Goal: Communication & Community: Answer question/provide support

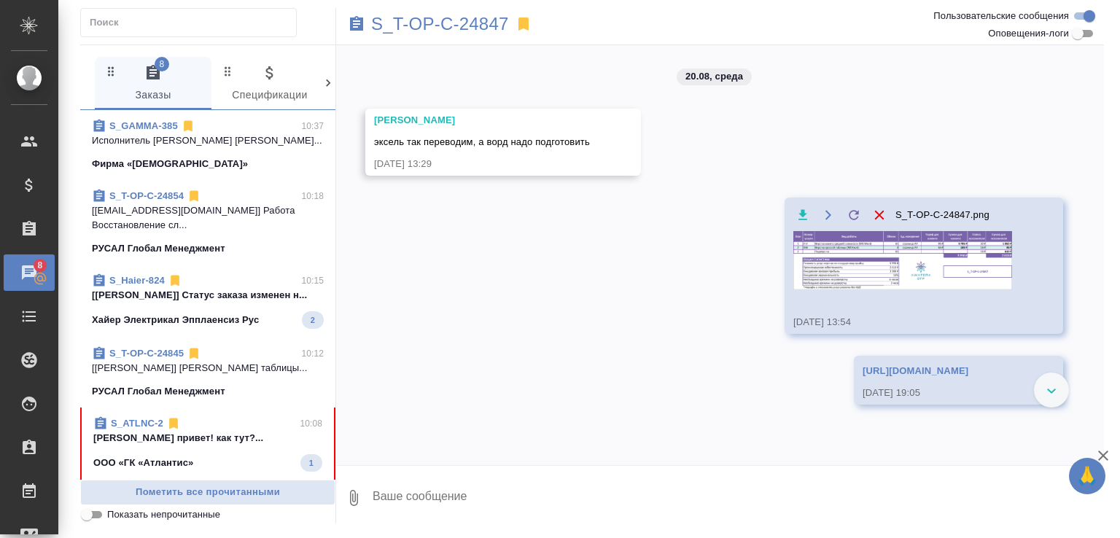
click at [249, 416] on div "S_ATLNC-2 10:08" at bounding box center [207, 423] width 229 height 15
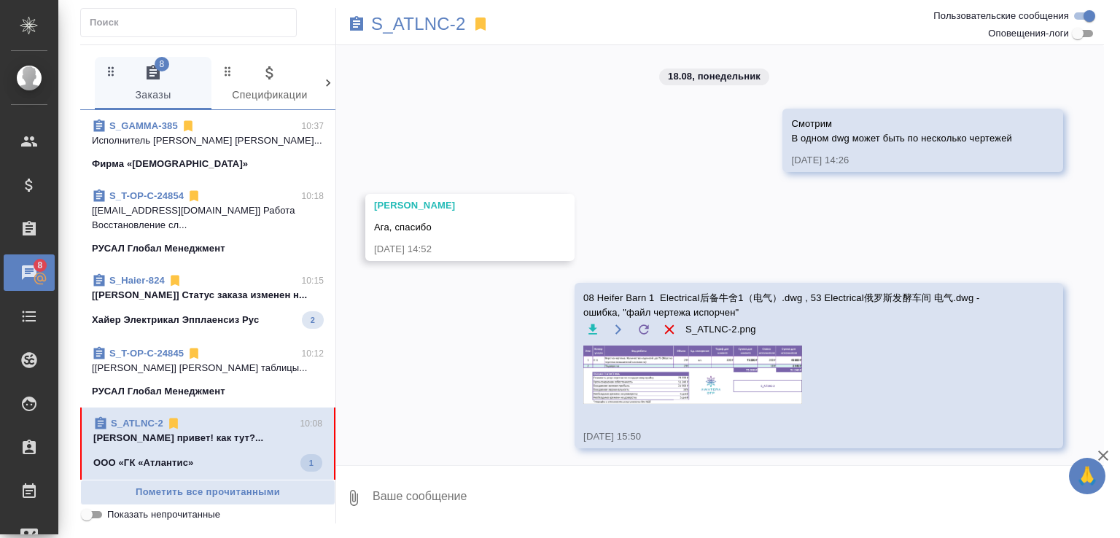
scroll to position [3480, 0]
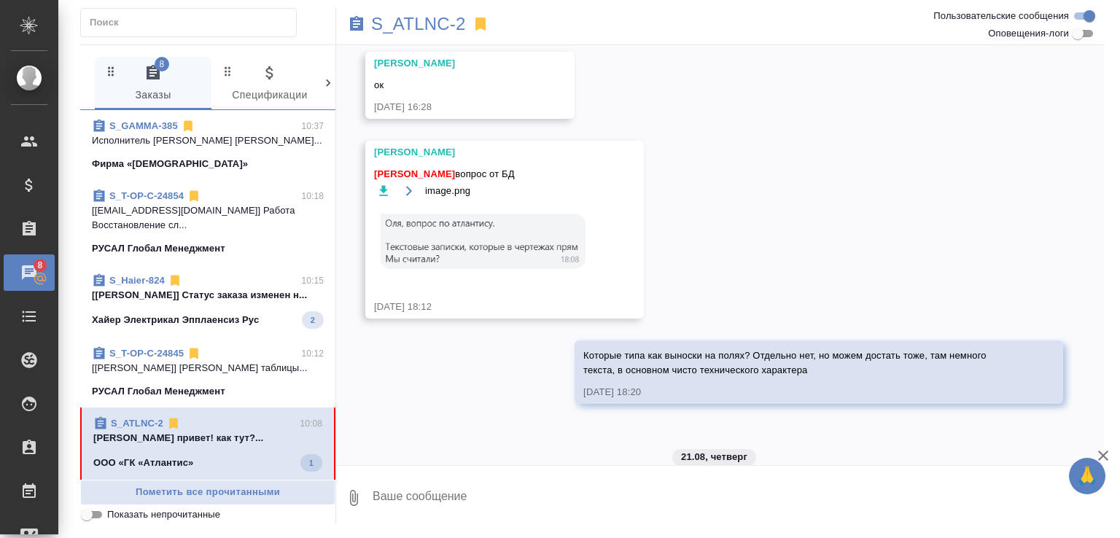
click at [149, 418] on link "S_ATLNC-2" at bounding box center [137, 423] width 53 height 11
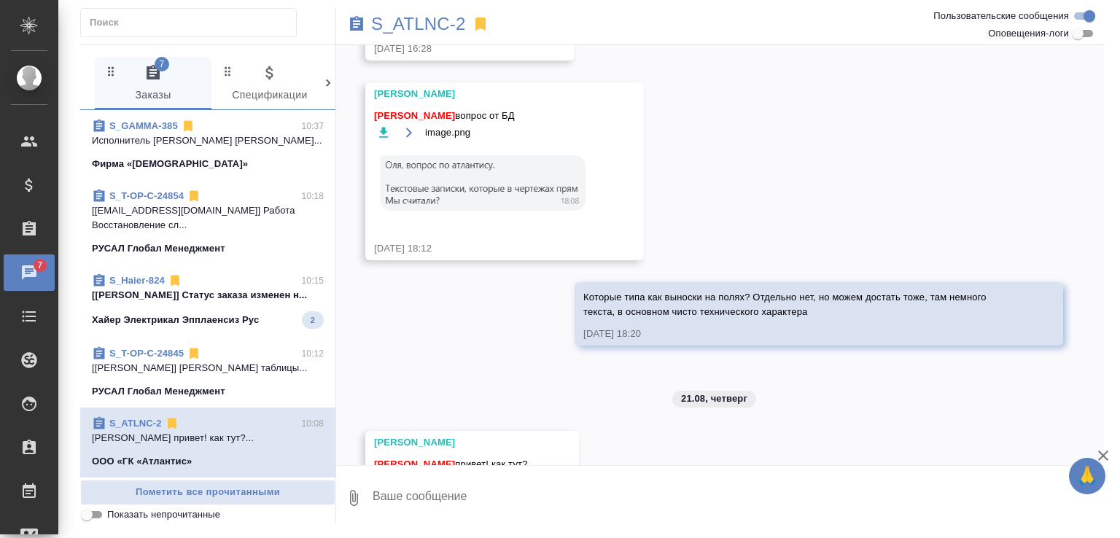
click at [248, 295] on span "S_Haier-824 10:15 [Усманова Ольга] Статус заказа изменен н... Хайер Электрикал …" at bounding box center [208, 301] width 232 height 55
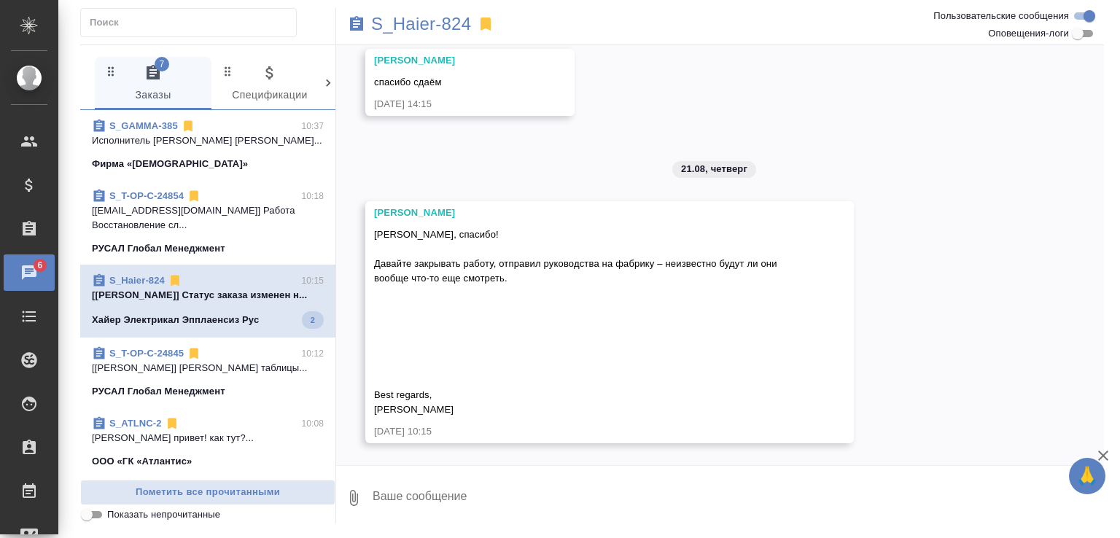
scroll to position [4263, 0]
click at [125, 515] on span "Показать непрочитанные" at bounding box center [163, 515] width 113 height 15
click at [113, 515] on input "Показать непрочитанные" at bounding box center [87, 515] width 53 height 18
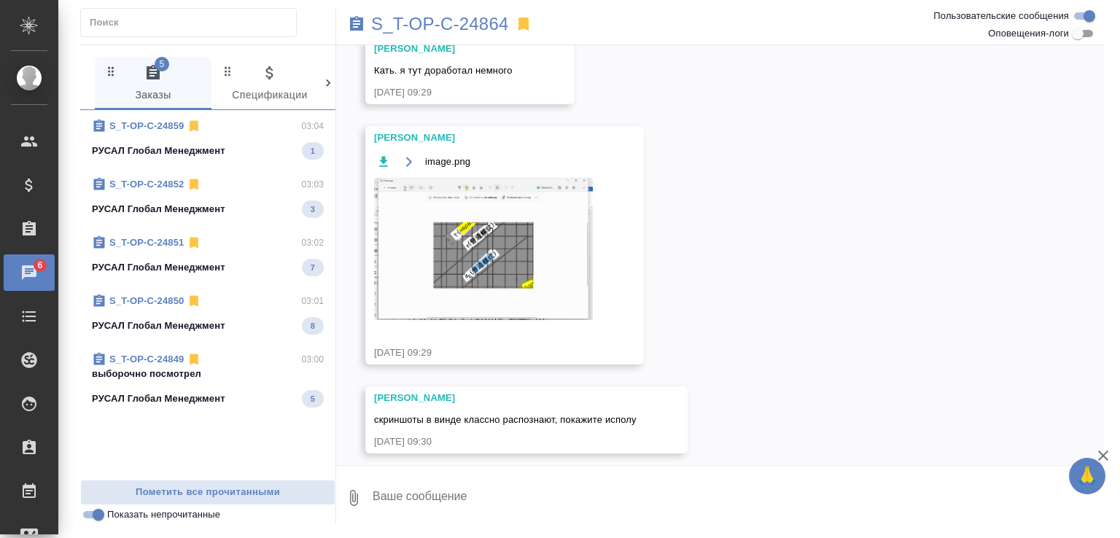
scroll to position [703, 0]
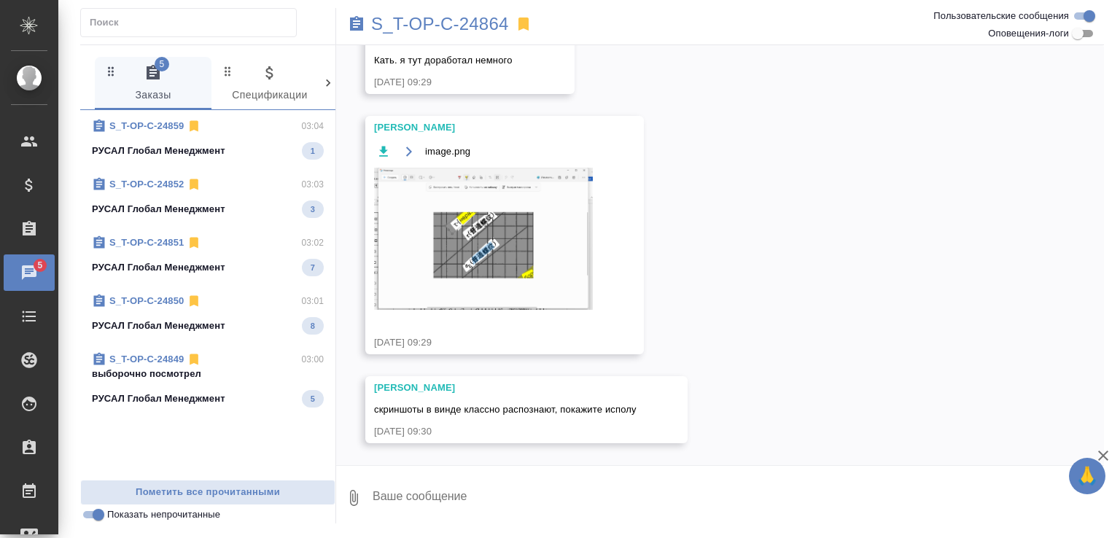
click at [278, 148] on div "РУСАЛ Глобал Менеджмент 1" at bounding box center [208, 151] width 232 height 18
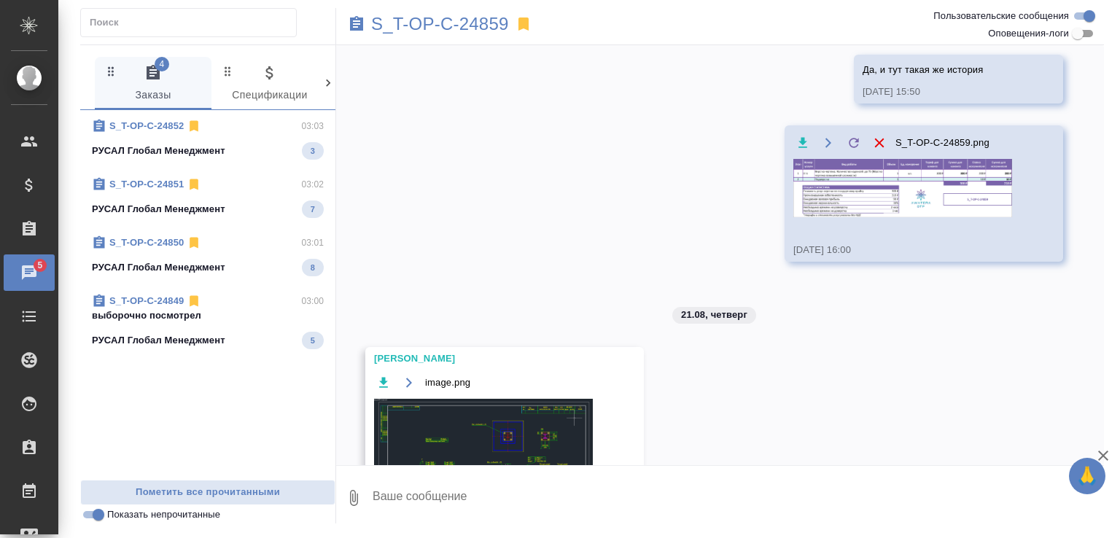
scroll to position [312, 0]
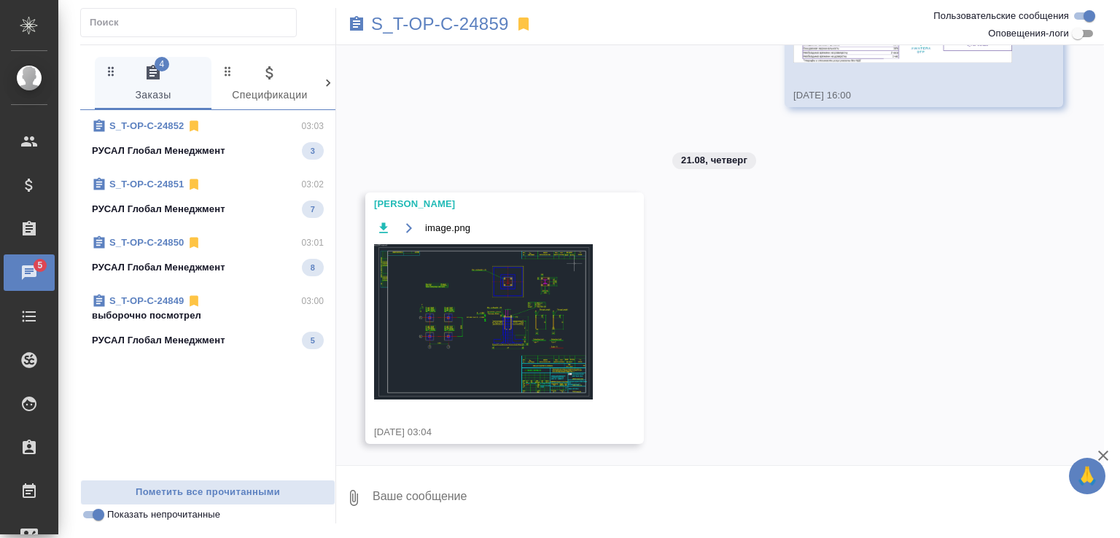
click at [280, 147] on div "РУСАЛ Глобал Менеджмент 3" at bounding box center [208, 151] width 232 height 18
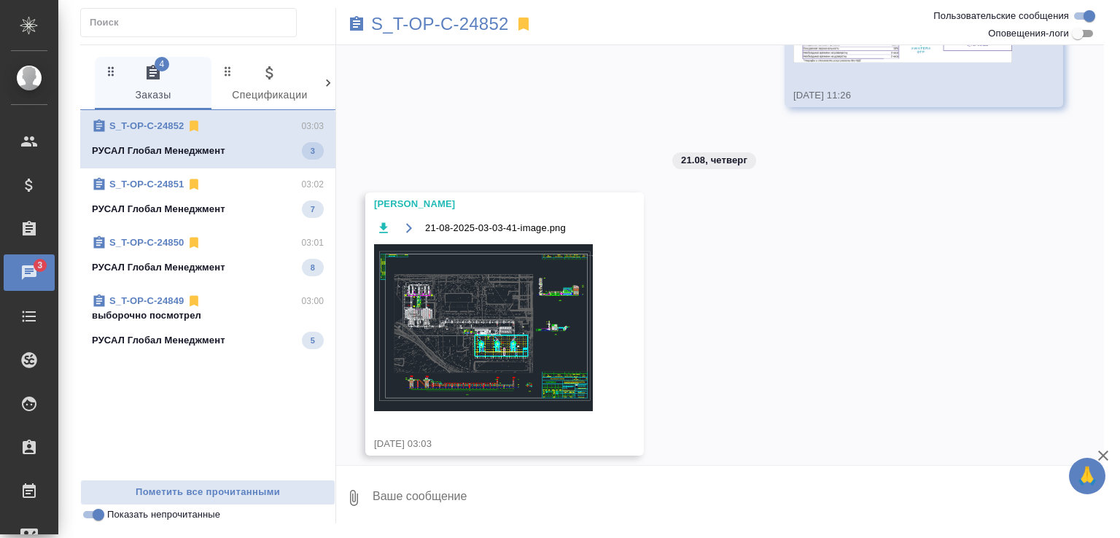
scroll to position [517, 0]
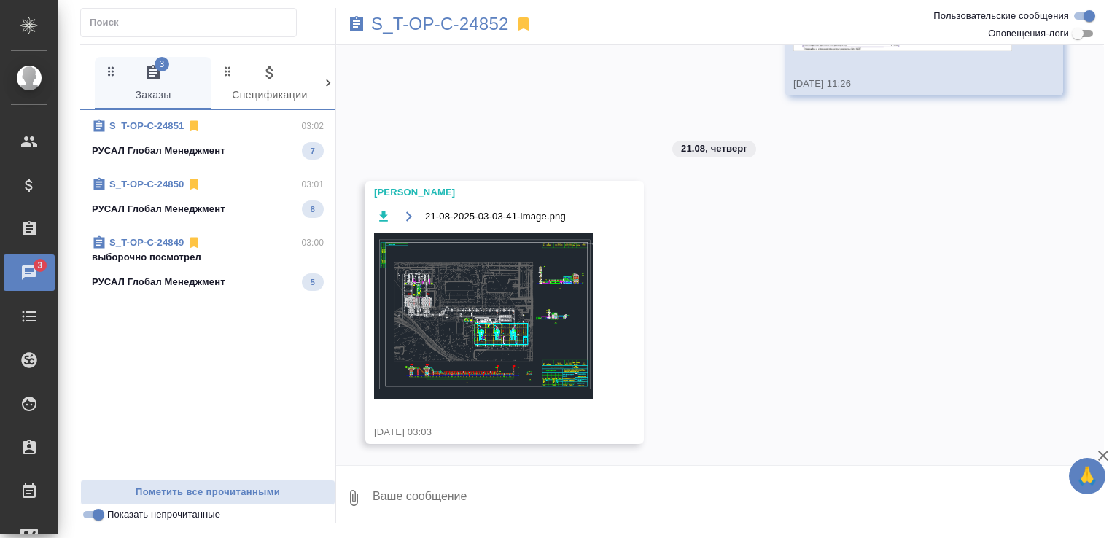
click at [239, 147] on div "РУСАЛ Глобал Менеджмент 7" at bounding box center [208, 151] width 232 height 18
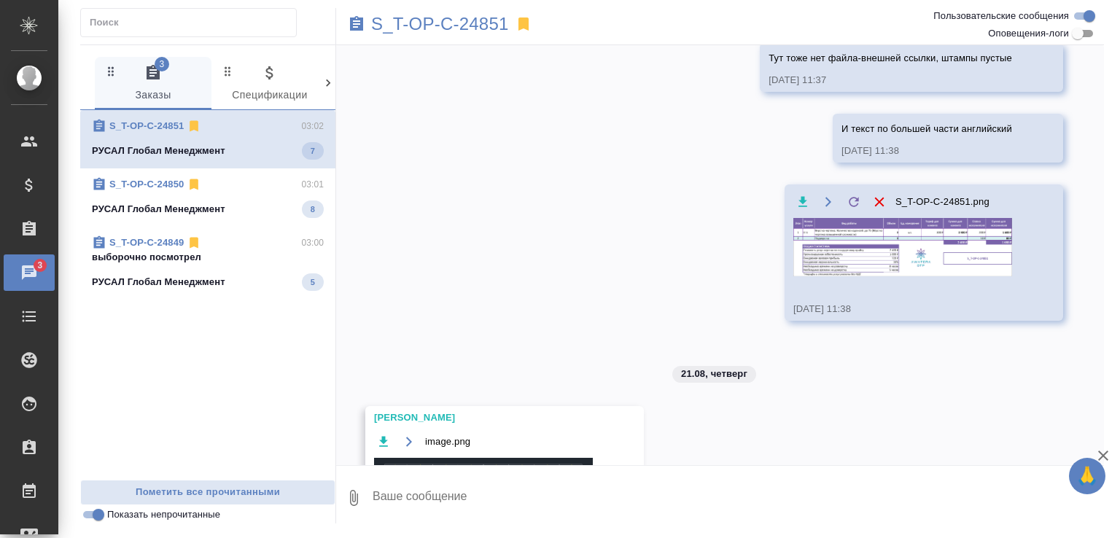
scroll to position [368, 0]
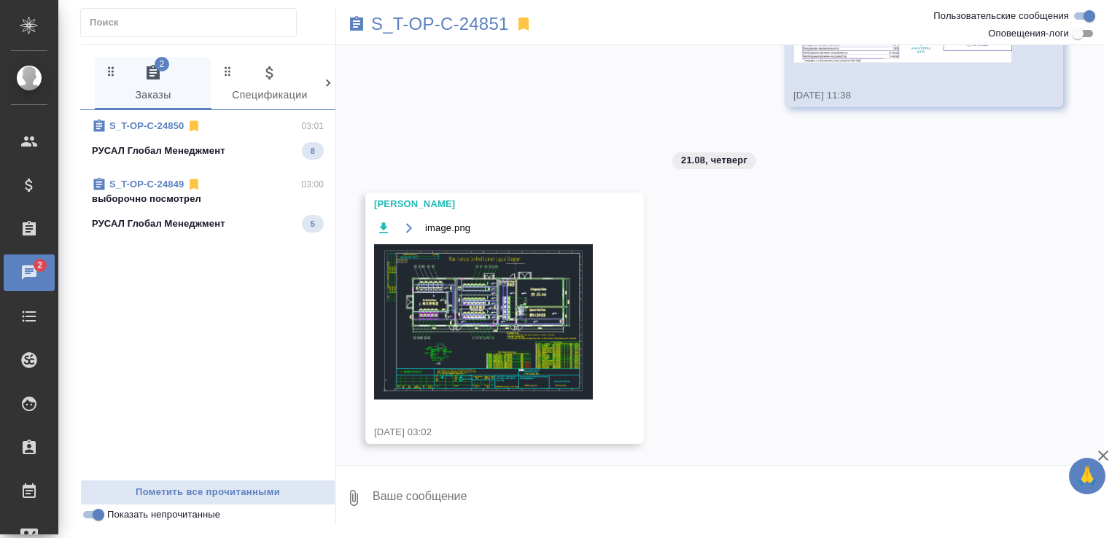
click at [244, 160] on div "S_T-OP-C-24850 03:01 РУСАЛ Глобал Менеджмент 8" at bounding box center [207, 139] width 255 height 58
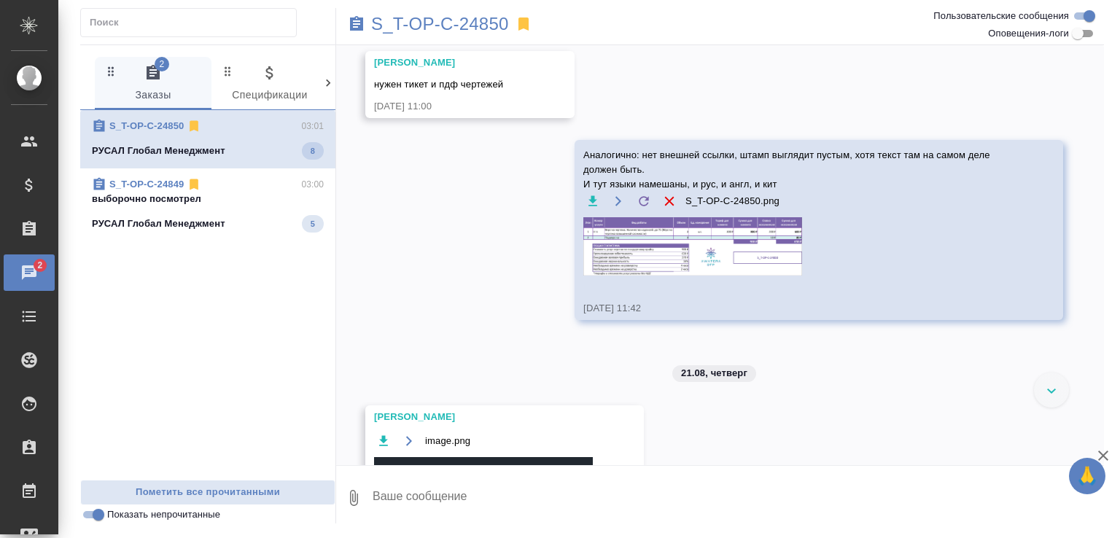
scroll to position [0, 0]
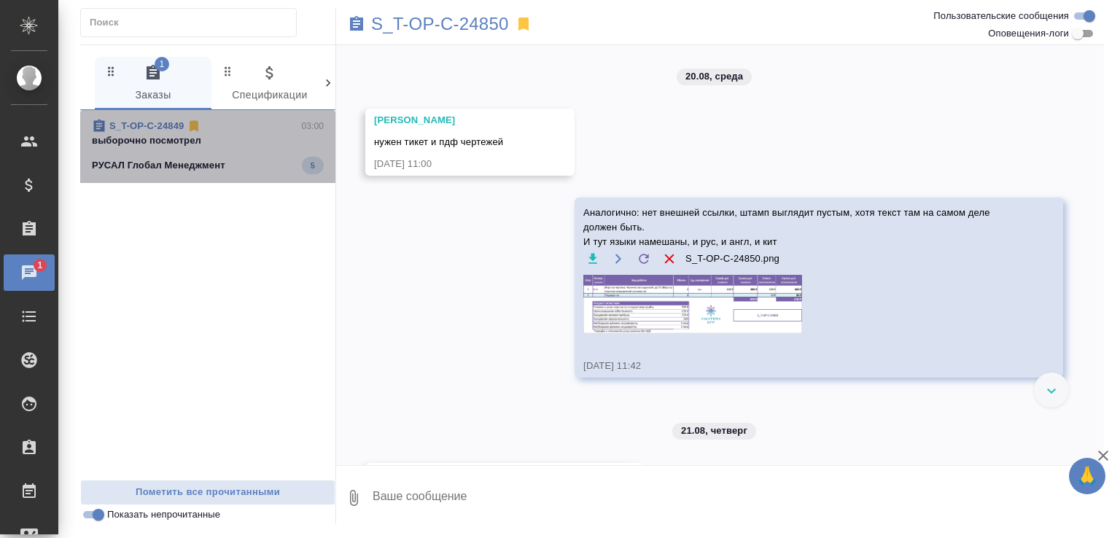
click at [260, 153] on span "S_T-OP-C-24849 03:00 выборочно посмотрел РУСАЛ Глобал Менеджмент 5" at bounding box center [208, 146] width 232 height 55
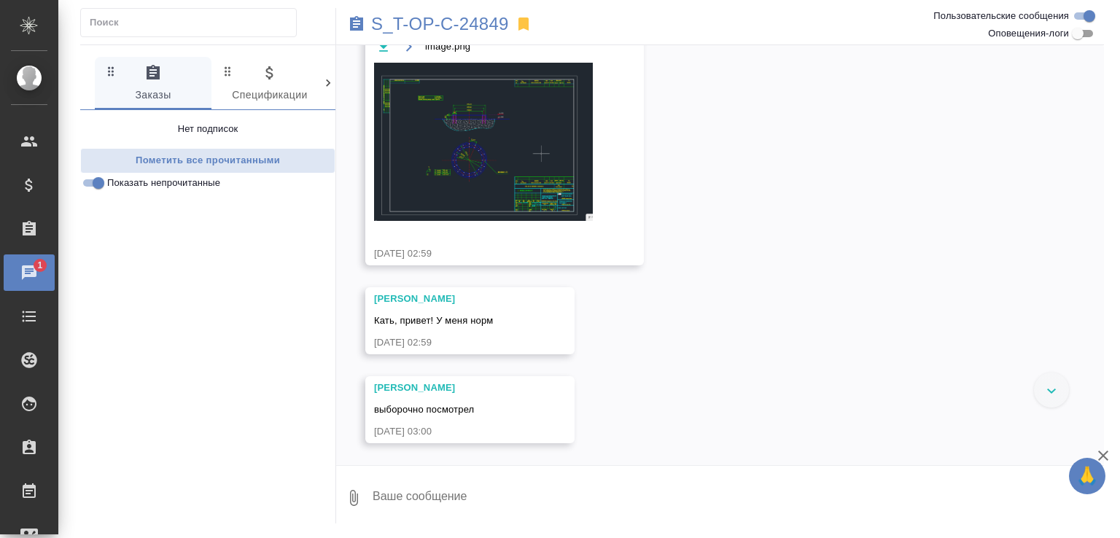
scroll to position [384, 0]
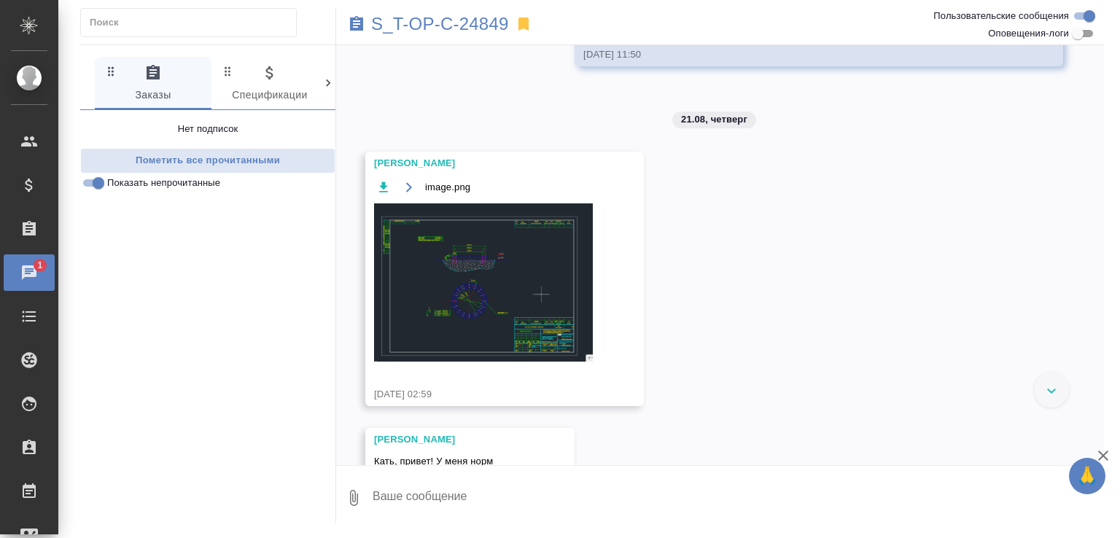
click at [188, 177] on span "Показать непрочитанные" at bounding box center [163, 183] width 113 height 15
click at [125, 177] on input "Показать непрочитанные" at bounding box center [98, 183] width 53 height 18
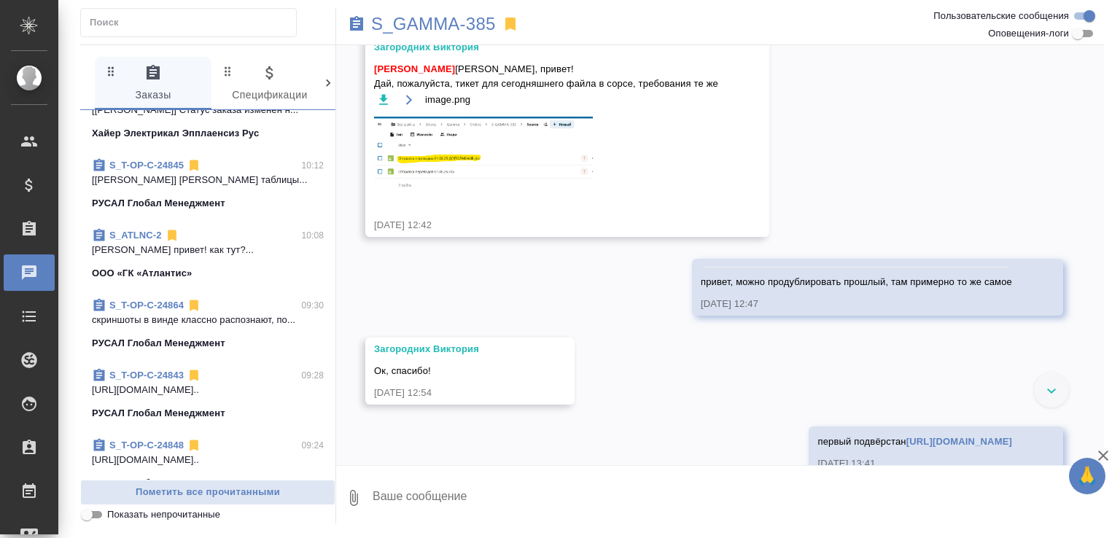
scroll to position [384, 0]
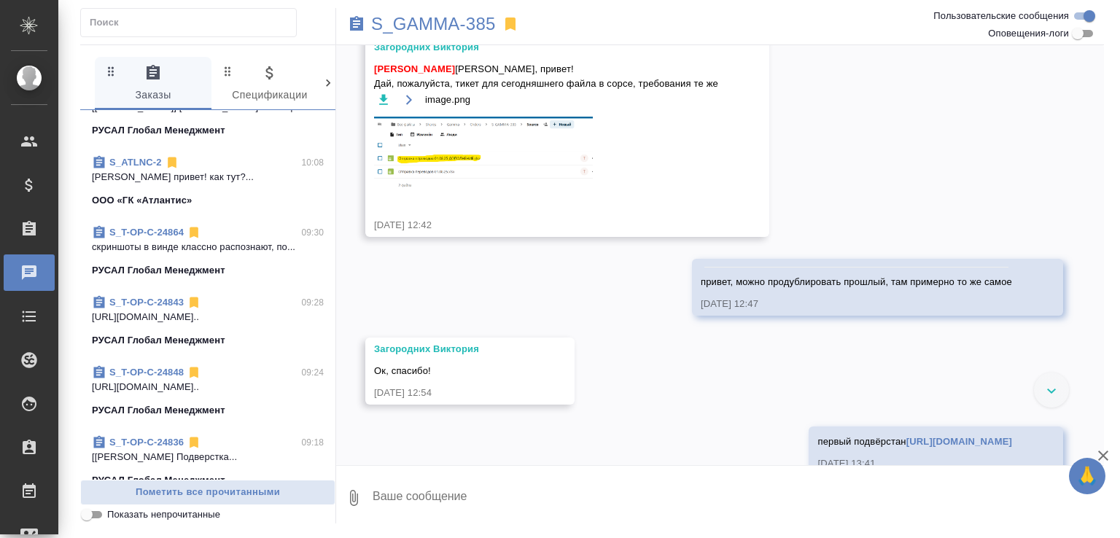
click at [217, 185] on p "Малофеева Екатерина привет! как тут?..." at bounding box center [208, 177] width 232 height 15
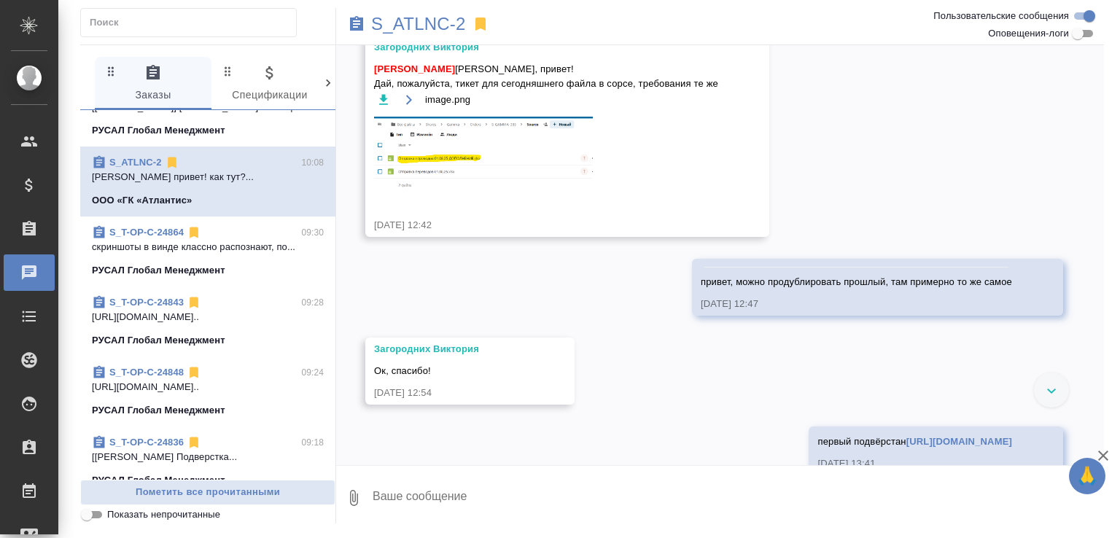
scroll to position [3480, 0]
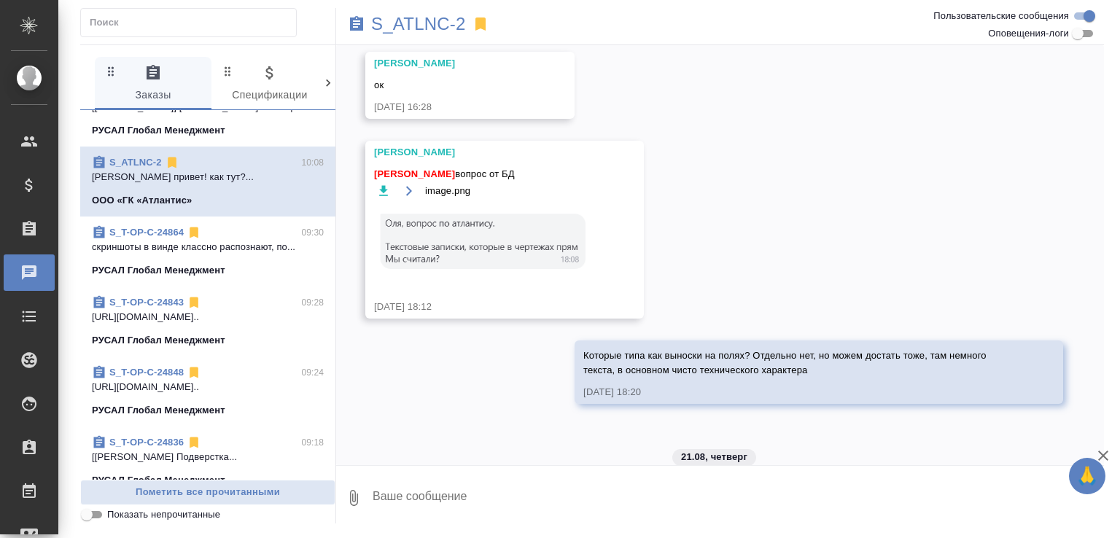
click at [481, 501] on textarea at bounding box center [737, 498] width 733 height 50
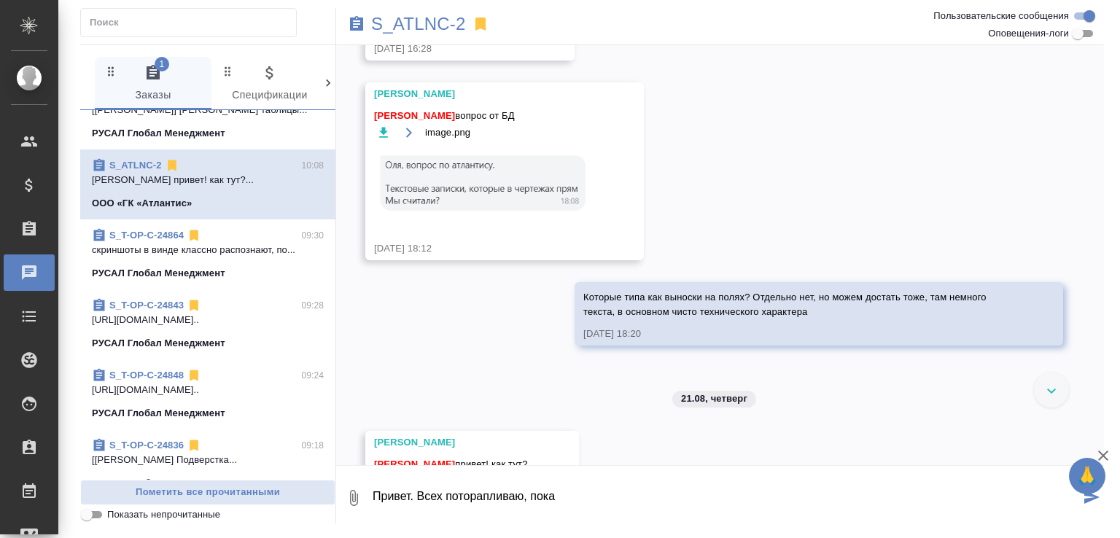
scroll to position [387, 0]
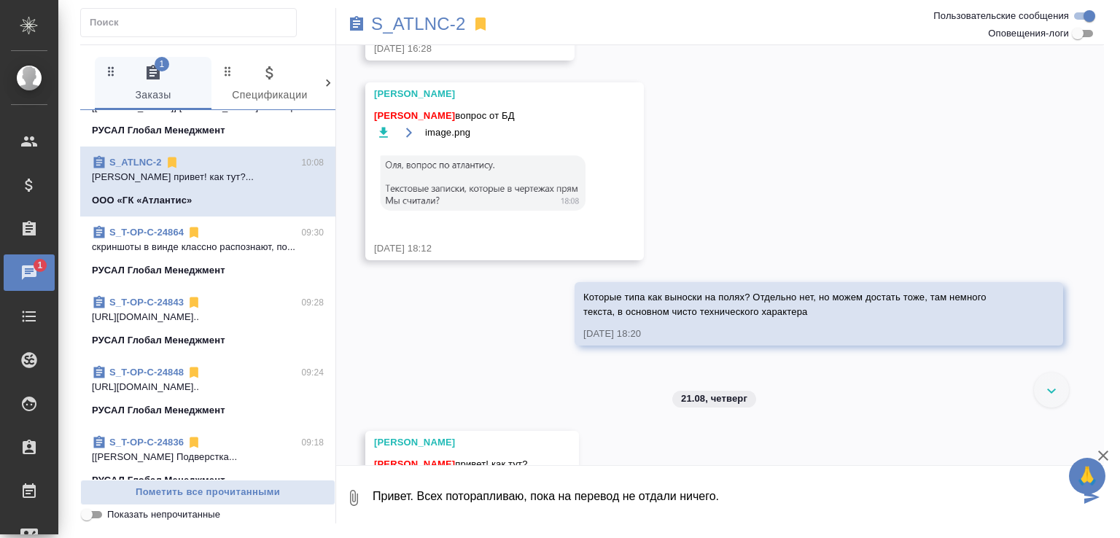
type textarea "Привет. Всех поторапливаю, пока на перевод не отдали ничего."
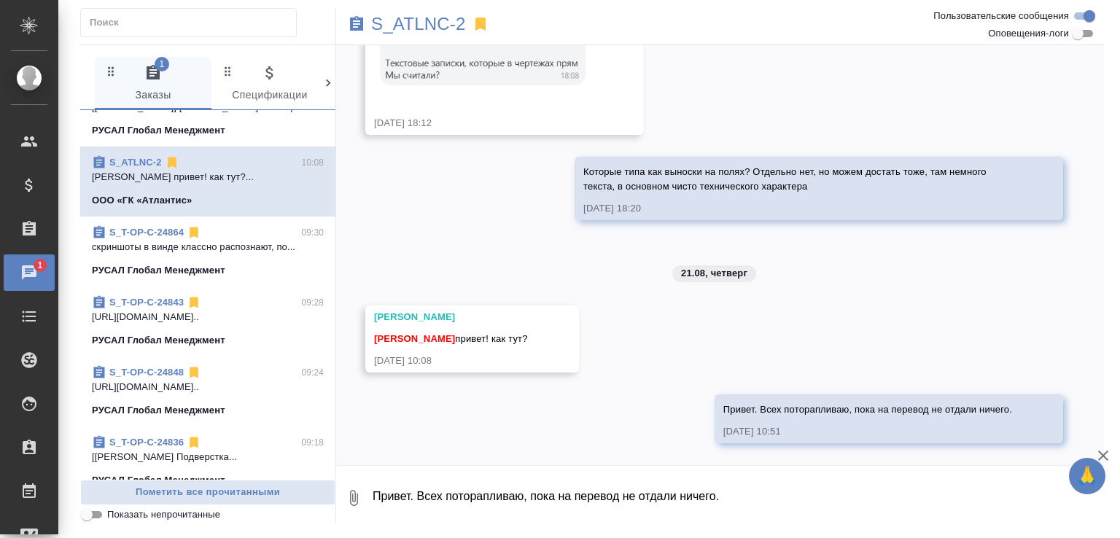
click at [579, 314] on div "Белякова Юлия Малофеева Екатерина привет! как тут? 21.08.25, 10:08" at bounding box center [472, 339] width 214 height 67
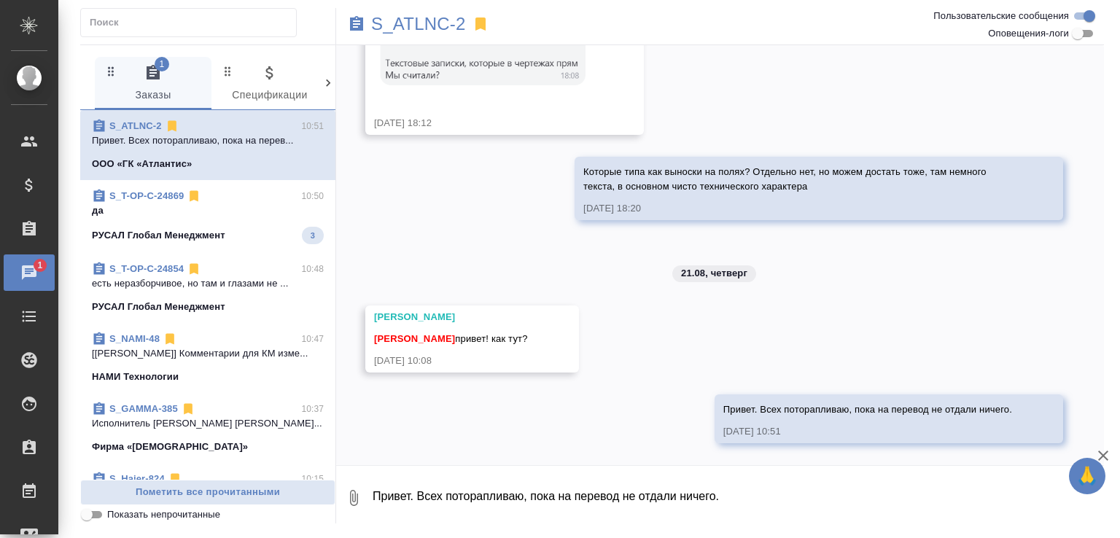
click at [270, 216] on p "да" at bounding box center [208, 210] width 232 height 15
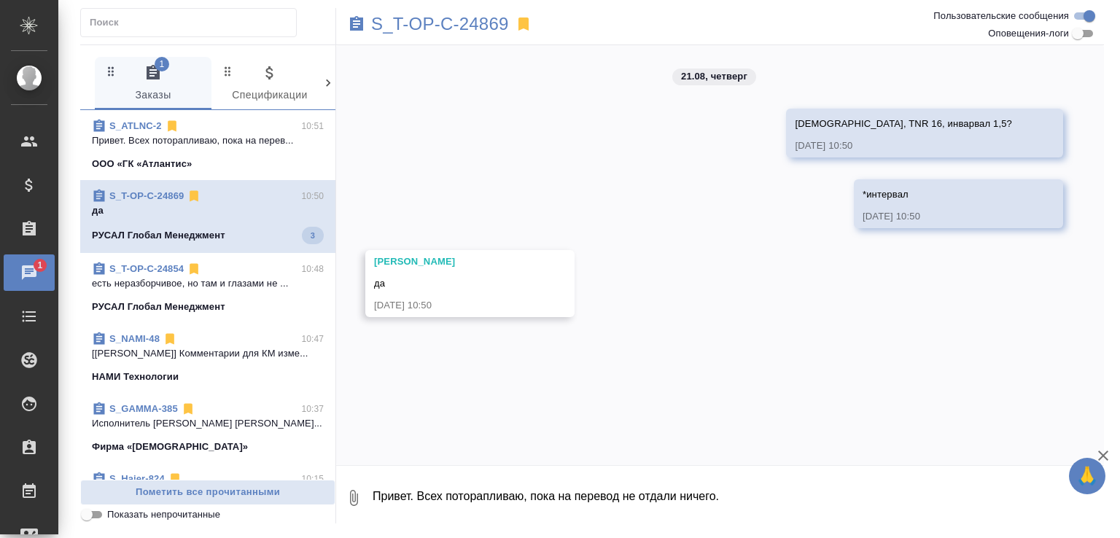
click at [255, 150] on span "S_ATLNC-2 10:51 Привет. Всех поторапливаю, пока на перев... ООО «ГК «Атлантис»" at bounding box center [208, 145] width 232 height 53
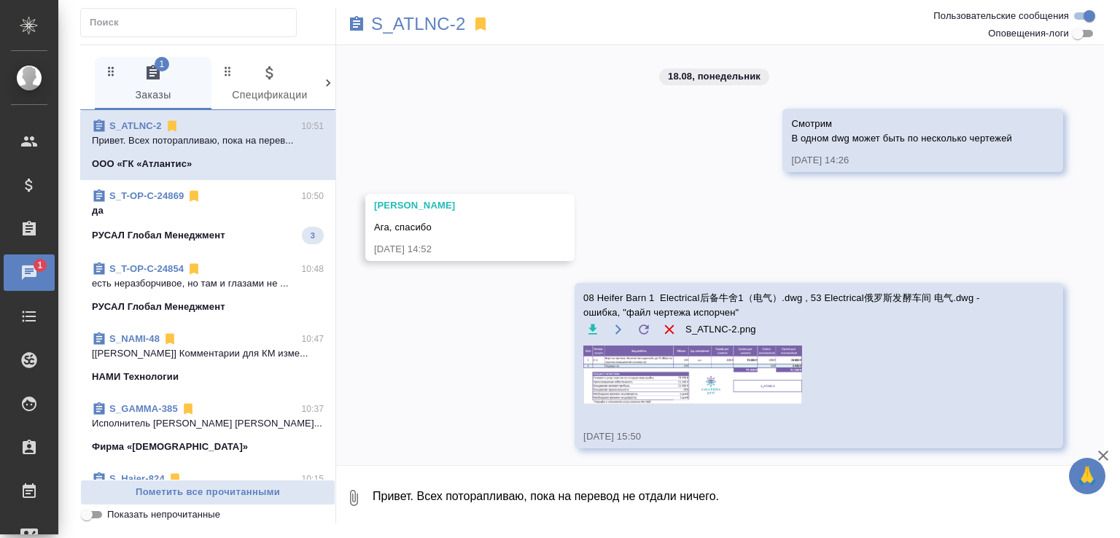
scroll to position [3676, 0]
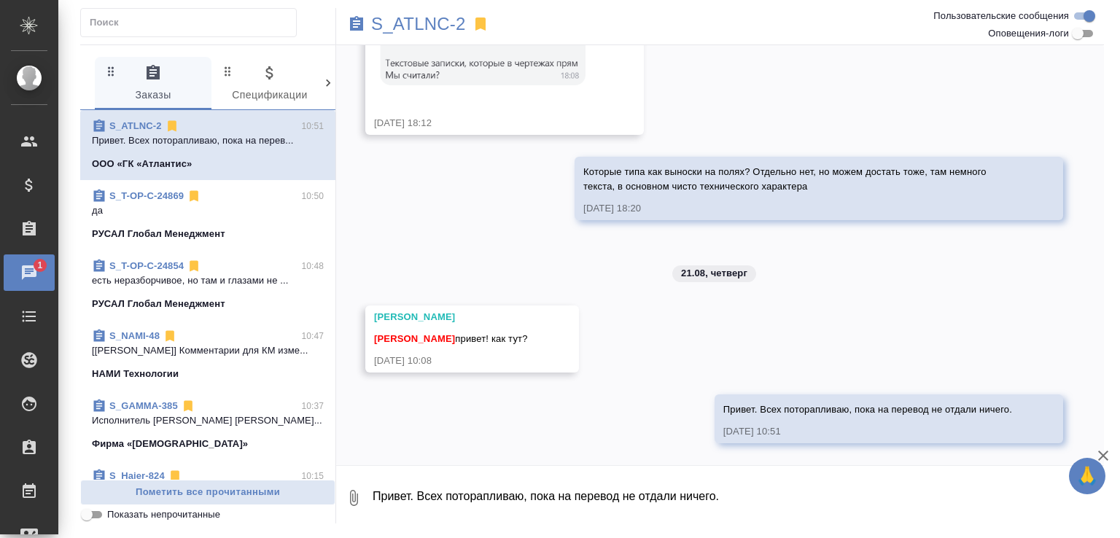
click at [422, 500] on textarea "Привет. Всех поторапливаю, пока на перевод не отдали ничего." at bounding box center [737, 498] width 733 height 50
type textarea "Один говорит, что к 15-16 отдаст первую партию, второй к вечеру сдаст уже посущ…"
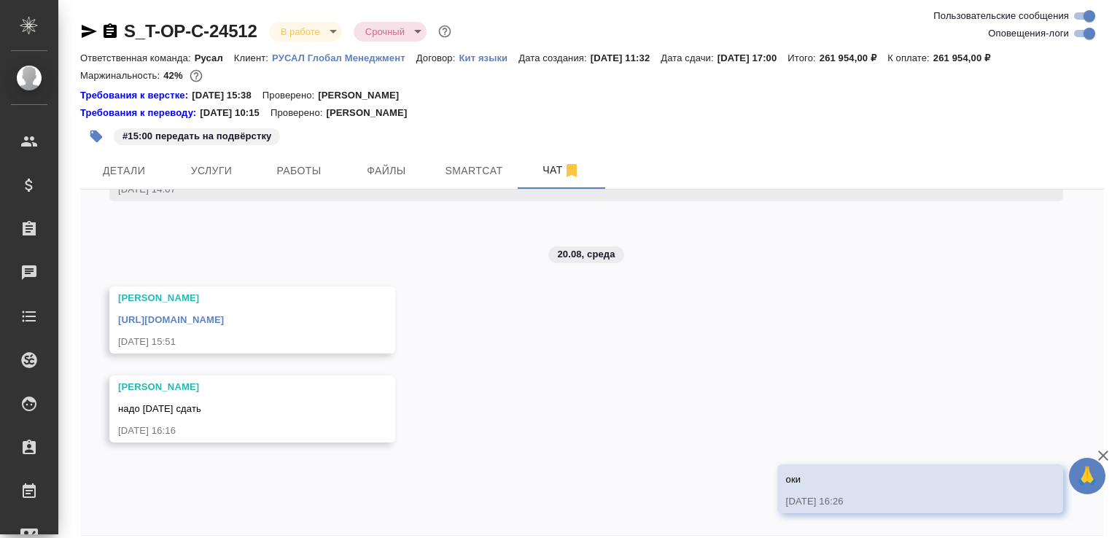
scroll to position [13330, 0]
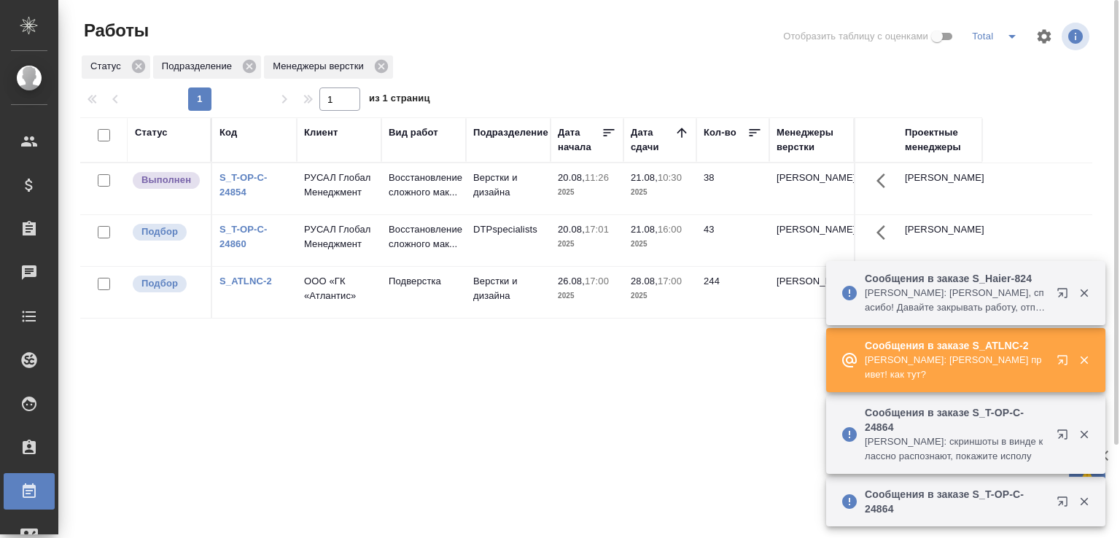
click at [643, 204] on td "21.08, 10:30 2025" at bounding box center [660, 188] width 73 height 51
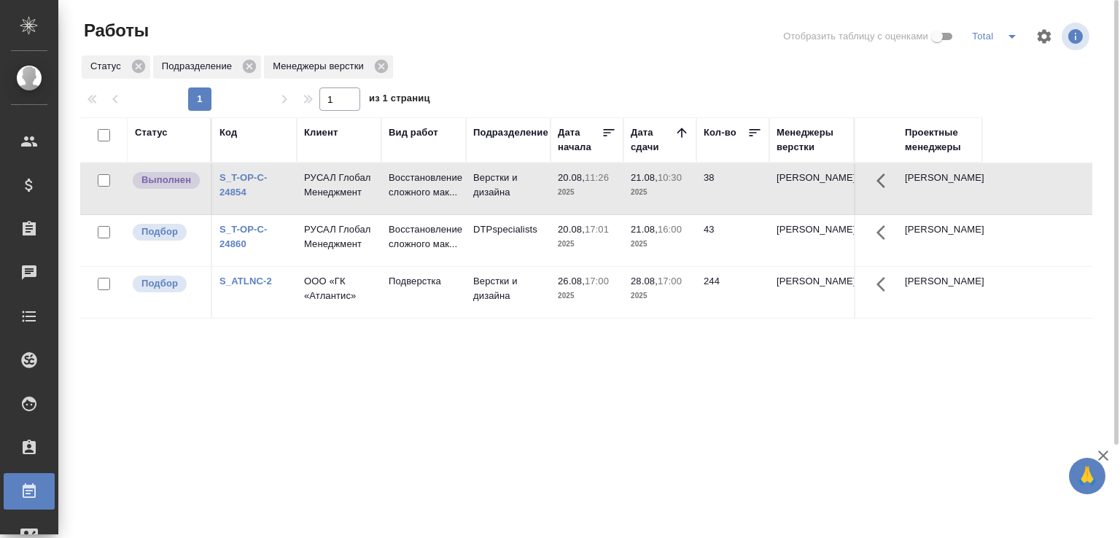
click at [643, 204] on td "21.08, 10:30 2025" at bounding box center [660, 188] width 73 height 51
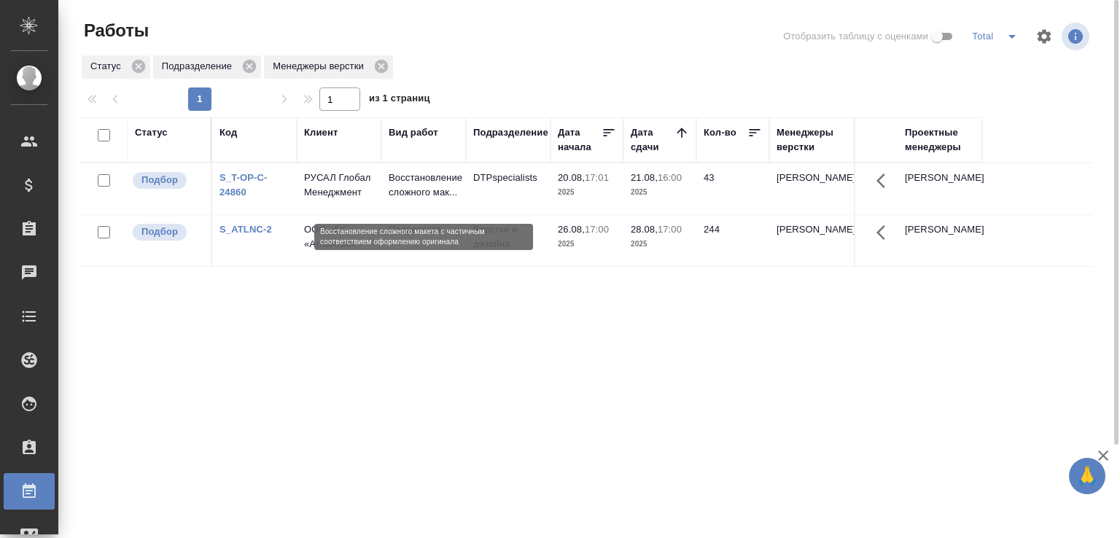
click at [420, 185] on p "Восстановление сложного мак..." at bounding box center [424, 185] width 70 height 29
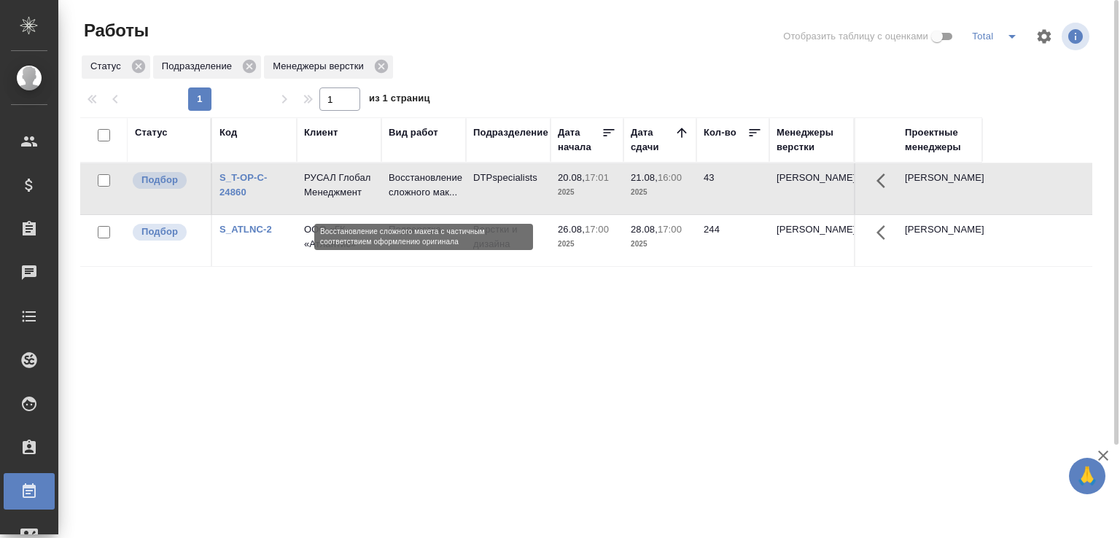
click at [420, 185] on p "Восстановление сложного мак..." at bounding box center [424, 185] width 70 height 29
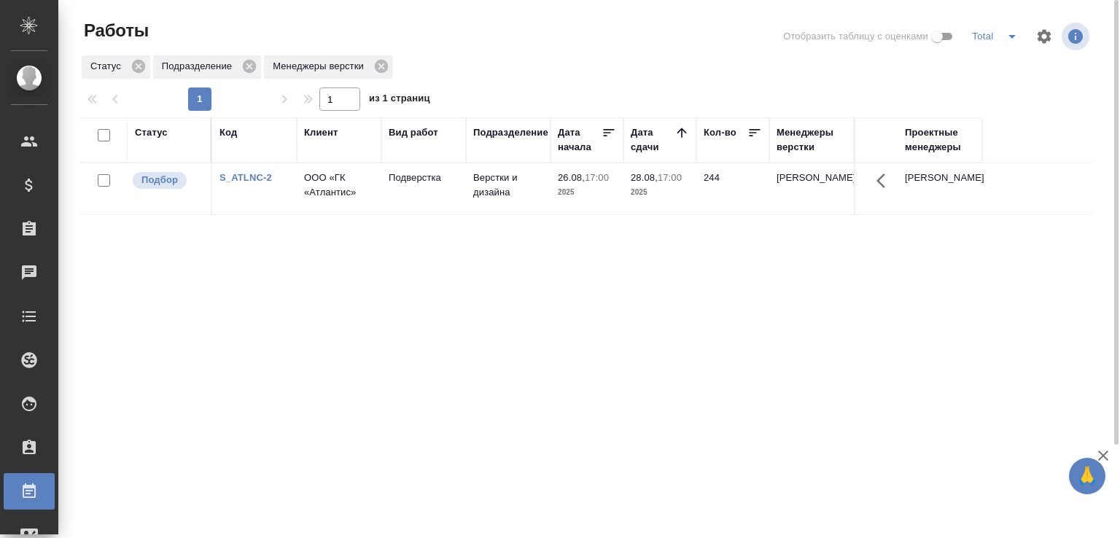
click at [349, 327] on div "Статус Код Клиент Вид работ Подразделение Дата начала Дата сдачи Кол-во Менедже…" at bounding box center [586, 379] width 1012 height 525
click at [572, 34] on div at bounding box center [592, 36] width 341 height 35
click at [489, 63] on div "Статус Подразделение Менеджеры верстки" at bounding box center [586, 67] width 1012 height 26
click at [500, 10] on div "Работы Отобразить таблицу с оценками Total Статус Подразделение Менеджеры верст…" at bounding box center [592, 325] width 1040 height 651
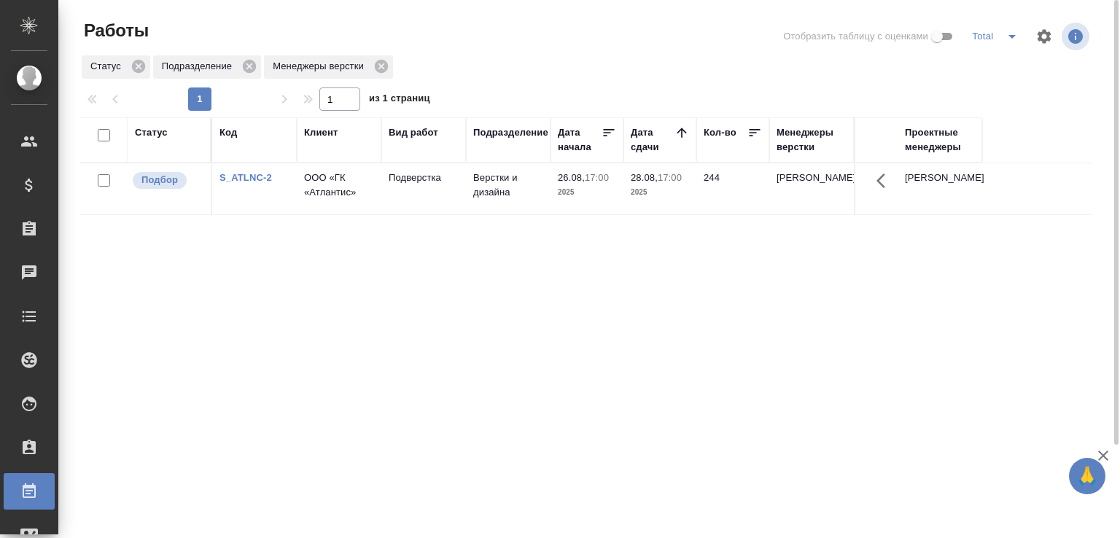
click at [506, 44] on div at bounding box center [592, 36] width 341 height 35
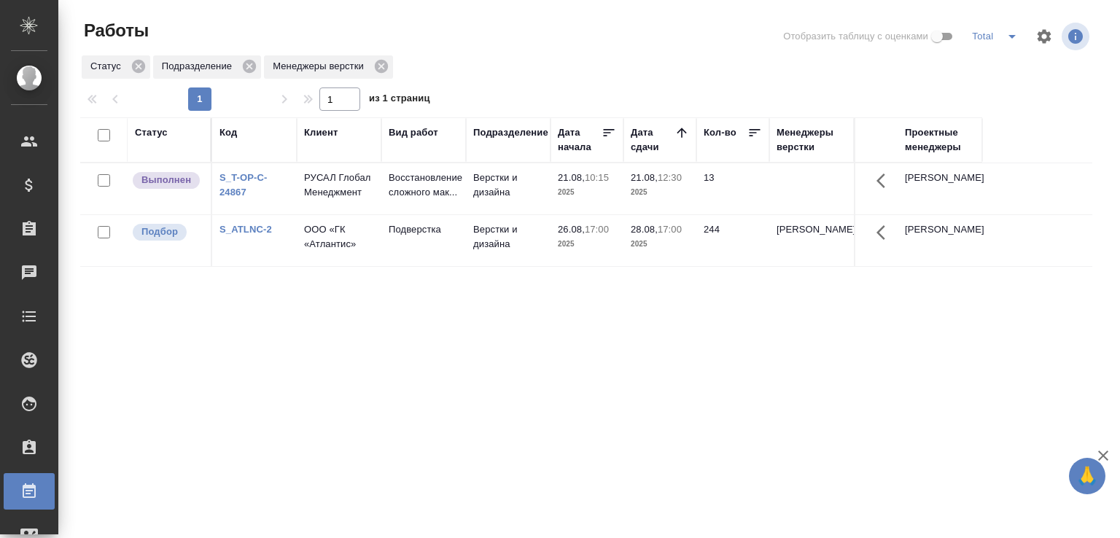
click at [390, 183] on p "Восстановление сложного мак..." at bounding box center [424, 185] width 70 height 29
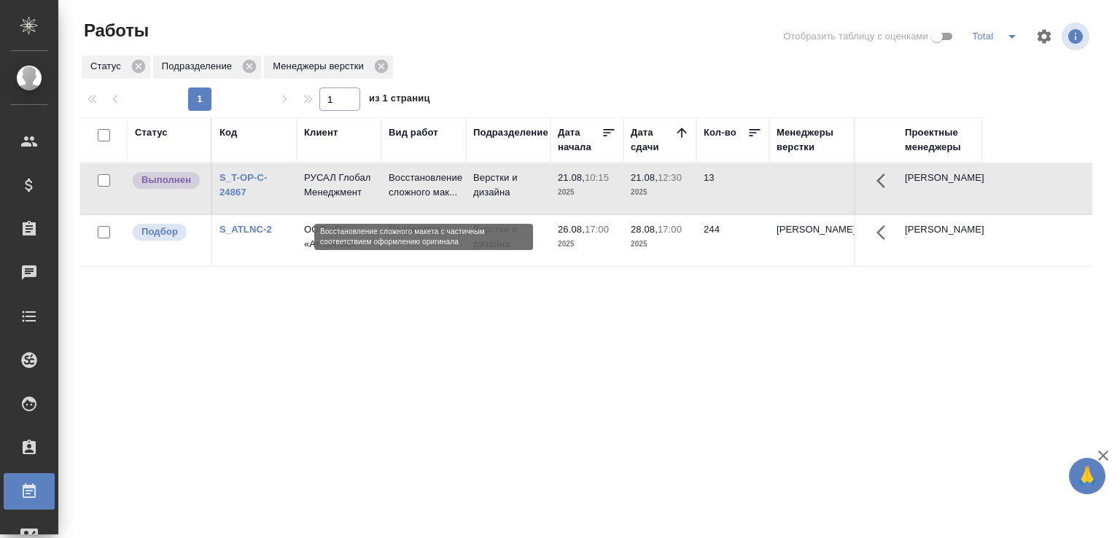
click at [390, 183] on p "Восстановление сложного мак..." at bounding box center [424, 185] width 70 height 29
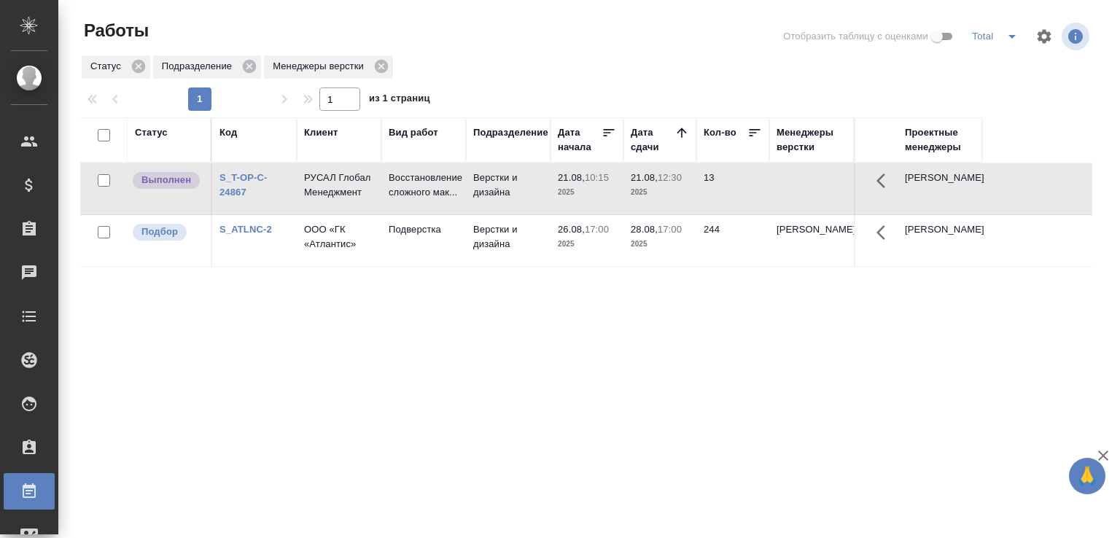
click at [408, 347] on div "Статус Код Клиент Вид работ Подразделение Дата начала Дата сдачи Кол-во Менедже…" at bounding box center [586, 379] width 1012 height 525
click at [478, 73] on div "Статус Подразделение Менеджеры верстки" at bounding box center [586, 67] width 1012 height 26
click at [478, 72] on div "Статус Подразделение Менеджеры верстки" at bounding box center [586, 67] width 1012 height 26
click at [474, 72] on div "Статус Подразделение Менеджеры верстки" at bounding box center [586, 67] width 1012 height 26
click at [557, 82] on div at bounding box center [592, 83] width 1024 height 7
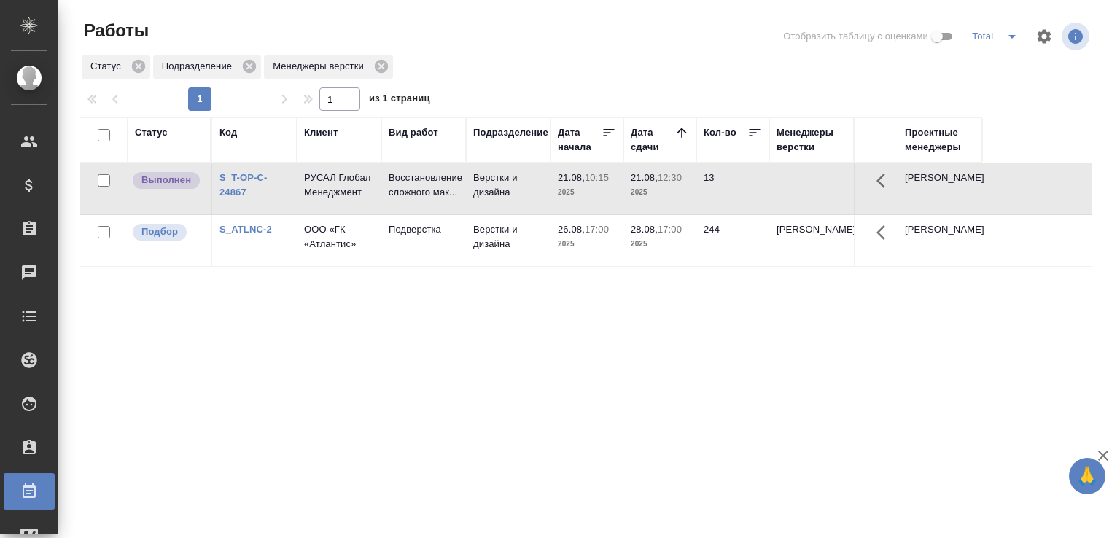
click at [557, 82] on div at bounding box center [592, 83] width 1024 height 7
click at [543, 403] on div "Статус Код Клиент Вид работ Подразделение Дата начала Дата сдачи Кол-во Менедже…" at bounding box center [586, 379] width 1012 height 525
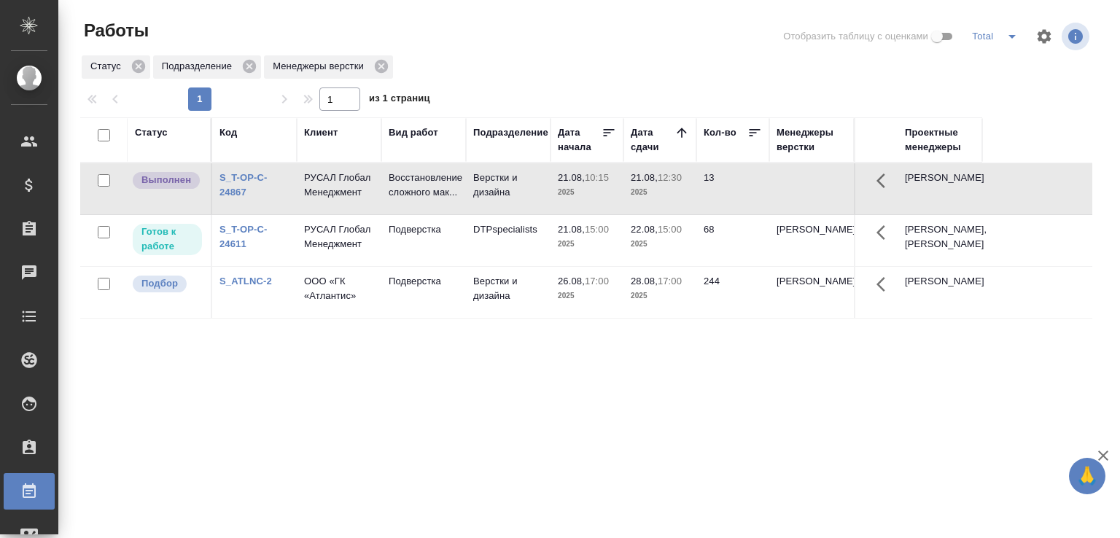
click at [239, 214] on td "S_ATLNC-2" at bounding box center [254, 188] width 85 height 51
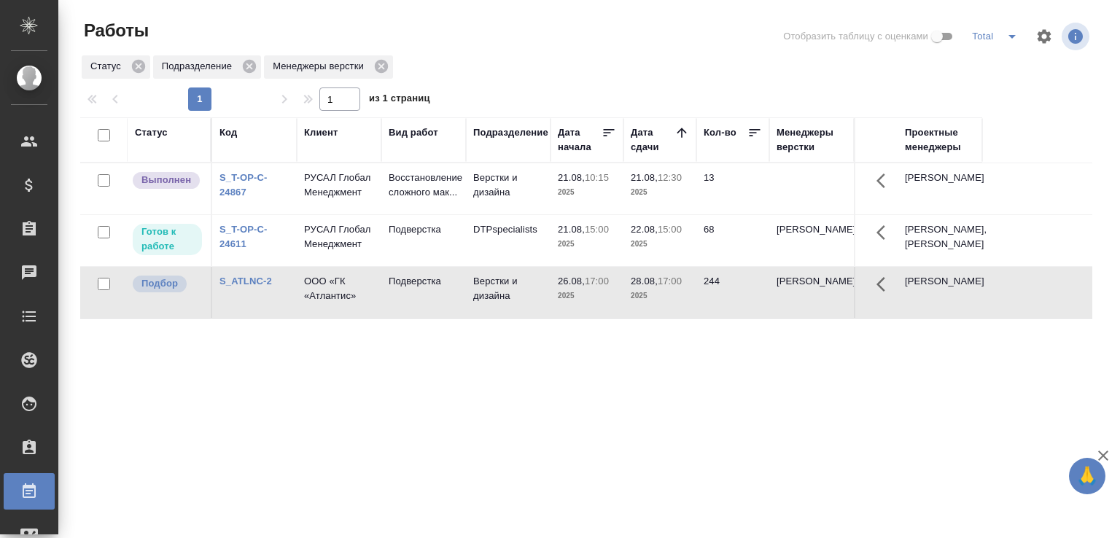
click at [240, 200] on div "S_ATLNC-2" at bounding box center [255, 185] width 70 height 29
click at [241, 200] on div "S_ATLNC-2" at bounding box center [255, 185] width 70 height 29
click at [255, 287] on link "S_ATLNC-2" at bounding box center [246, 281] width 53 height 11
click at [303, 443] on div "Статус Код Клиент Вид работ Подразделение Дата начала Дата сдачи Кол-во Менедже…" at bounding box center [586, 379] width 1012 height 525
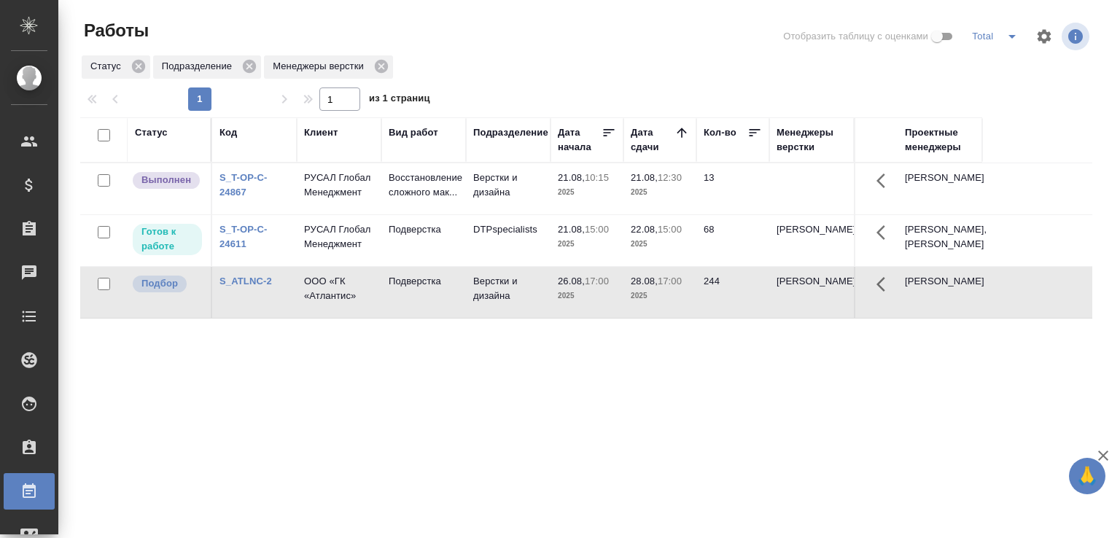
click at [384, 214] on td "Подверстка" at bounding box center [423, 188] width 85 height 51
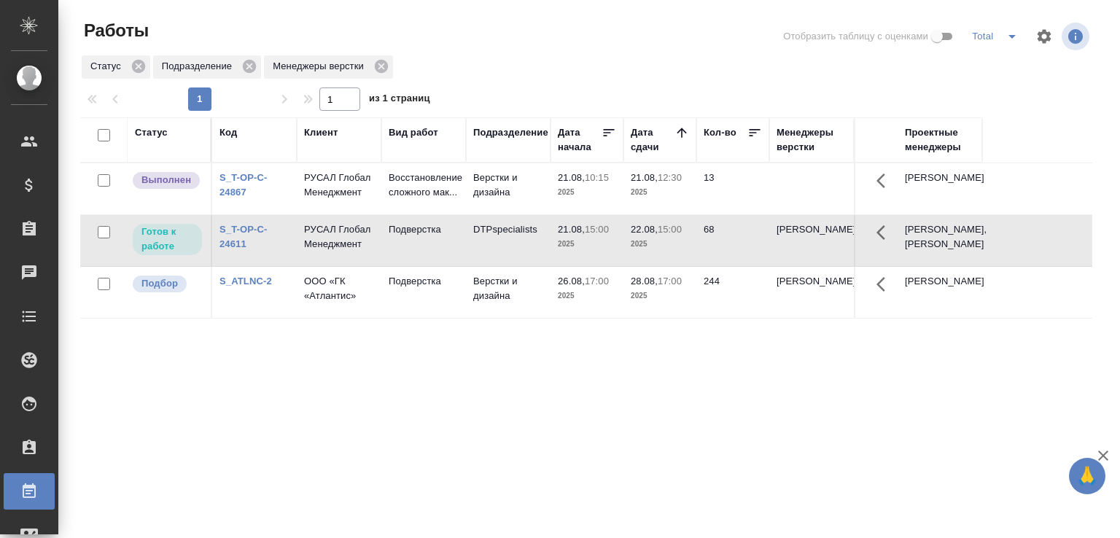
click at [384, 214] on td "Подверстка" at bounding box center [423, 188] width 85 height 51
click at [418, 214] on td "Подверстка" at bounding box center [423, 188] width 85 height 51
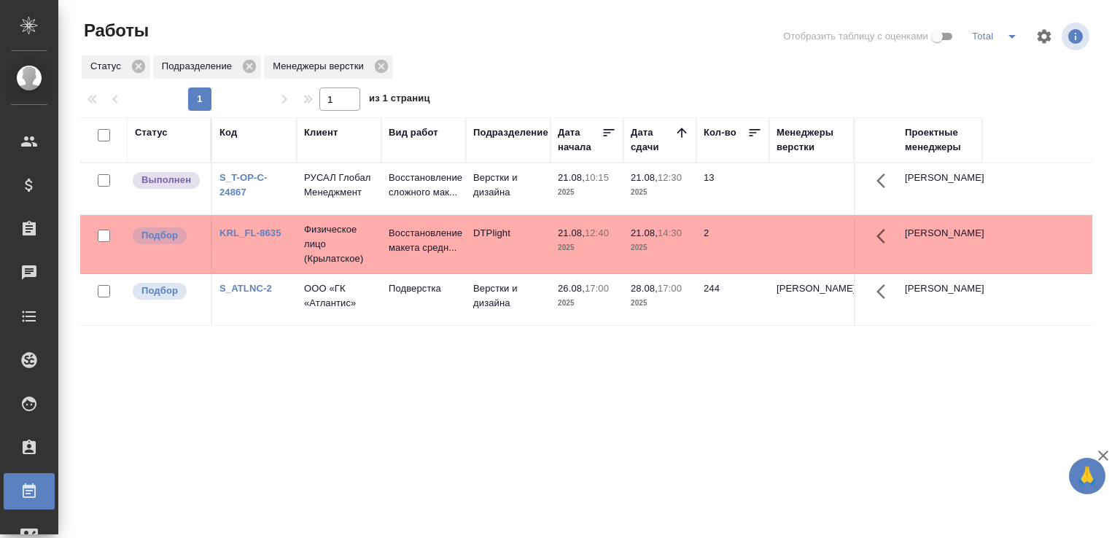
click at [610, 357] on div "Статус Код Клиент Вид работ Подразделение Дата начала Дата сдачи Кол-во Менедже…" at bounding box center [586, 379] width 1012 height 525
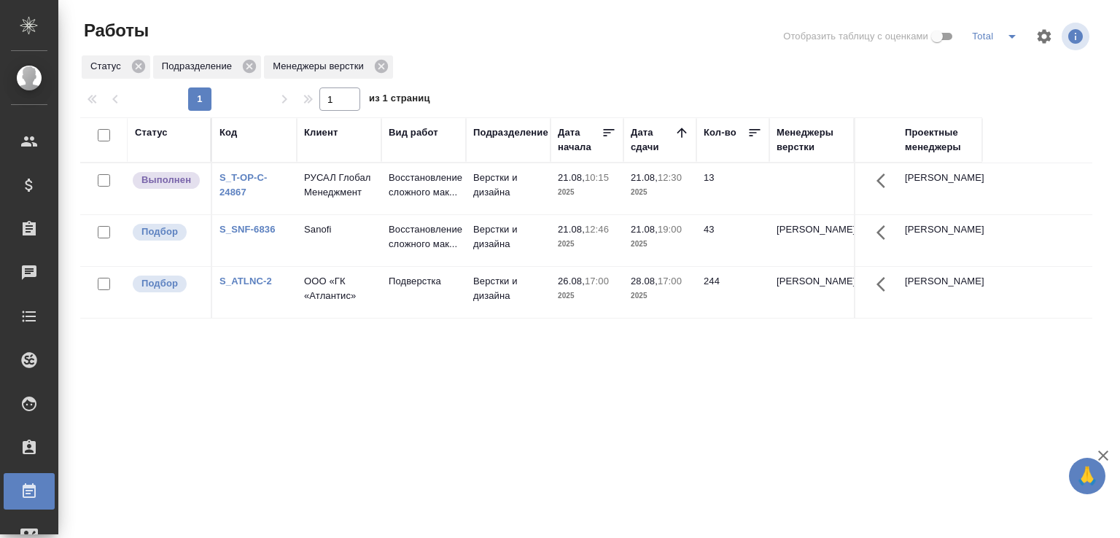
click at [653, 249] on p "2025" at bounding box center [660, 244] width 58 height 15
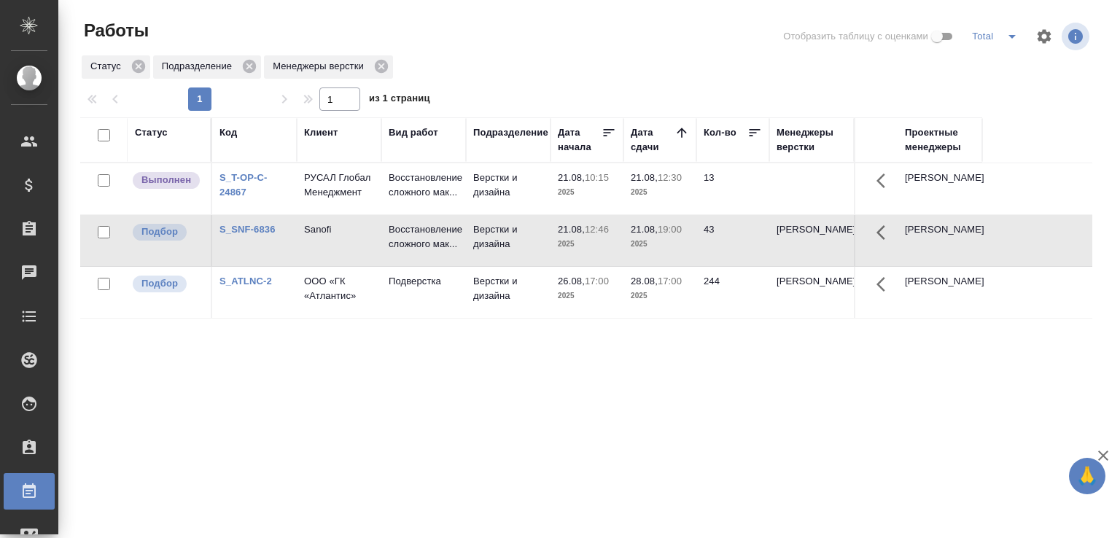
click at [653, 249] on p "2025" at bounding box center [660, 244] width 58 height 15
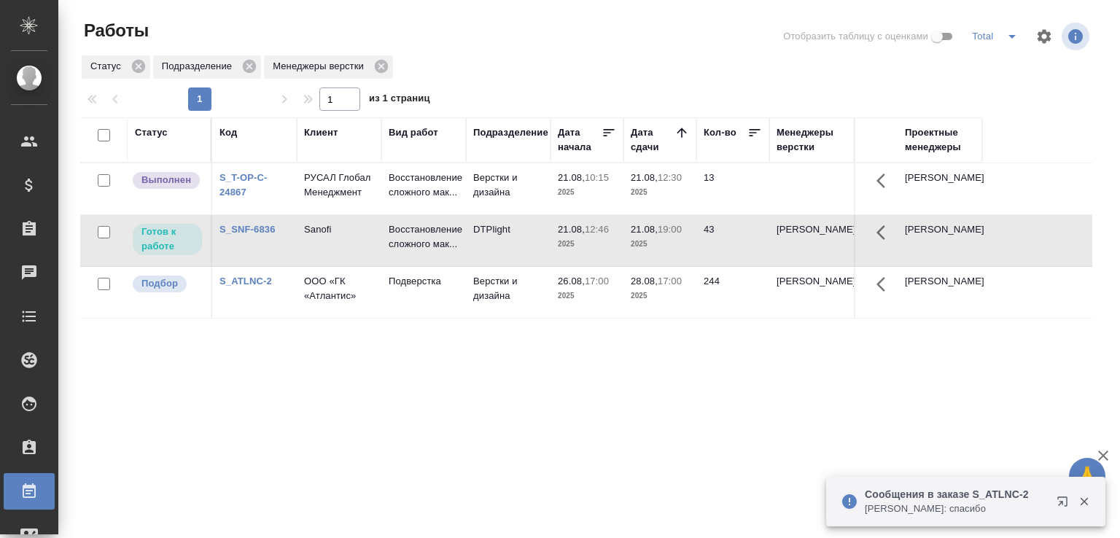
click at [942, 511] on p "Усманова Ольга: спасибо" at bounding box center [956, 509] width 182 height 15
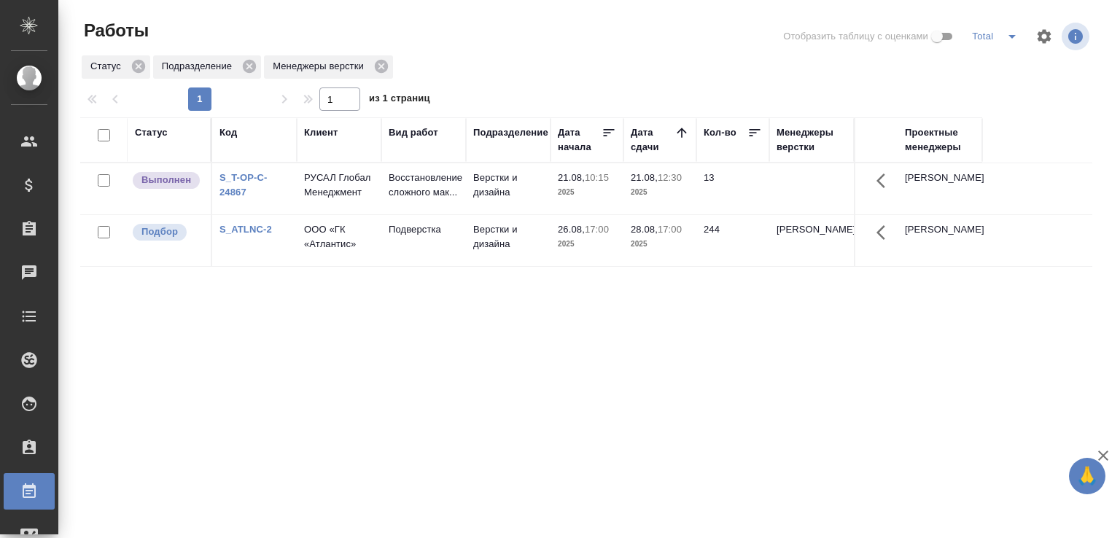
click at [411, 388] on div "Статус Код Клиент Вид работ Подразделение Дата начала Дата сдачи Кол-во Менедже…" at bounding box center [586, 379] width 1012 height 525
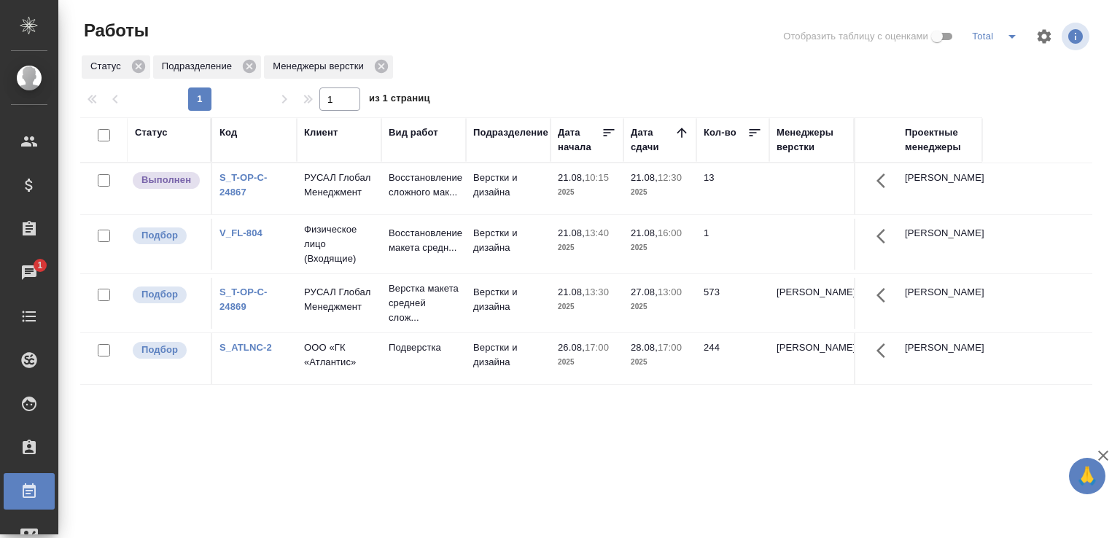
click at [411, 214] on td "Подверстка" at bounding box center [423, 188] width 85 height 51
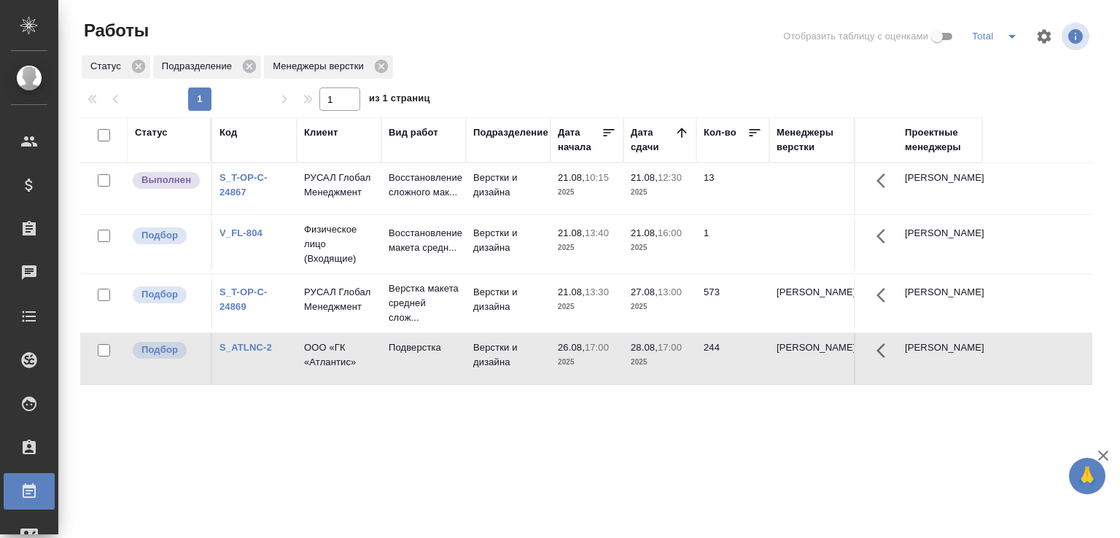
click at [624, 188] on td "21.08, 12:30 2025" at bounding box center [660, 188] width 73 height 51
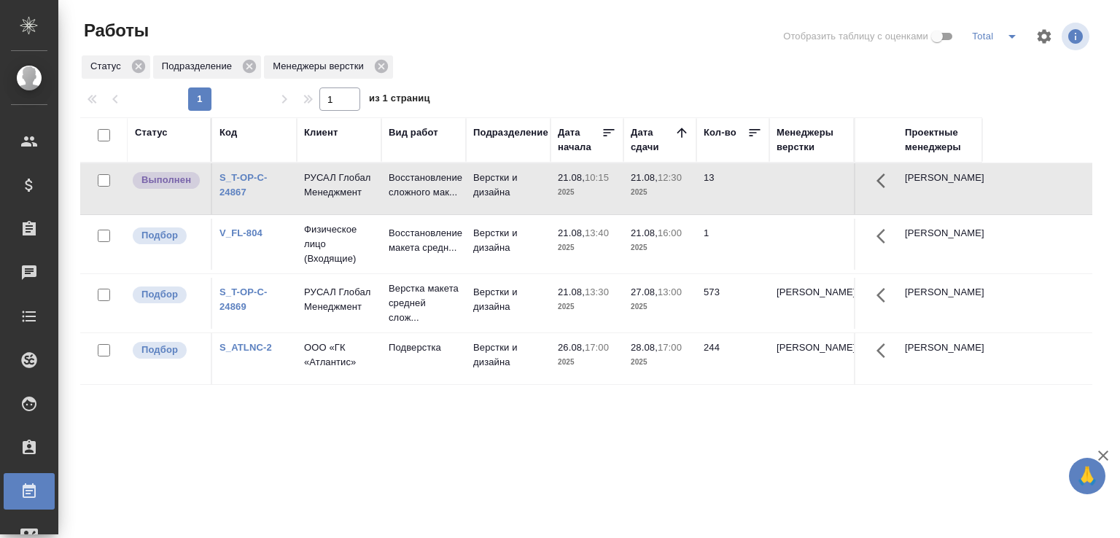
click at [241, 312] on link "S_T-OP-C-24869" at bounding box center [244, 300] width 48 height 26
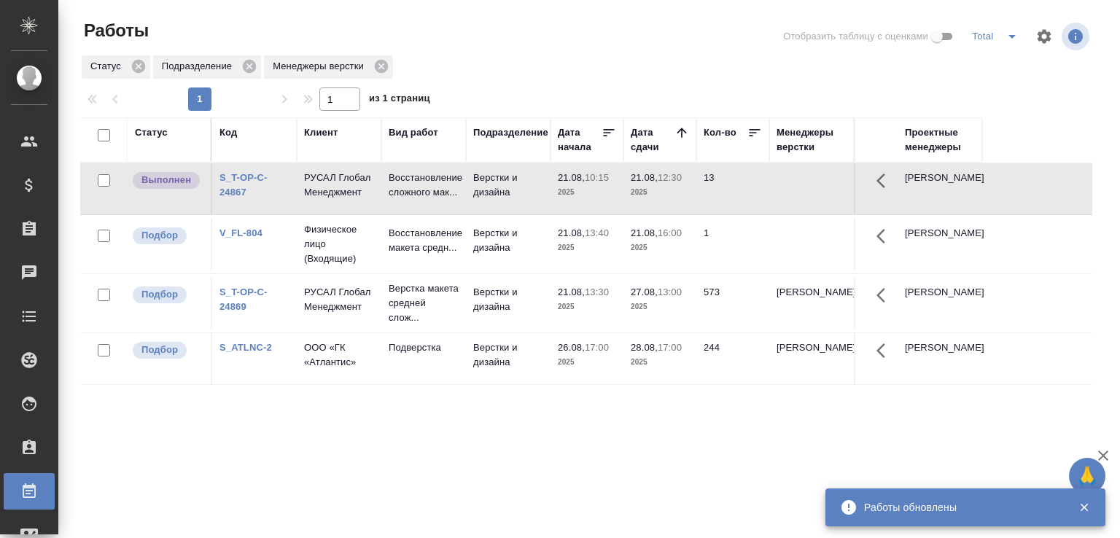
click at [373, 465] on div "Статус Код Клиент Вид работ Подразделение Дата начала Дата сдачи Кол-во Менедже…" at bounding box center [586, 379] width 1012 height 525
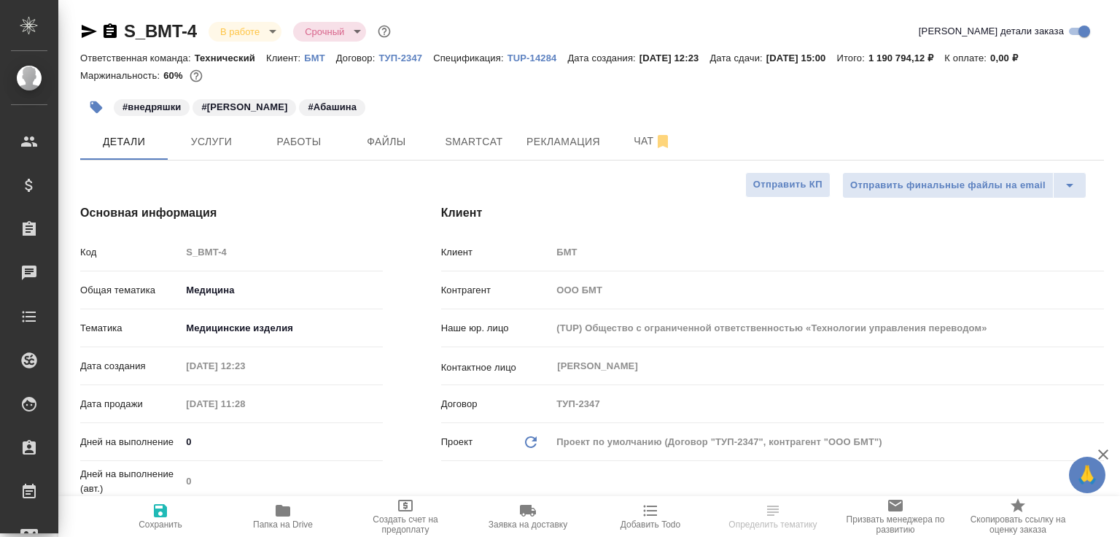
select select "RU"
type textarea "x"
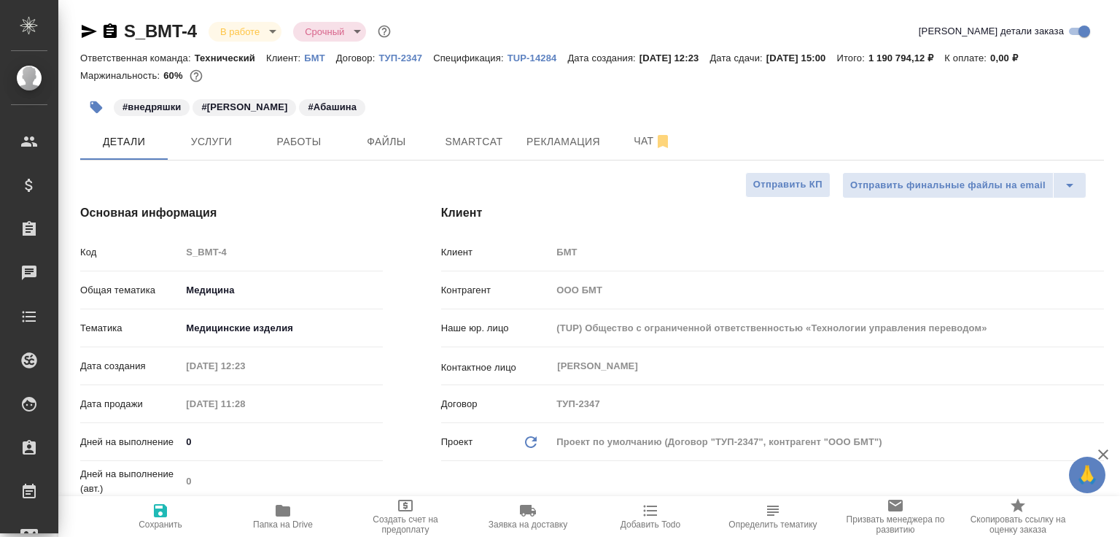
type textarea "x"
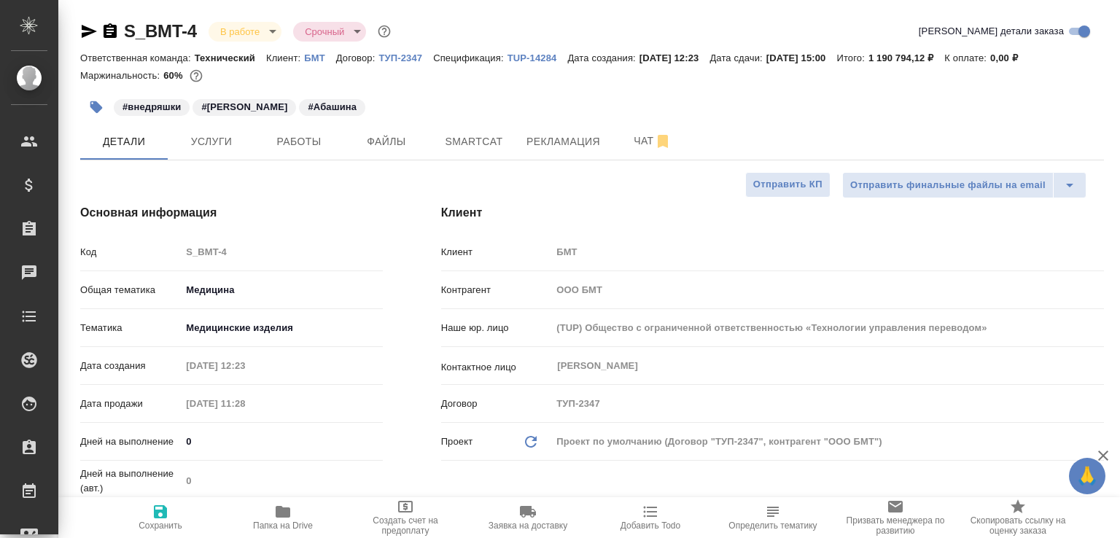
type textarea "x"
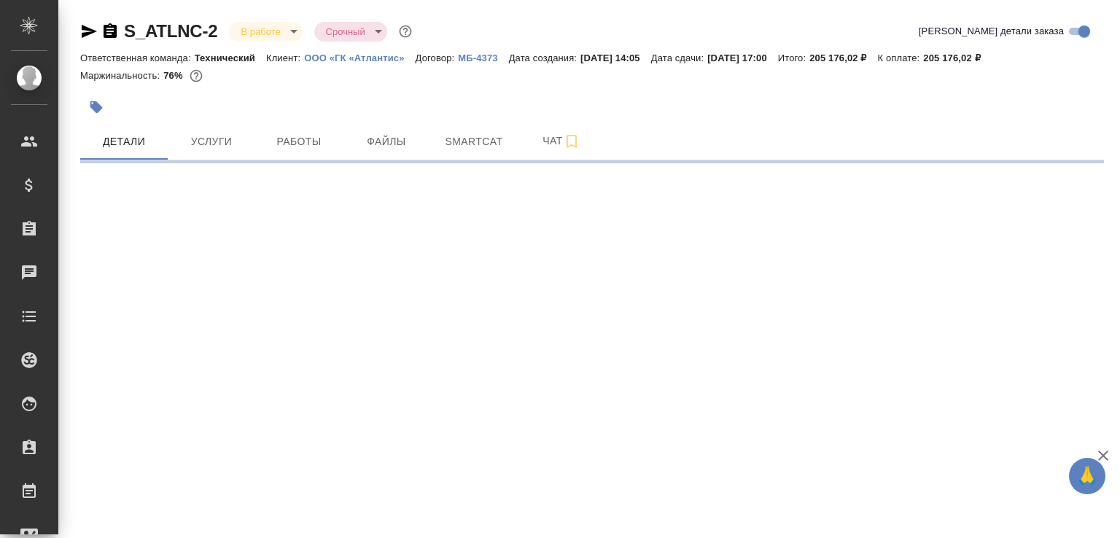
select select "RU"
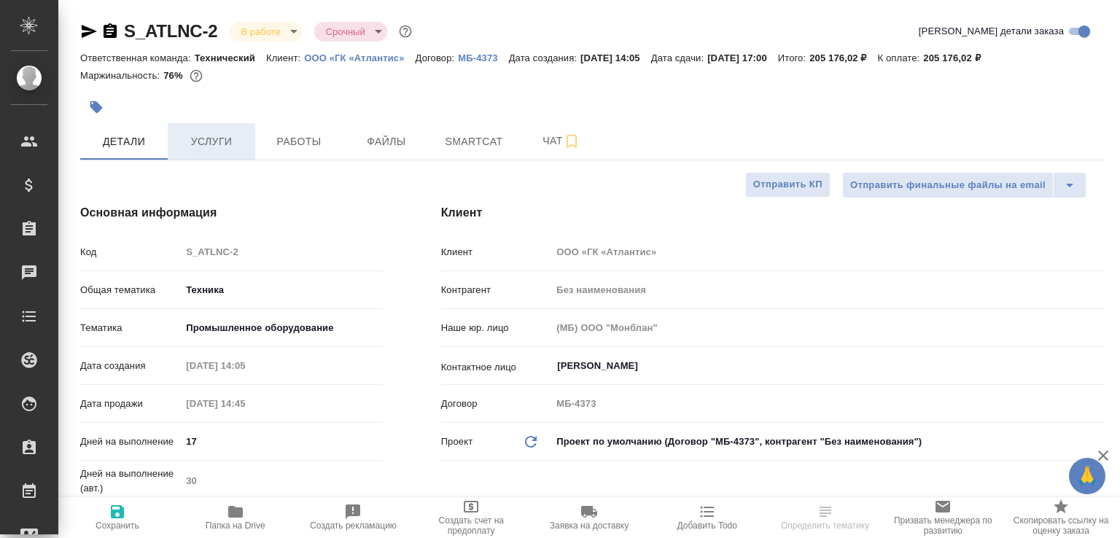
type textarea "x"
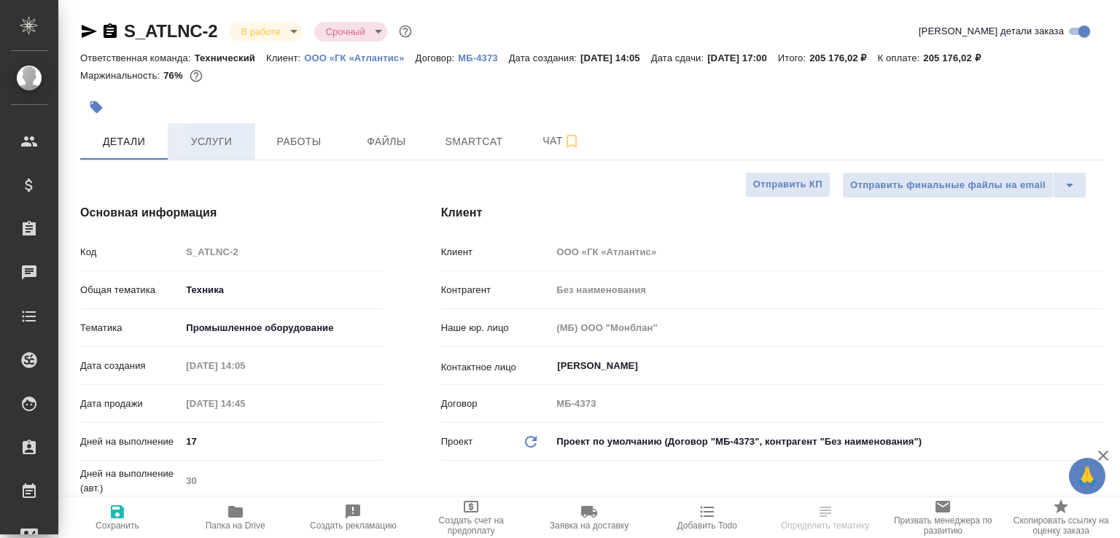
type textarea "x"
click at [222, 148] on span "Услуги" at bounding box center [212, 142] width 70 height 18
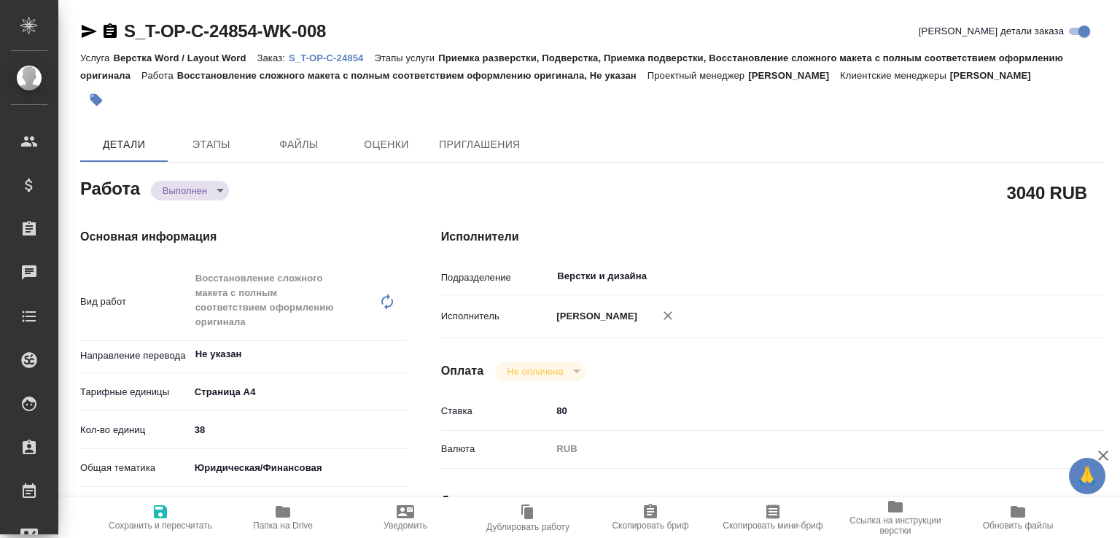
click at [214, 220] on div "Основная информация Вид работ Восстановление сложного макета с полным соответст…" at bounding box center [231, 532] width 361 height 667
click at [215, 209] on body "🙏 .cls-1 fill:#fff; AWATERA Малофеева Екатерина e.malofeeva Клиенты Спецификаци…" at bounding box center [560, 269] width 1120 height 538
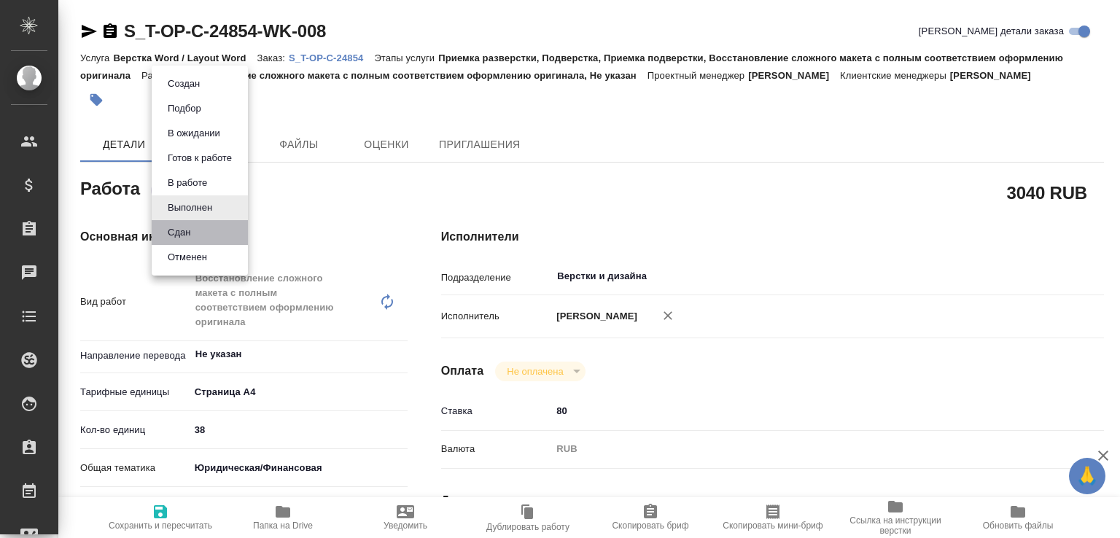
click at [203, 232] on li "Сдан" at bounding box center [200, 232] width 96 height 25
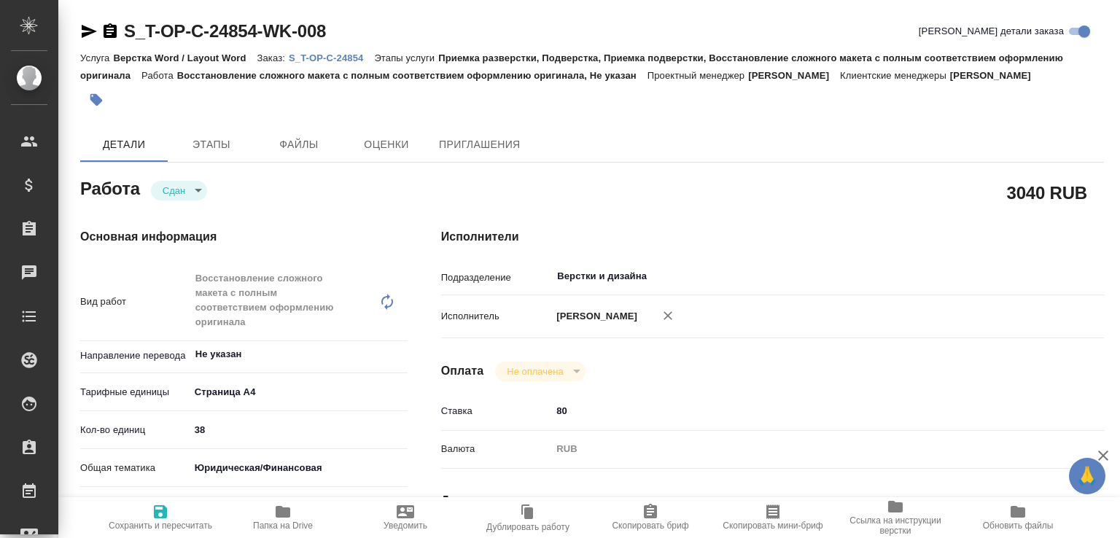
type textarea "x"
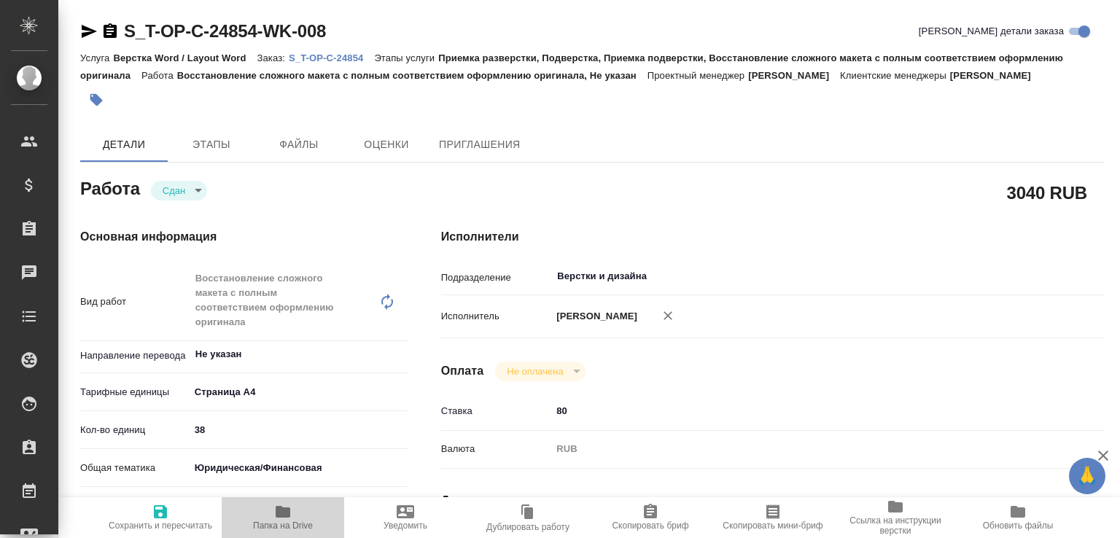
click at [291, 526] on span "Папка на Drive" at bounding box center [283, 526] width 60 height 10
type textarea "x"
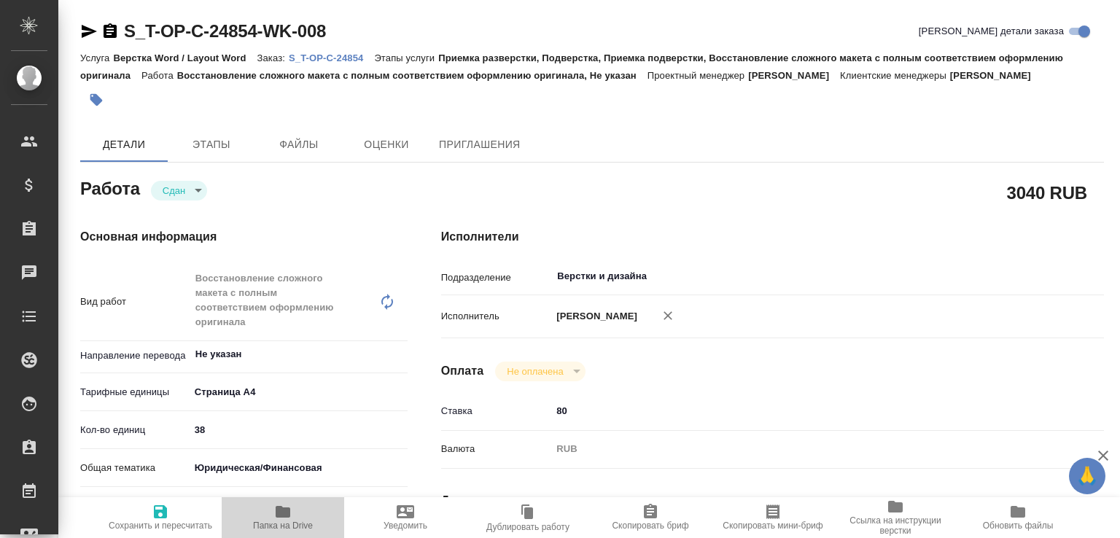
type textarea "x"
click at [327, 56] on p "S_T-OP-C-24854" at bounding box center [331, 58] width 85 height 11
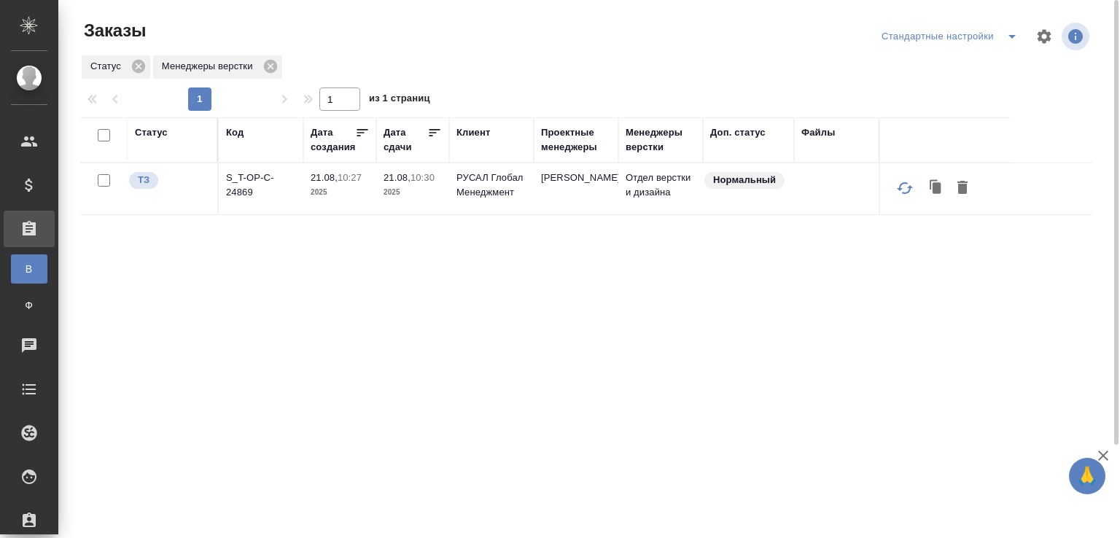
click at [248, 195] on p "S_T-OP-C-24869" at bounding box center [261, 185] width 70 height 29
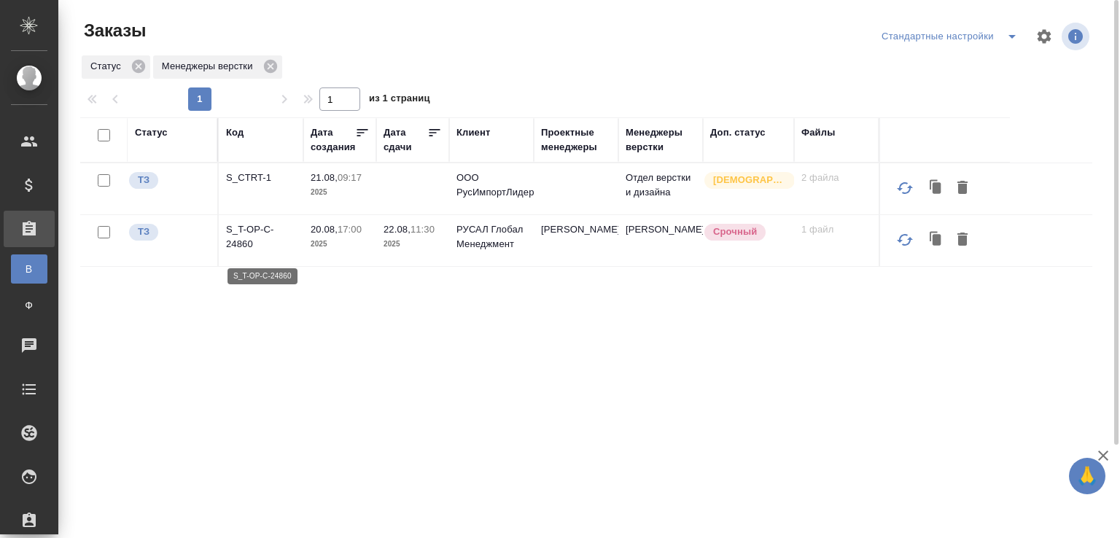
click at [232, 239] on p "S_T-OP-C-24860" at bounding box center [261, 236] width 70 height 29
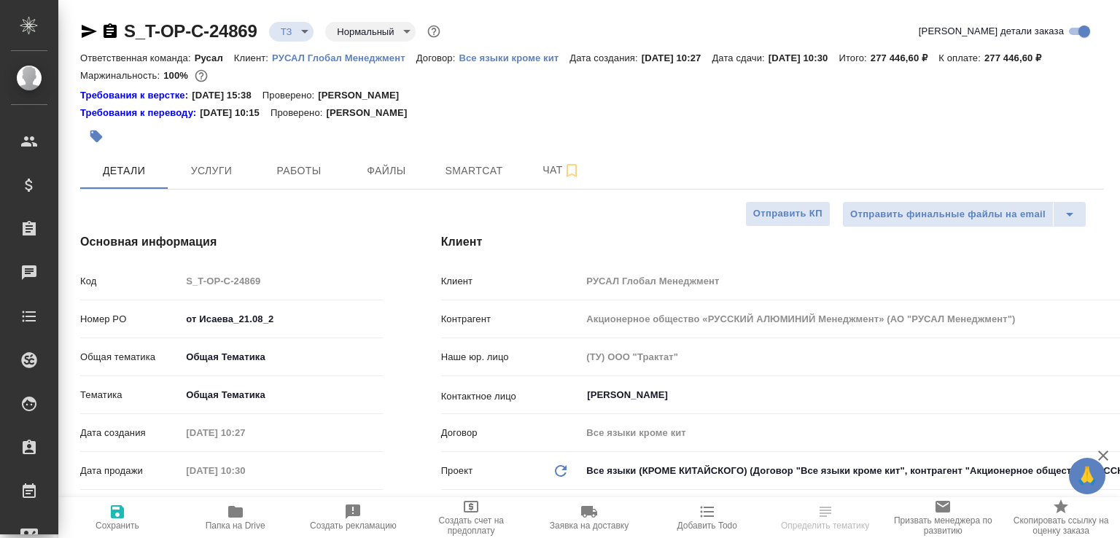
select select "RU"
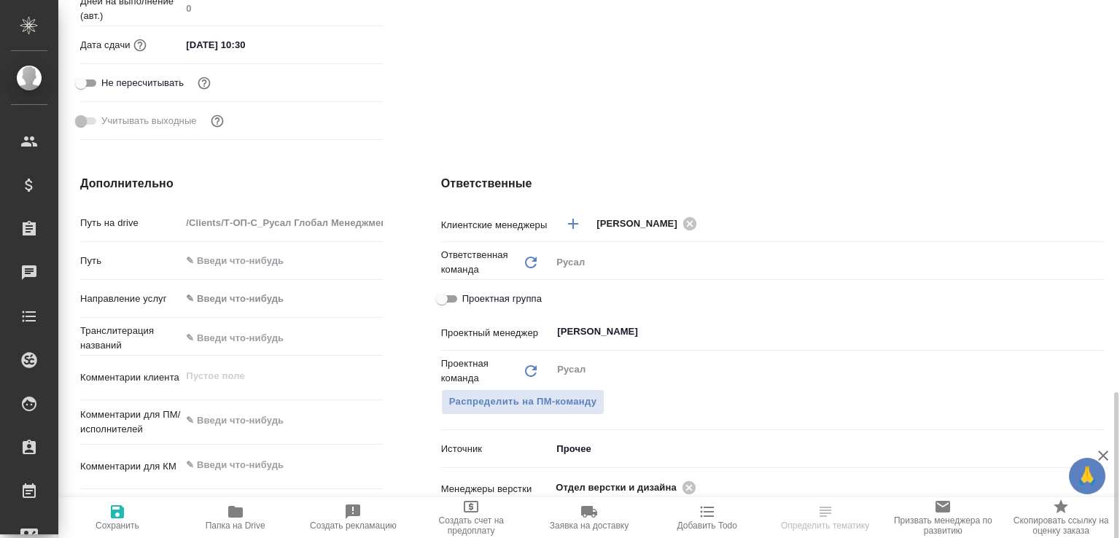
scroll to position [697, 0]
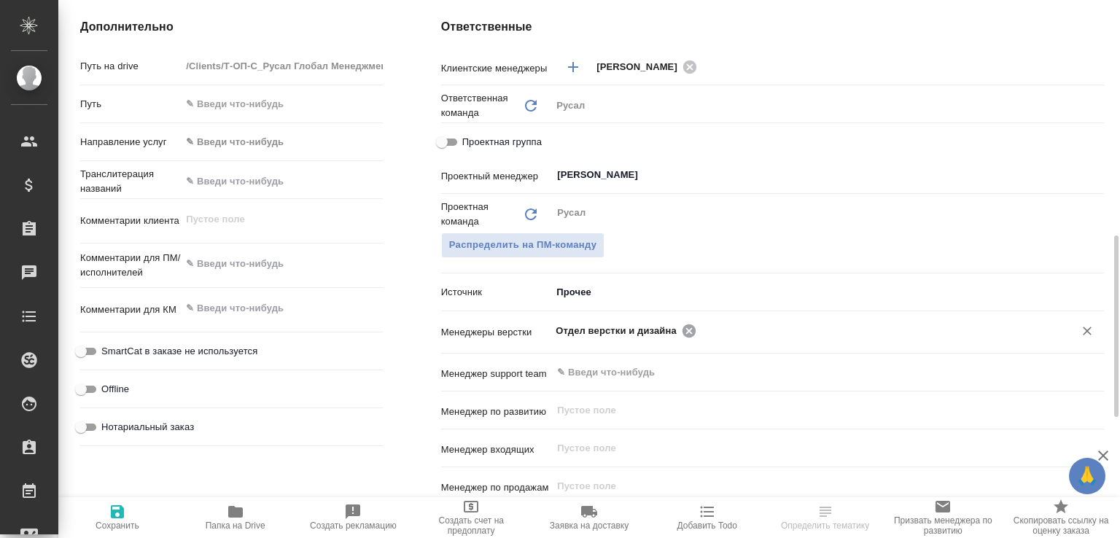
click at [681, 339] on icon at bounding box center [689, 331] width 16 height 16
click at [701, 339] on input "text" at bounding box center [876, 331] width 350 height 18
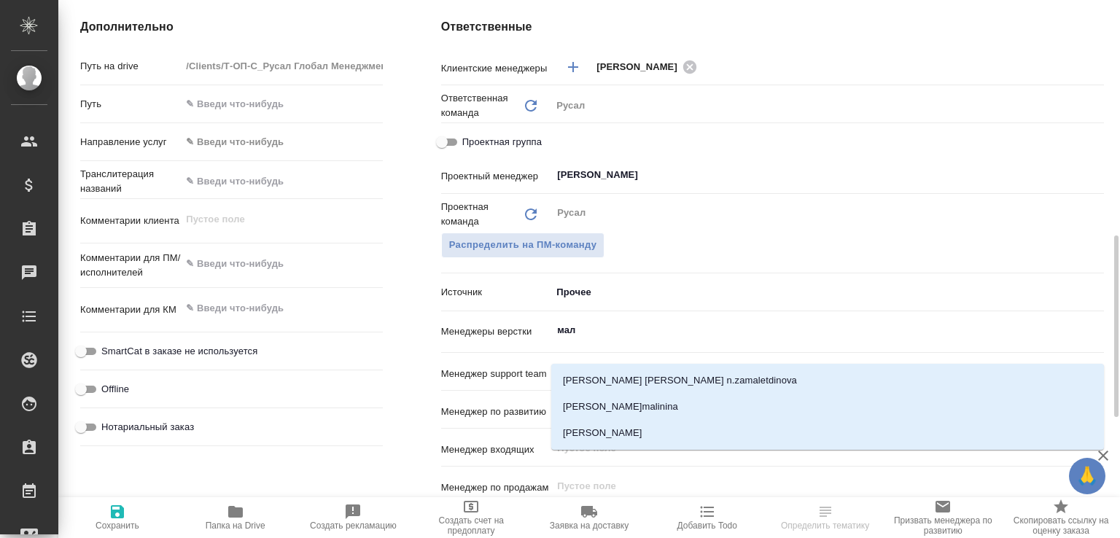
type input "мало"
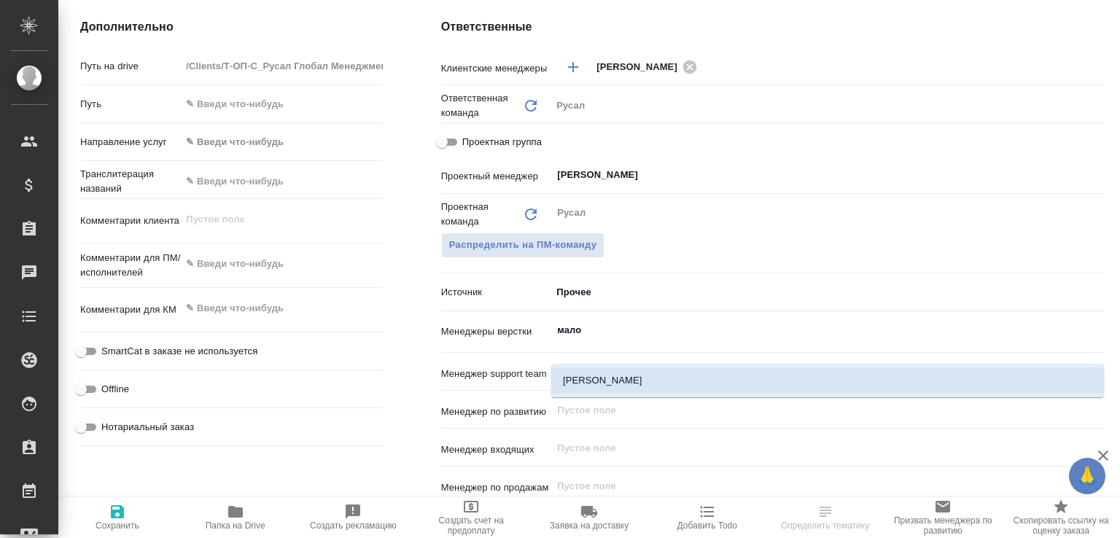
click at [612, 381] on li "[PERSON_NAME]" at bounding box center [827, 381] width 553 height 26
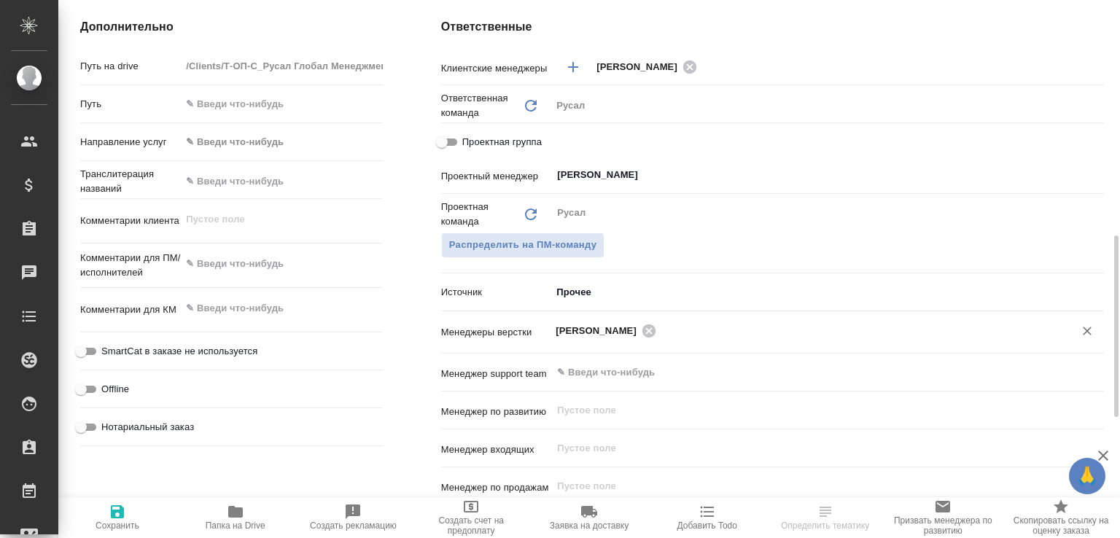
click at [117, 514] on icon "button" at bounding box center [118, 512] width 18 height 18
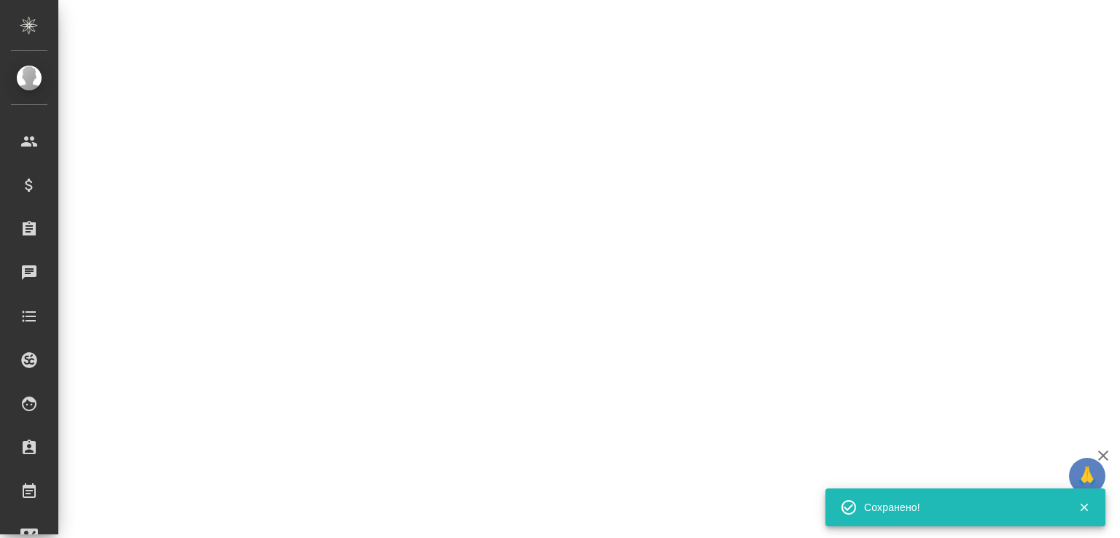
select select "RU"
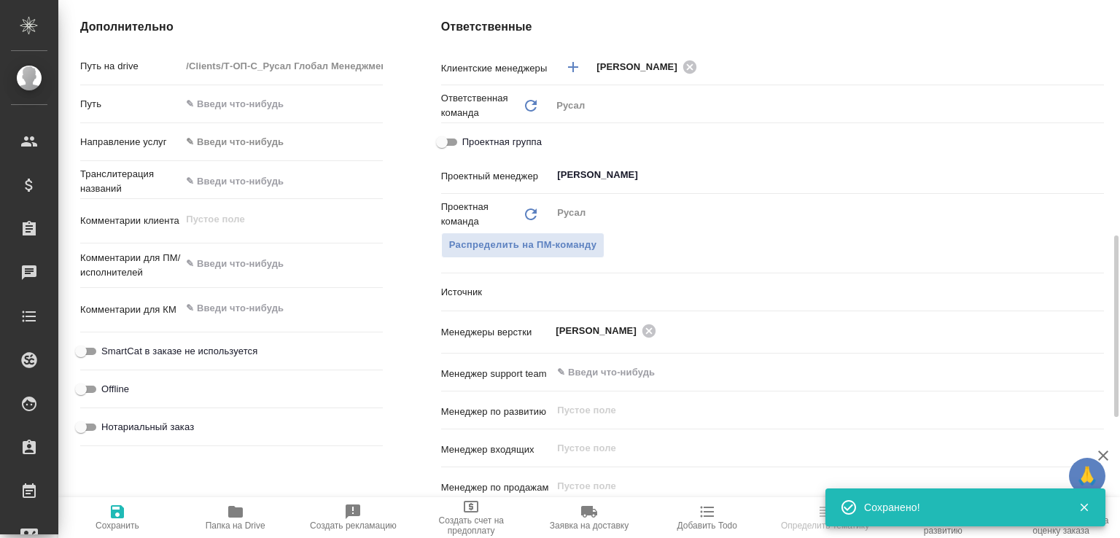
type textarea "x"
select select "RU"
type textarea "x"
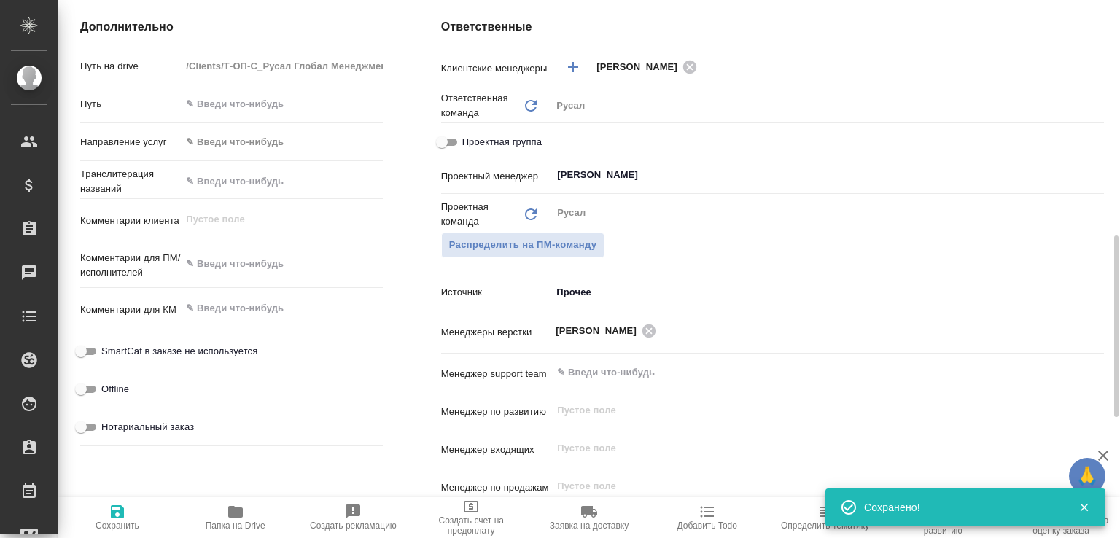
type textarea "x"
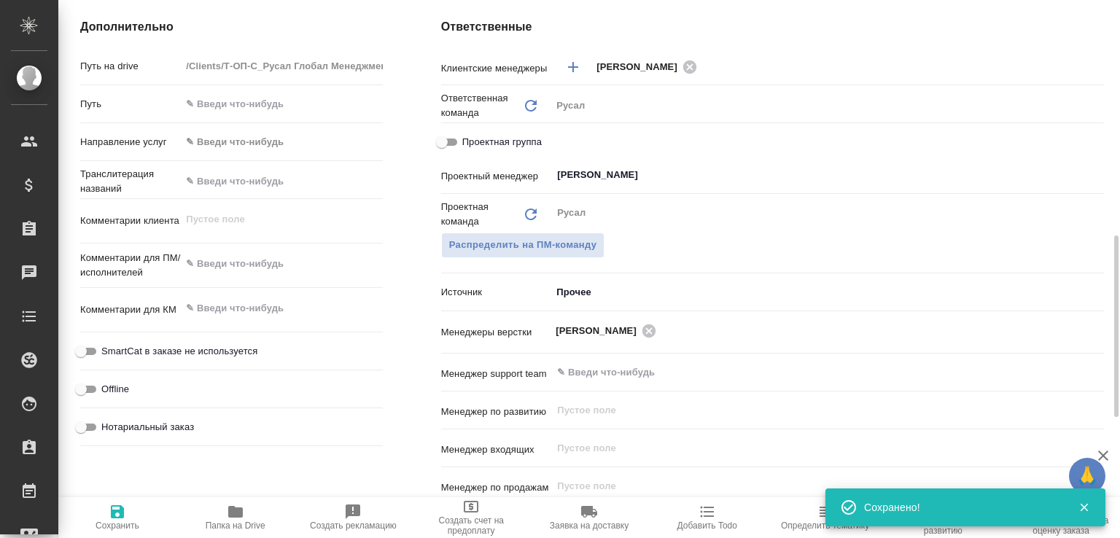
type textarea "x"
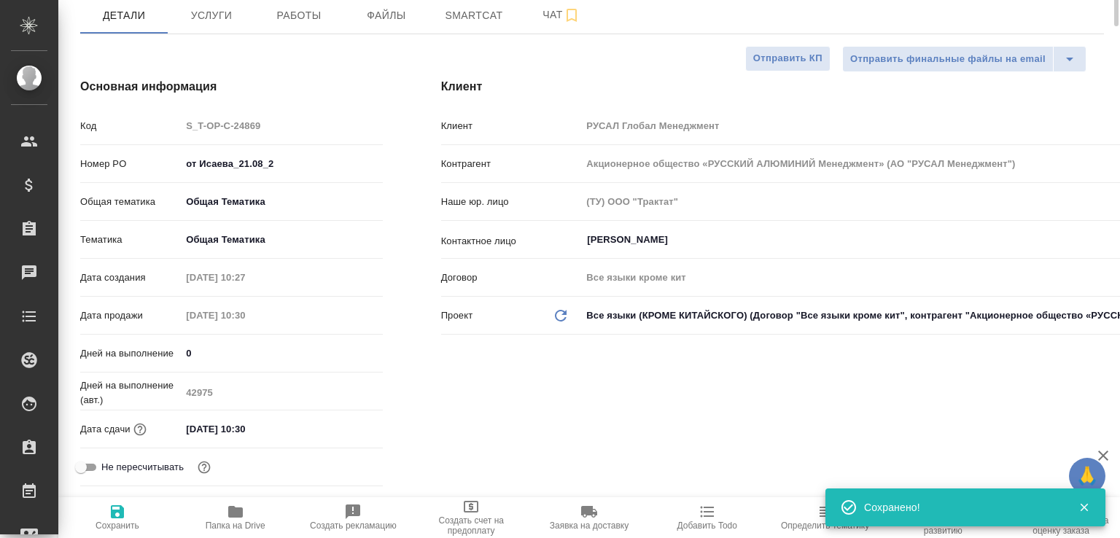
scroll to position [0, 0]
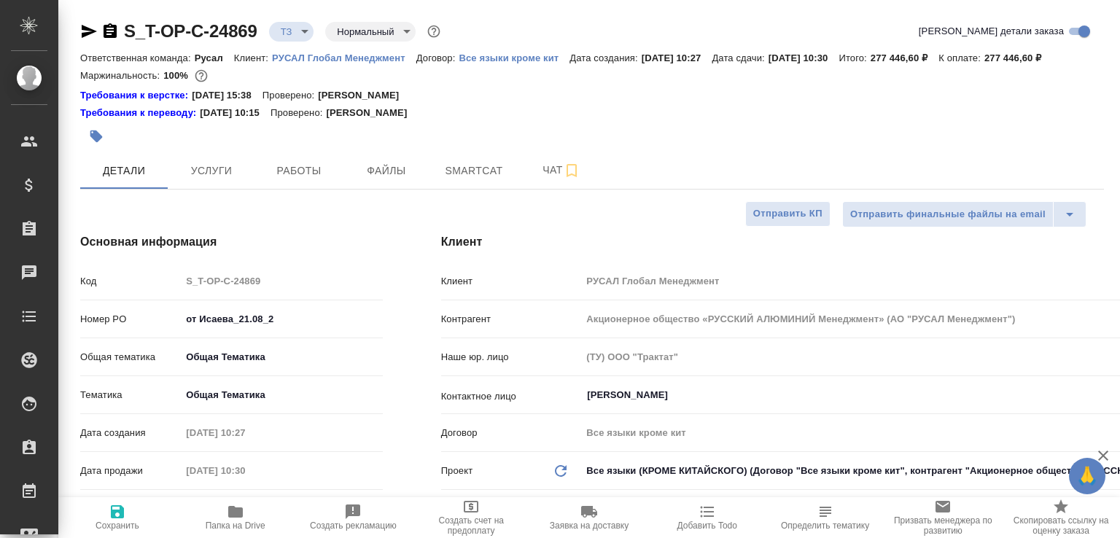
type textarea "x"
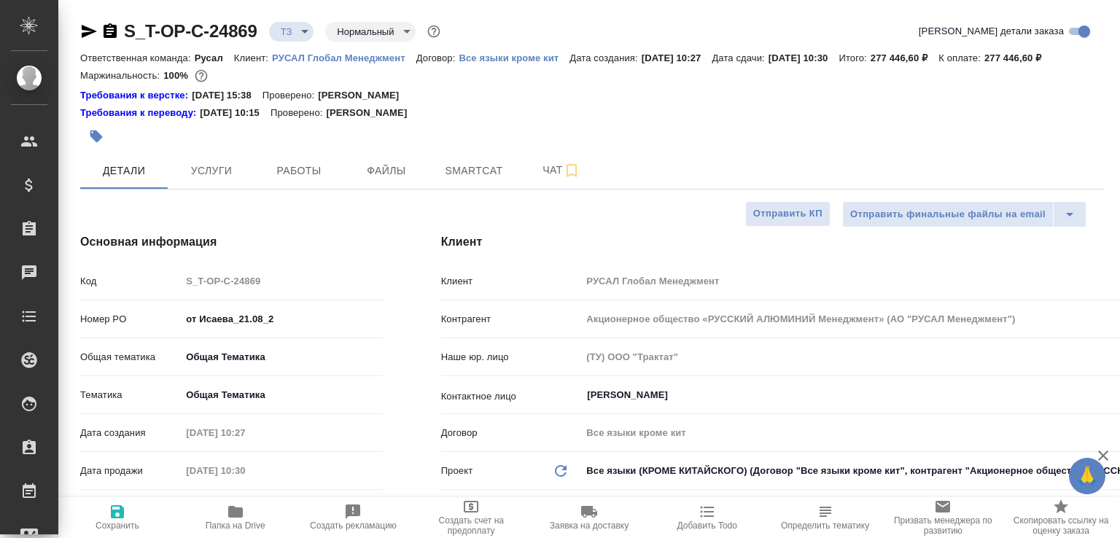
type textarea "x"
click at [109, 32] on icon "button" at bounding box center [110, 30] width 13 height 15
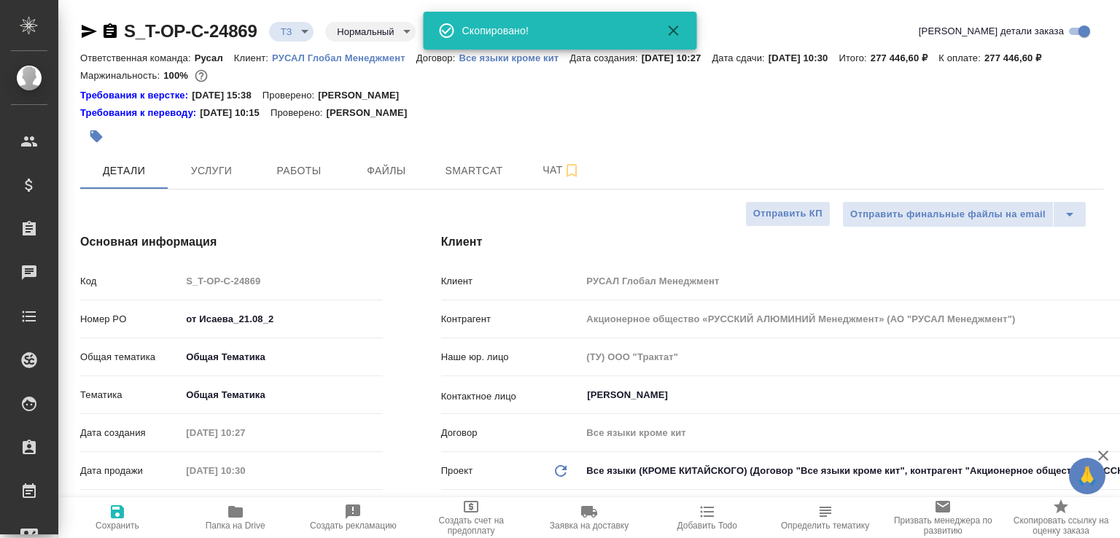
click at [232, 500] on button "Папка на Drive" at bounding box center [236, 517] width 118 height 41
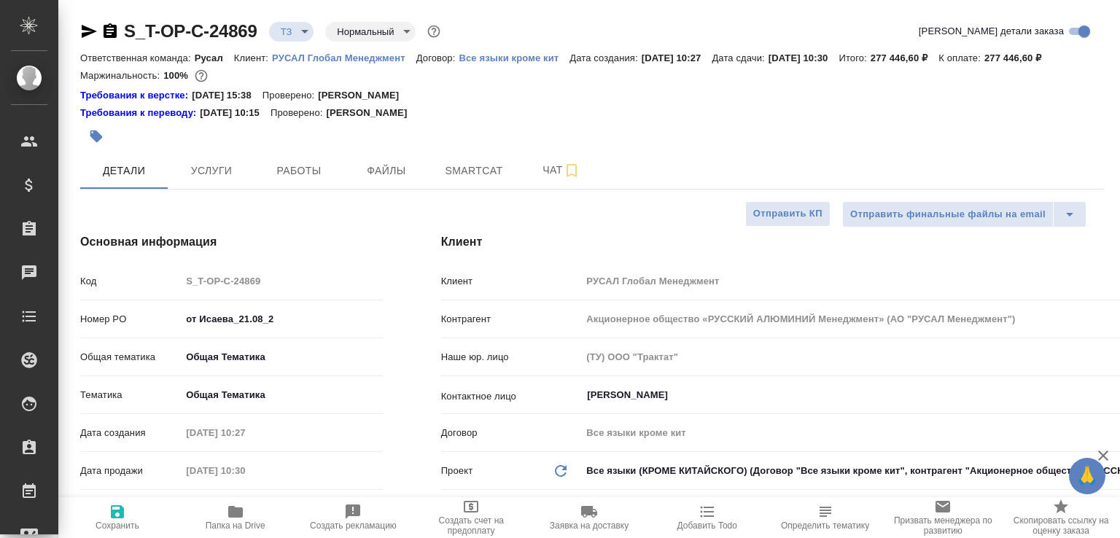
type textarea "x"
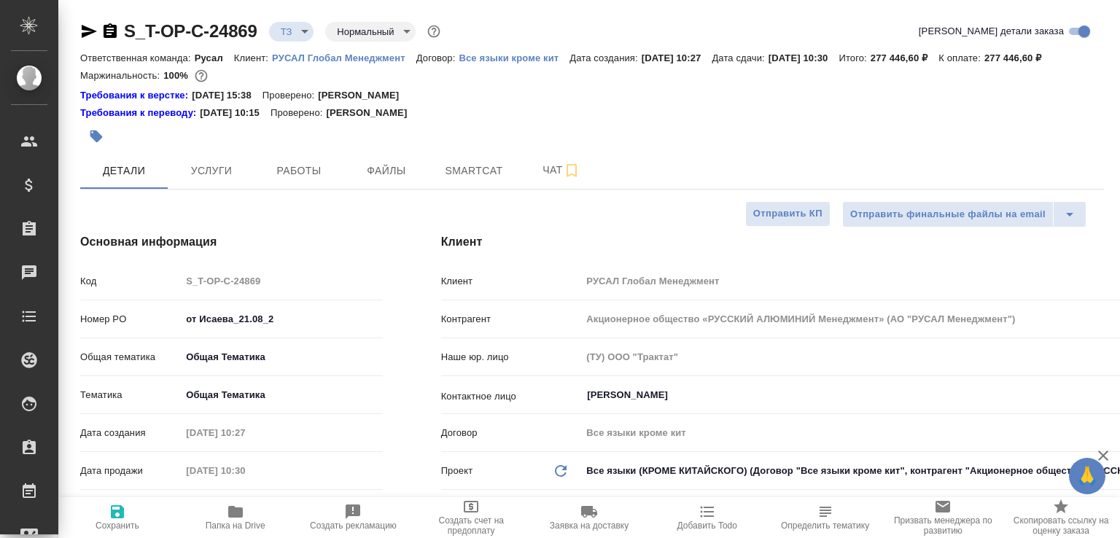
type textarea "x"
click at [525, 180] on button "Чат" at bounding box center [562, 170] width 88 height 36
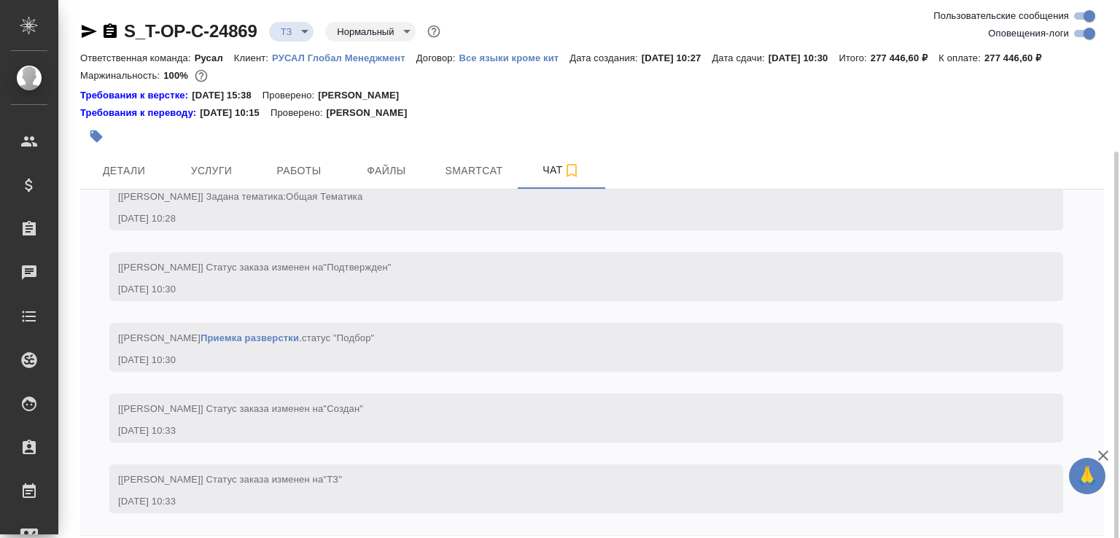
scroll to position [81, 0]
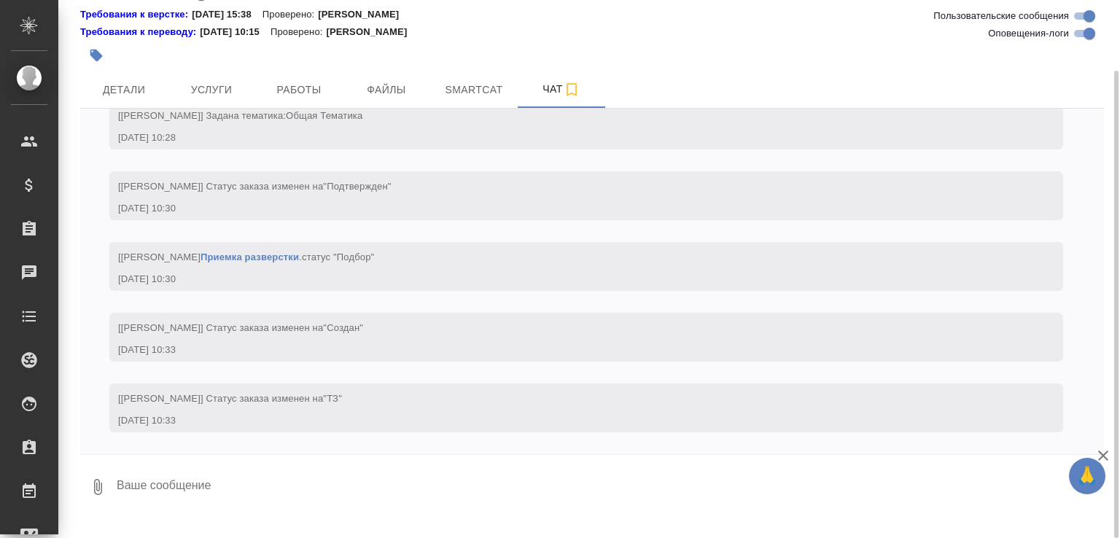
click at [200, 505] on textarea at bounding box center [609, 487] width 989 height 50
type textarea "Исай, TNR 16, инварвал 1,5?"
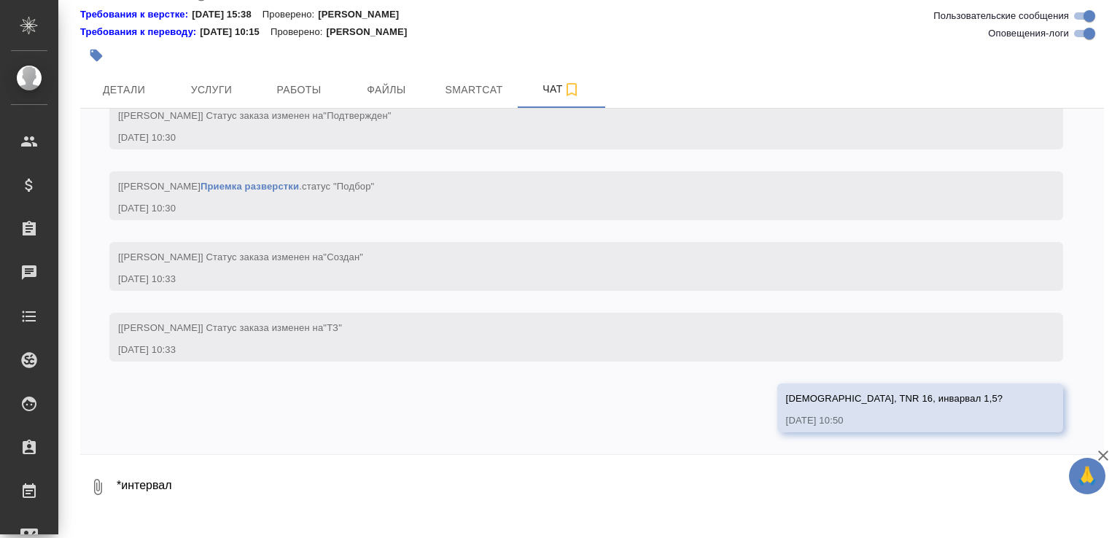
type textarea "*интервал"
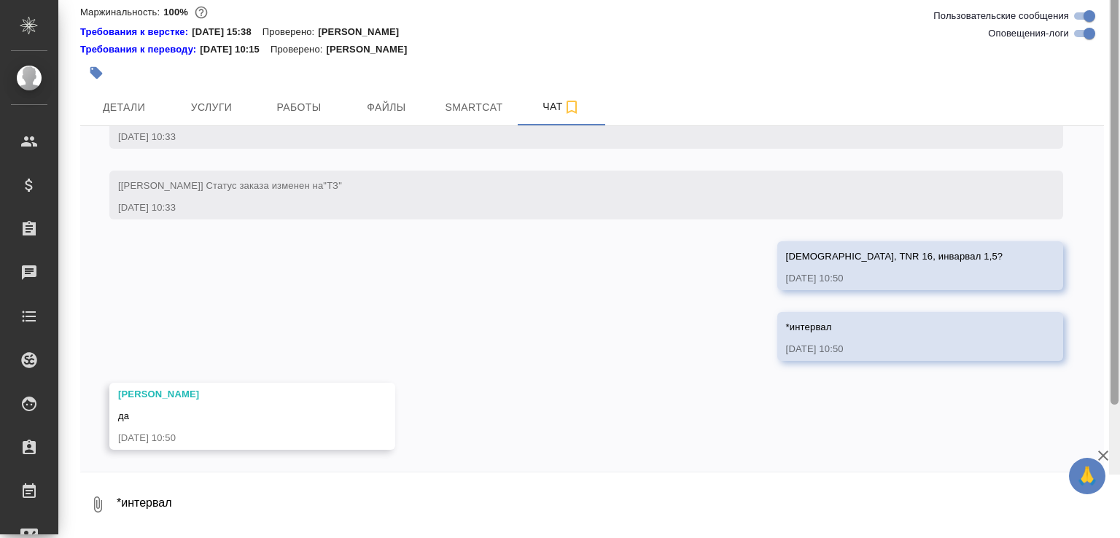
scroll to position [0, 0]
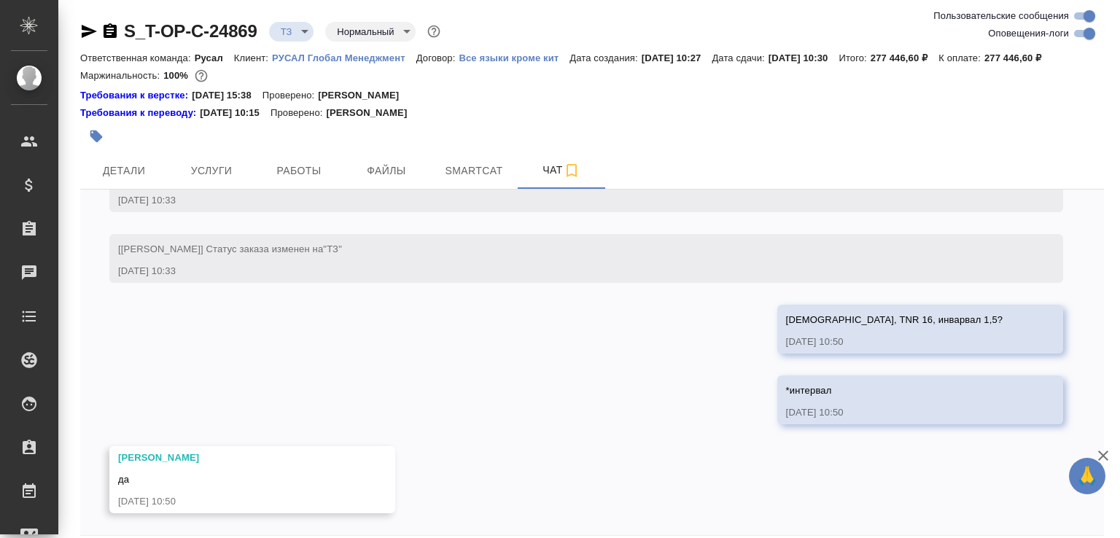
click at [112, 28] on icon "button" at bounding box center [110, 32] width 18 height 18
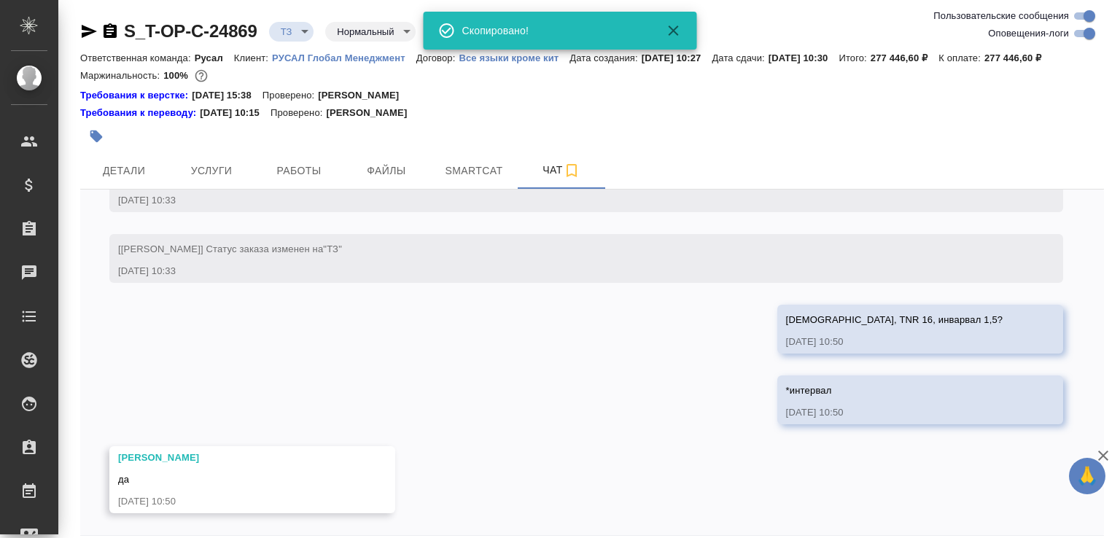
click at [316, 28] on body "🙏 .cls-1 fill:#fff; AWATERA Малофеева Екатерина e.malofeeva Клиенты Спецификаци…" at bounding box center [560, 269] width 1120 height 538
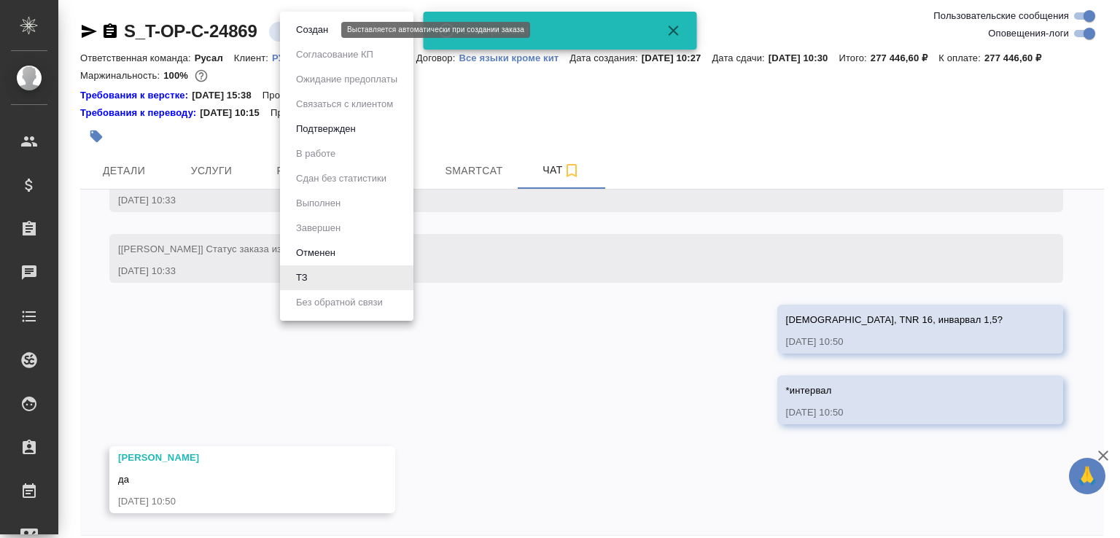
click at [315, 28] on button "Создан" at bounding box center [312, 30] width 41 height 16
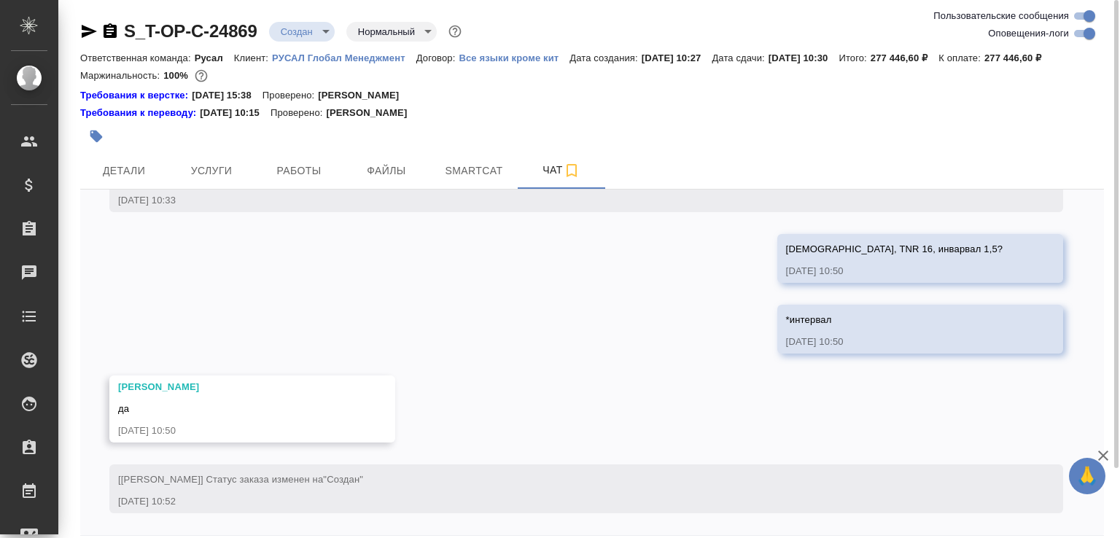
scroll to position [81, 0]
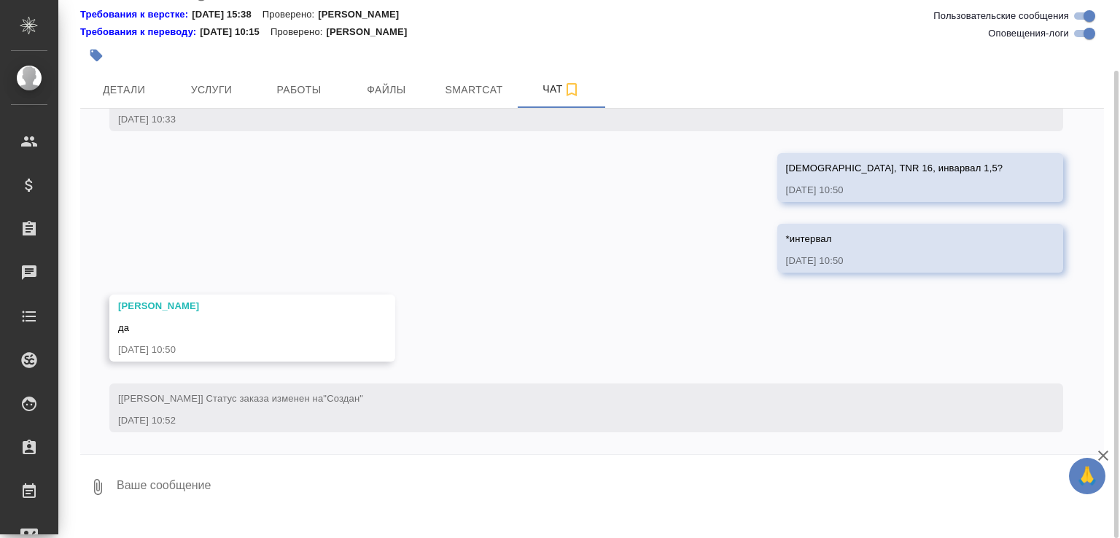
click at [101, 492] on button "0" at bounding box center [97, 487] width 35 height 50
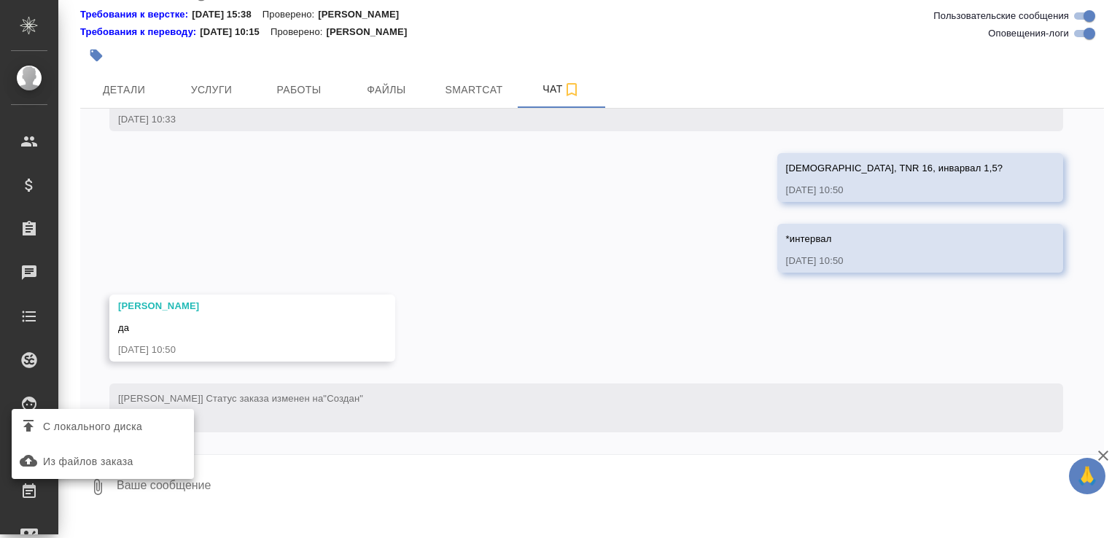
click at [114, 440] on label "С локального диска" at bounding box center [103, 427] width 182 height 28
click at [0, 0] on input "С локального диска" at bounding box center [0, 0] width 0 height 0
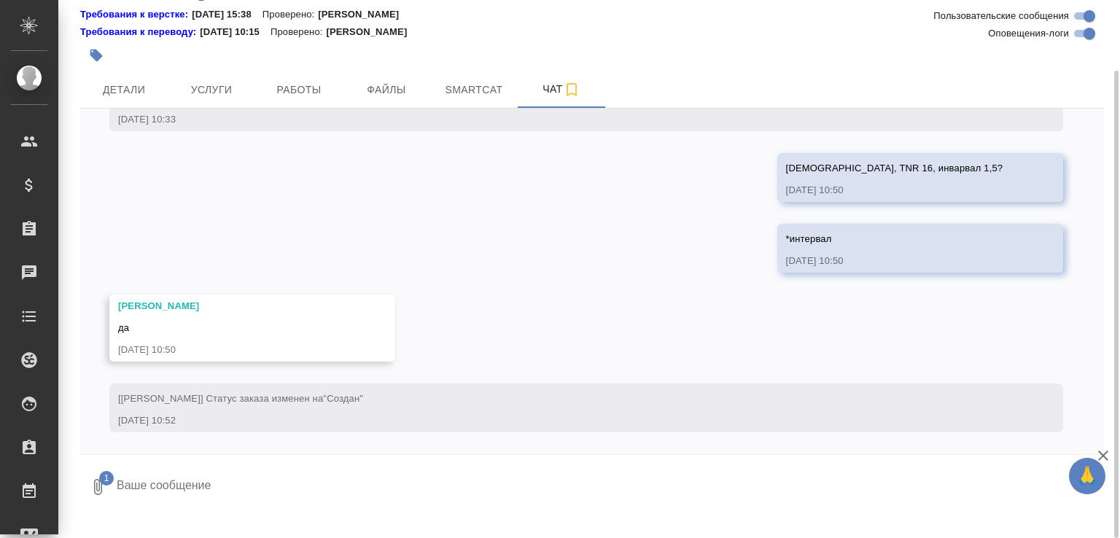
click at [228, 508] on textarea at bounding box center [597, 487] width 965 height 50
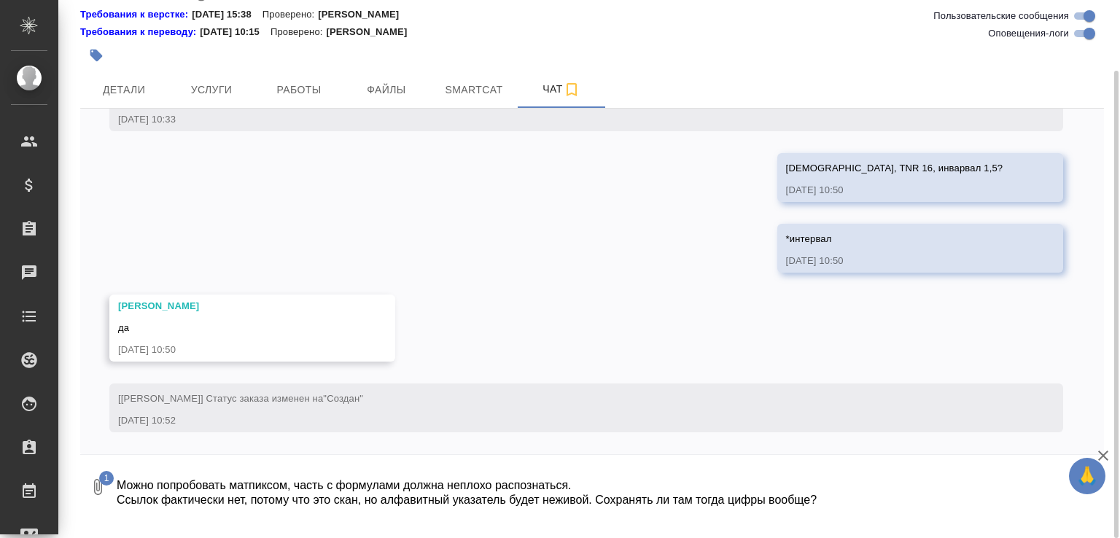
scroll to position [9, 0]
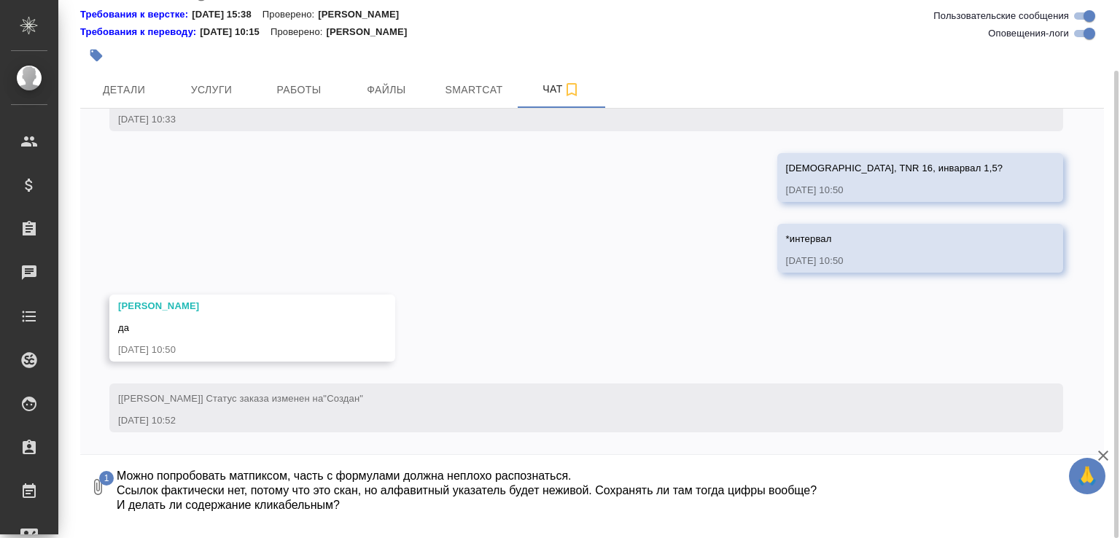
type textarea "Можно попробовать матпиксом, часть с формулами должна неплохо распознаться. Ссы…"
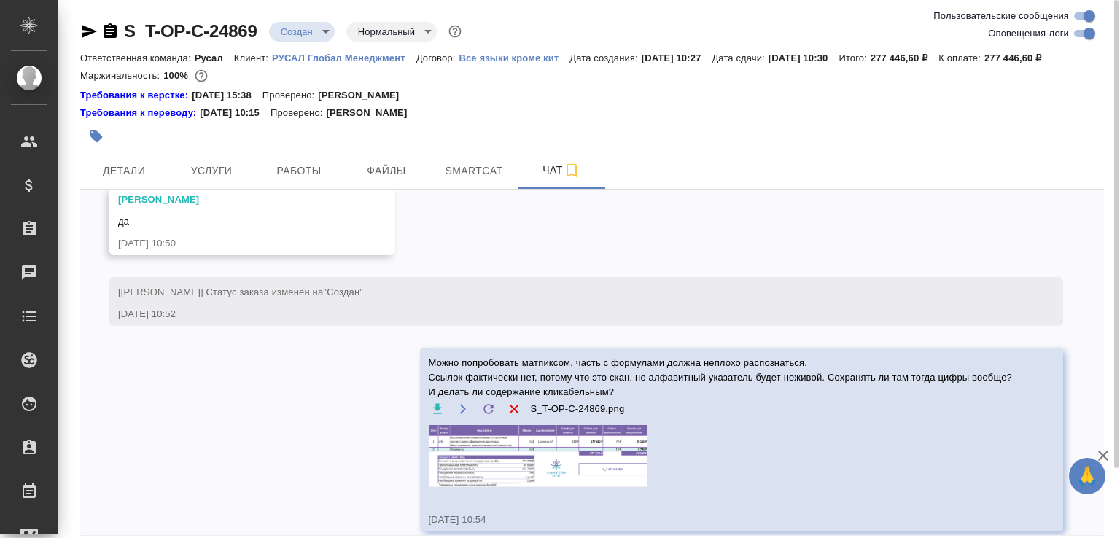
scroll to position [0, 0]
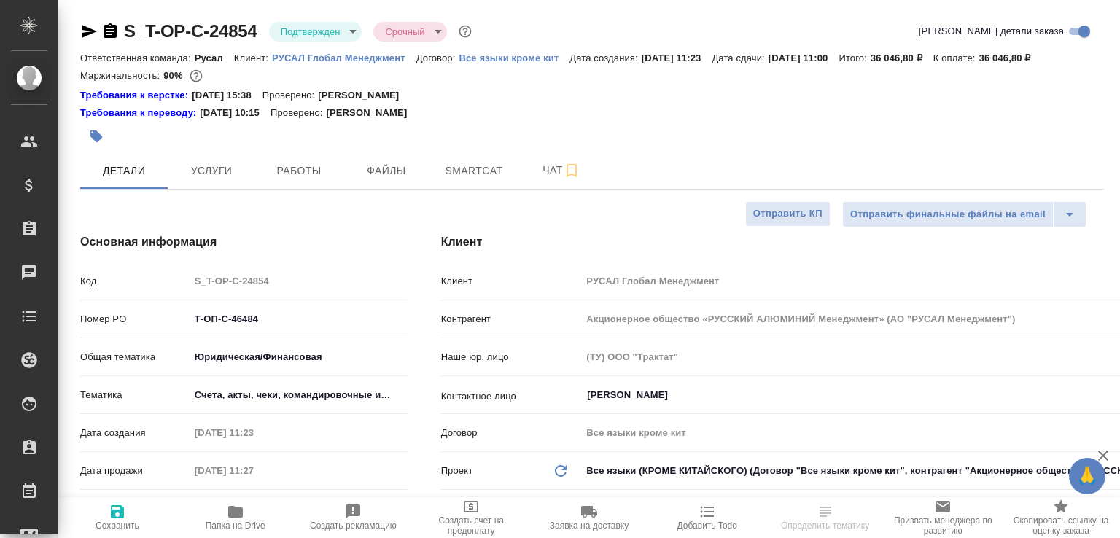
select select "RU"
type textarea "x"
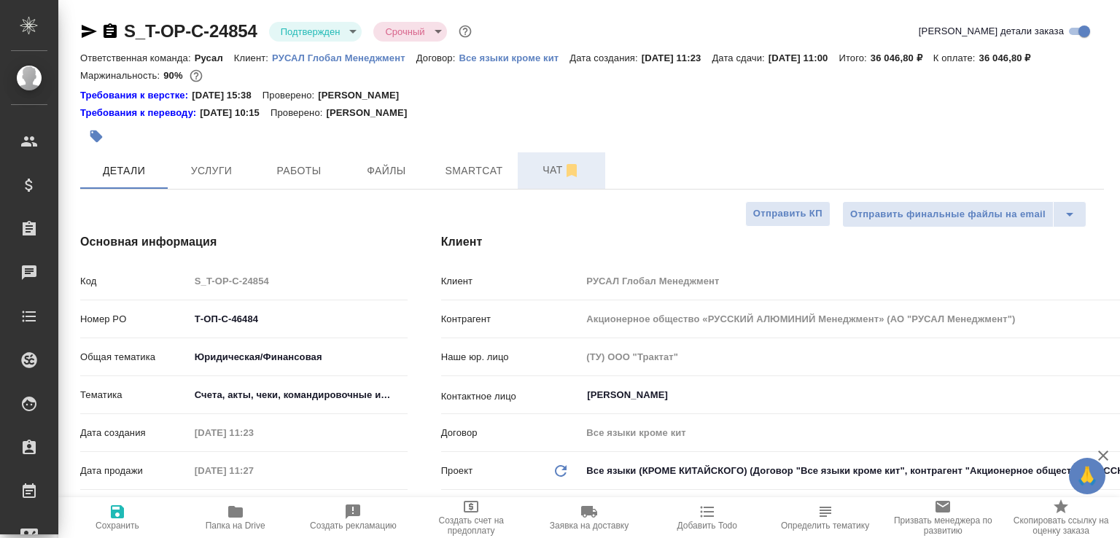
click at [528, 179] on span "Чат" at bounding box center [562, 170] width 70 height 18
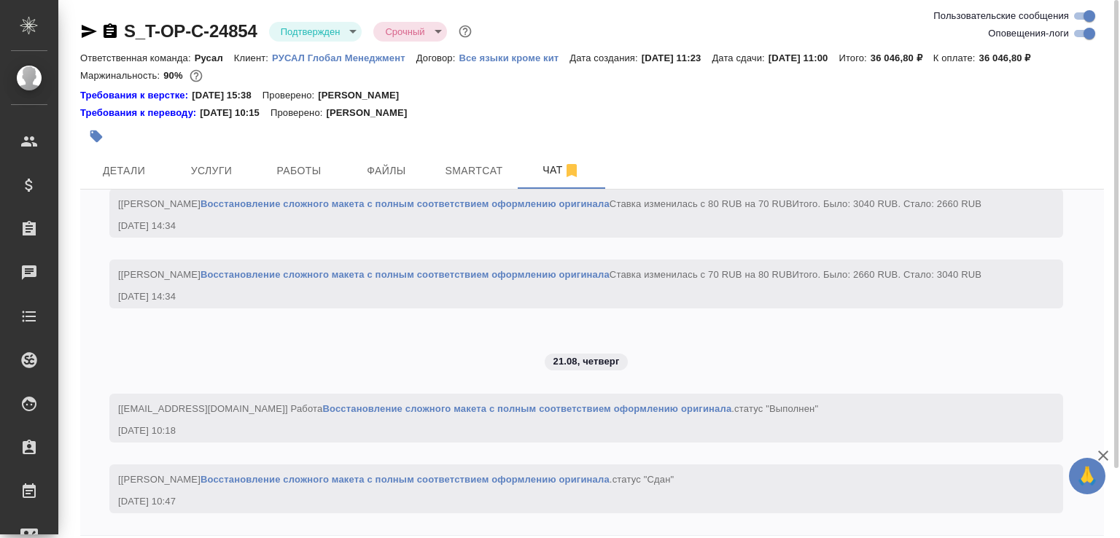
scroll to position [81, 0]
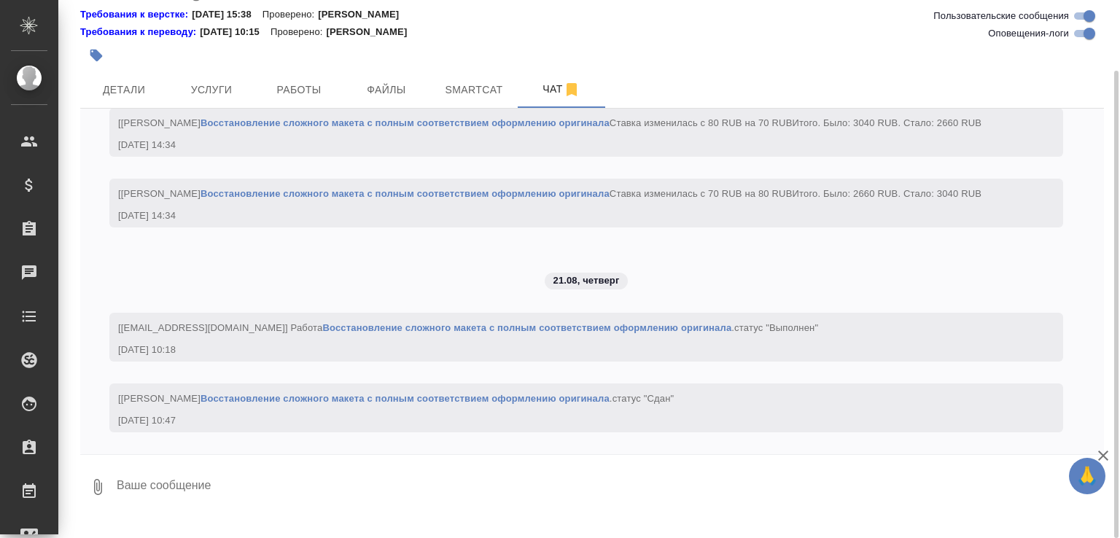
click at [210, 501] on textarea at bounding box center [609, 487] width 989 height 50
paste textarea "https://drive.awatera.com/apps/files/files/10151144?dir=/Shares/%D0%A2-%D0%9E%D…"
type textarea "есть неразборчивое, но там и глазами не видно, сканы не очень хорошие https://d…"
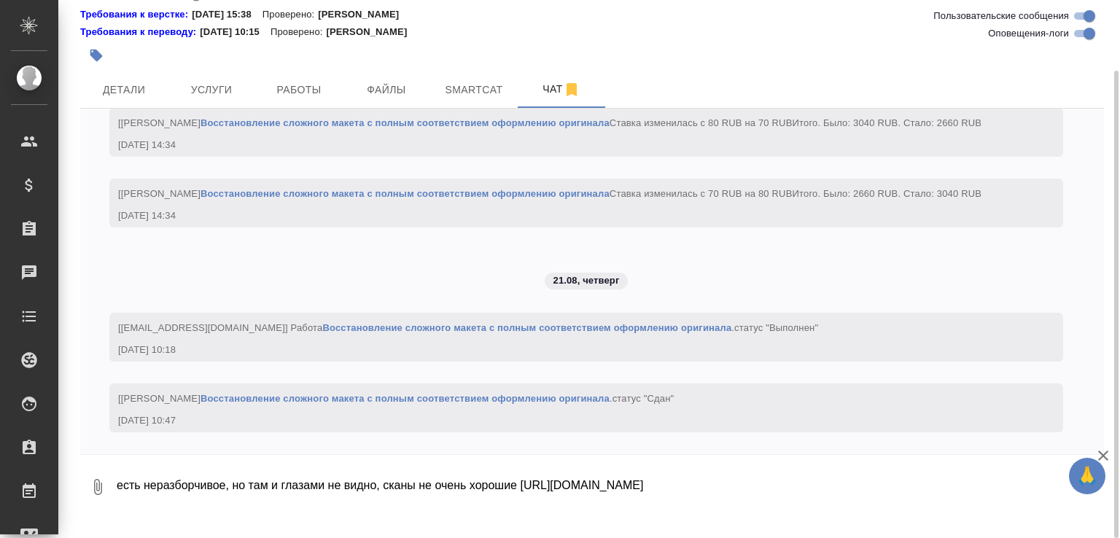
scroll to position [2655, 0]
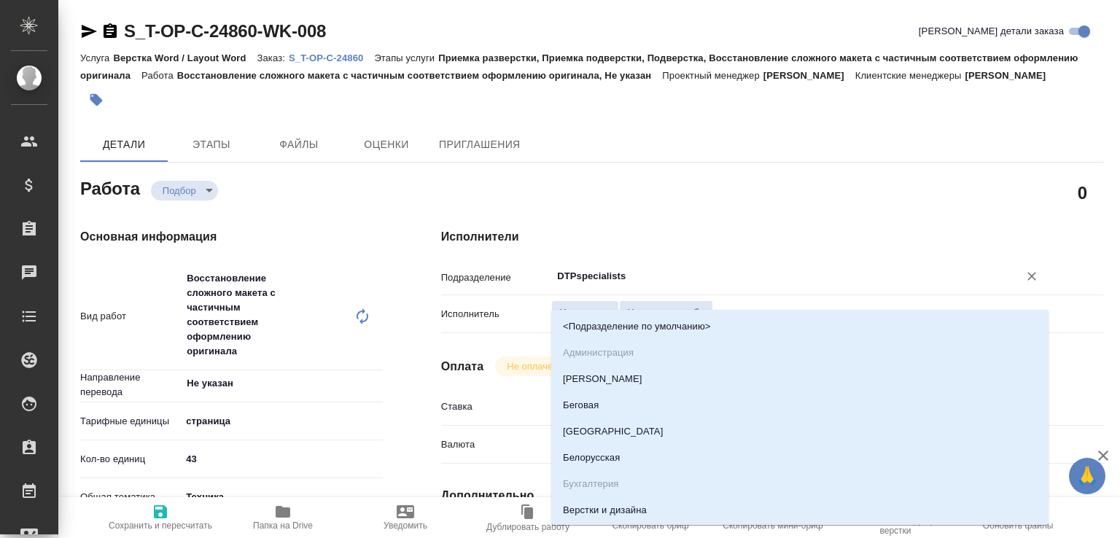
click at [600, 285] on input "DTPspecialists" at bounding box center [776, 277] width 440 height 18
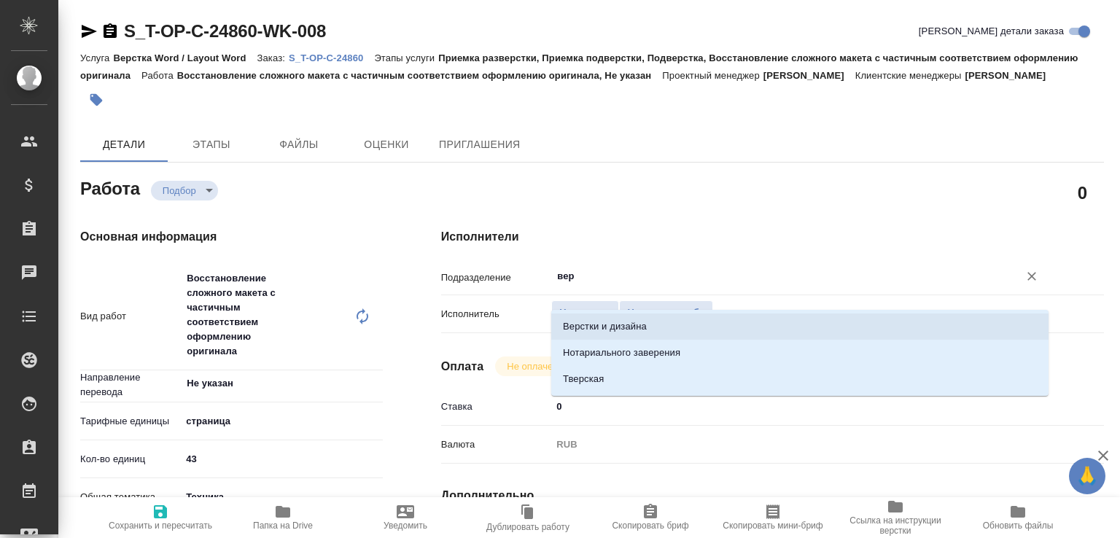
click at [583, 325] on li "Верстки и дизайна" at bounding box center [799, 327] width 497 height 26
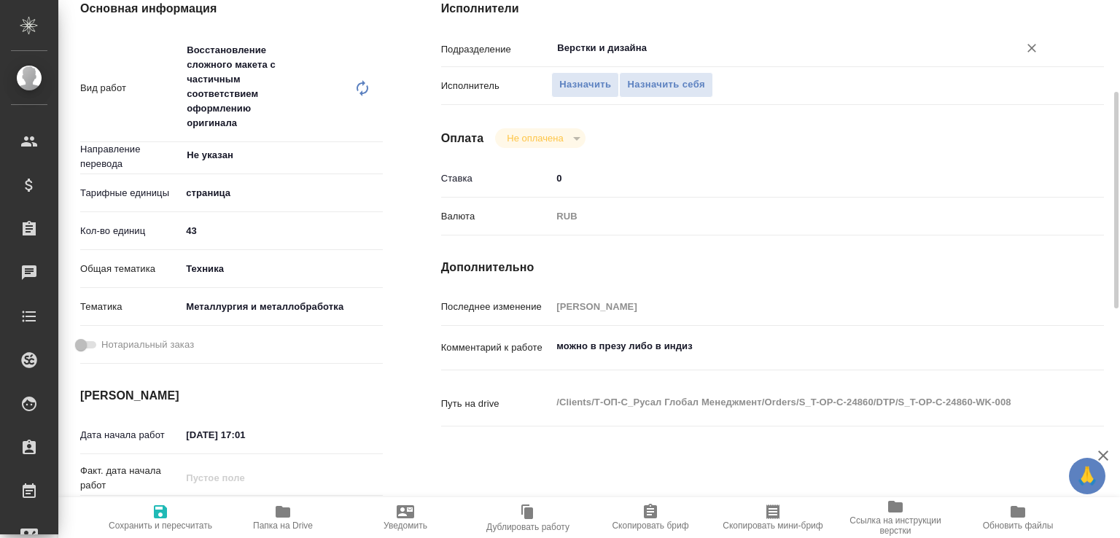
scroll to position [540, 0]
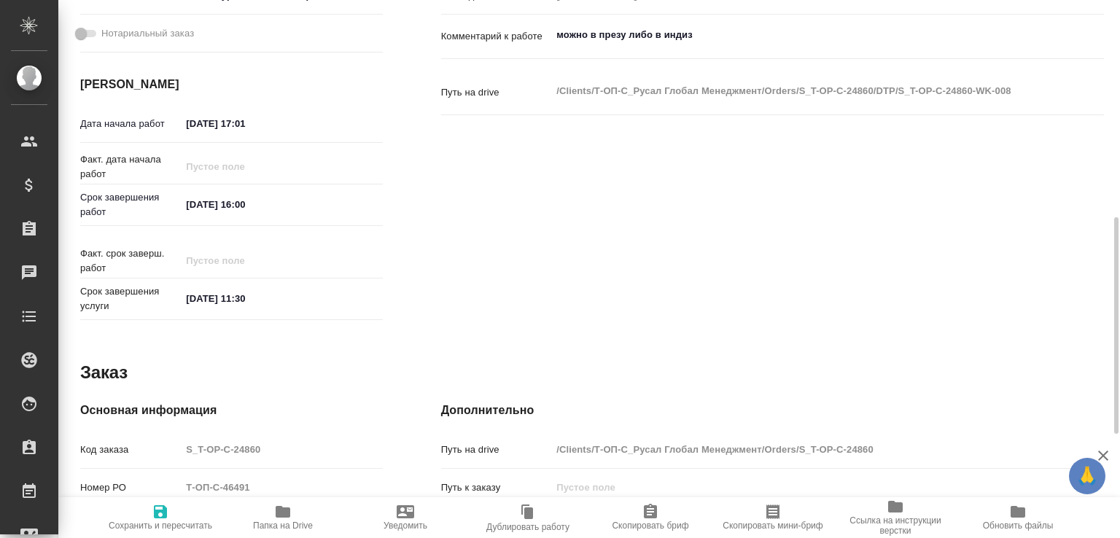
type input "Верстки и дизайна"
click at [169, 505] on span "Сохранить и пересчитать" at bounding box center [160, 517] width 105 height 28
type input "recruiting"
type input "Не указан"
type input "5a8b1489cc6b4906c91bfdb2"
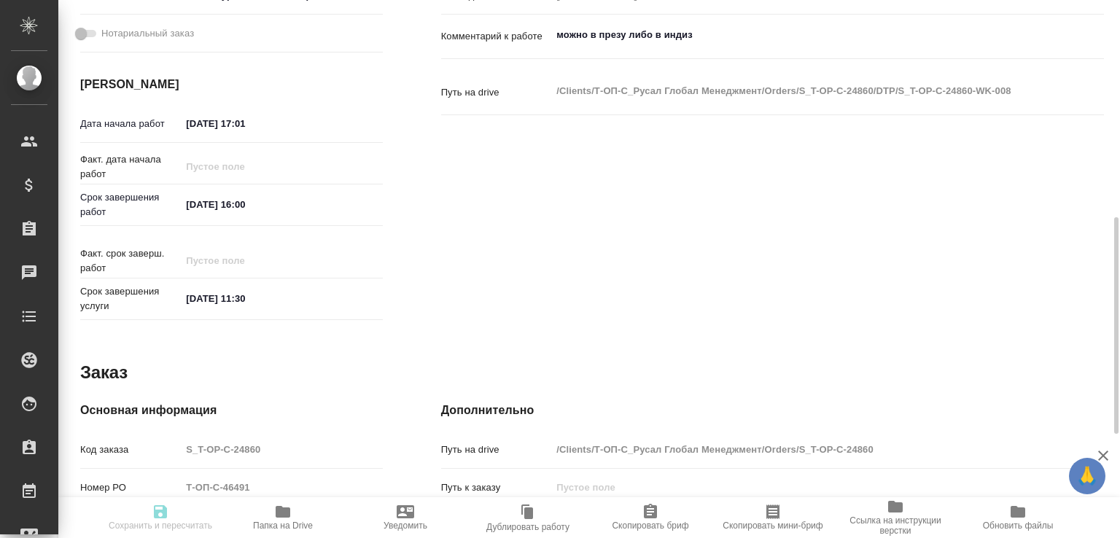
type input "43"
type input "tech"
type input "60014e23f7d9dc5f480a3cf8"
type input "[DATE] 17:01"
type input "21.08.2025 16:00"
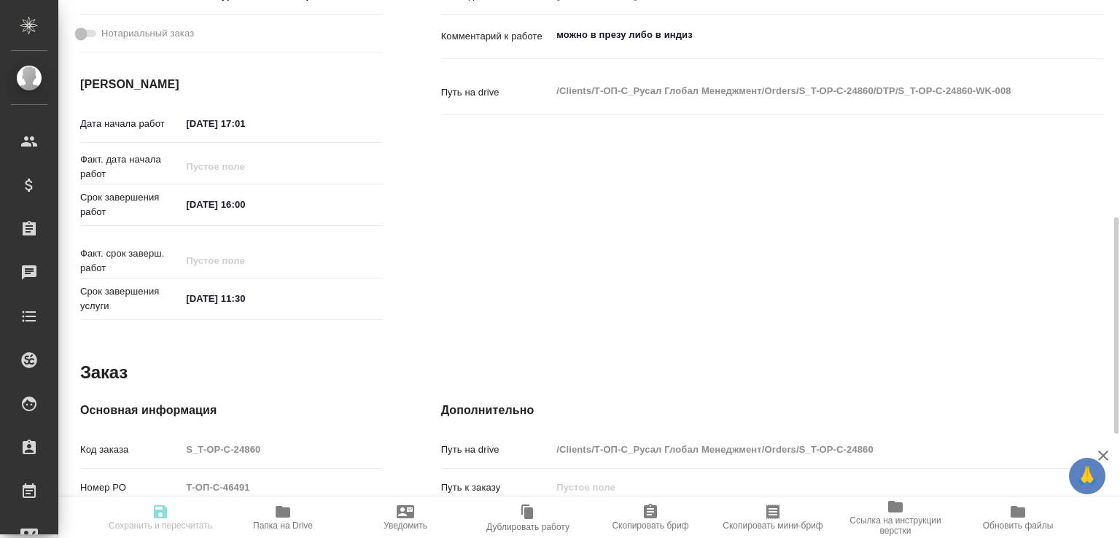
type input "[DATE] 11:30"
type input "Верстки и дизайна"
type input "notPayed"
type input "0"
type input "RUB"
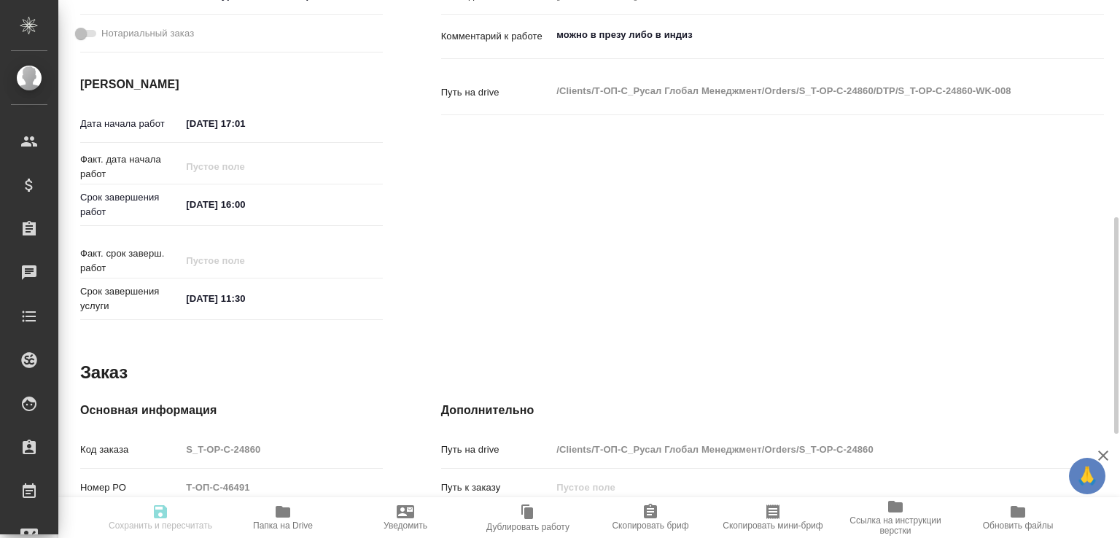
type input "Журавлева Александра"
type input "S_T-OP-C-24860"
type input "Т-ОП-С-46491"
type input "Верстка Word / Layout Word"
type input "Приемка разверстки, Приемка подверстки, Подверстка, Восстановление сложного мак…"
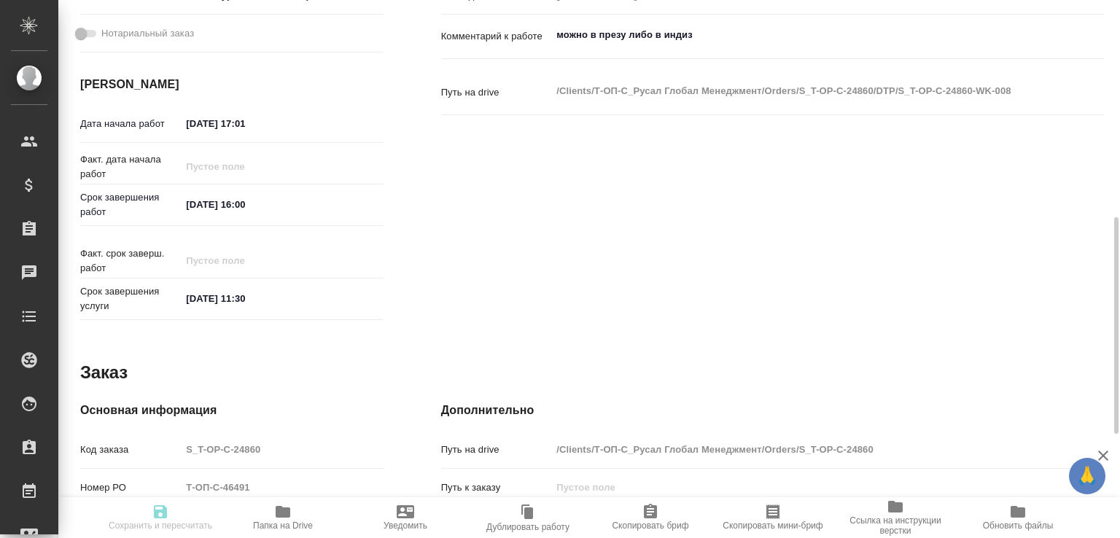
type input "[PERSON_NAME]"
type input "/Clients/Т-ОП-С_Русал Глобал Менеджмент/Orders/S_T-OP-C-24860"
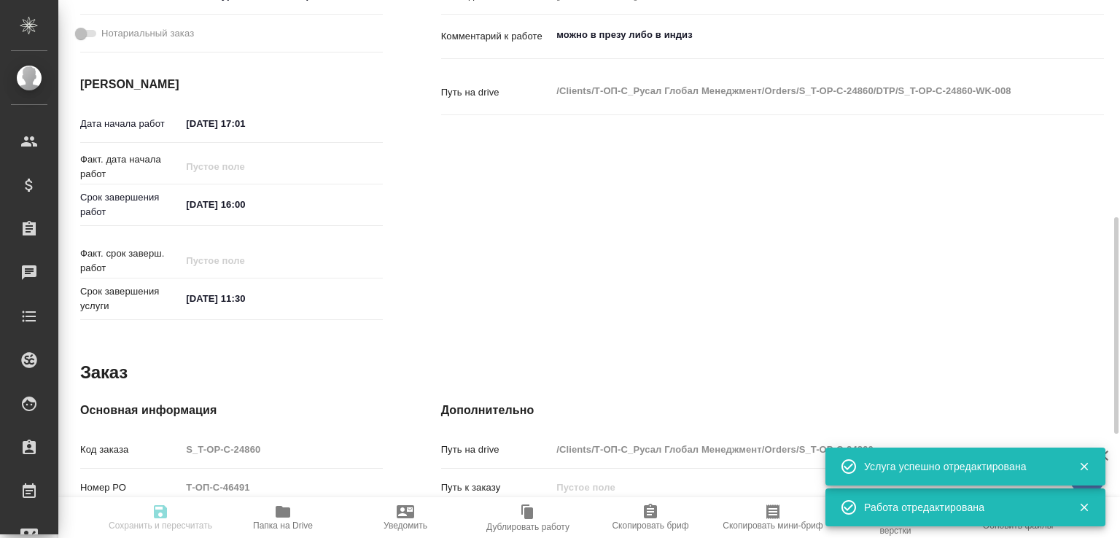
type input "recruiting"
type input "Не указан"
type input "5a8b1489cc6b4906c91bfdb2"
type input "43"
type input "tech"
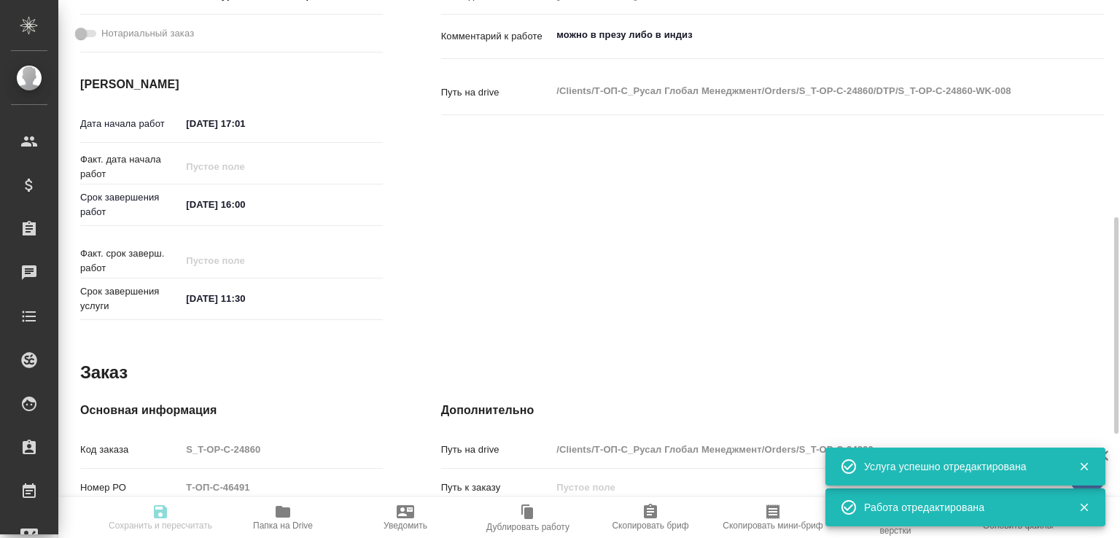
type input "60014e23f7d9dc5f480a3cf8"
type input "20.08.2025 17:01"
type input "21.08.2025 16:00"
type input "22.08.2025 11:30"
type input "Верстки и дизайна"
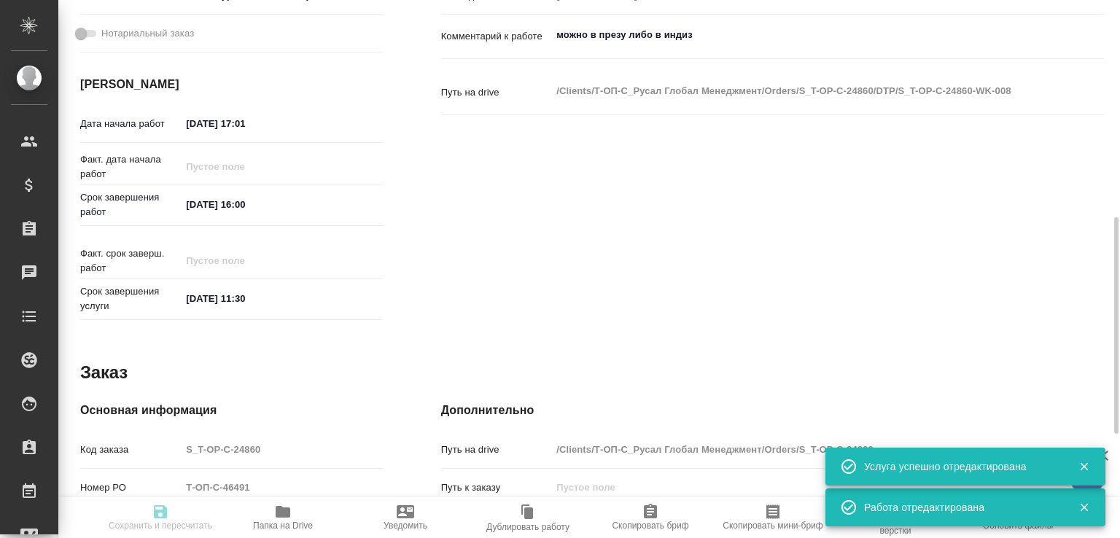
type input "notPayed"
type input "0"
type input "RUB"
type input "Журавлева Александра"
type input "S_T-OP-C-24860"
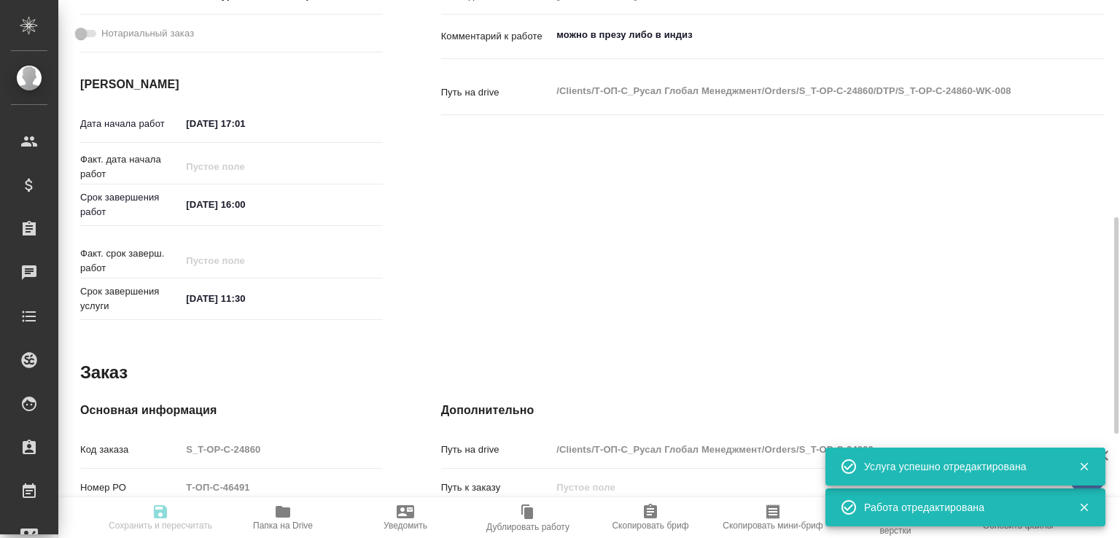
type input "Т-ОП-С-46491"
type input "Верстка Word / Layout Word"
type input "Приемка разверстки, Приемка подверстки, Подверстка, Восстановление сложного мак…"
type input "Меньшикова Александра"
type input "[PERSON_NAME]"
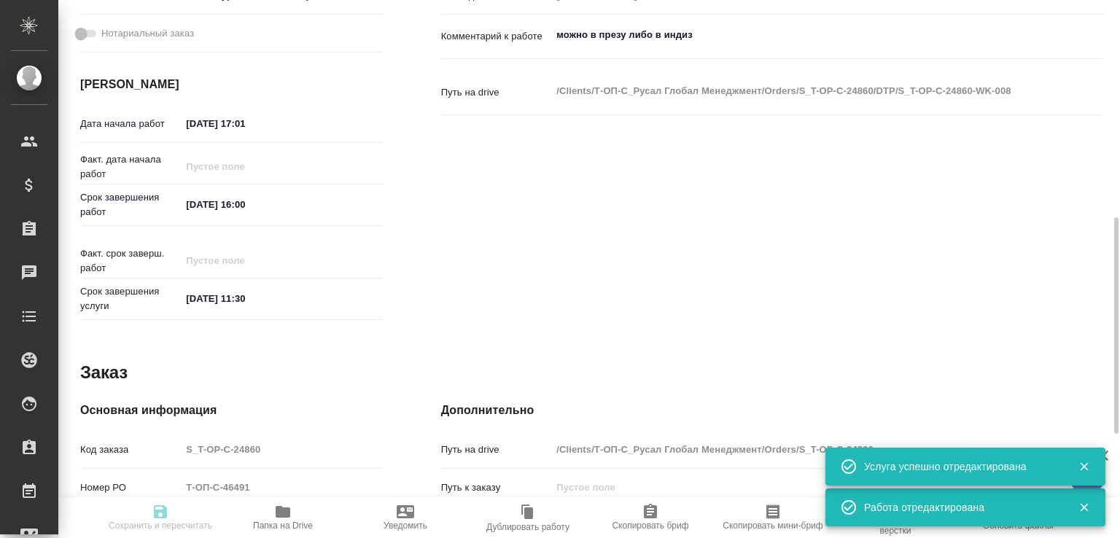
type input "/Clients/Т-ОП-С_Русал Глобал Менеджмент/Orders/S_T-OP-C-24860"
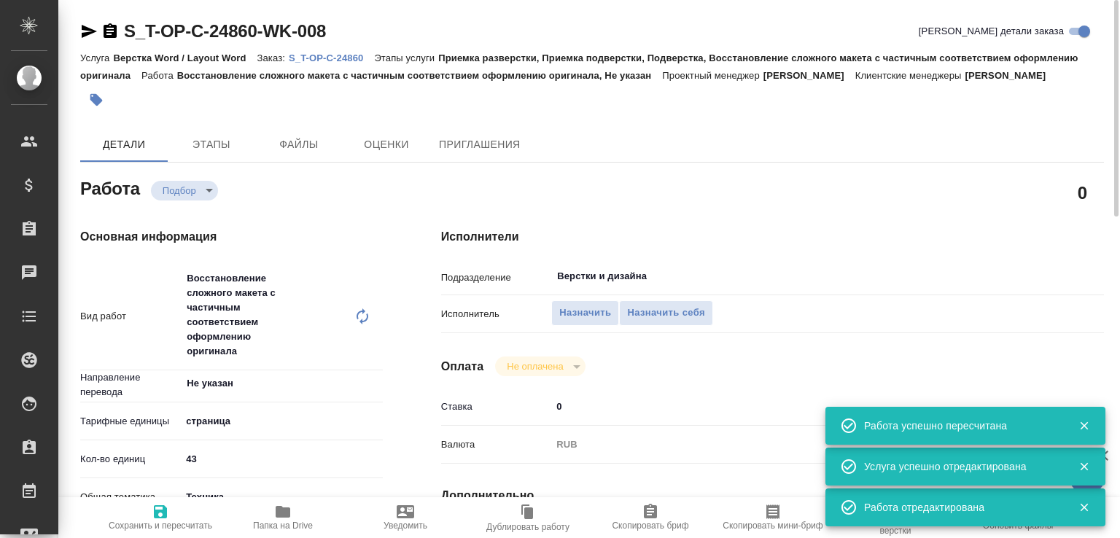
scroll to position [0, 0]
click at [304, 503] on span "Папка на Drive" at bounding box center [282, 517] width 105 height 28
click at [307, 54] on p "S_T-OP-C-24860" at bounding box center [331, 58] width 85 height 11
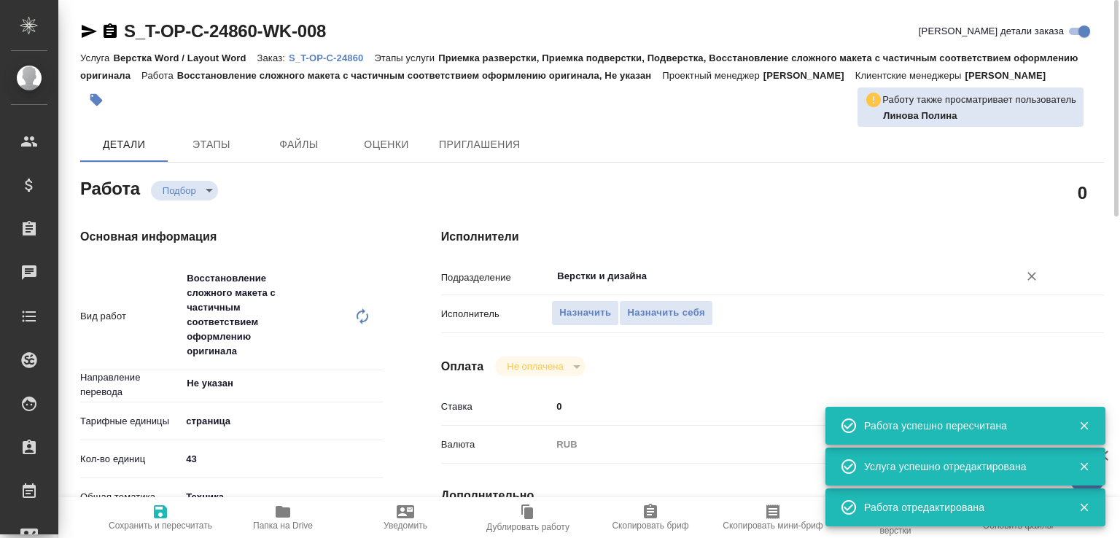
click at [597, 285] on input "Верстки и дизайна" at bounding box center [776, 277] width 440 height 18
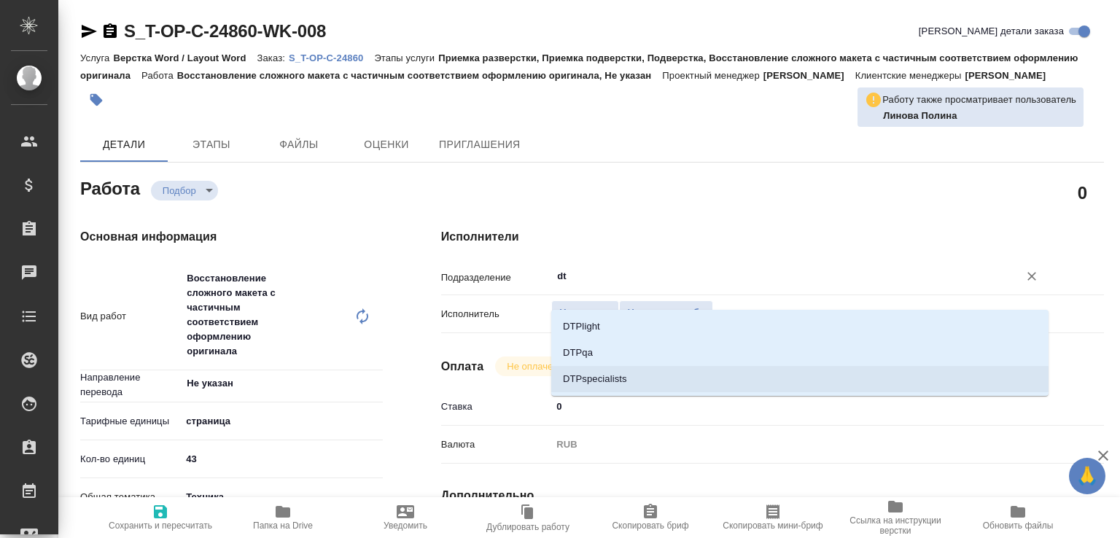
click at [593, 375] on li "DTPspecialists" at bounding box center [799, 379] width 497 height 26
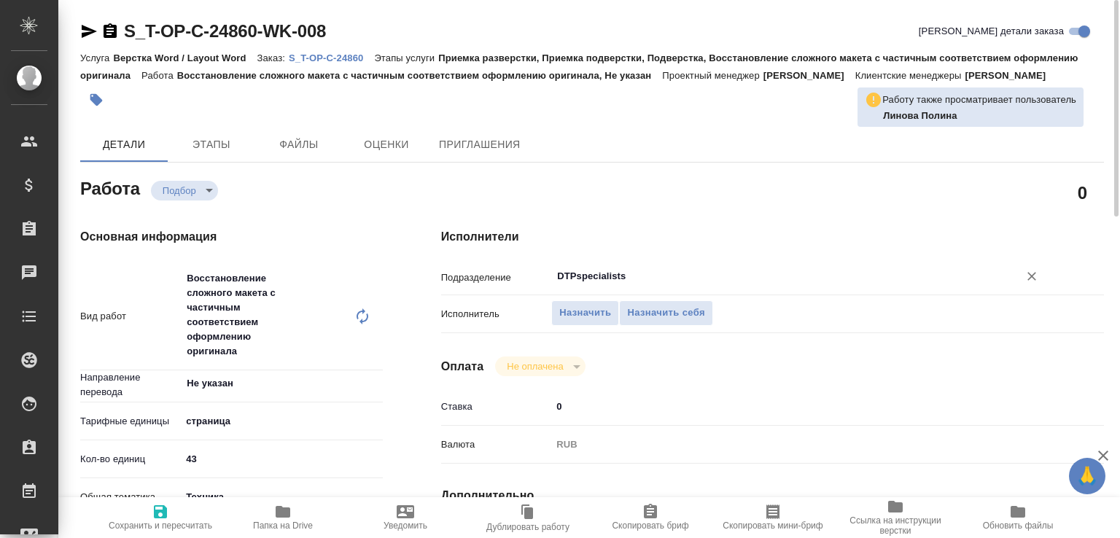
type input "DTPspecialists"
drag, startPoint x: 145, startPoint y: 513, endPoint x: 142, endPoint y: 449, distance: 65.0
click at [146, 521] on span "Сохранить и пересчитать" at bounding box center [161, 526] width 104 height 10
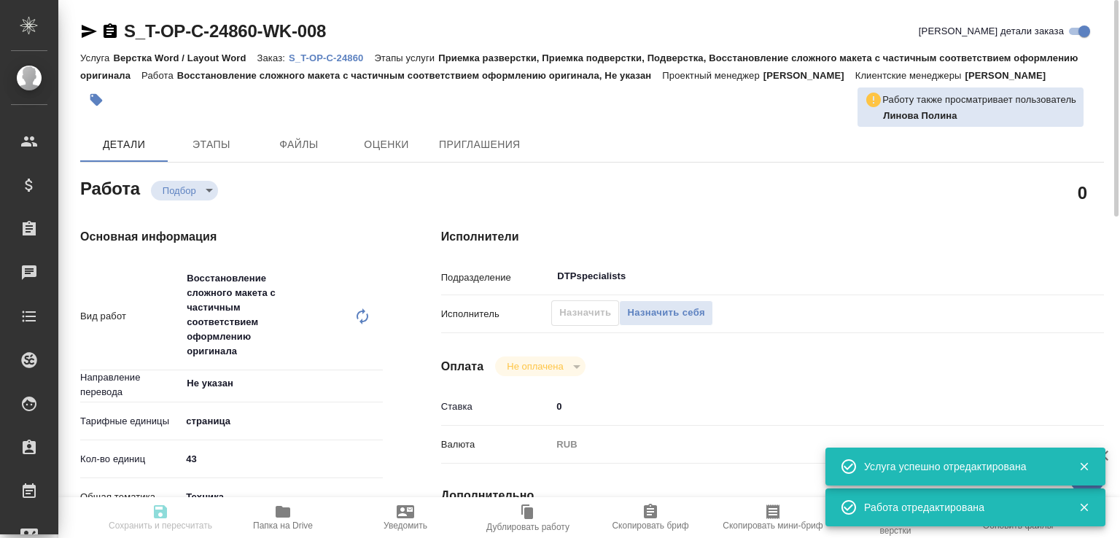
type input "recruiting"
type input "Не указан"
type input "5a8b1489cc6b4906c91bfdb2"
type input "43"
type input "tech"
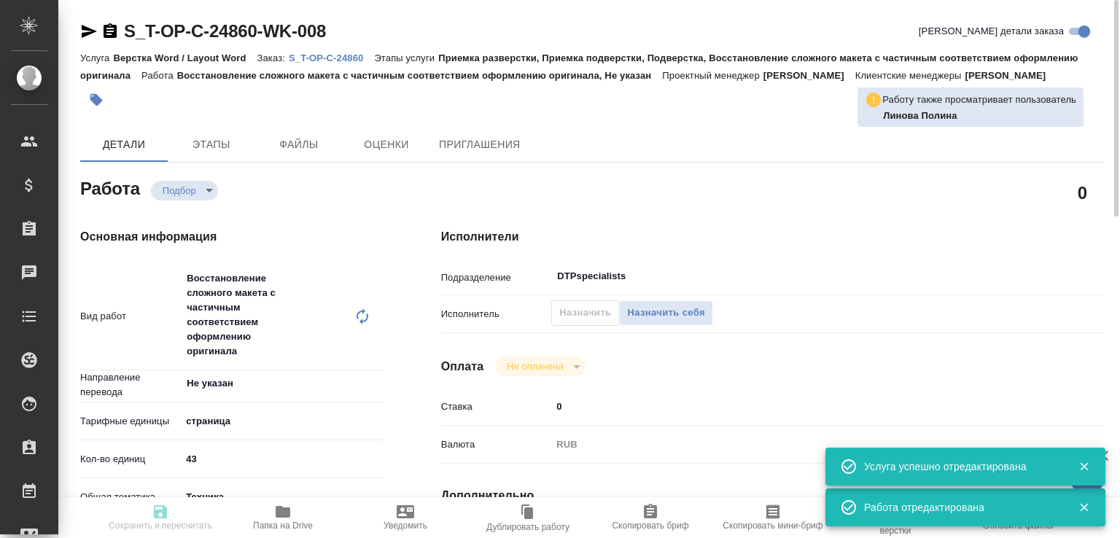
type input "60014e23f7d9dc5f480a3cf8"
type input "20.08.2025 17:01"
type input "21.08.2025 16:00"
type input "22.08.2025 11:30"
type input "DTPspecialists"
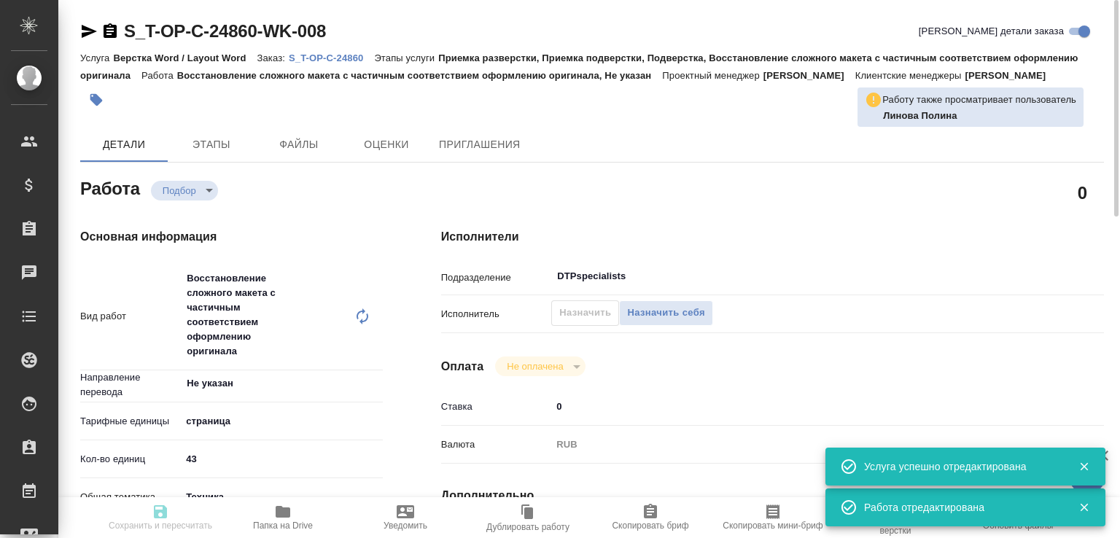
type input "notPayed"
type input "0"
type input "RUB"
type input "Журавлева Александра"
type input "S_T-OP-C-24860"
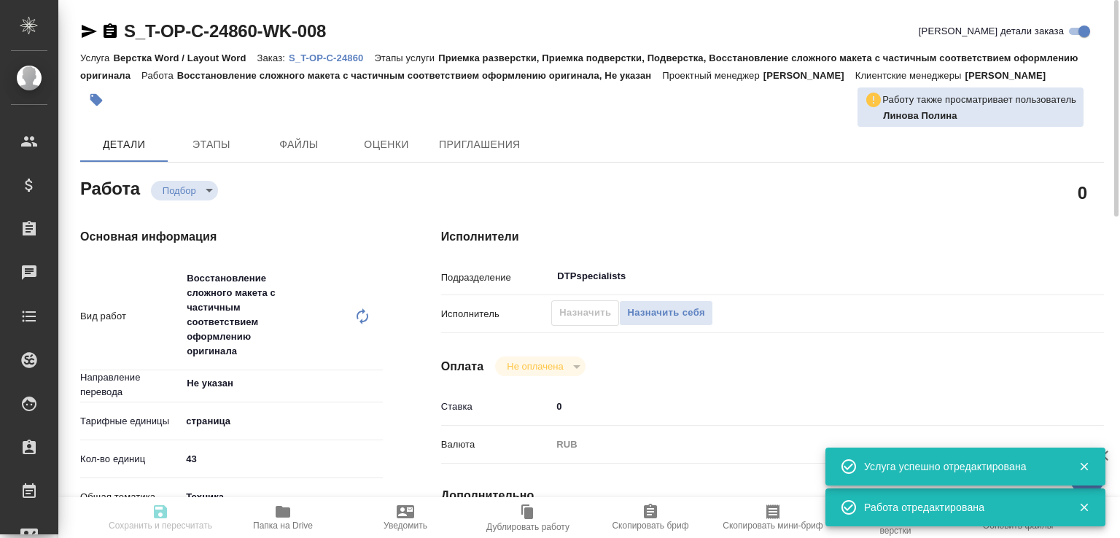
type input "Т-ОП-С-46491"
type input "Верстка Word / Layout Word"
type input "Приемка разверстки, Приемка подверстки, Подверстка, Восстановление сложного мак…"
type input "[PERSON_NAME]"
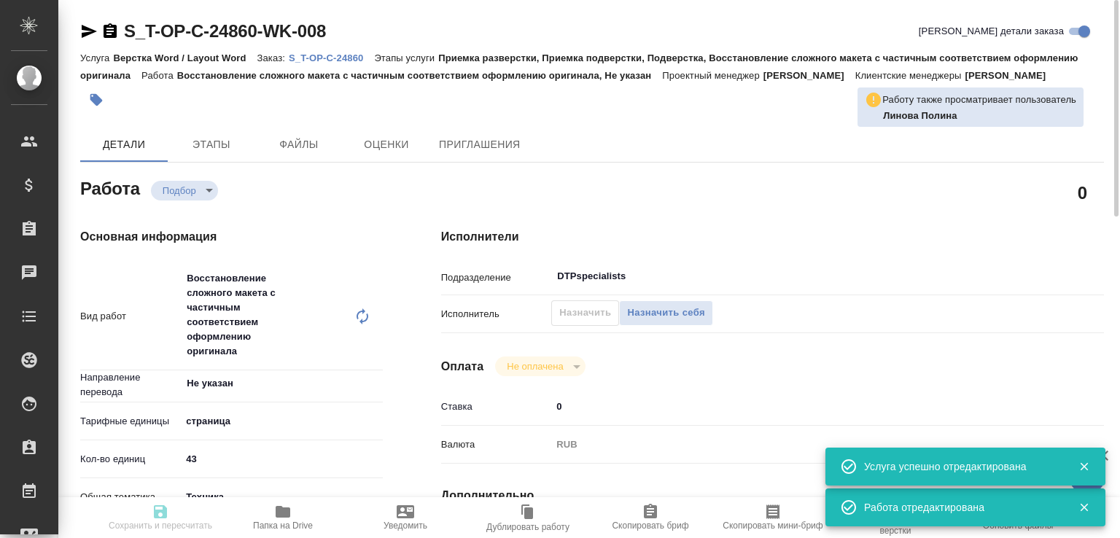
type input "/Clients/Т-ОП-С_Русал Глобал Менеджмент/Orders/S_T-OP-C-24860"
type input "recruiting"
type input "Не указан"
type input "5a8b1489cc6b4906c91bfdb2"
type input "43"
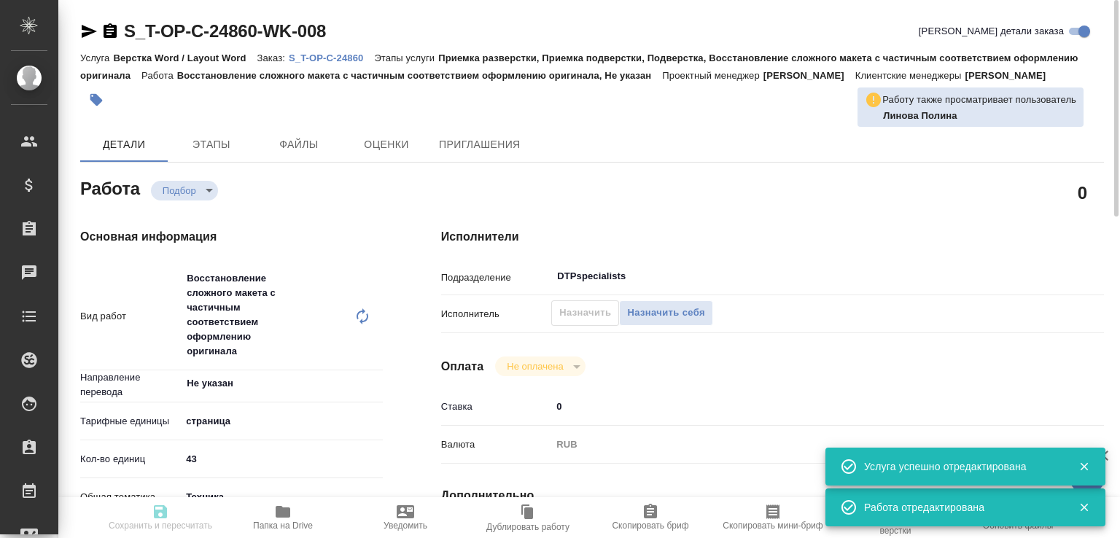
type input "tech"
type input "60014e23f7d9dc5f480a3cf8"
type input "[DATE] 17:01"
type input "21.08.2025 16:00"
type input "[DATE] 11:30"
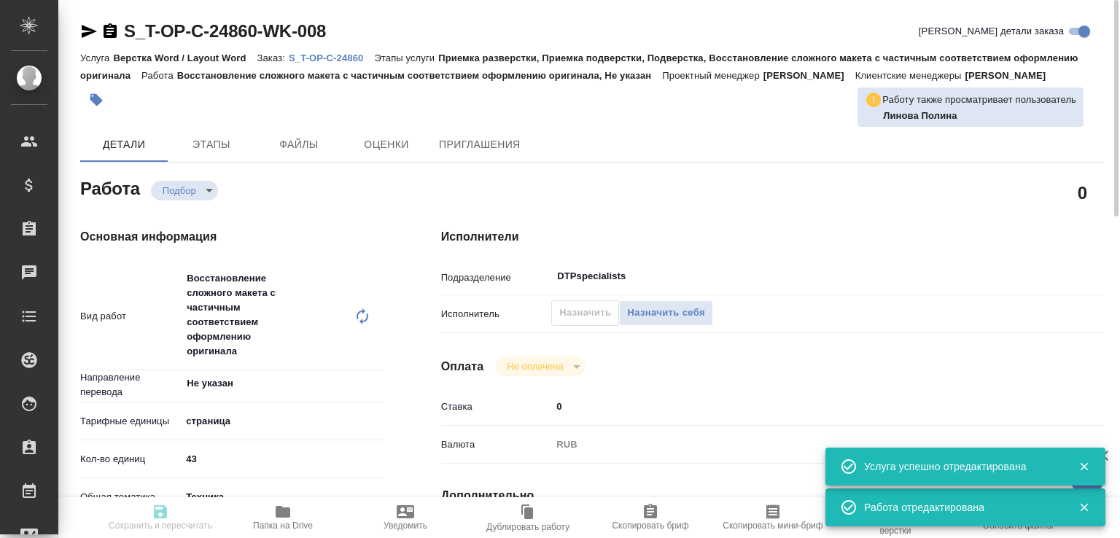
type input "DTPspecialists"
type input "notPayed"
type input "0"
type input "RUB"
type input "Журавлева Александра"
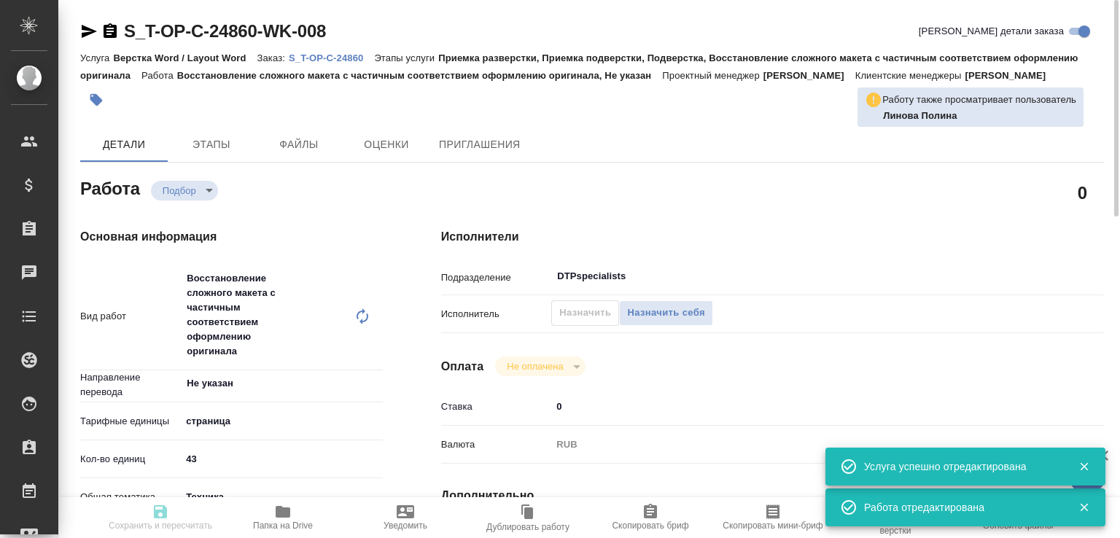
type input "S_T-OP-C-24860"
type input "Т-ОП-С-46491"
type input "Верстка Word / Layout Word"
type input "Приемка разверстки, Приемка подверстки, Подверстка, Восстановление сложного мак…"
type input "[PERSON_NAME]"
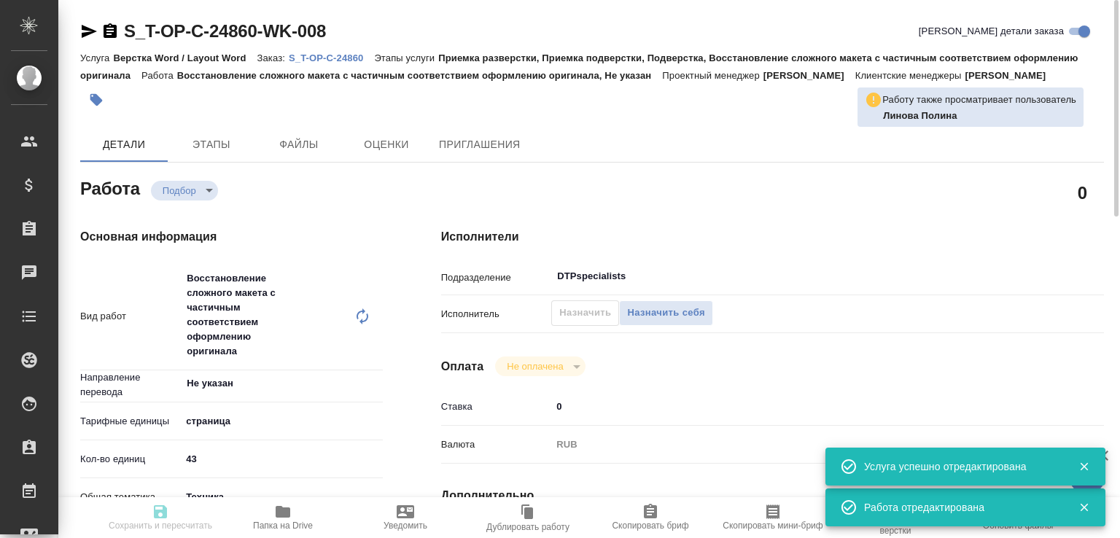
type input "[PERSON_NAME]"
type input "/Clients/Т-ОП-С_Русал Глобал Менеджмент/Orders/S_T-OP-C-24860"
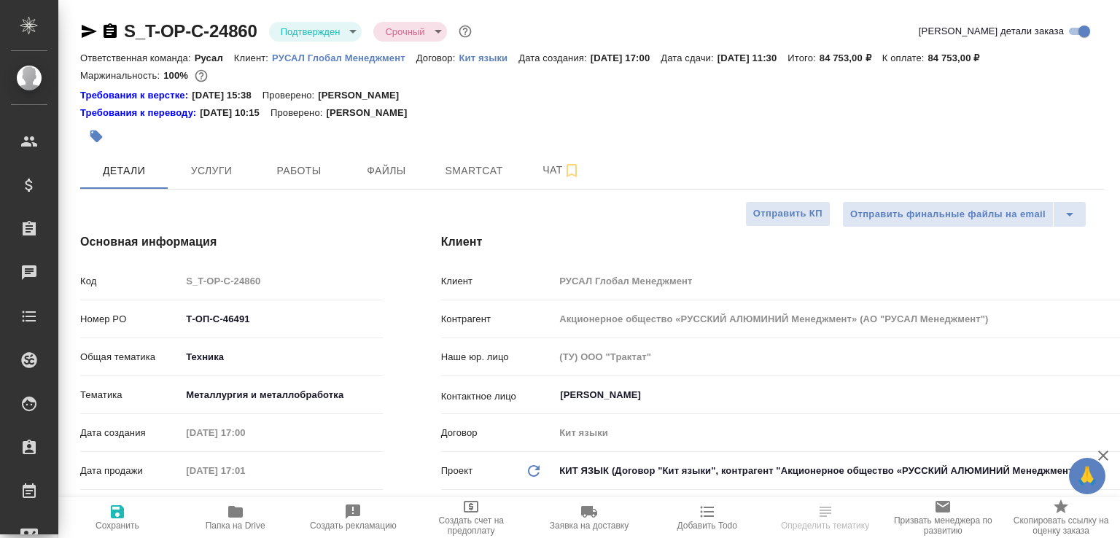
select select "RU"
type textarea "x"
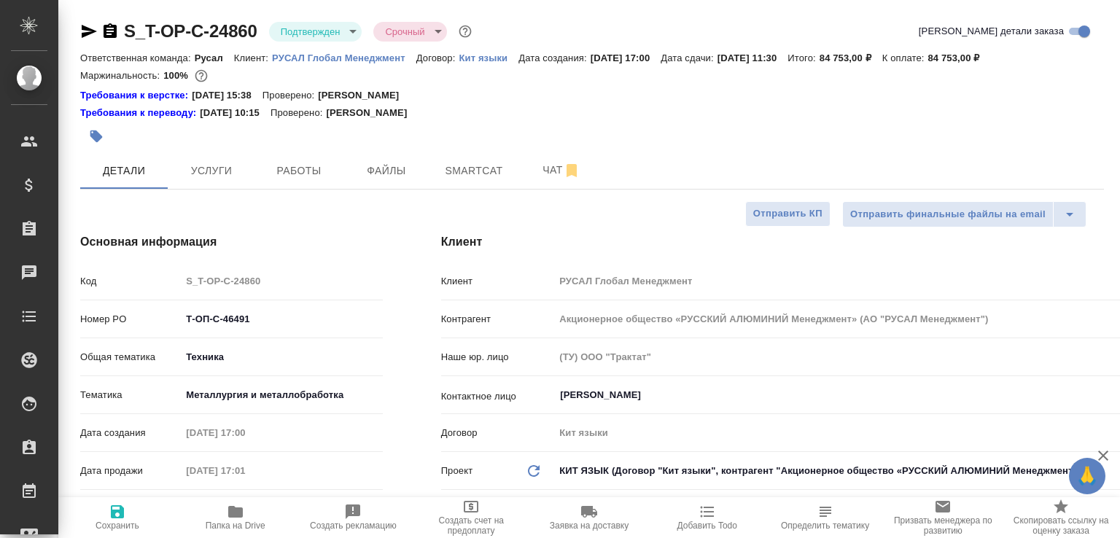
type textarea "x"
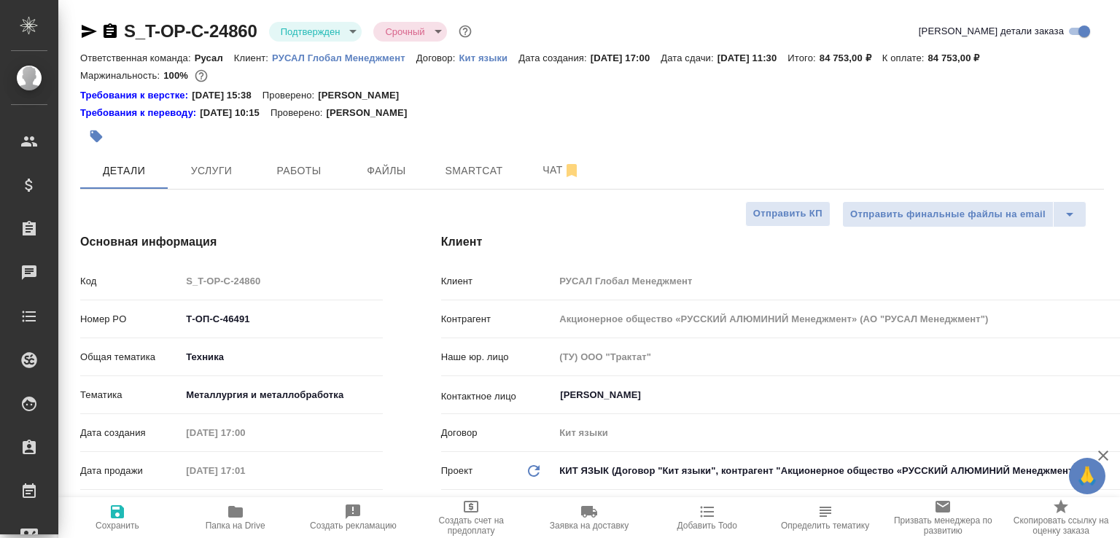
type textarea "x"
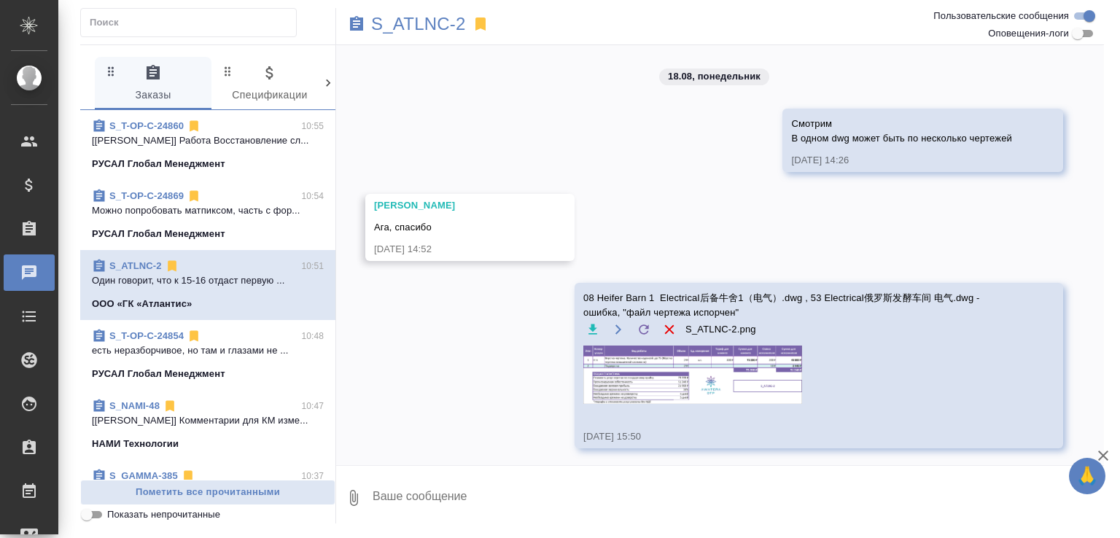
scroll to position [3761, 0]
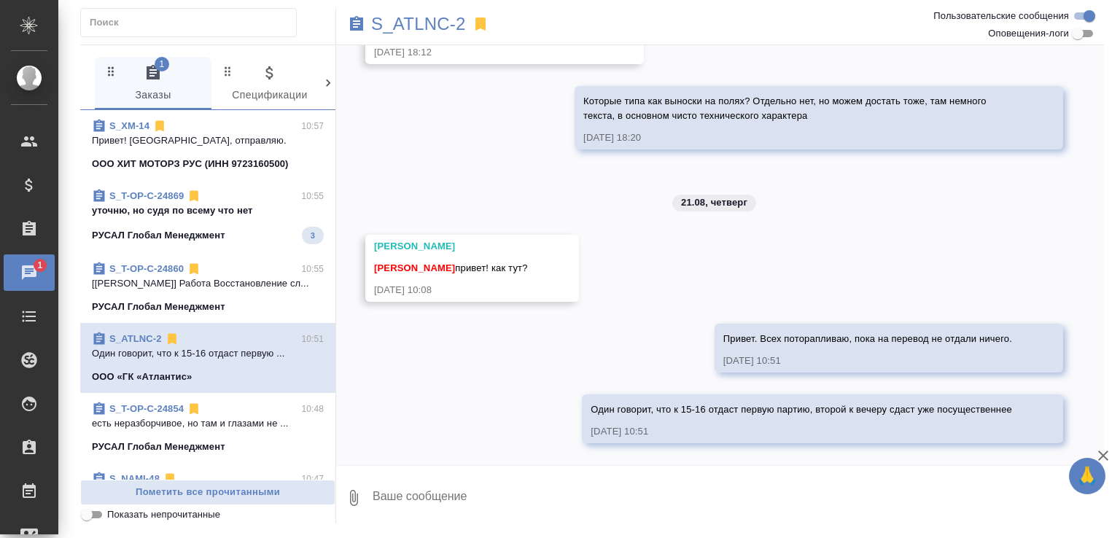
click at [254, 225] on span "S_T-OP-C-24869 10:55 уточню, но судя по всему что нет РУСАЛ Глобал Менеджмент 3" at bounding box center [208, 216] width 232 height 55
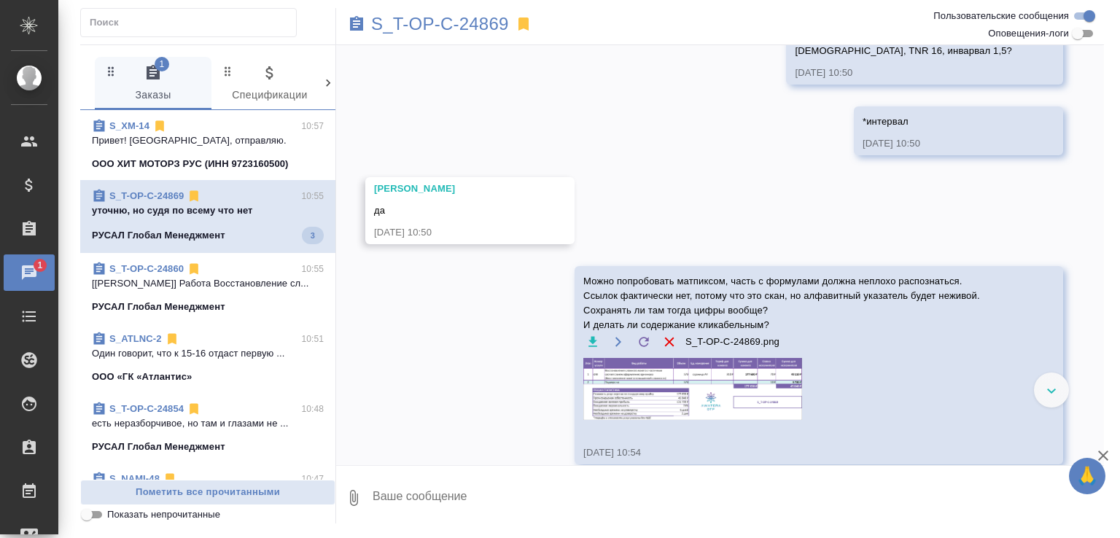
scroll to position [198, 0]
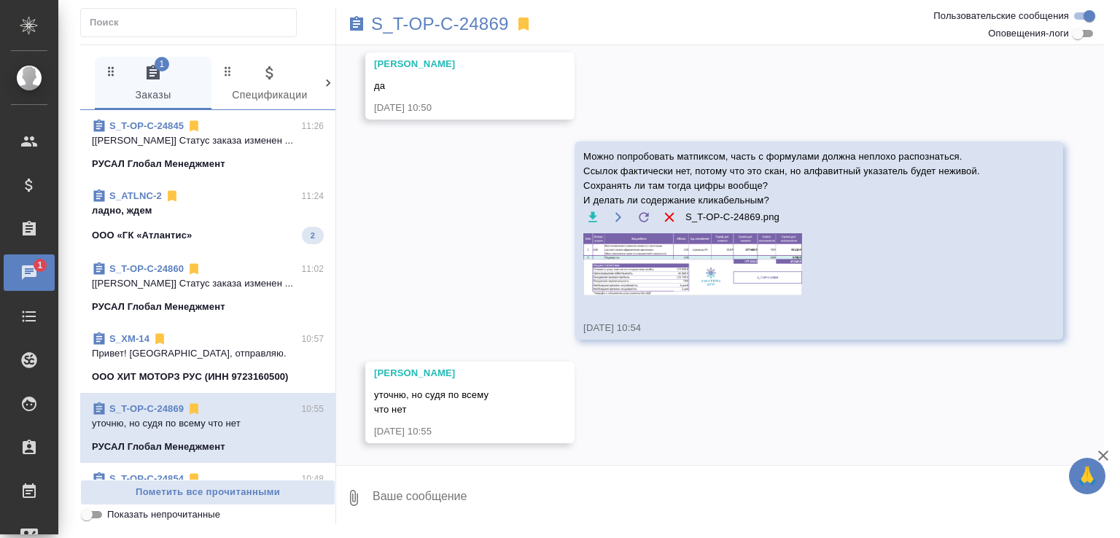
click at [250, 222] on span "S_ATLNC-2 11:24 ладно, ждем ООО «ГК «Атлантис» 2" at bounding box center [208, 216] width 232 height 55
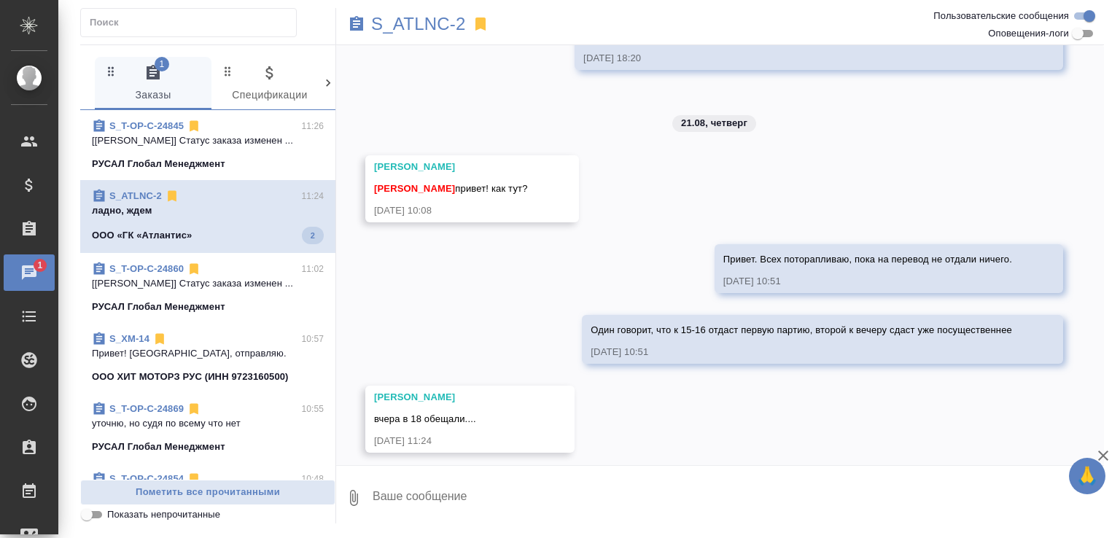
scroll to position [3939, 0]
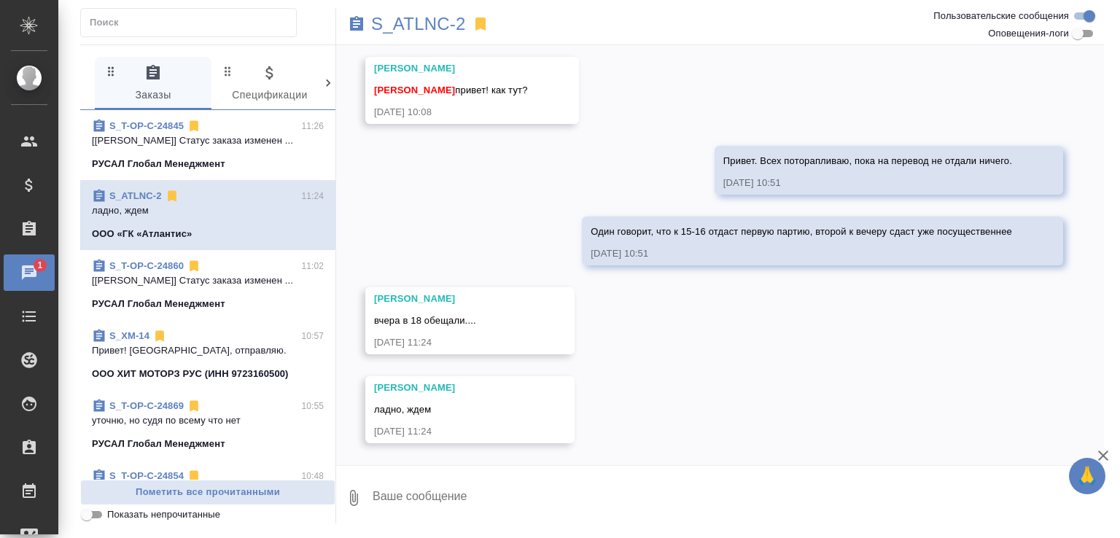
click at [441, 508] on textarea at bounding box center [737, 498] width 733 height 50
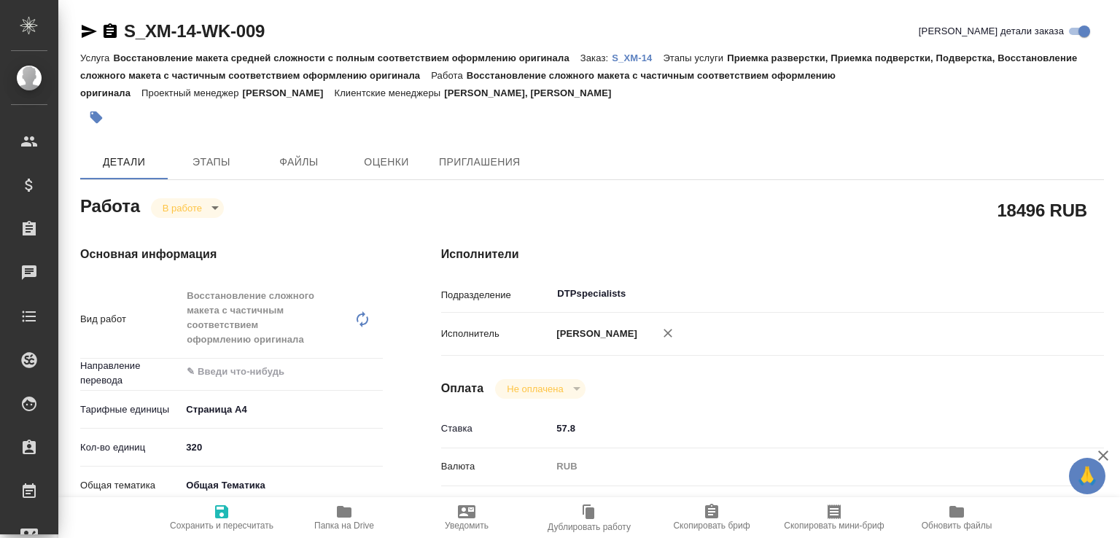
click at [304, 504] on span "Папка на Drive" at bounding box center [344, 517] width 105 height 28
click at [653, 56] on p "S_XM-14" at bounding box center [637, 58] width 51 height 11
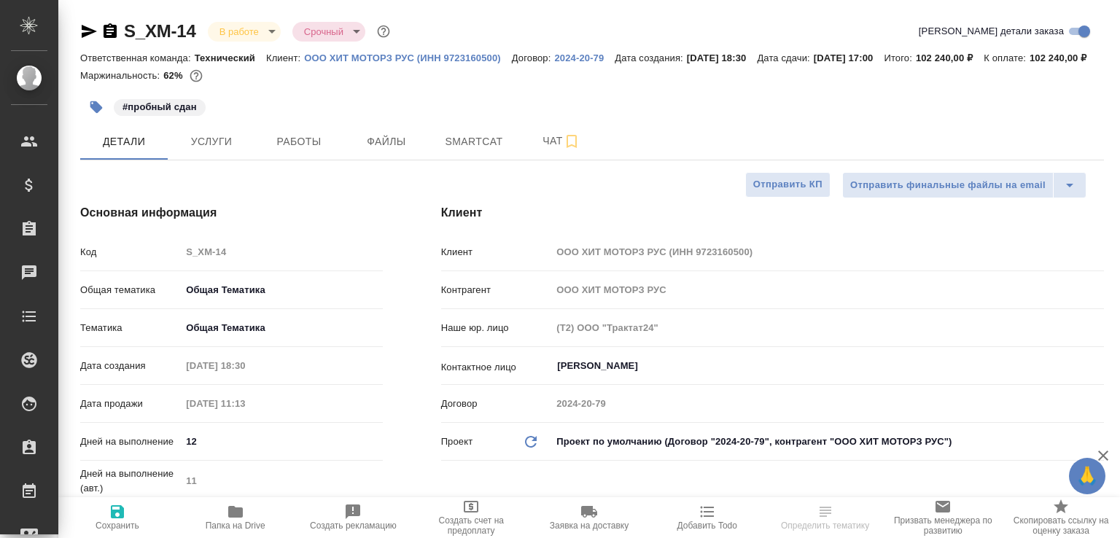
select select "RU"
click at [530, 150] on span "Чат" at bounding box center [562, 141] width 70 height 18
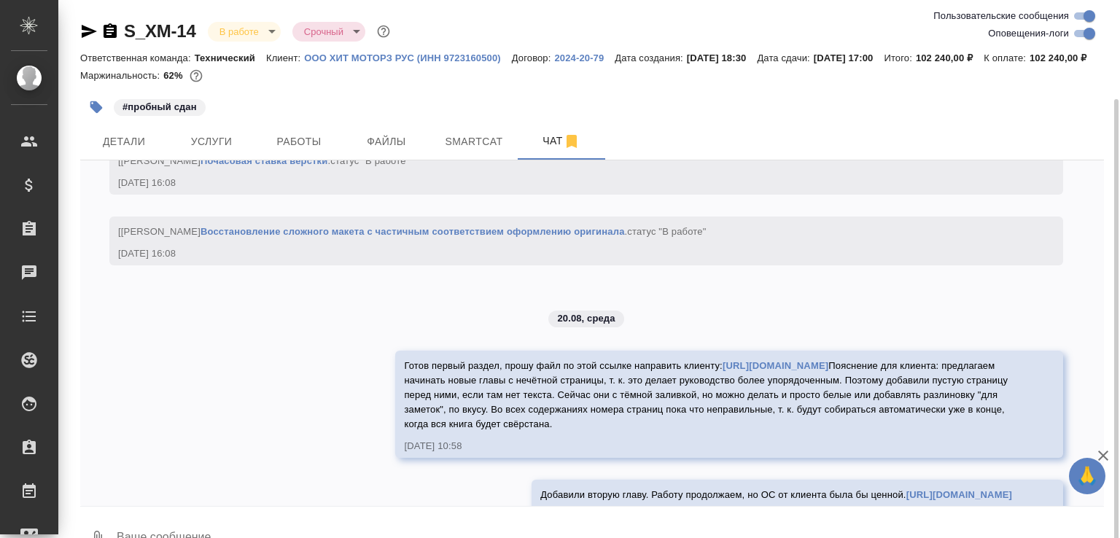
scroll to position [52, 0]
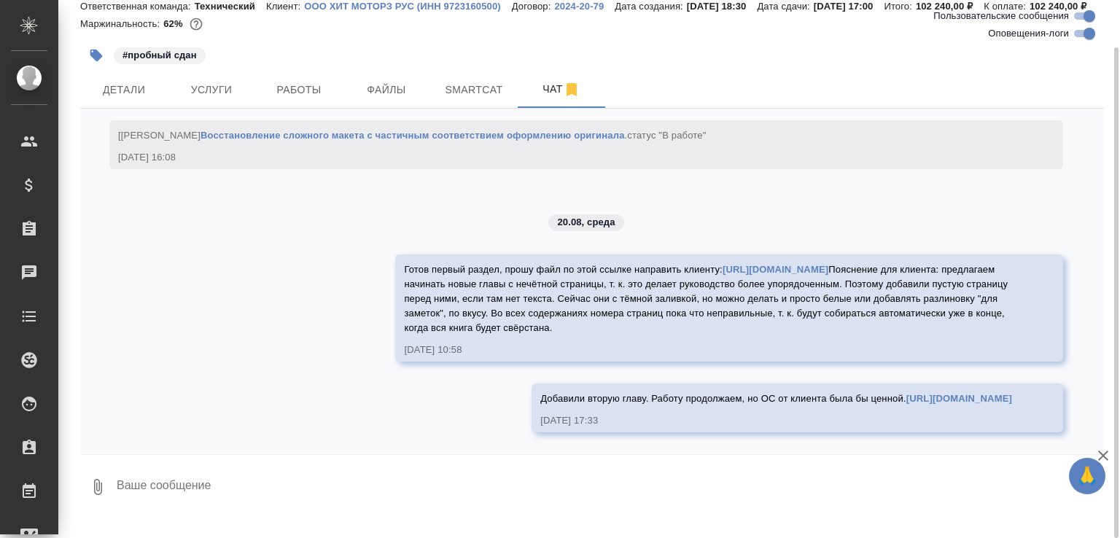
click at [275, 521] on div "S_XM-14 В работе inProgress Срочный urgent Ответственная команда: Технический К…" at bounding box center [592, 234] width 1040 height 573
click at [272, 512] on textarea at bounding box center [609, 487] width 989 height 50
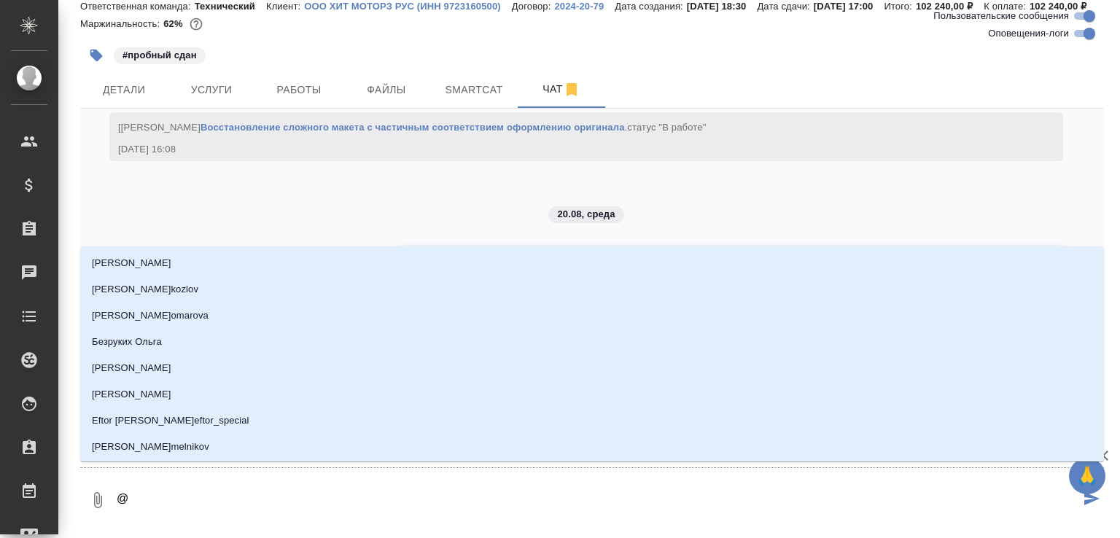
type textarea "@у"
type input "у"
type textarea "@ус"
type input "ус"
type textarea "@усм"
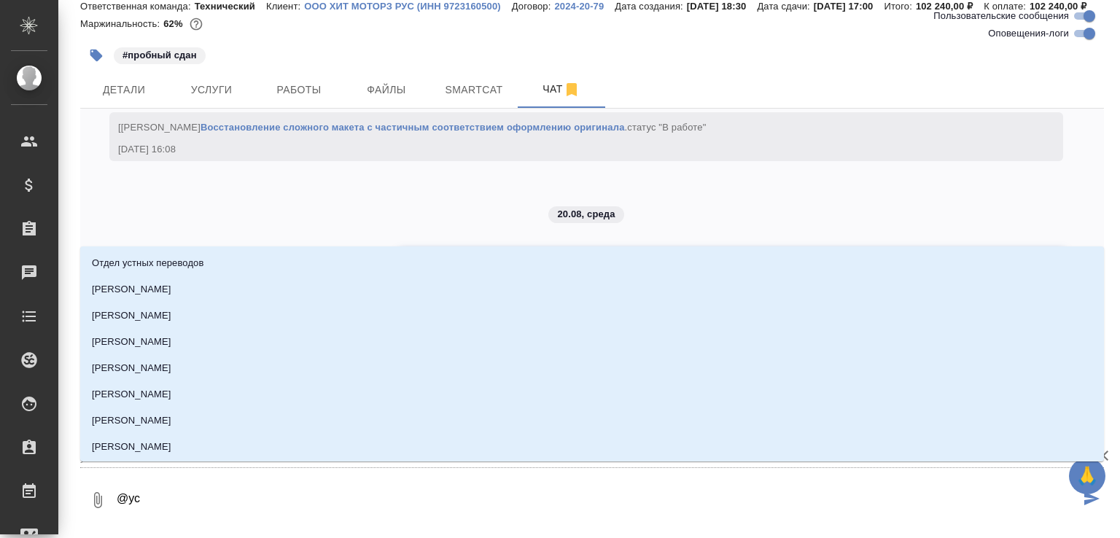
type input "усм"
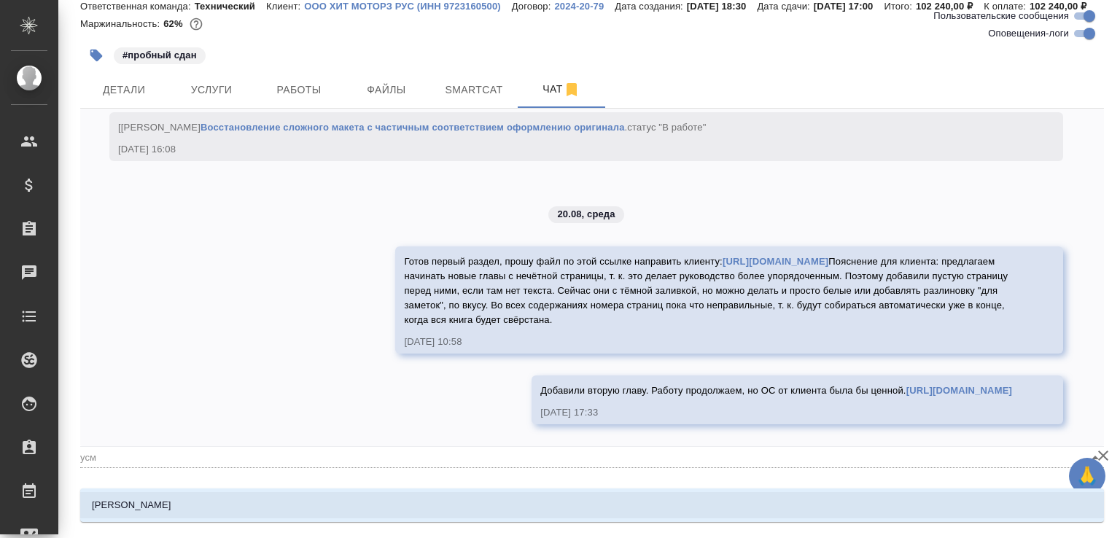
type textarea "@усма"
type input "усма"
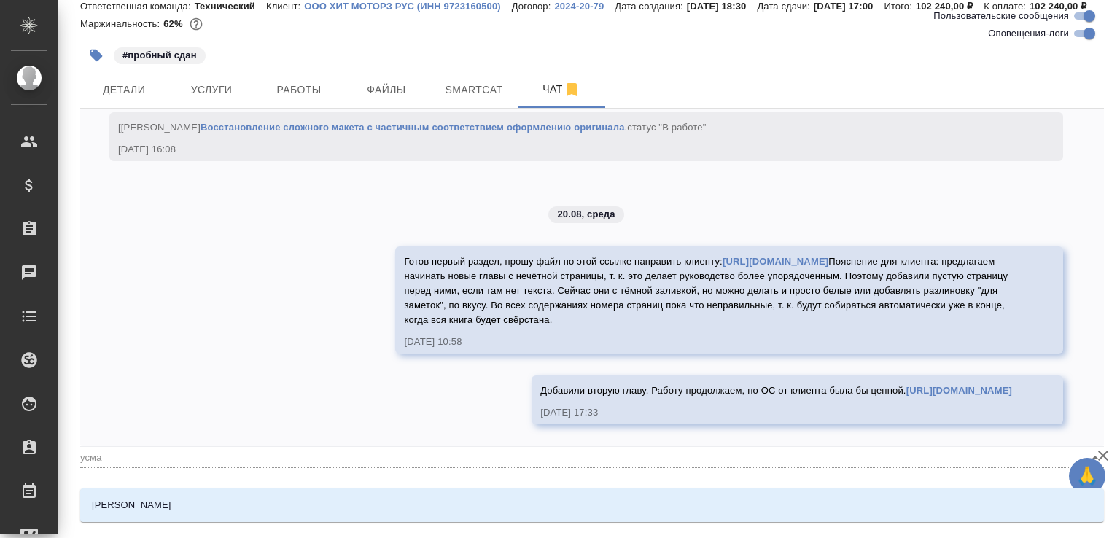
click at [268, 513] on li "Усманова Ольга" at bounding box center [592, 505] width 1024 height 26
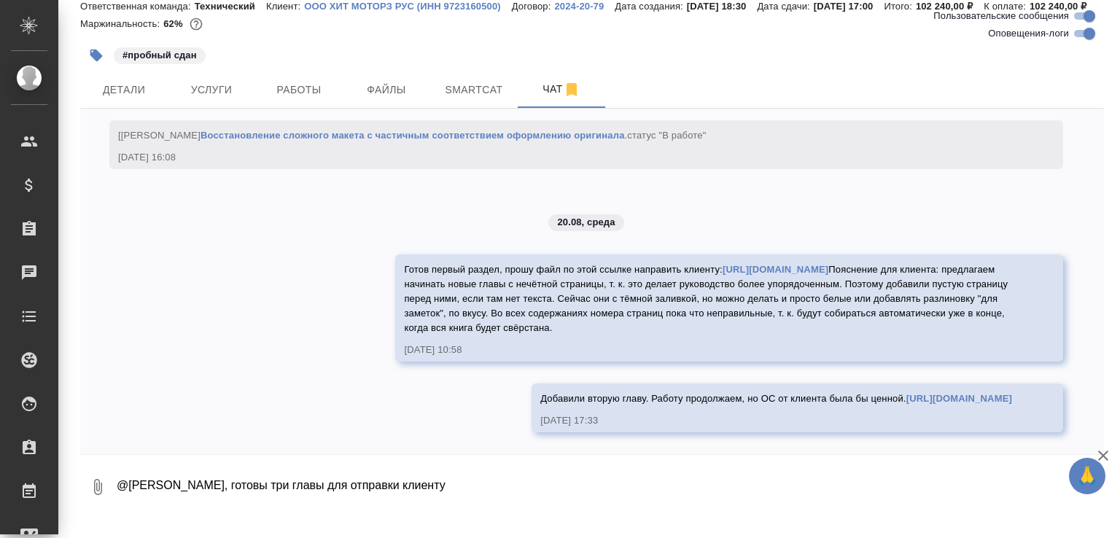
paste textarea "https://drive.awatera.com/s/TK27M82rdQEXyFy"
drag, startPoint x: 401, startPoint y: 287, endPoint x: 951, endPoint y: 332, distance: 551.8
click at [951, 332] on div "Готов первый раздел, прошу файл по этой ссылке направить клиенту: https://drive…" at bounding box center [708, 297] width 608 height 77
copy span "Пояснение для клиента: предлагаем начинать новые главы с нечётной страницы, т. …"
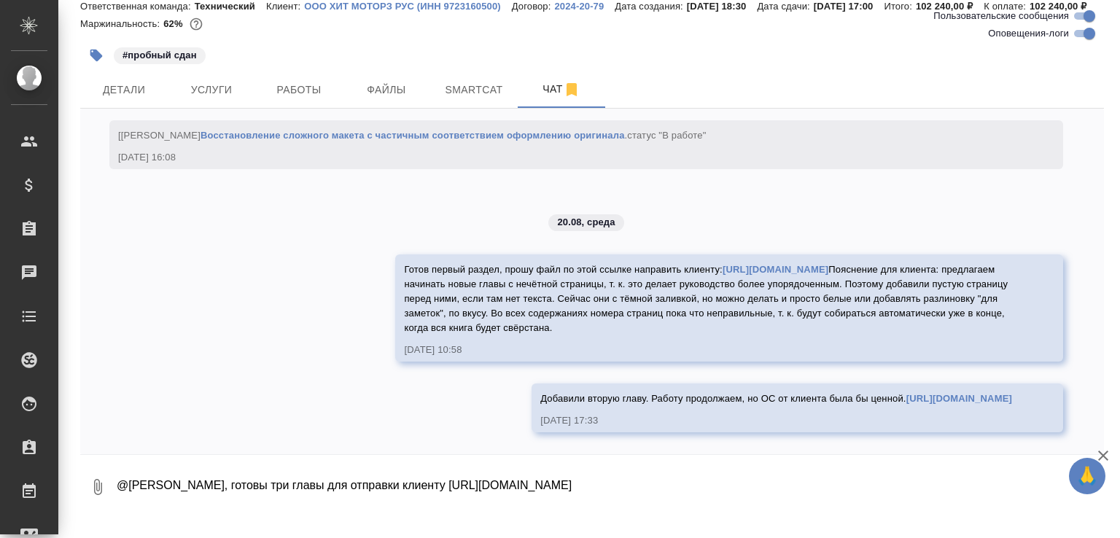
click at [227, 512] on textarea "@Усманова Ольга Привет, готовы три главы для отправки клиенту https://drive.awa…" at bounding box center [597, 487] width 965 height 50
paste textarea "Пояснение для клиента: предлагаем начинать новые главы с нечётной страницы, т. …"
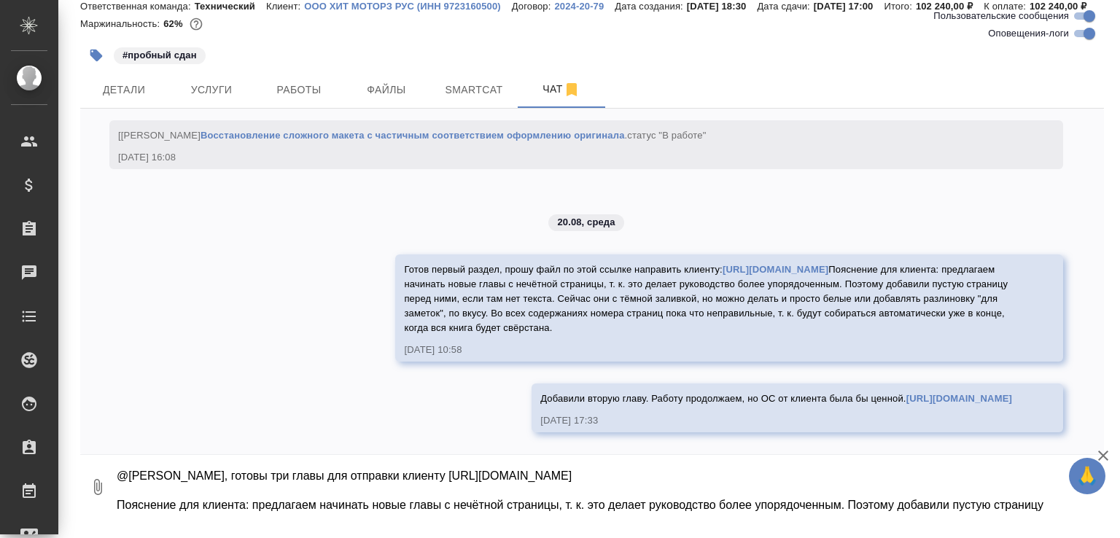
scroll to position [39, 0]
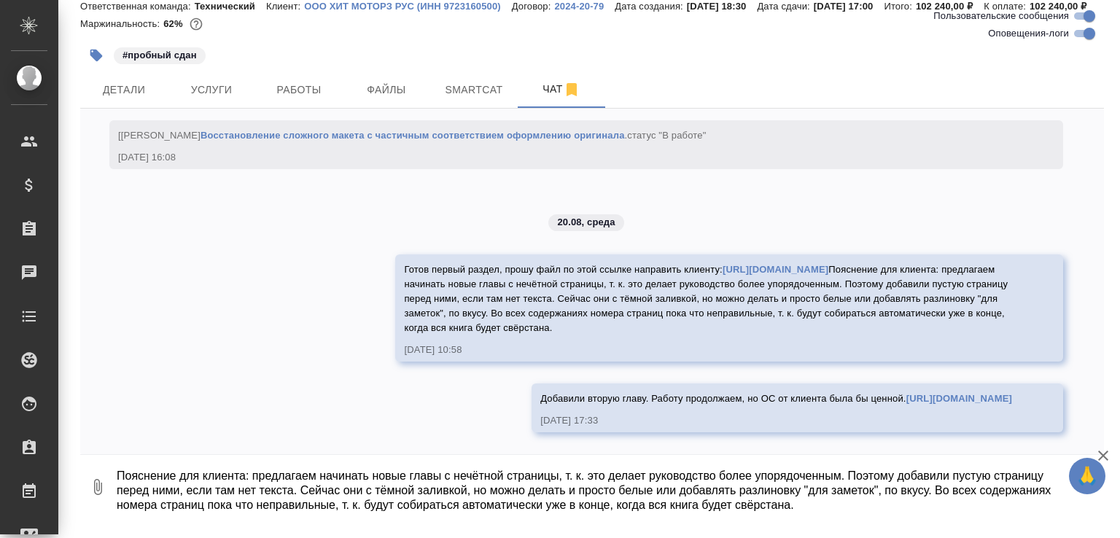
type textarea "@Усманова Ольга Привет, готовы три главы для отправки клиенту https://drive.awa…"
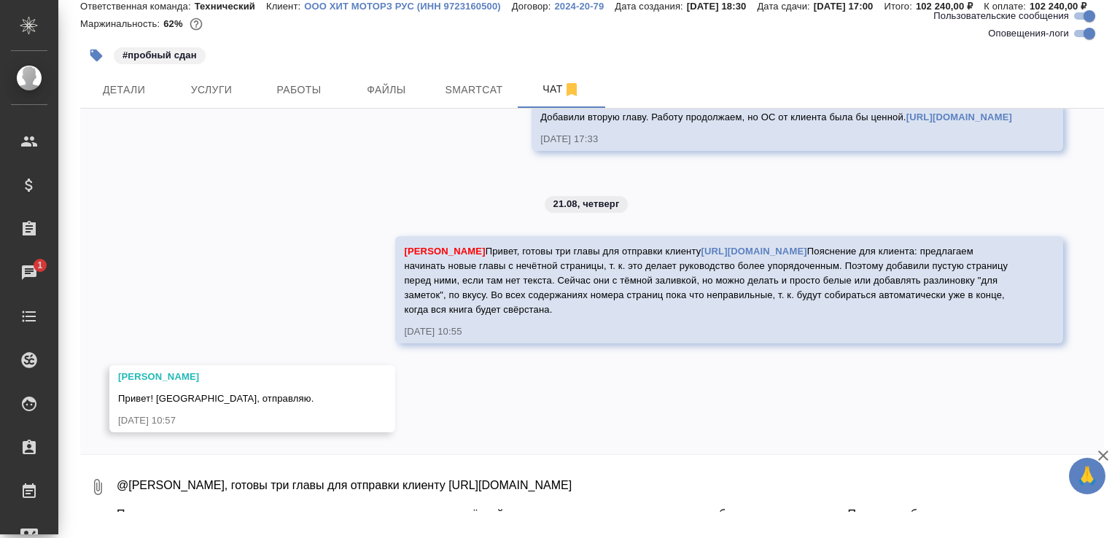
scroll to position [18005, 0]
click at [227, 512] on textarea "@Усманова Ольга Привет, готовы три главы для отправки клиенту https://drive.awa…" at bounding box center [609, 487] width 989 height 50
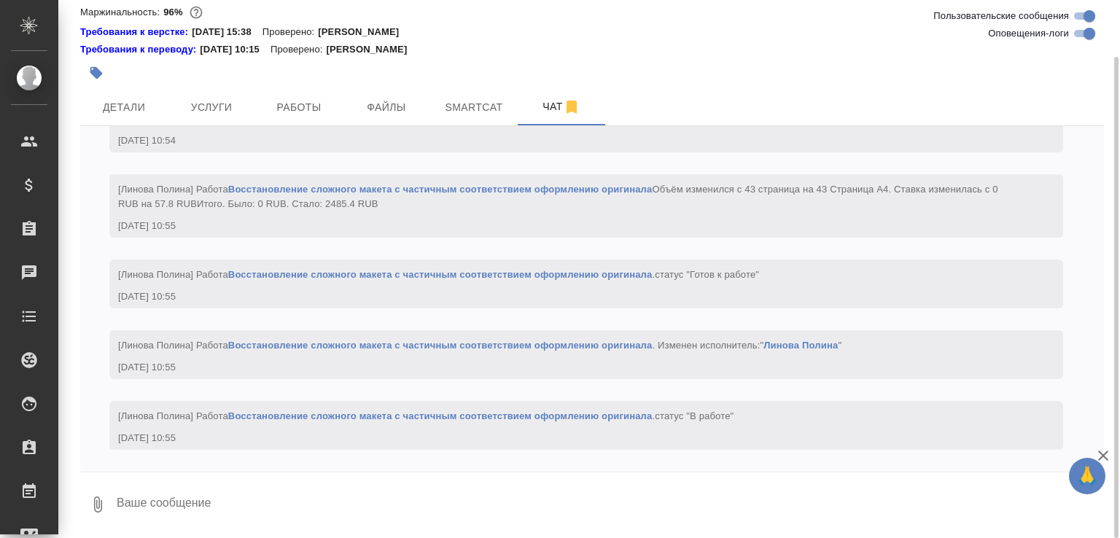
scroll to position [2454, 0]
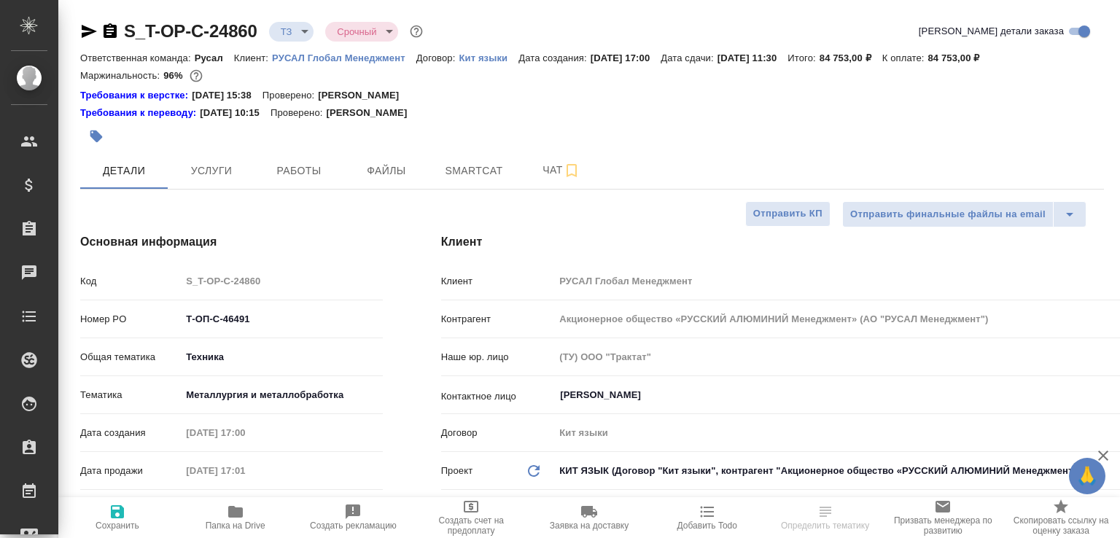
select select "RU"
click at [304, 166] on span "Работы" at bounding box center [299, 171] width 70 height 18
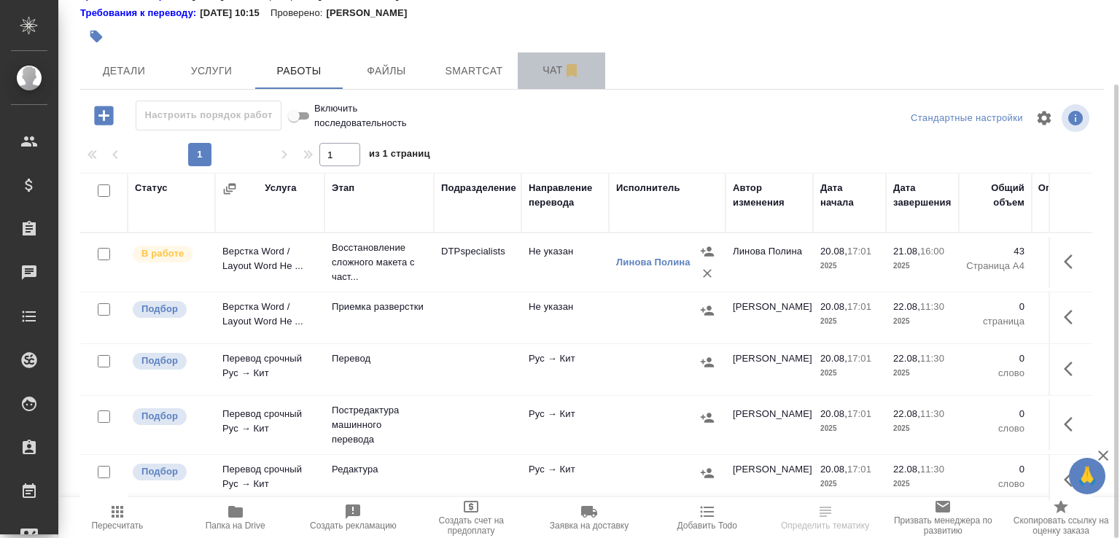
click at [538, 77] on span "Чат" at bounding box center [562, 70] width 70 height 18
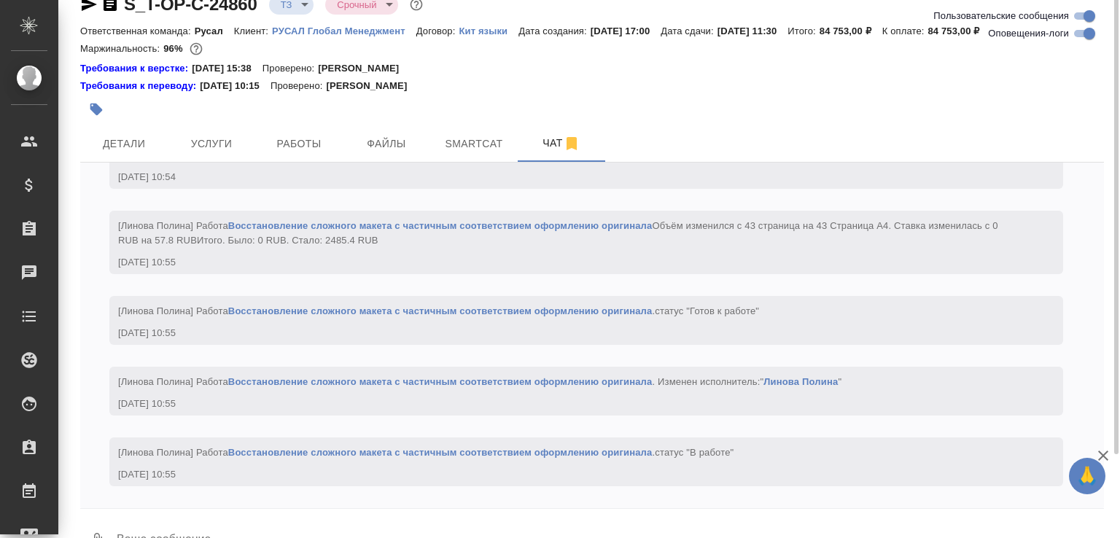
scroll to position [2298, 0]
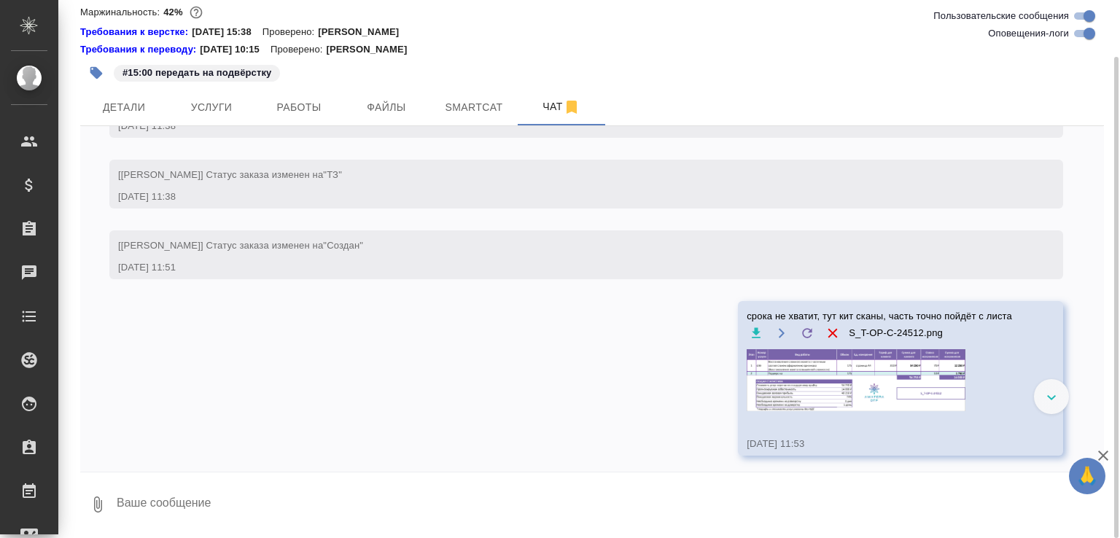
scroll to position [1390, 0]
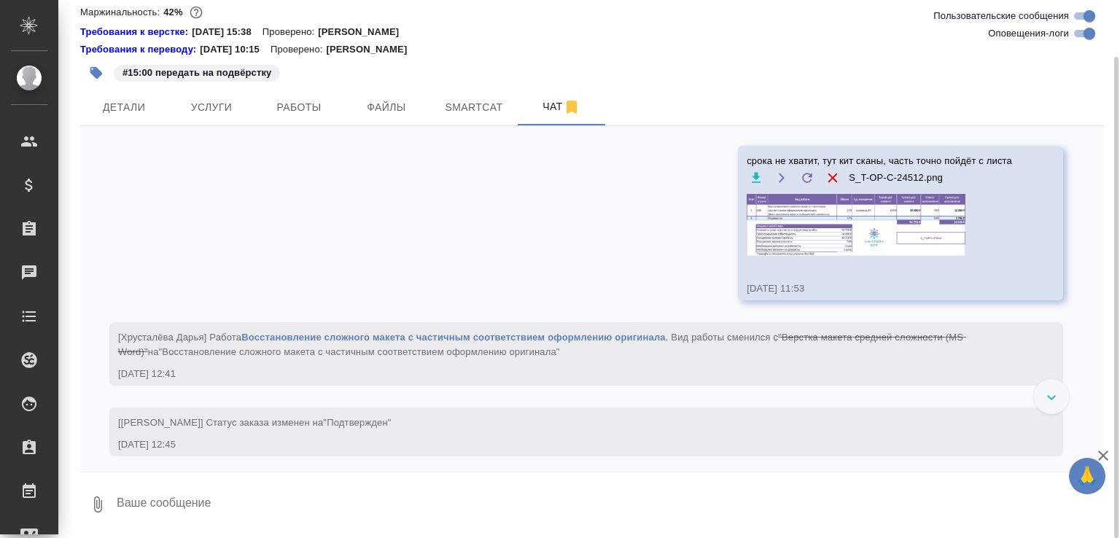
click at [893, 256] on img at bounding box center [856, 225] width 219 height 62
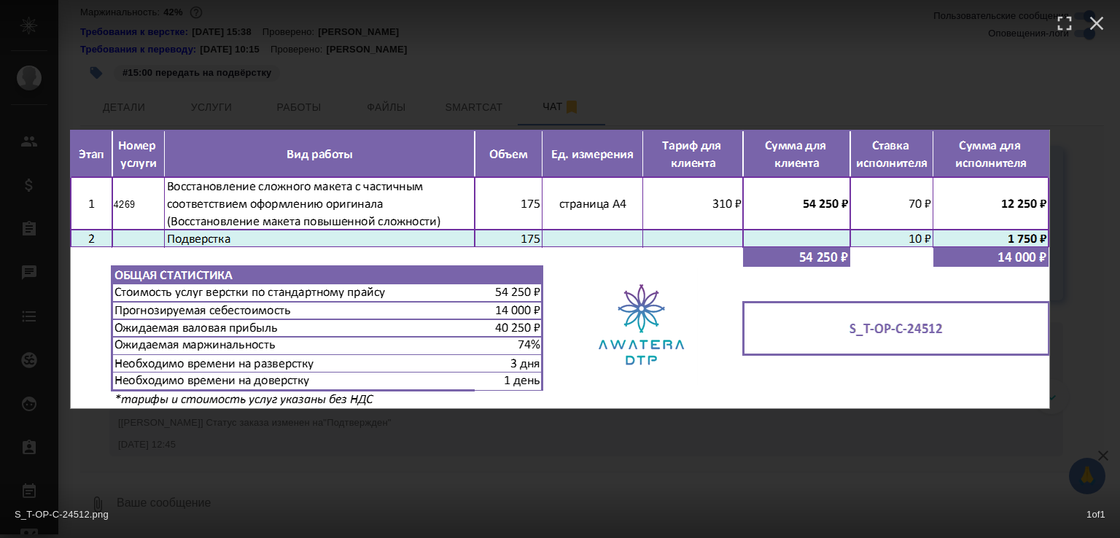
click at [601, 468] on div "S_T-OP-C-24512.png 1 of 1" at bounding box center [560, 269] width 1120 height 538
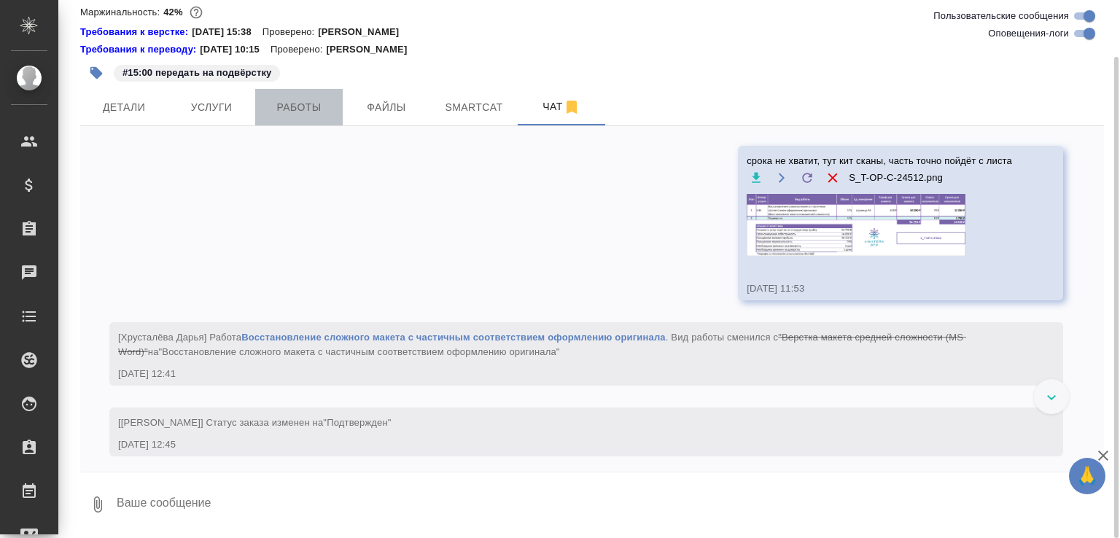
click at [303, 109] on span "Работы" at bounding box center [299, 107] width 70 height 18
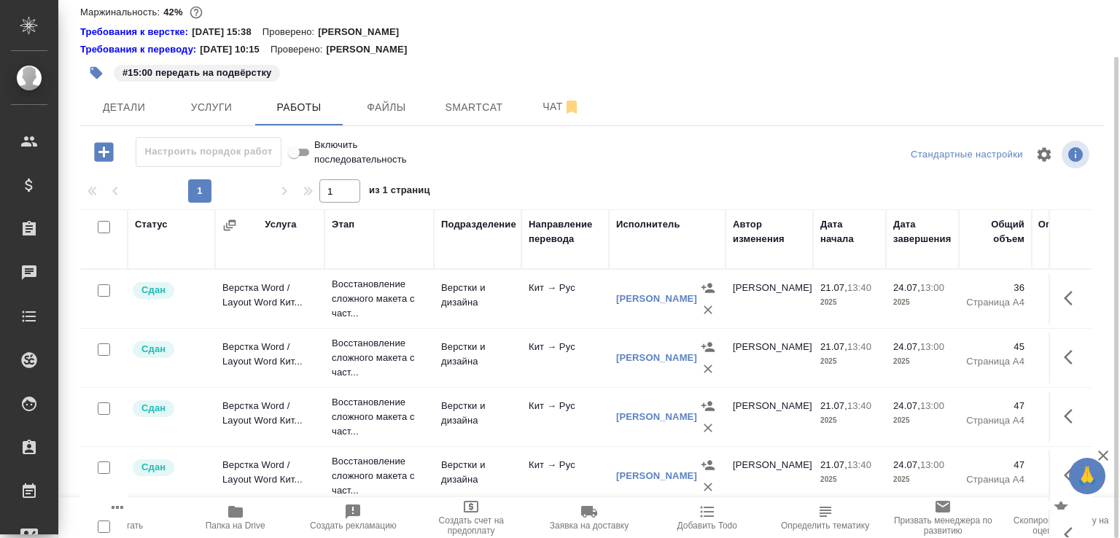
click at [263, 521] on span "Папка на Drive" at bounding box center [236, 526] width 60 height 10
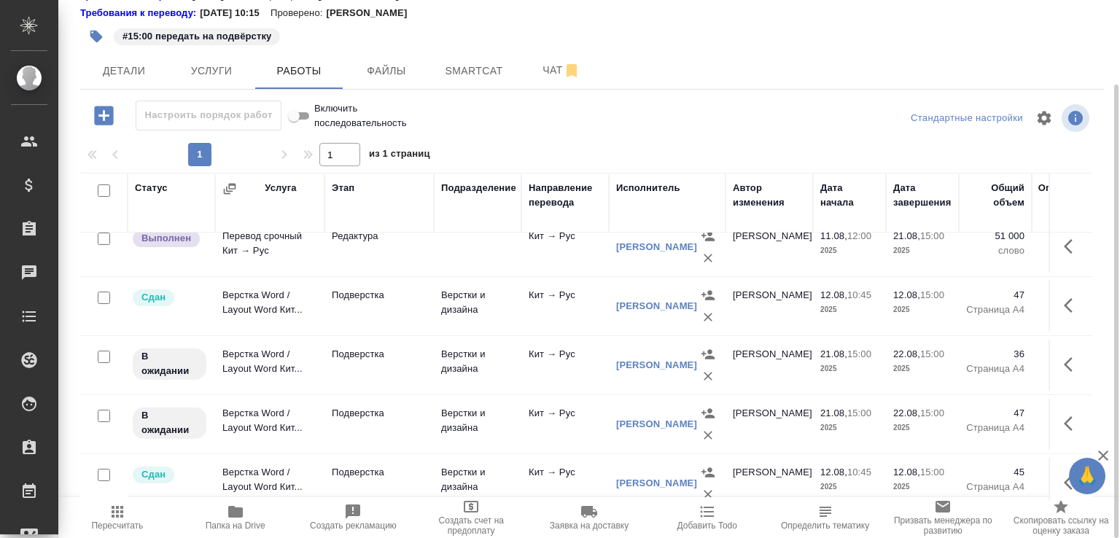
scroll to position [332, 0]
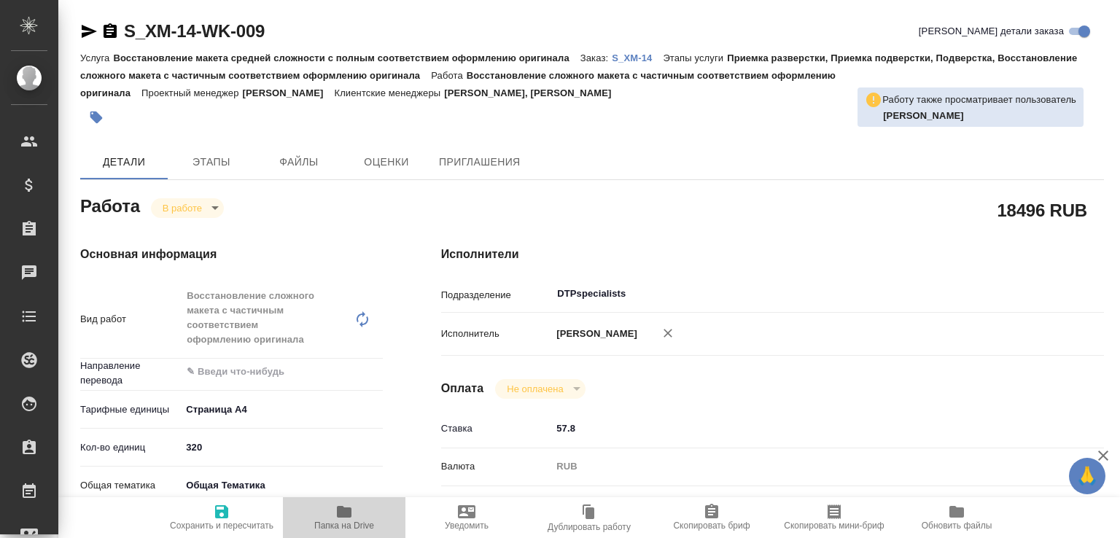
click at [343, 504] on icon "button" at bounding box center [344, 512] width 18 height 18
click at [662, 56] on p "S_XM-14" at bounding box center [637, 58] width 51 height 11
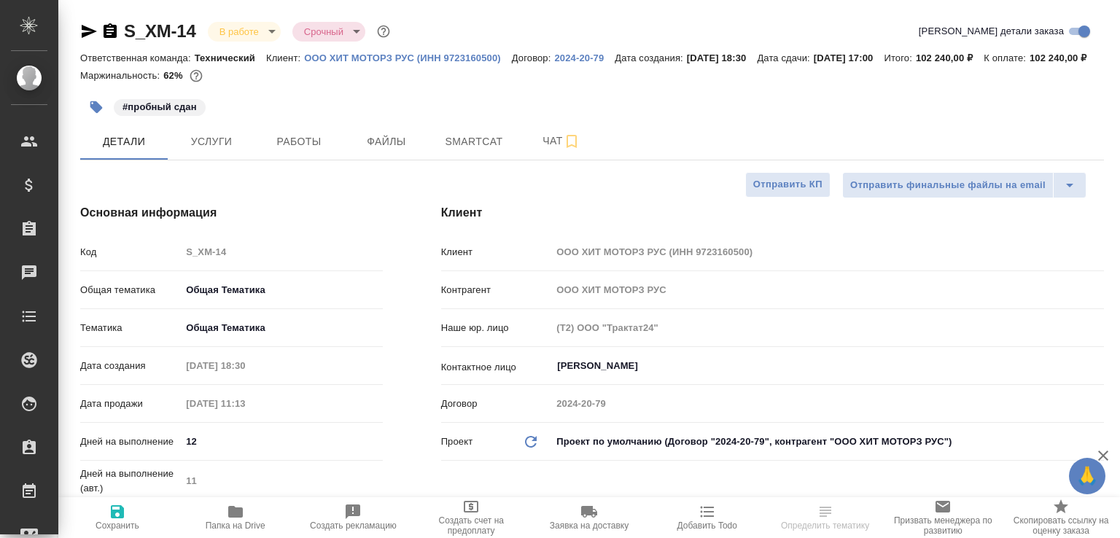
select select "RU"
click at [534, 150] on span "Чат" at bounding box center [562, 141] width 70 height 18
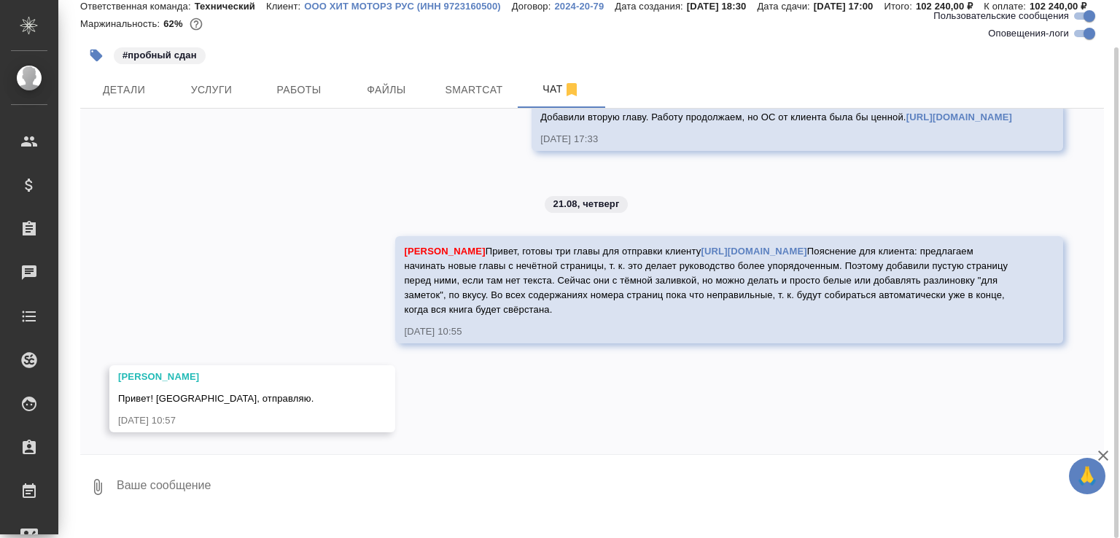
scroll to position [18005, 0]
click at [371, 505] on textarea at bounding box center [609, 487] width 989 height 50
paste textarea "https://drive.awatera.com/s/TK27M82rdQEXyFy"
type textarea "глава 4 готова https://drive.awatera.com/s/TK27M82rdQEXyFy"
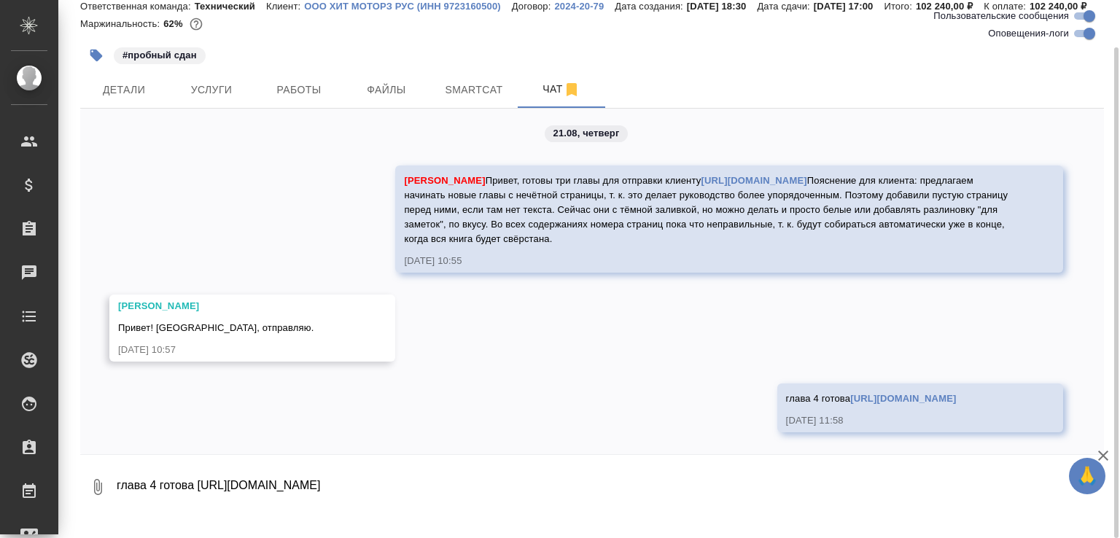
scroll to position [18076, 0]
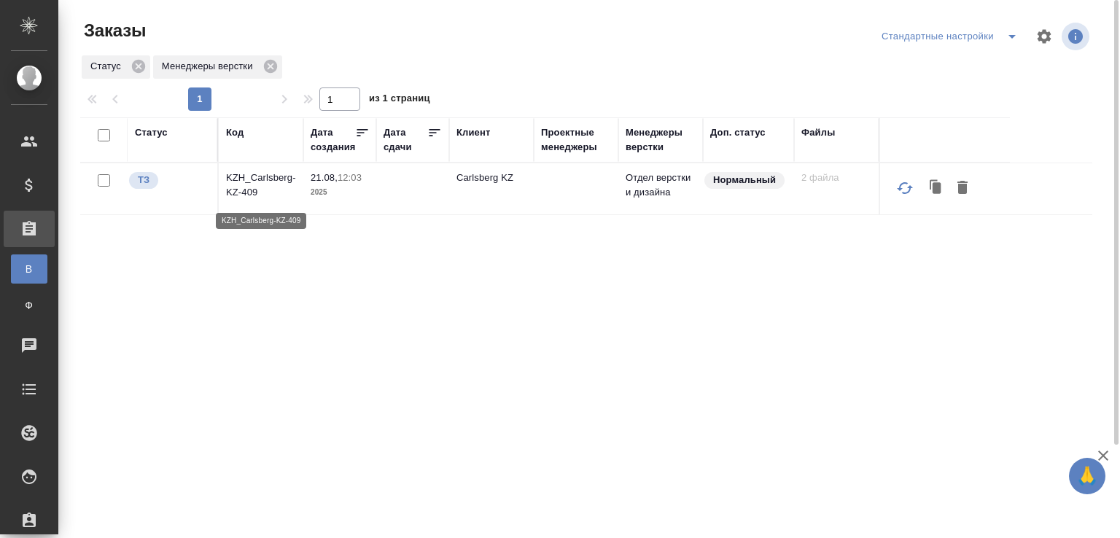
click at [279, 185] on p "KZH_Carlsberg-KZ-409" at bounding box center [261, 185] width 70 height 29
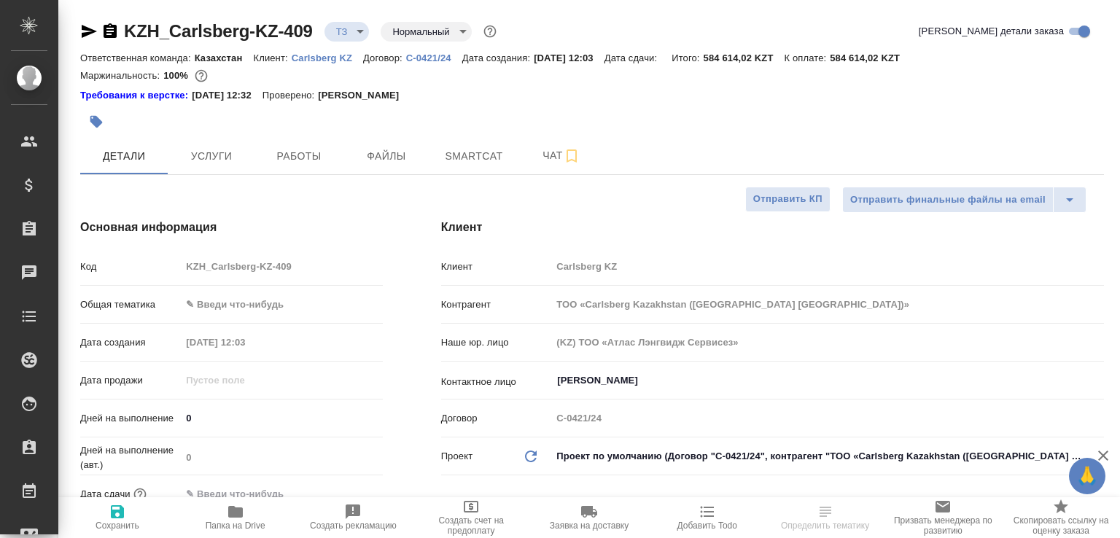
select select "RU"
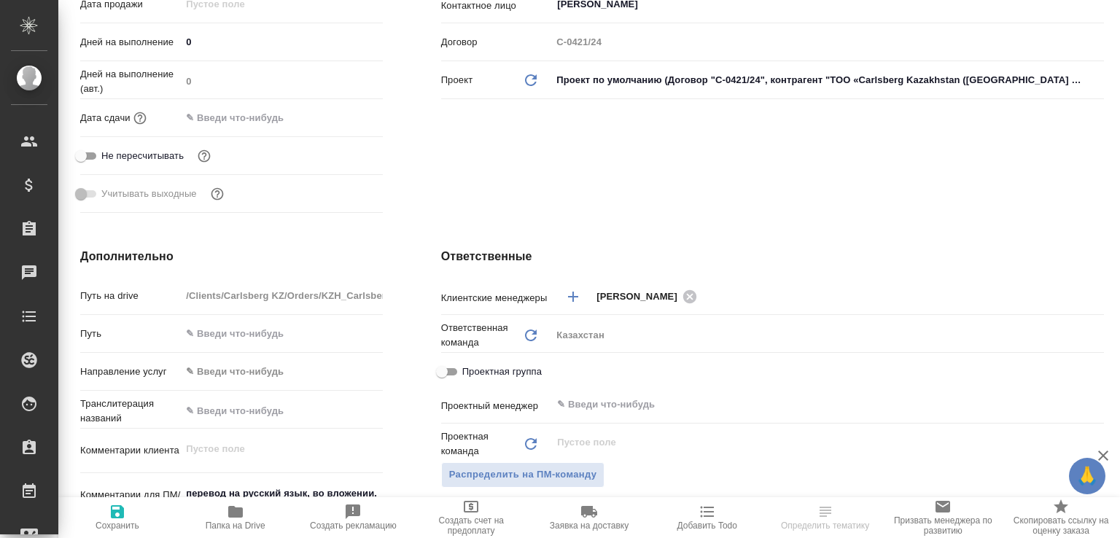
scroll to position [761, 0]
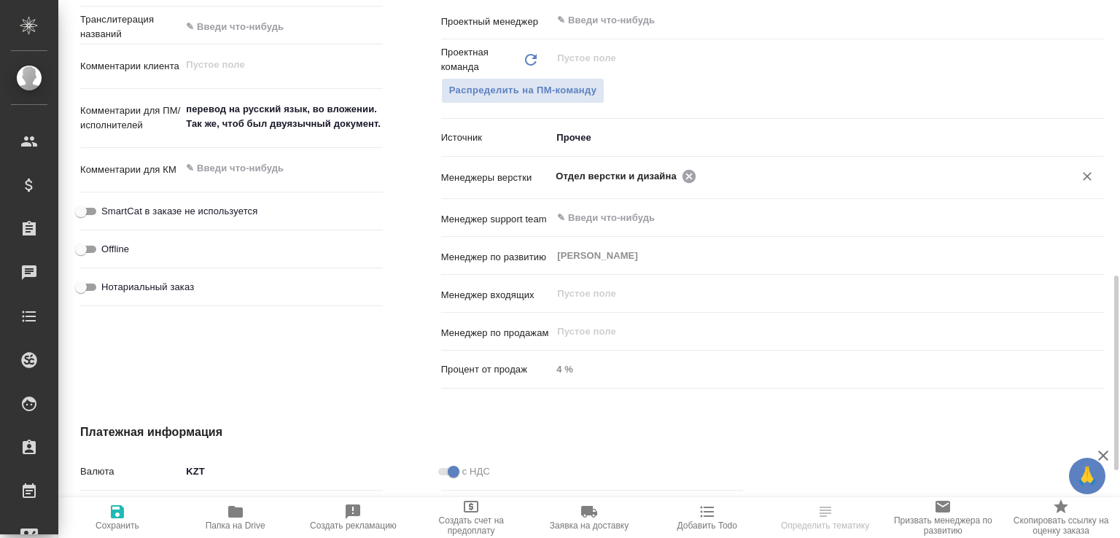
click at [683, 173] on icon at bounding box center [689, 175] width 13 height 13
click at [701, 173] on input "text" at bounding box center [876, 176] width 350 height 18
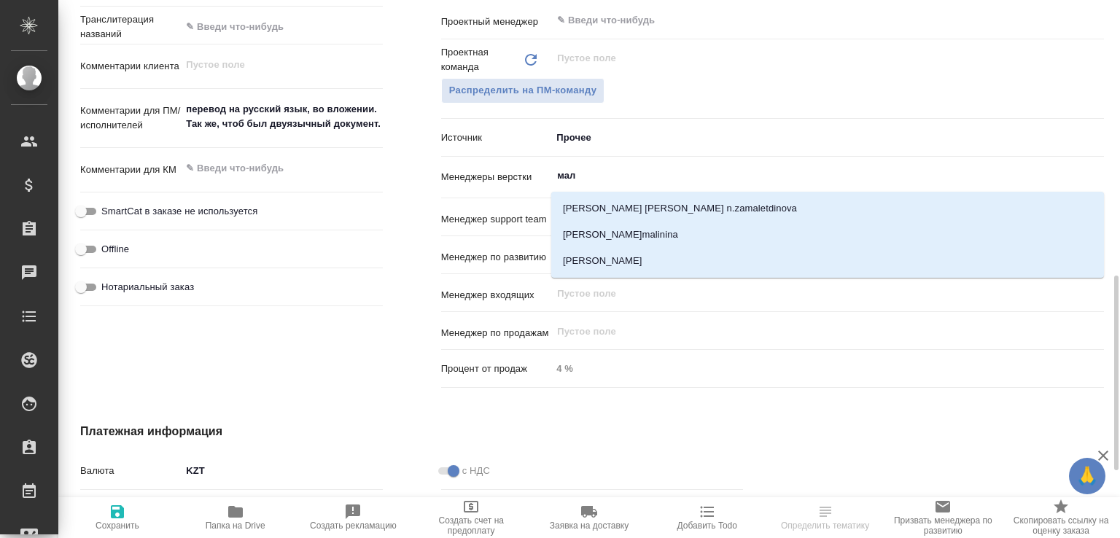
type input "мало"
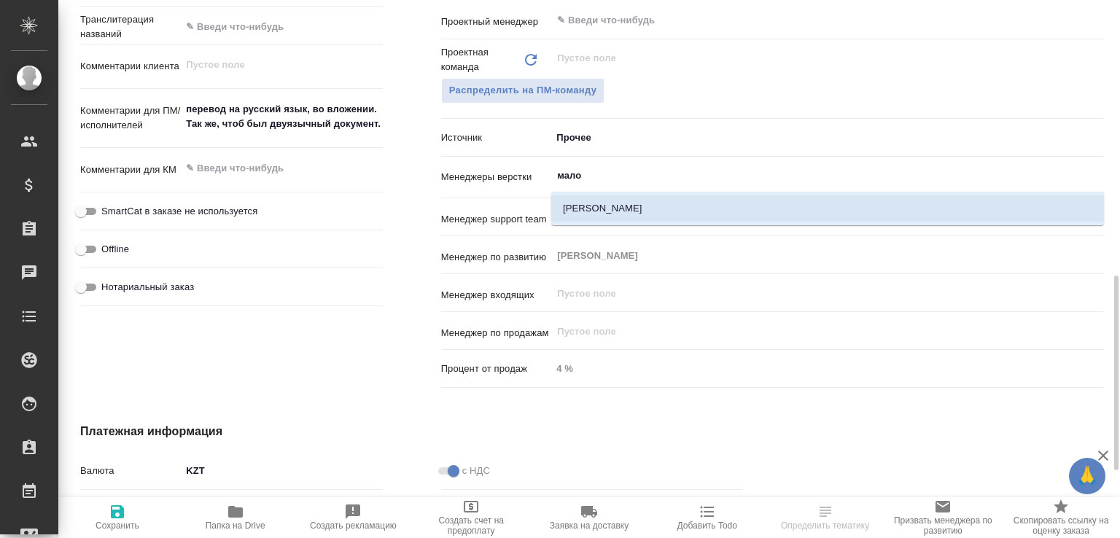
click at [656, 199] on li "Малофеева Екатерина" at bounding box center [827, 208] width 553 height 26
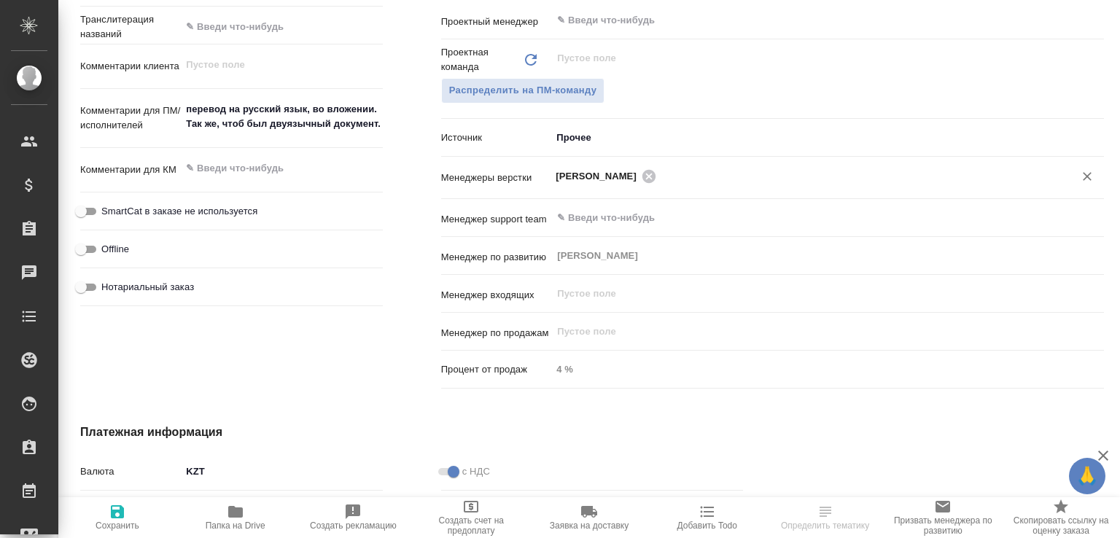
drag, startPoint x: 125, startPoint y: 515, endPoint x: 177, endPoint y: 434, distance: 95.7
click at [125, 516] on icon "button" at bounding box center [118, 512] width 18 height 18
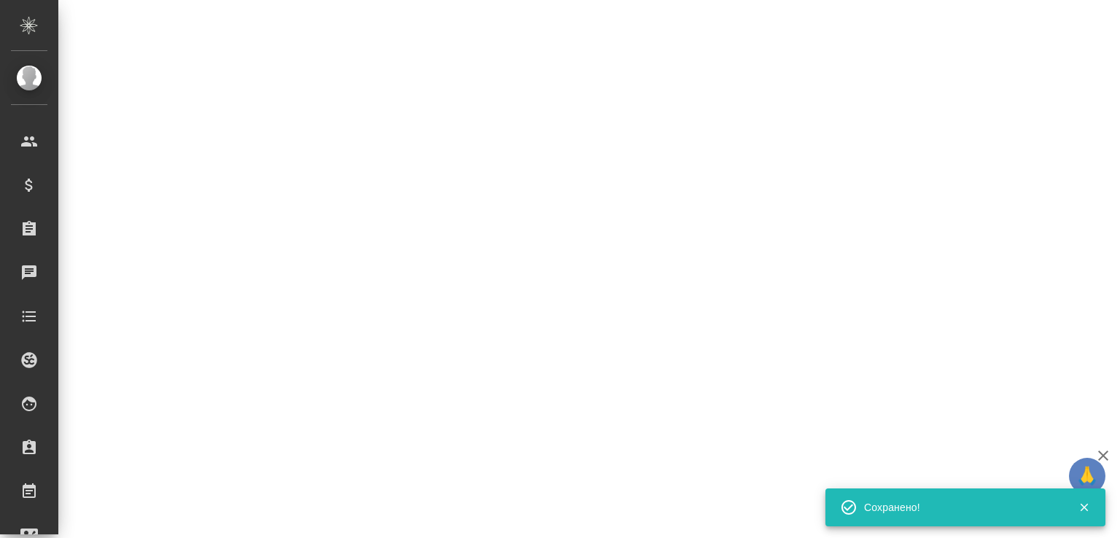
select select "RU"
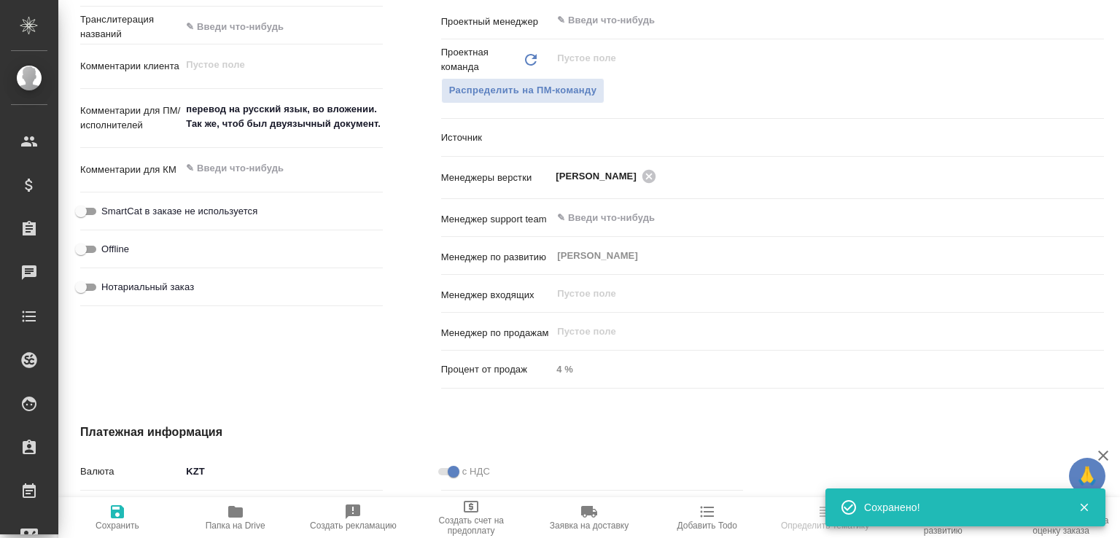
type textarea "x"
select select "RU"
type textarea "x"
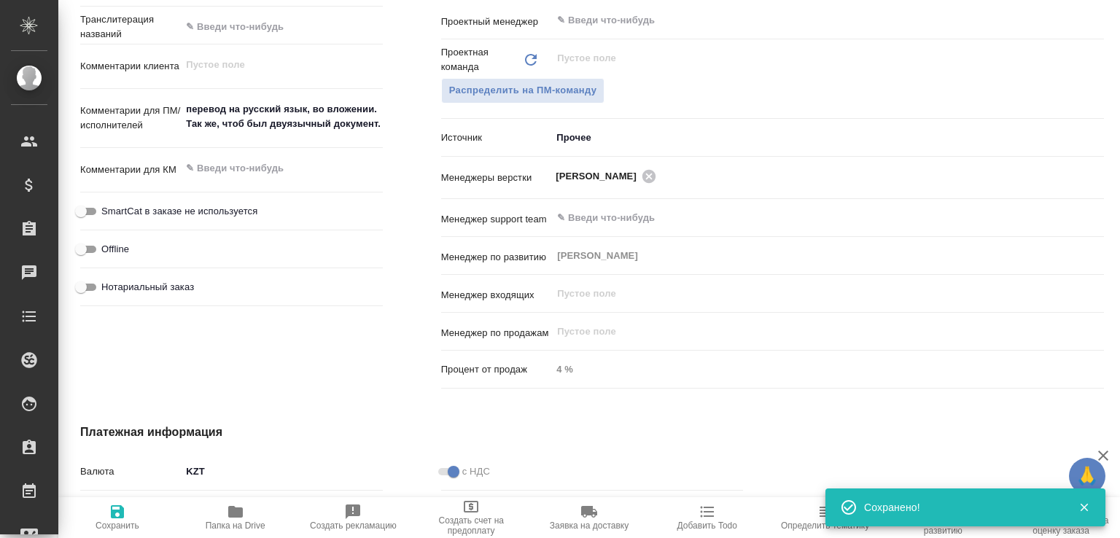
type textarea "x"
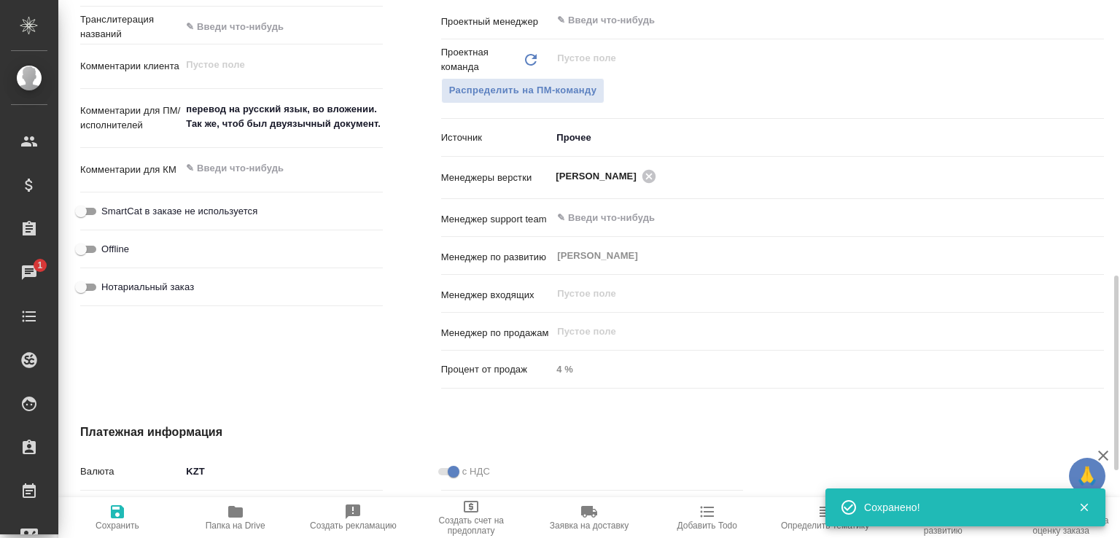
type textarea "x"
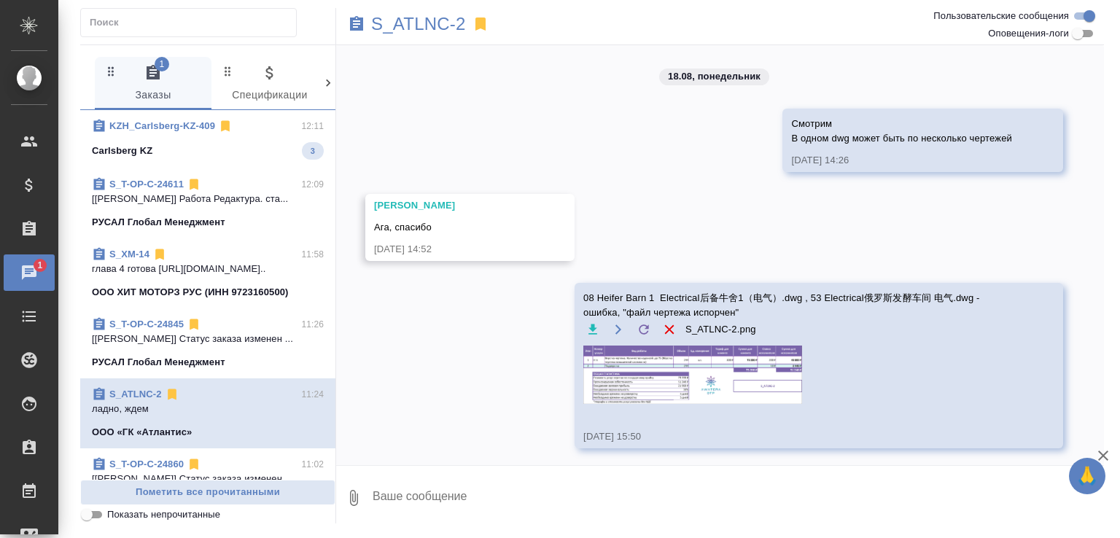
scroll to position [3939, 0]
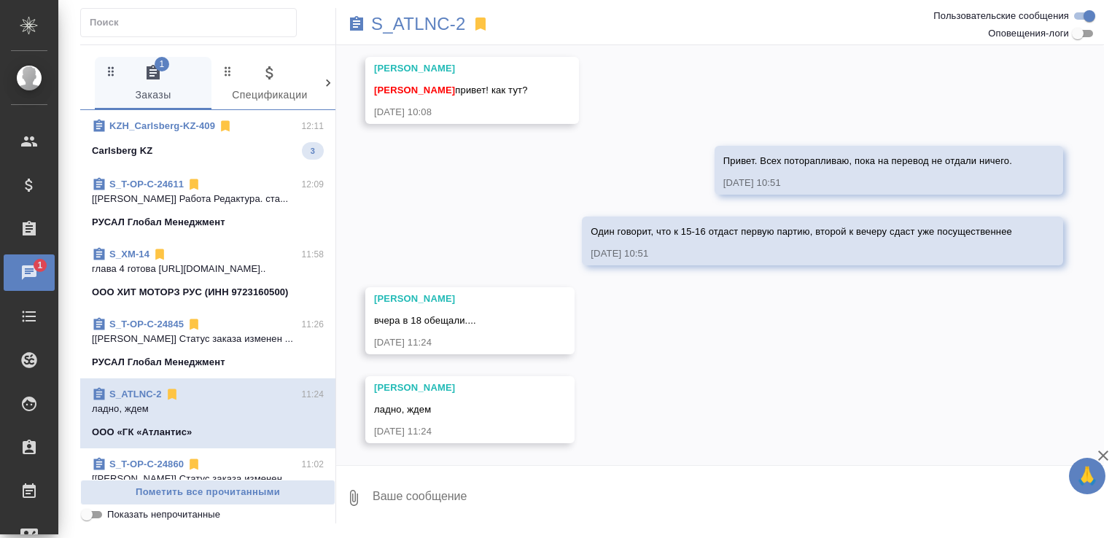
click at [274, 123] on div "KZH_Carlsberg-KZ-409 12:11" at bounding box center [208, 126] width 232 height 15
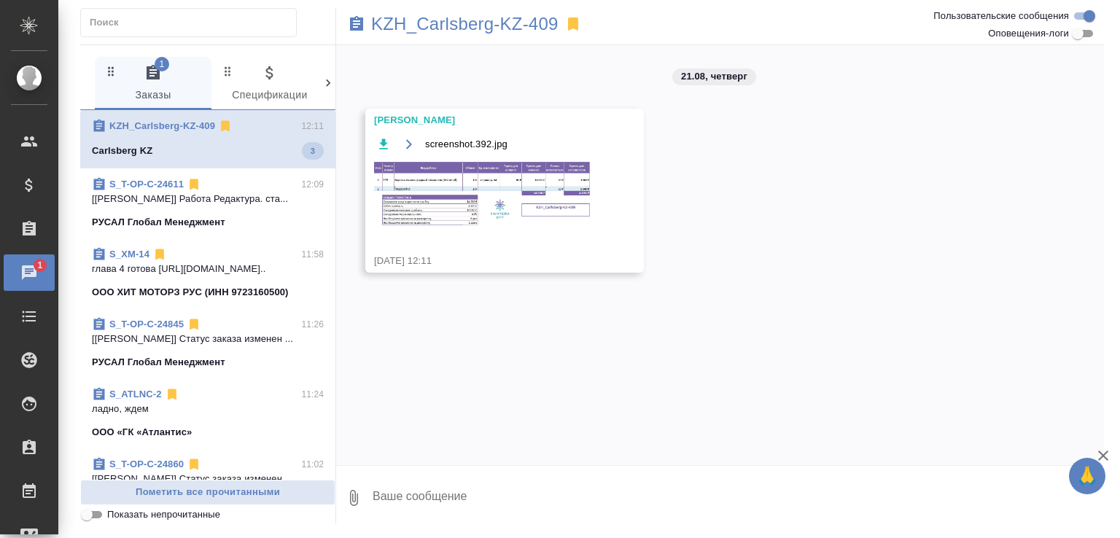
scroll to position [0, 0]
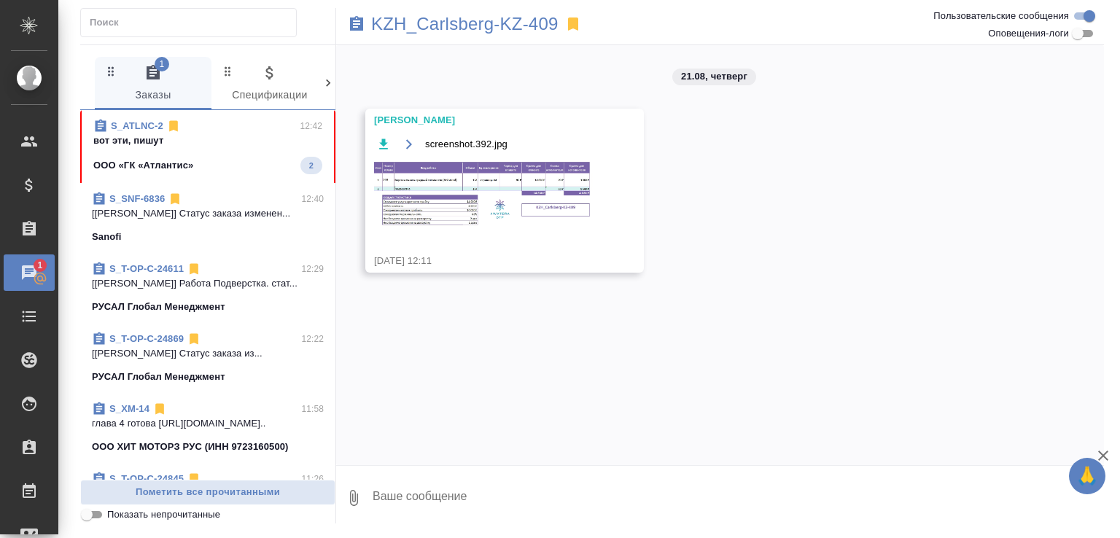
click at [271, 161] on div "ООО «ГК «Атлантис» 2" at bounding box center [207, 166] width 229 height 18
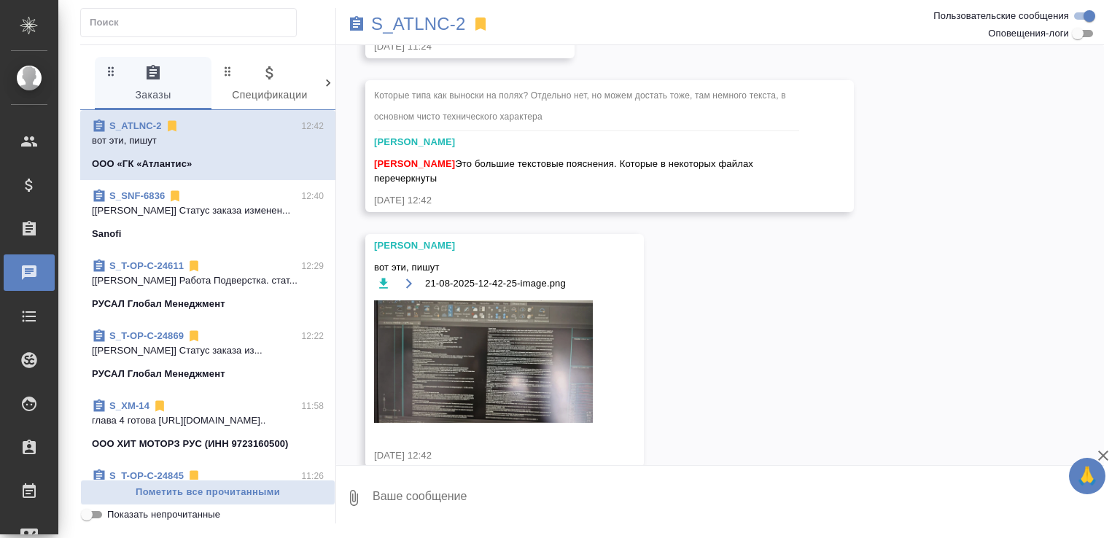
scroll to position [4348, 0]
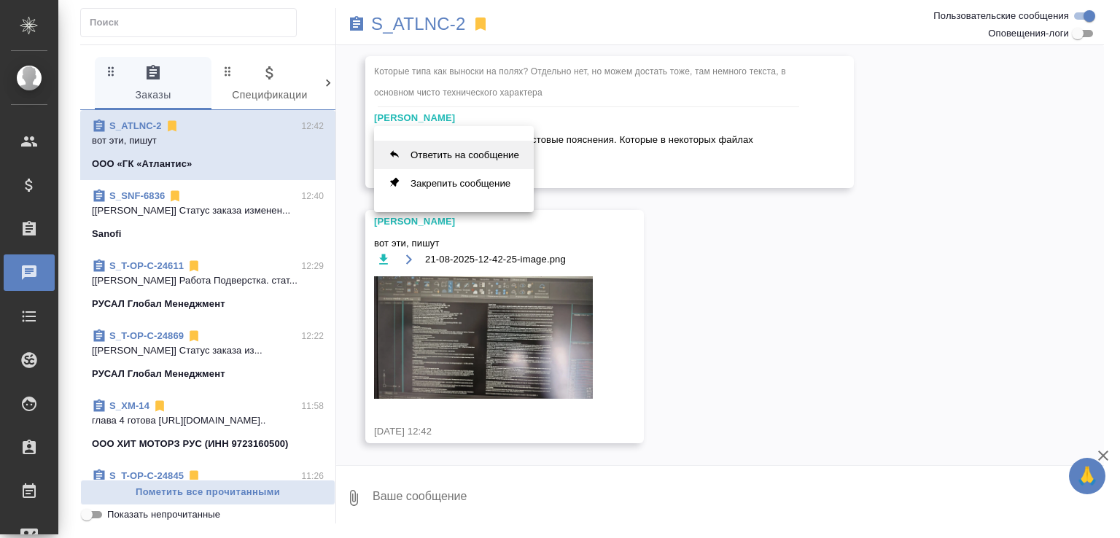
click at [432, 155] on button "Ответить на сообщение" at bounding box center [454, 155] width 160 height 28
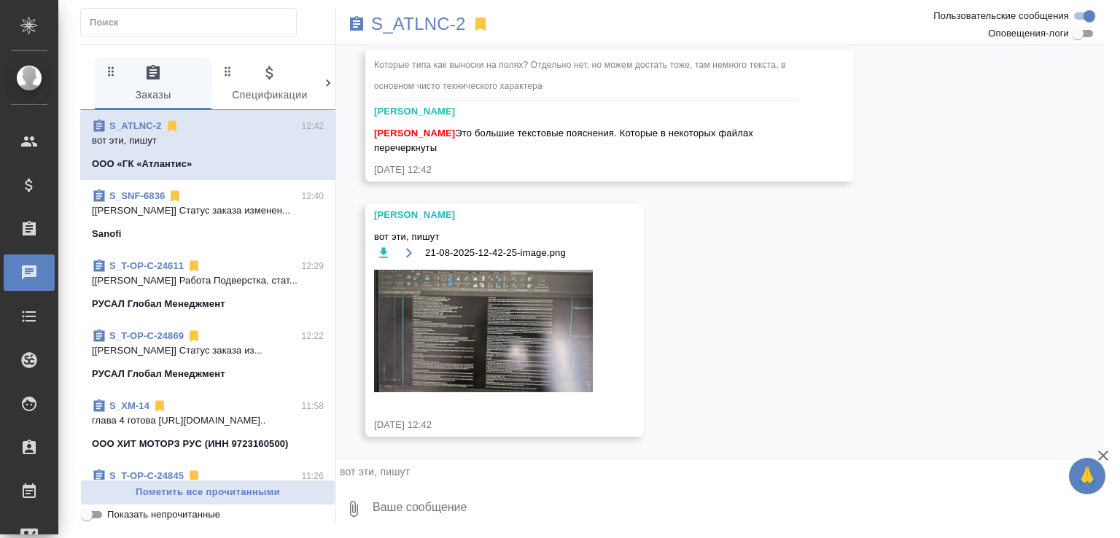
click at [465, 502] on textarea at bounding box center [737, 509] width 733 height 50
type textarea "Они включены в расчёт и обрабатываются наравне с остальными материалами"
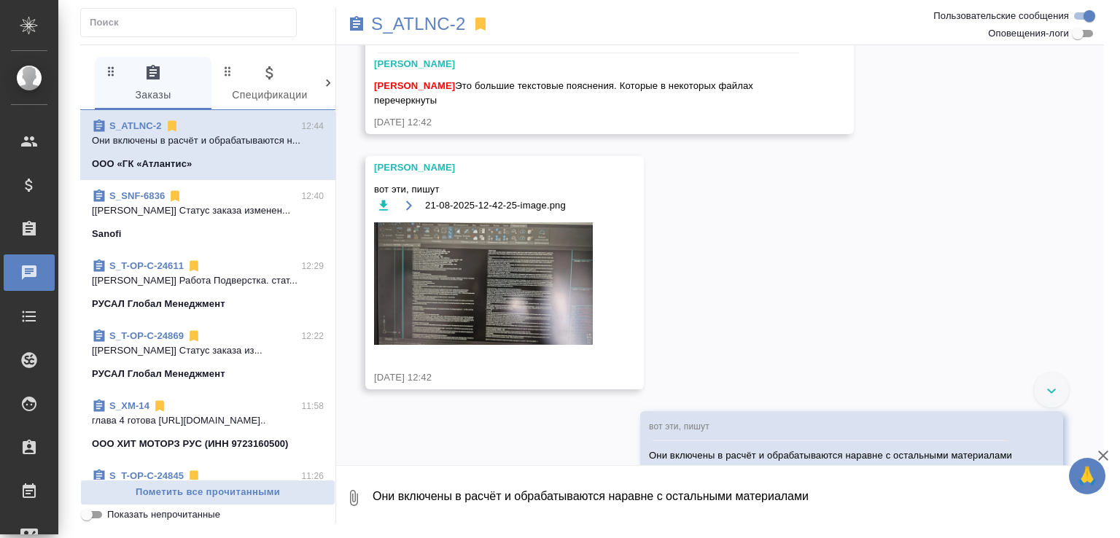
scroll to position [4303, 0]
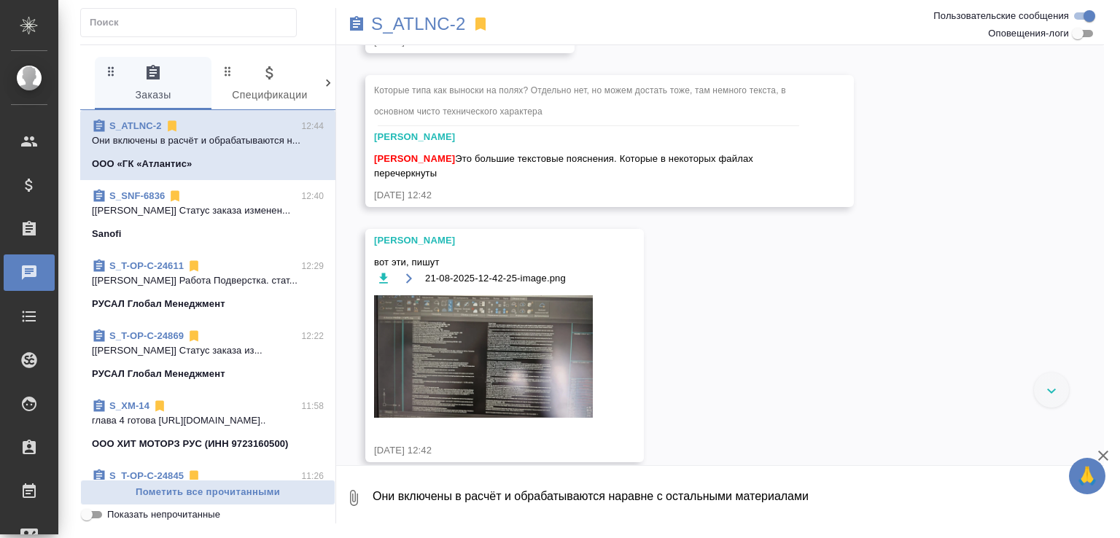
click at [510, 387] on img at bounding box center [483, 356] width 219 height 123
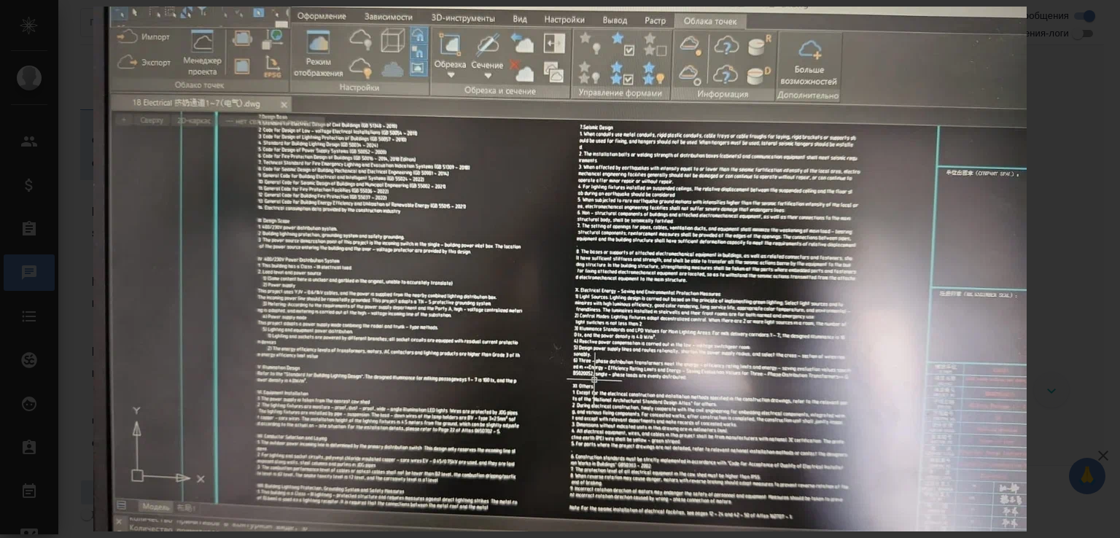
click at [1103, 18] on icon "button" at bounding box center [1096, 15] width 23 height 23
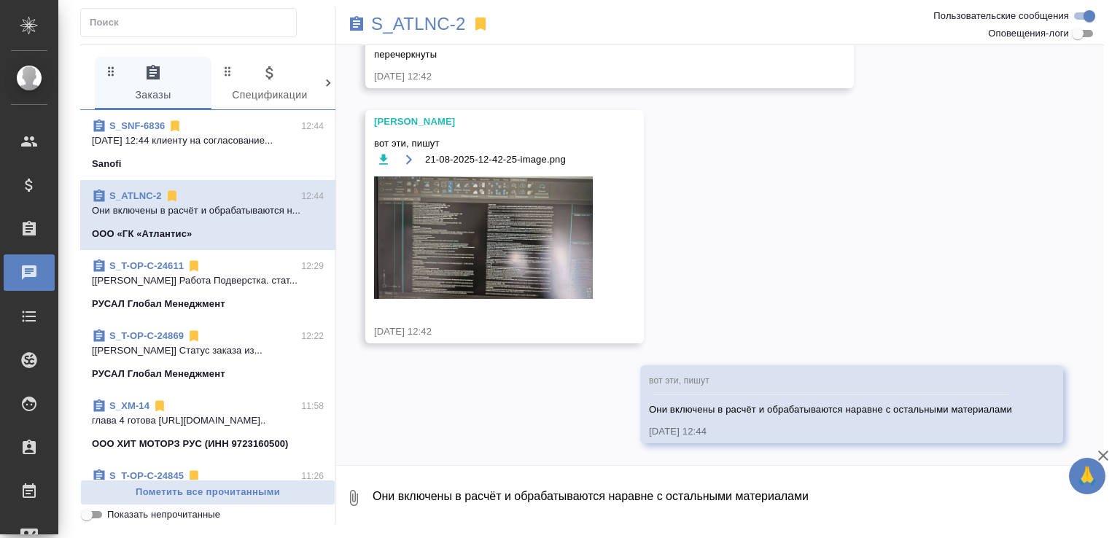
scroll to position [4448, 0]
click at [438, 456] on div "18.08, понедельник Смотрим В одном dwg может быть по несколько чертежей 18.08.2…" at bounding box center [720, 255] width 768 height 420
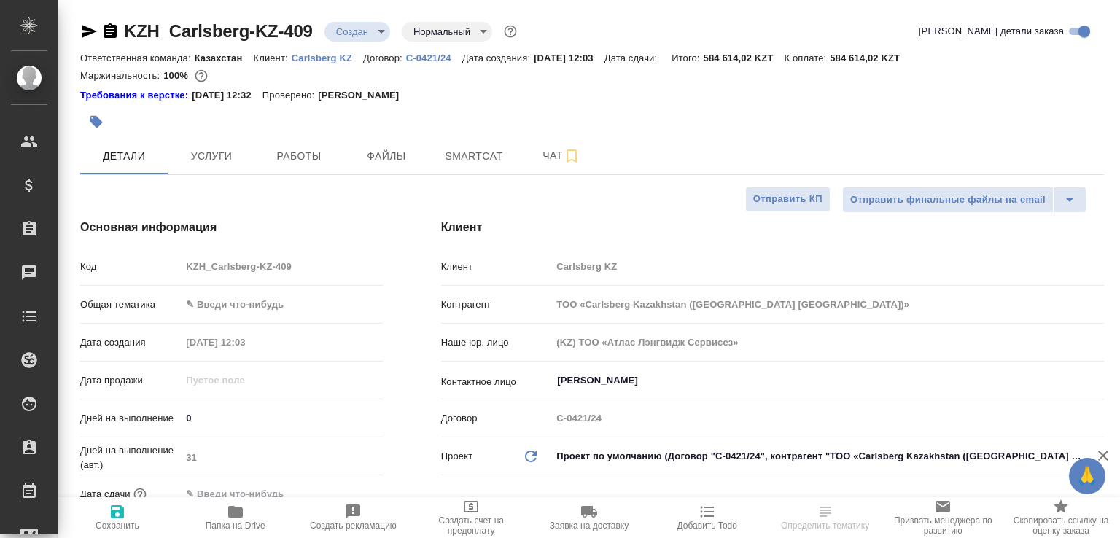
select select "RU"
click at [573, 153] on icon "button" at bounding box center [572, 156] width 10 height 13
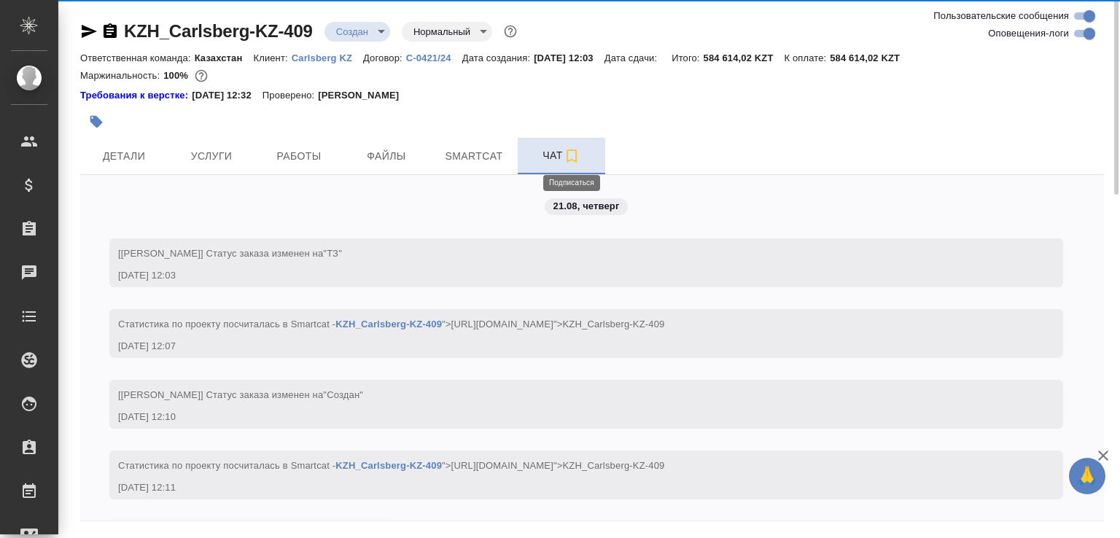
scroll to position [148, 0]
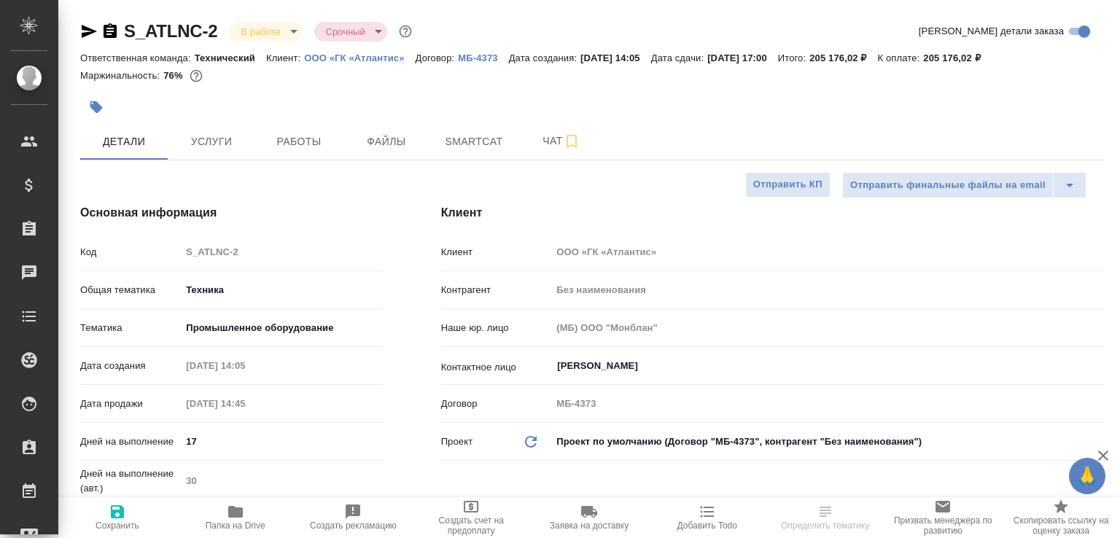
select select "RU"
click at [201, 148] on span "Услуги" at bounding box center [212, 142] width 70 height 18
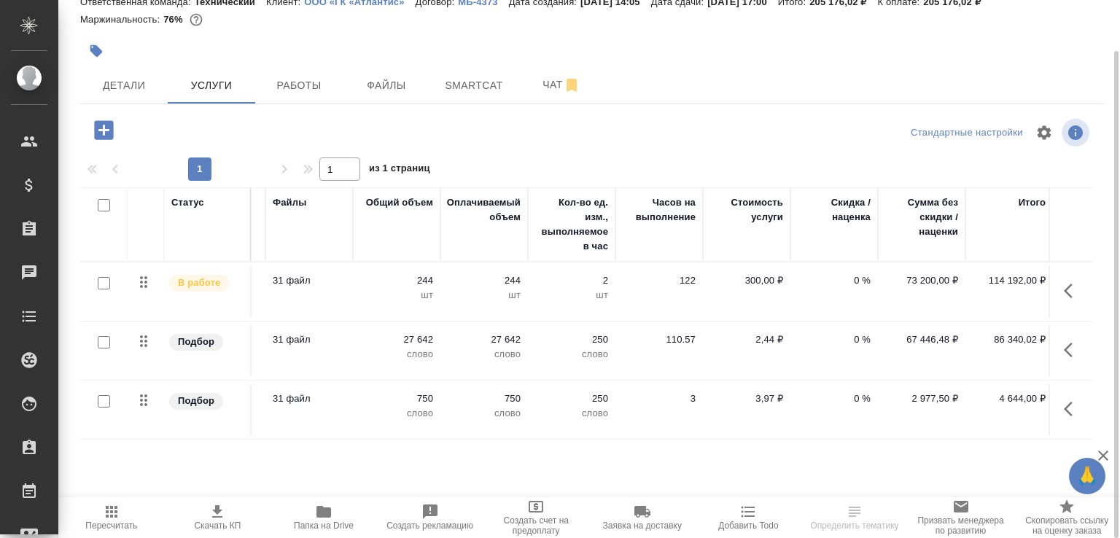
scroll to position [0, 362]
click at [794, 73] on div "Детали Услуги Работы Файлы Smartcat Чат" at bounding box center [592, 85] width 1024 height 36
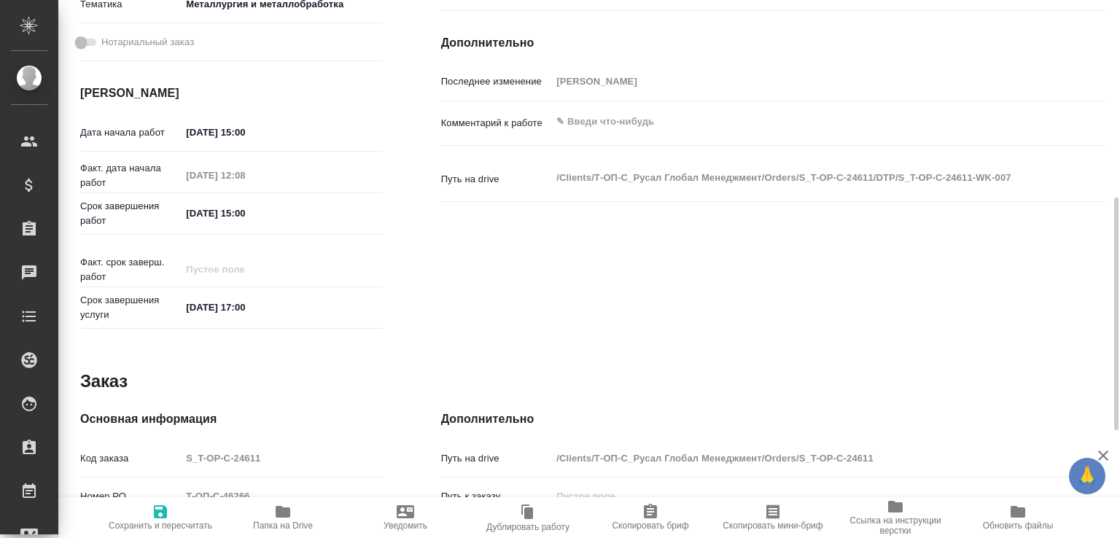
scroll to position [303, 0]
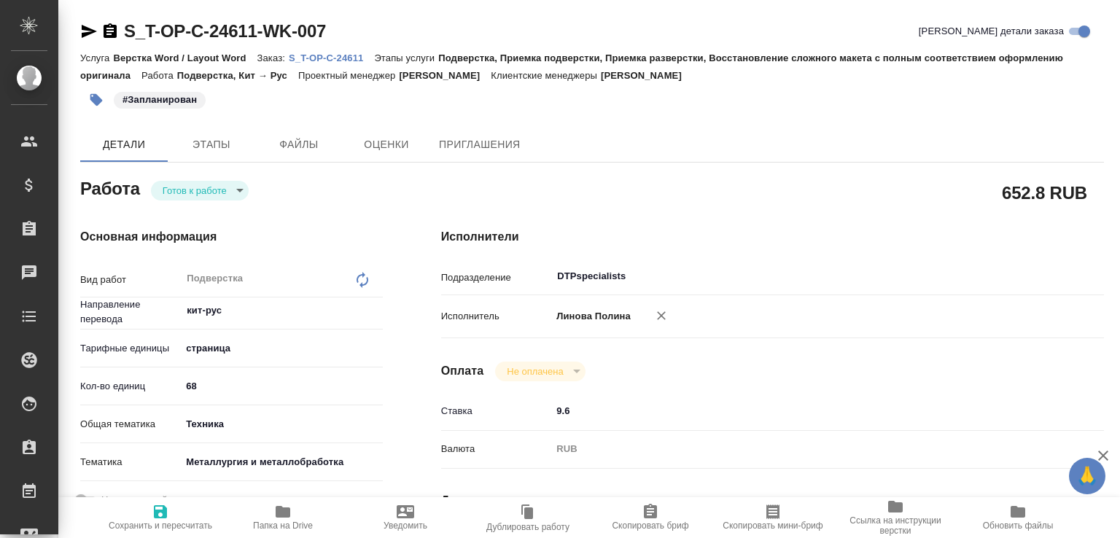
click at [90, 33] on icon "button" at bounding box center [89, 31] width 15 height 13
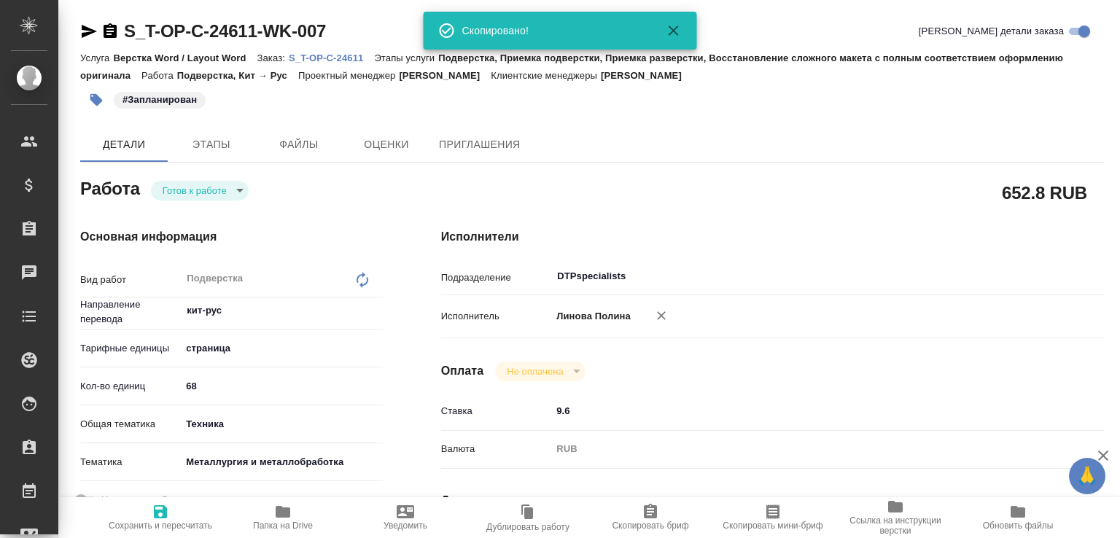
type textarea "x"
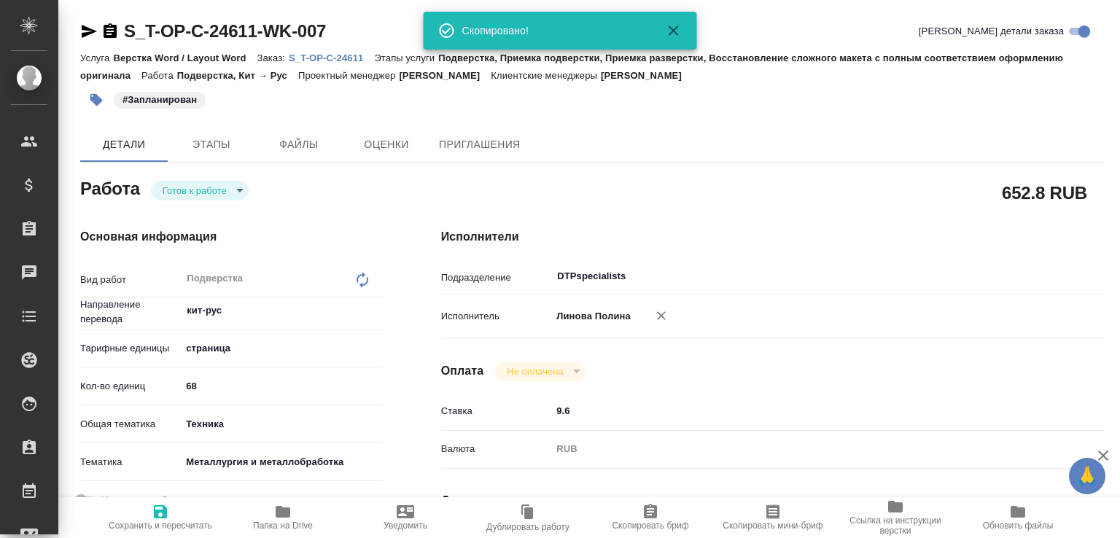
type textarea "x"
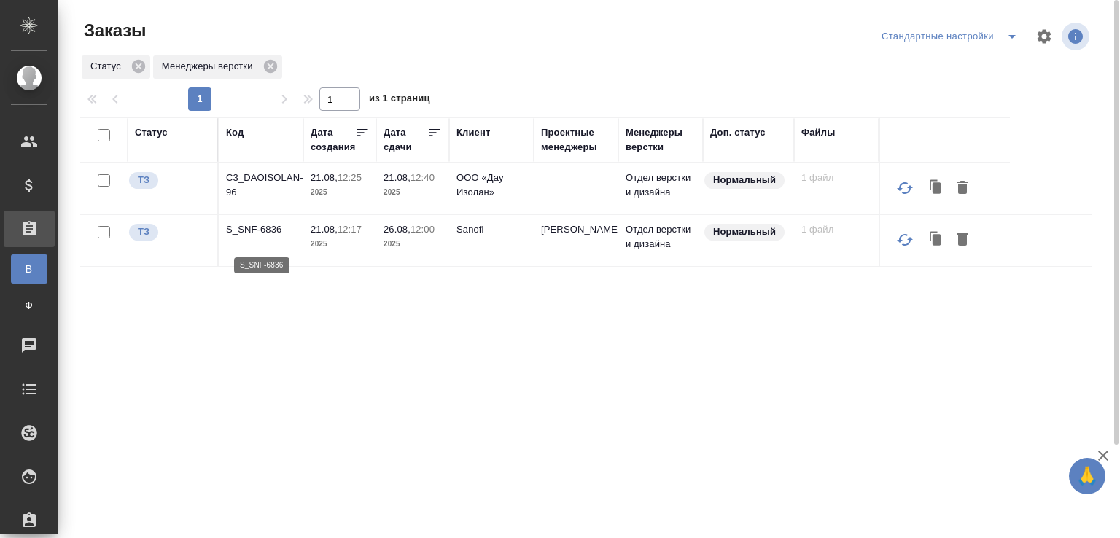
click at [255, 237] on p "S_SNF-6836" at bounding box center [261, 229] width 70 height 15
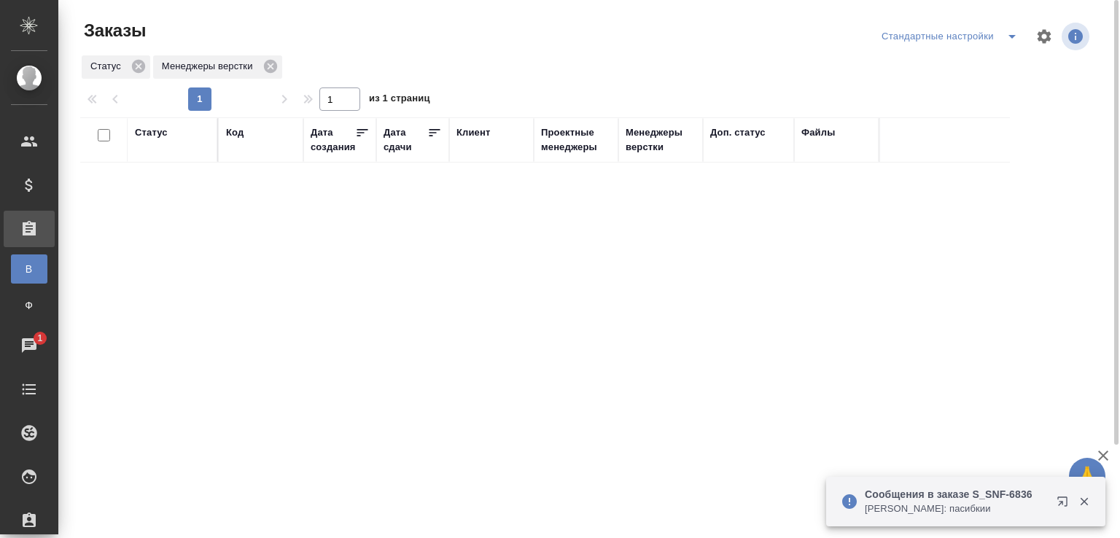
click at [915, 511] on p "Сайдашева Диляра: пасибкии" at bounding box center [956, 509] width 182 height 15
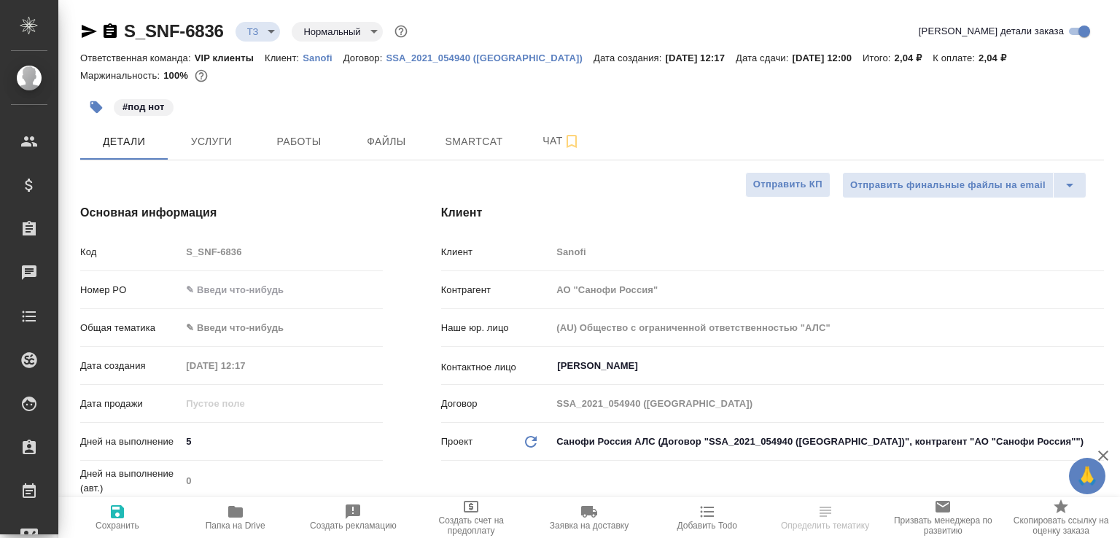
select select "RU"
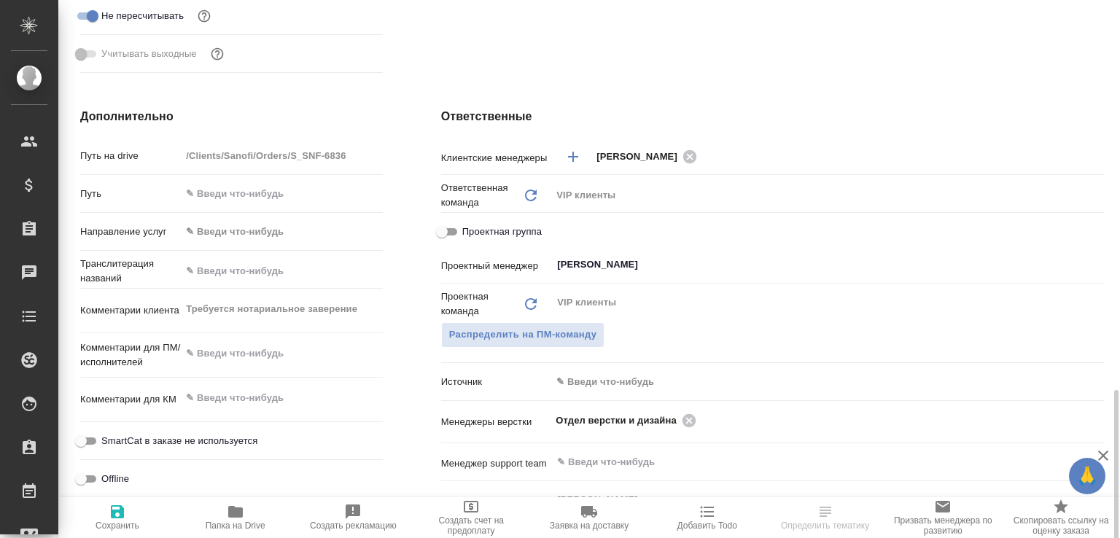
scroll to position [686, 0]
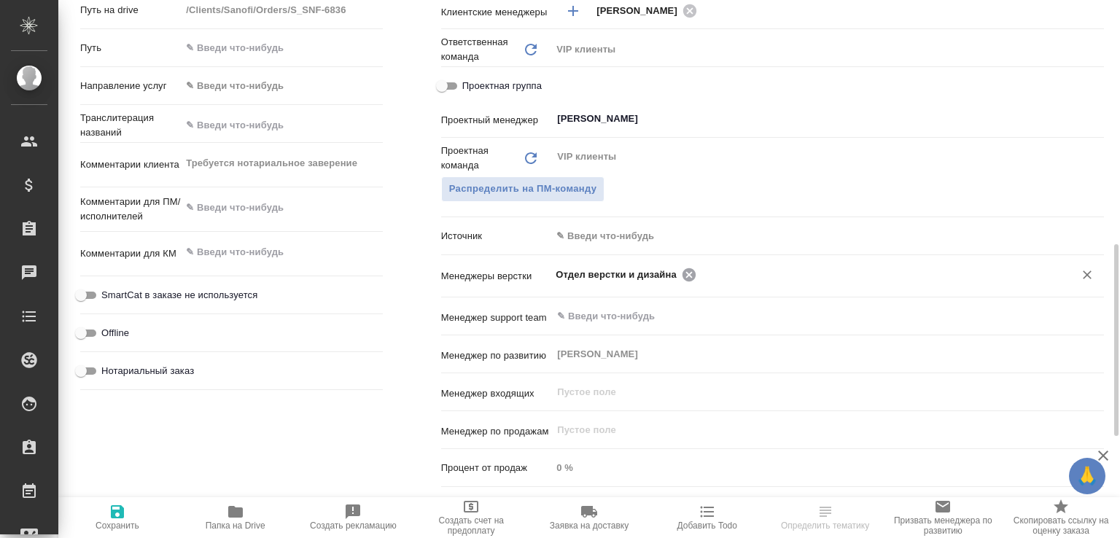
click at [683, 278] on icon at bounding box center [689, 274] width 13 height 13
click at [681, 278] on input "text" at bounding box center [803, 274] width 495 height 18
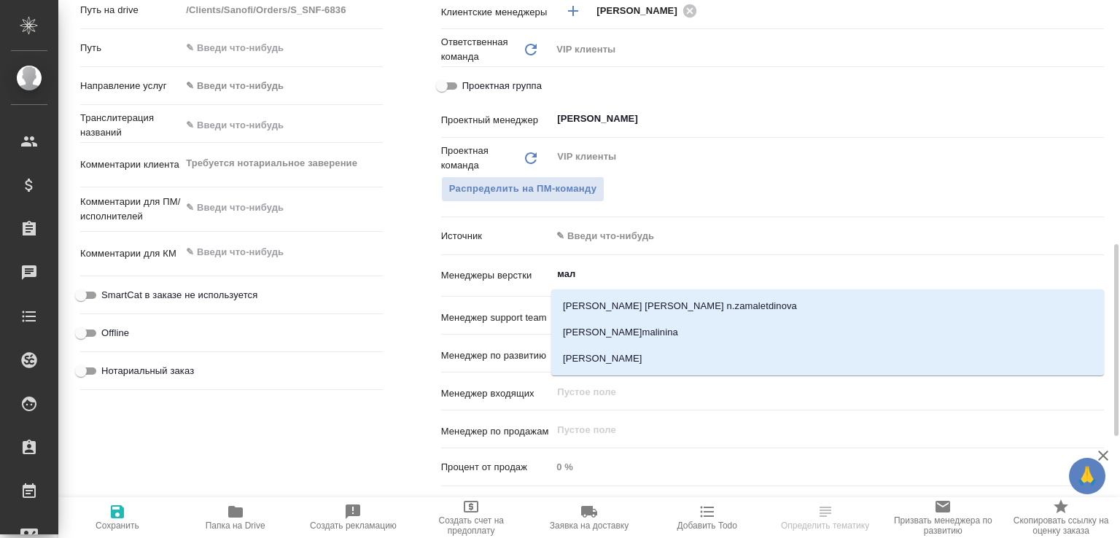
type input "мало"
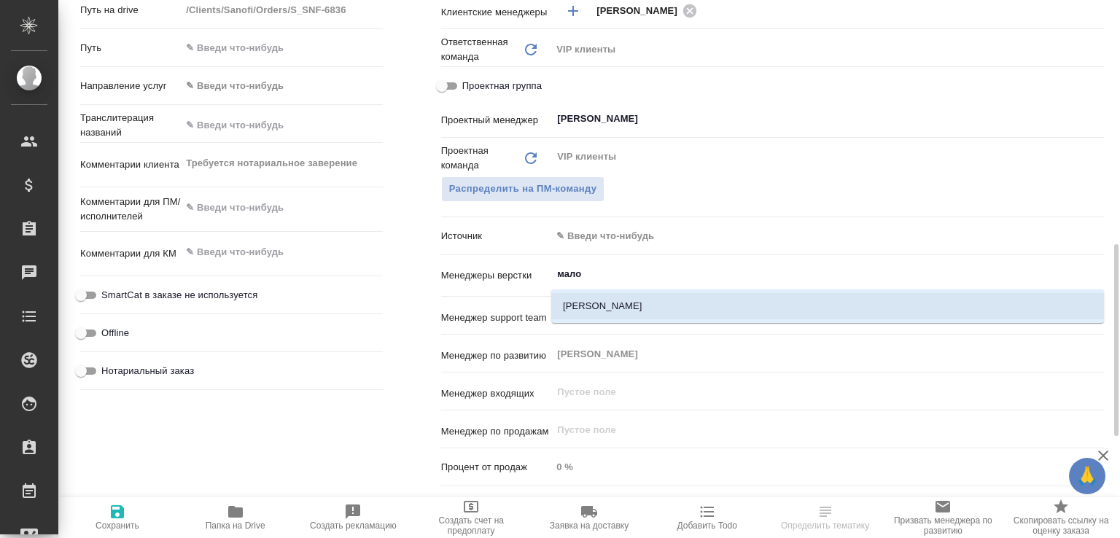
click at [651, 303] on li "[PERSON_NAME]" at bounding box center [827, 306] width 553 height 26
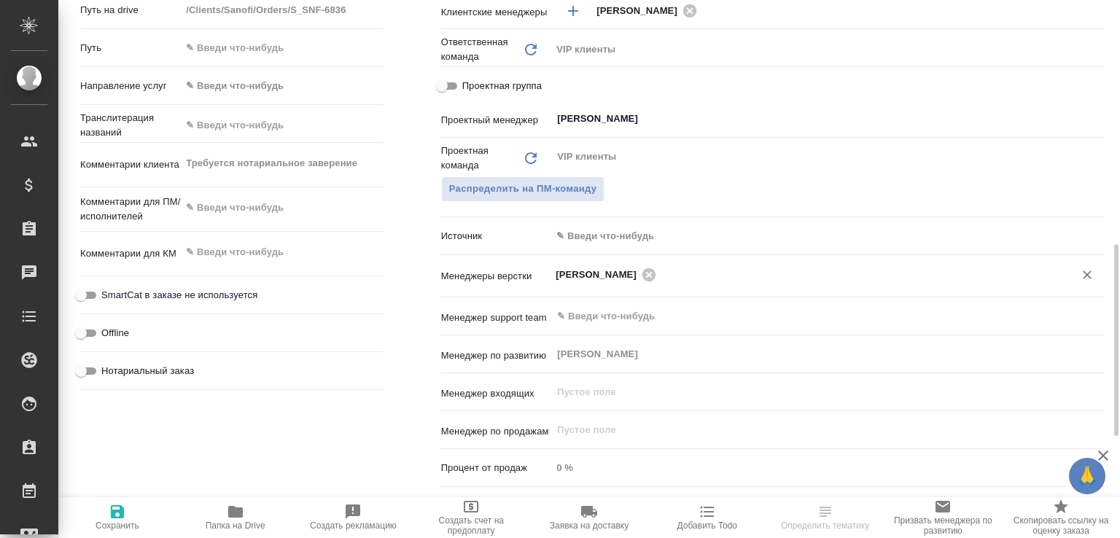
click at [131, 512] on span "Сохранить" at bounding box center [117, 517] width 101 height 28
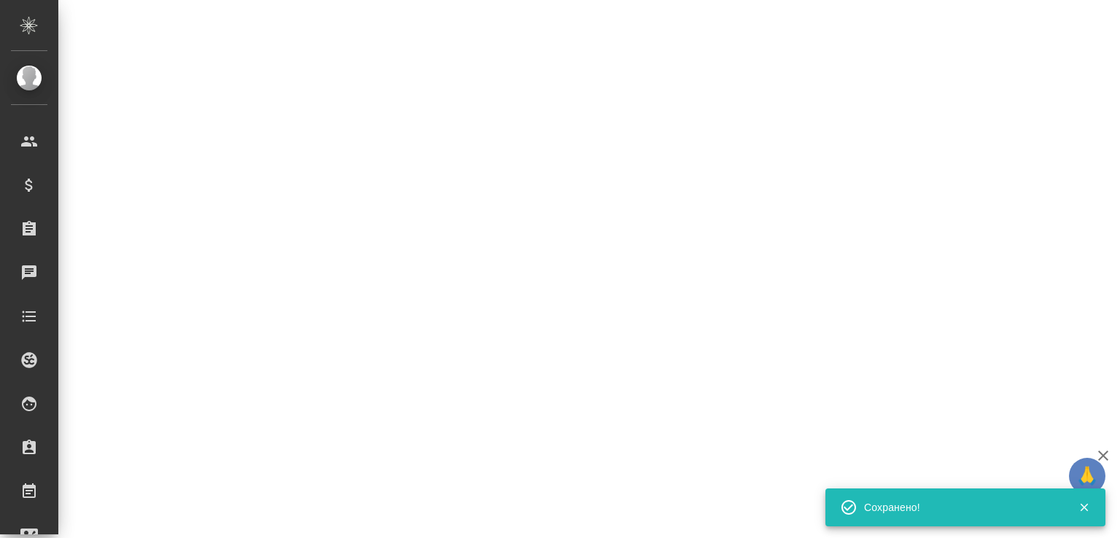
select select "RU"
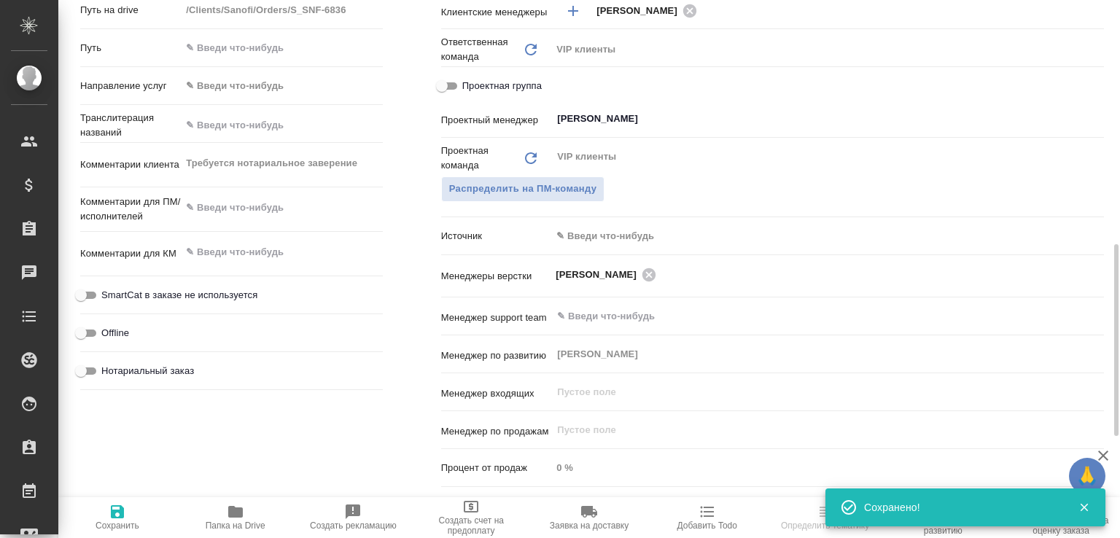
type textarea "x"
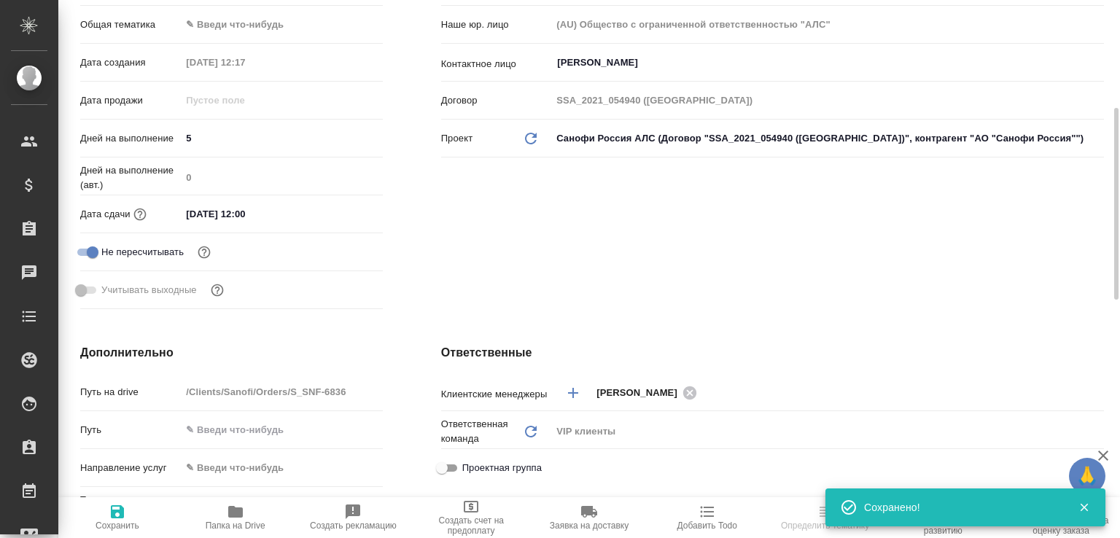
scroll to position [0, 0]
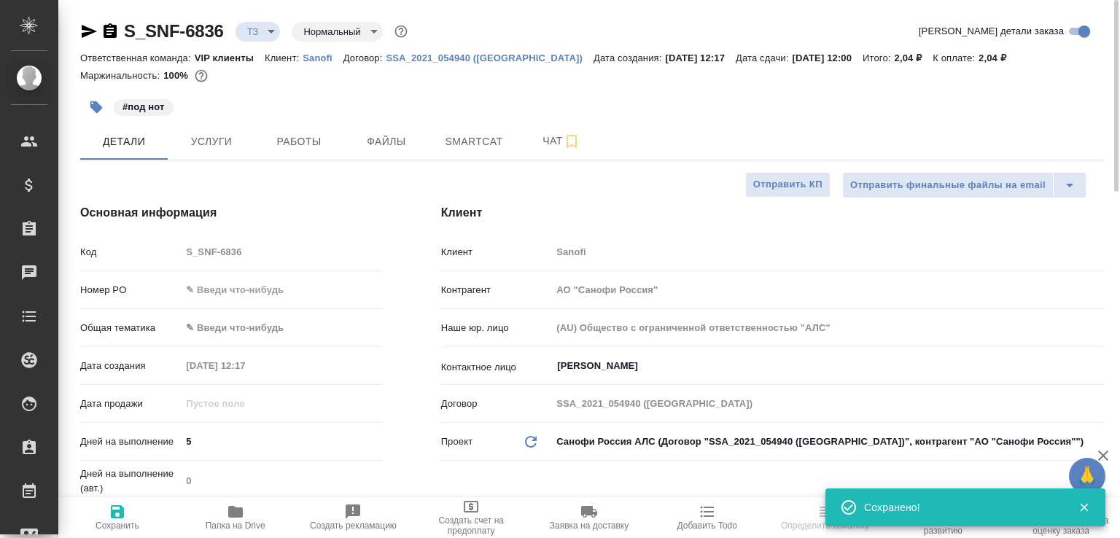
click at [109, 31] on icon "button" at bounding box center [110, 32] width 18 height 18
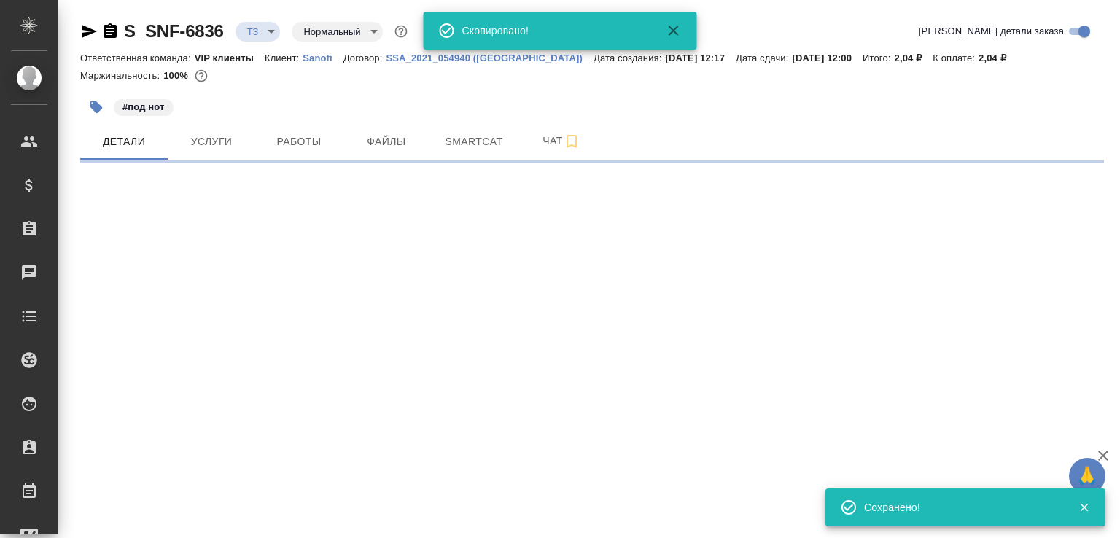
select select "RU"
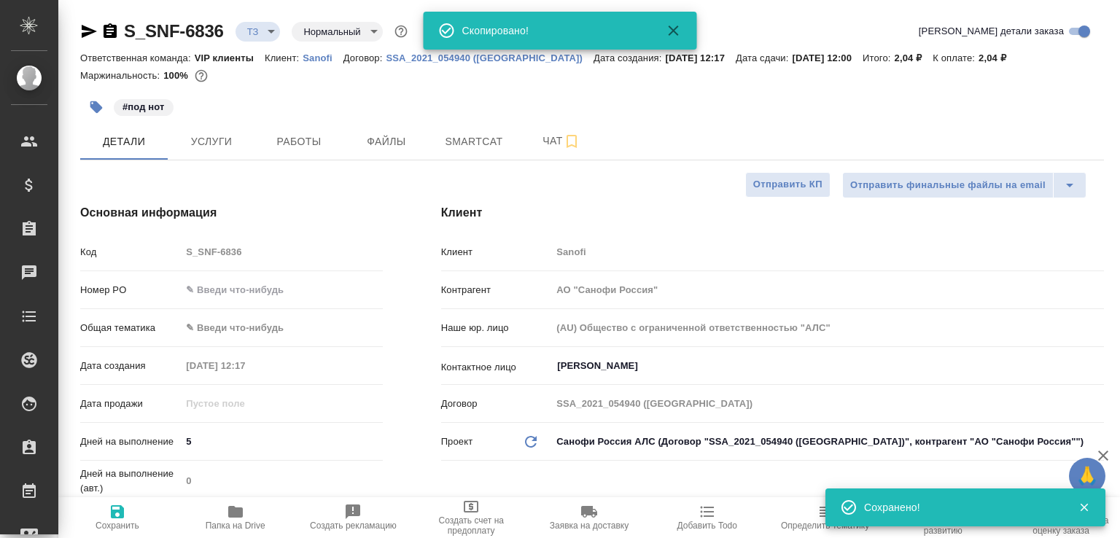
type textarea "x"
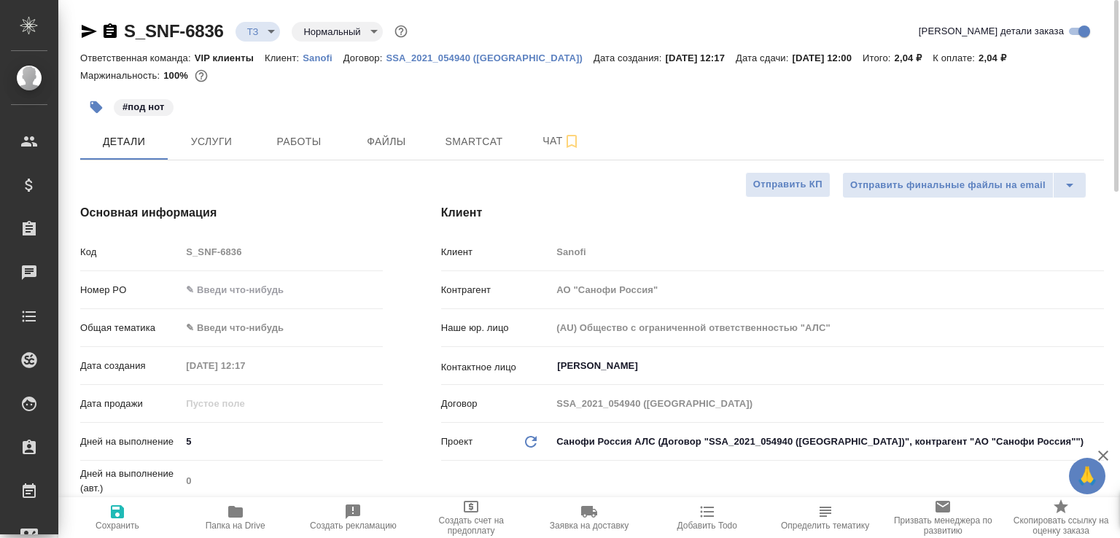
click at [109, 36] on icon "button" at bounding box center [110, 30] width 13 height 15
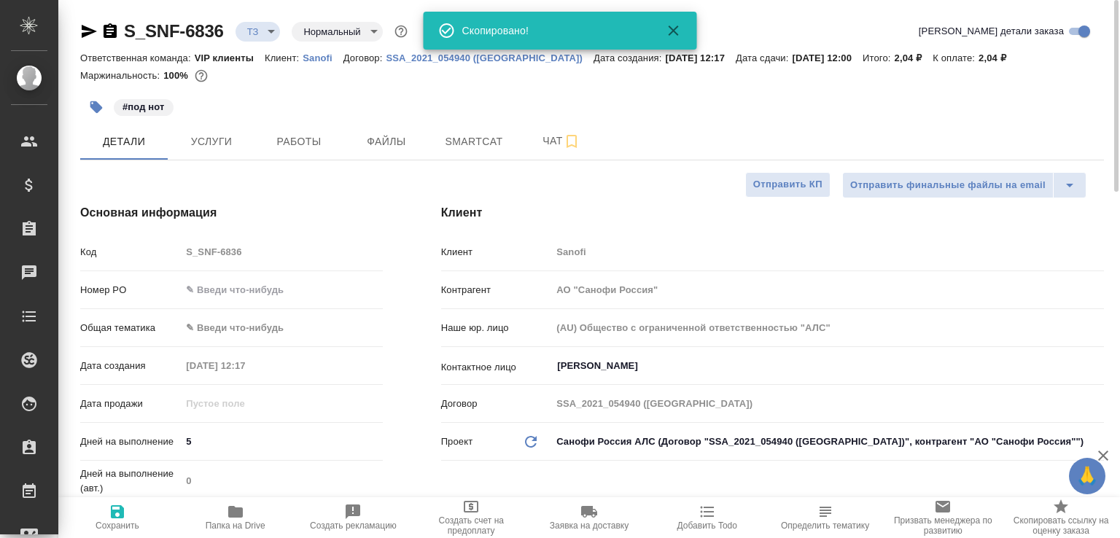
click at [234, 512] on icon "button" at bounding box center [235, 512] width 15 height 12
type textarea "x"
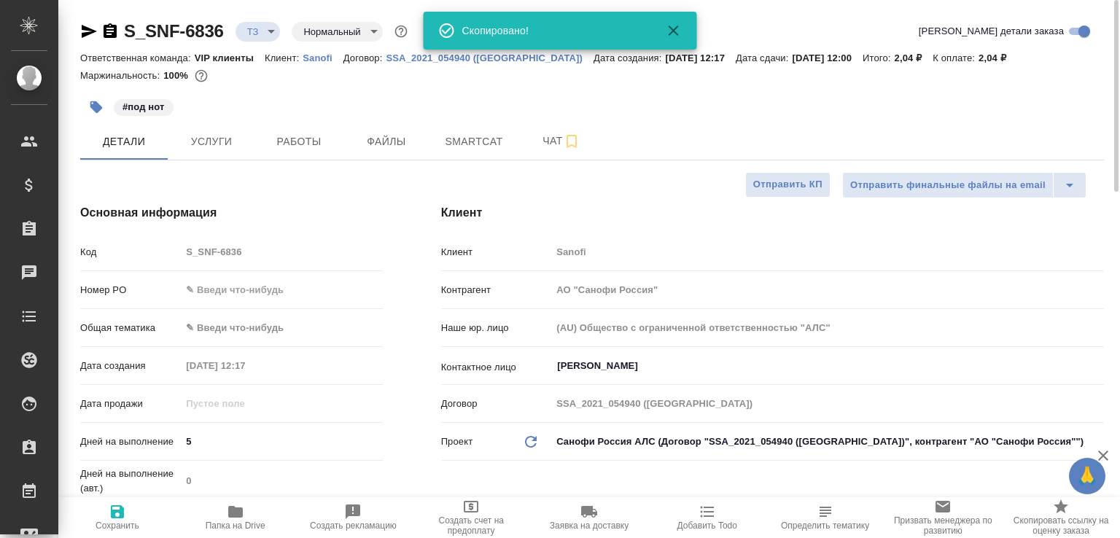
type textarea "x"
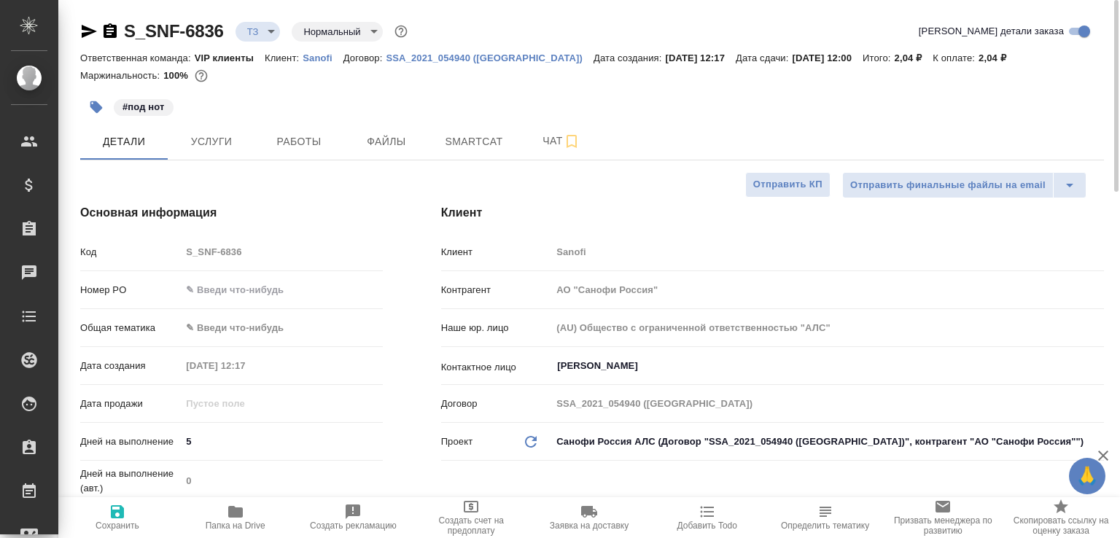
type textarea "x"
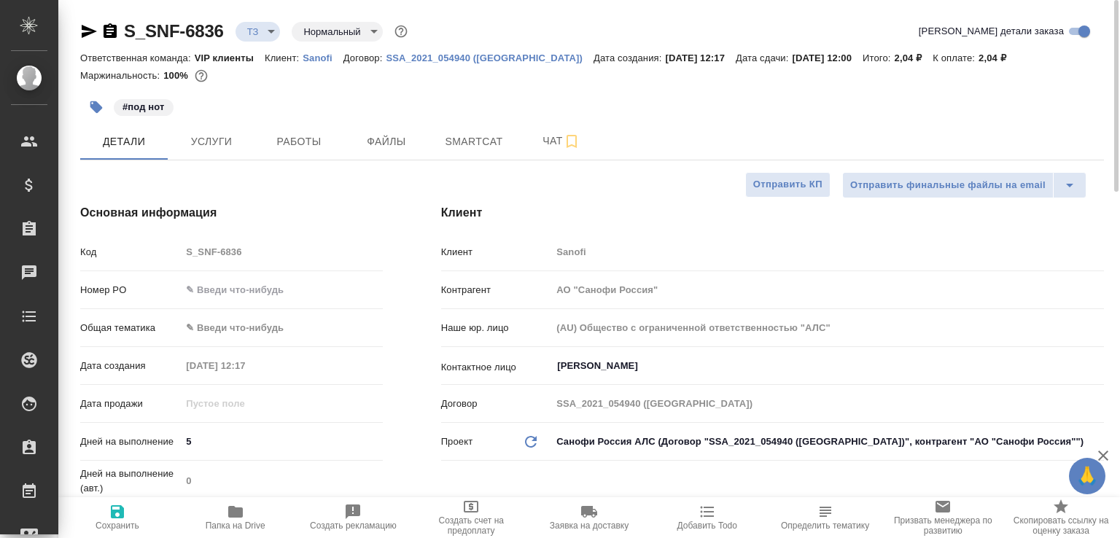
type textarea "x"
click at [109, 30] on icon "button" at bounding box center [110, 30] width 13 height 15
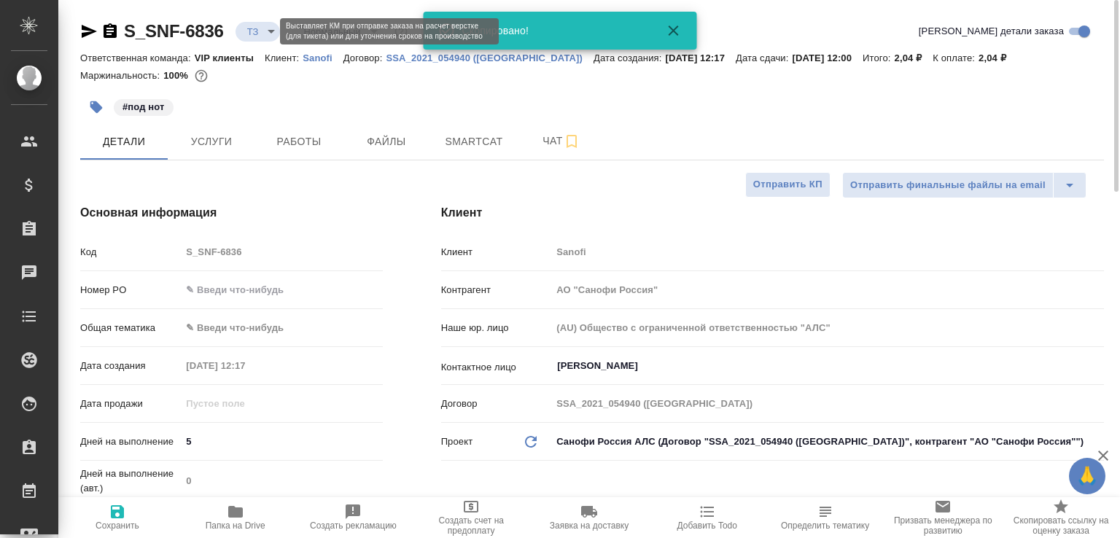
click at [263, 31] on body "🙏 .cls-1 fill:#fff; AWATERA Малофеева Екатерина e.malofeeva Клиенты Спецификаци…" at bounding box center [560, 269] width 1120 height 538
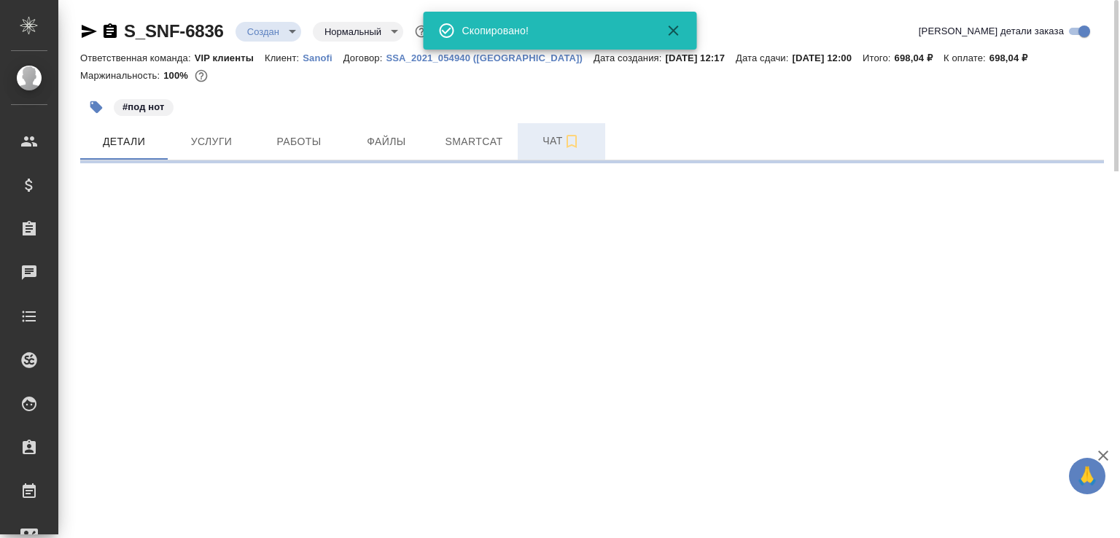
select select "RU"
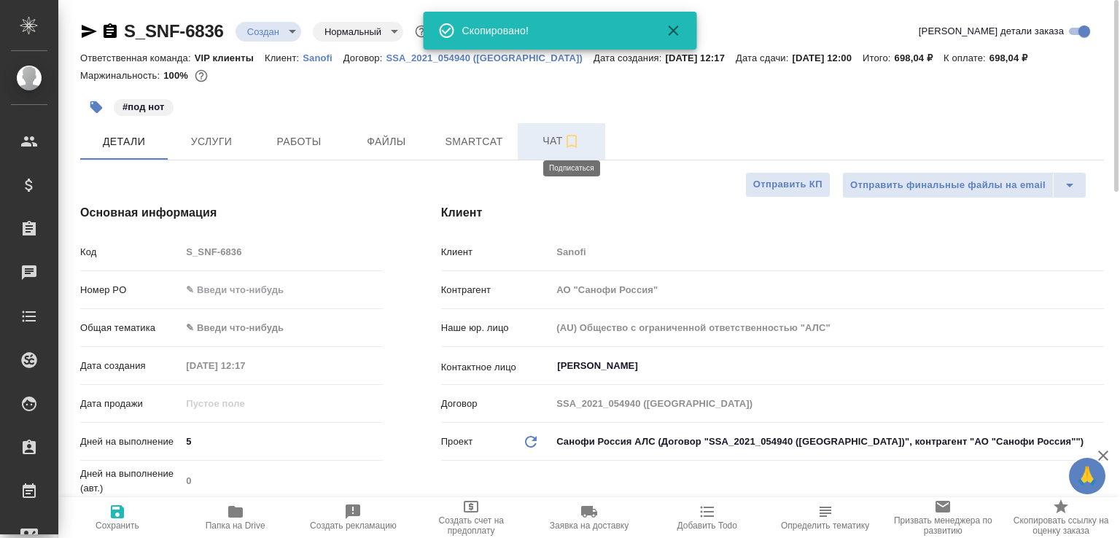
type textarea "x"
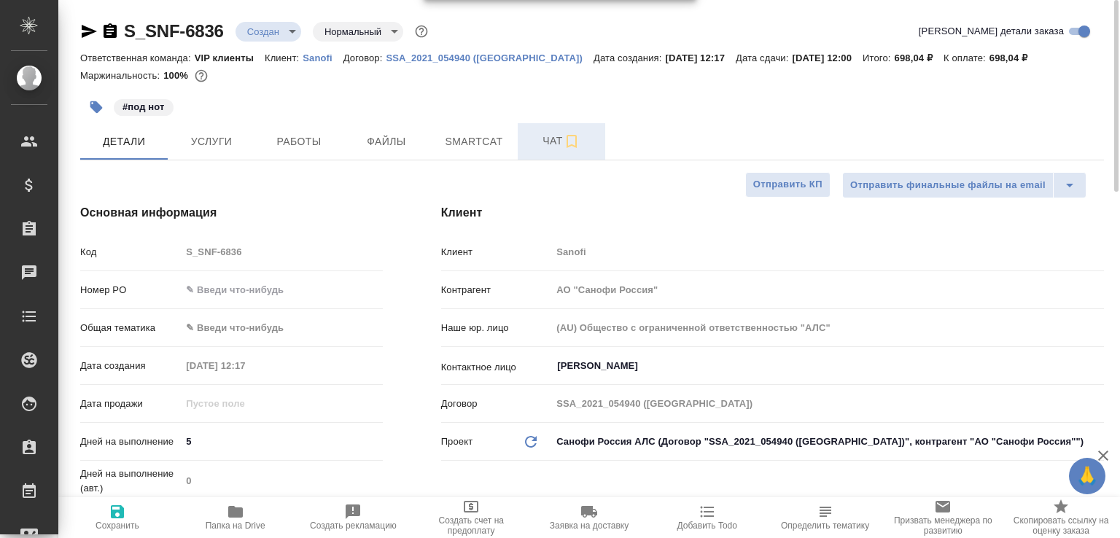
click at [536, 127] on button "Чат" at bounding box center [562, 141] width 88 height 36
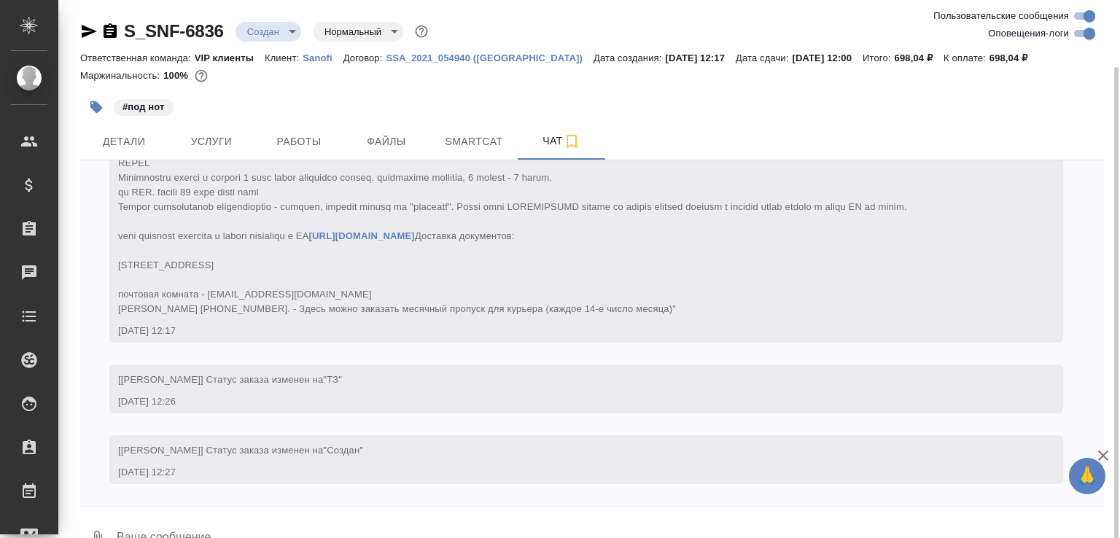
scroll to position [34, 0]
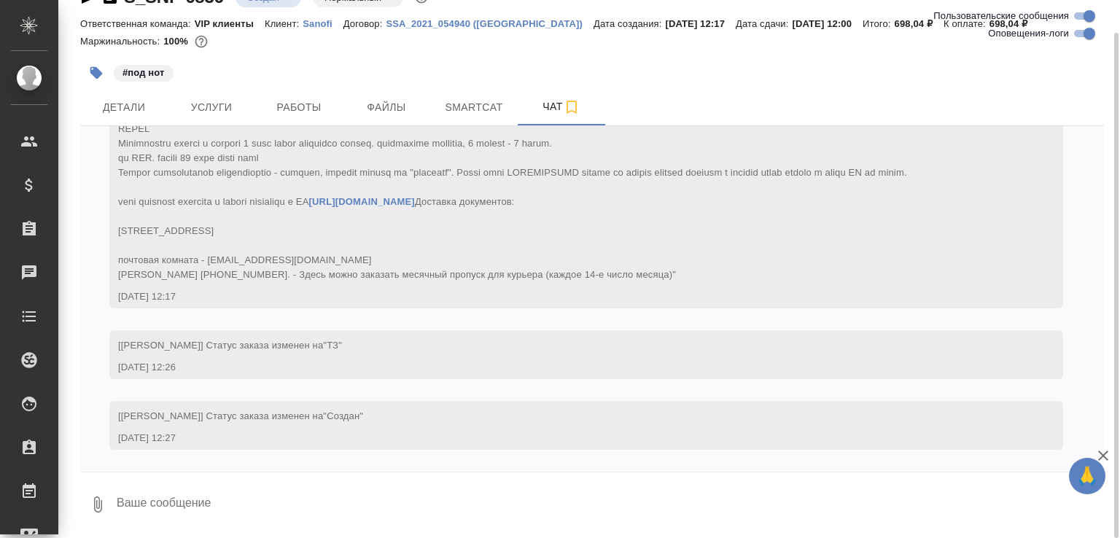
click at [101, 492] on button "0" at bounding box center [97, 505] width 35 height 50
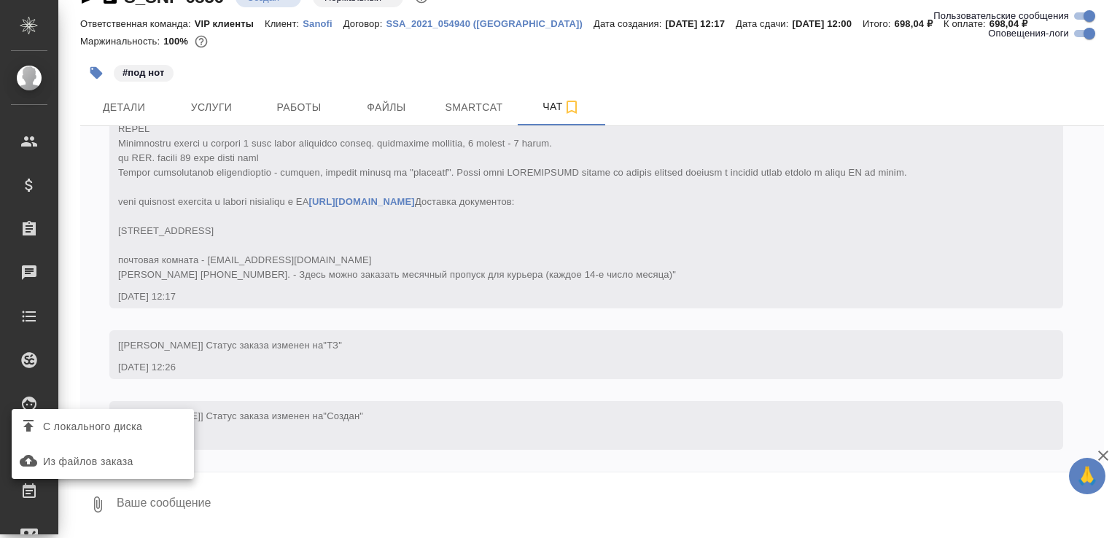
click at [101, 427] on span "С локального диска" at bounding box center [92, 427] width 99 height 18
click at [0, 0] on input "С локального диска" at bounding box center [0, 0] width 0 height 0
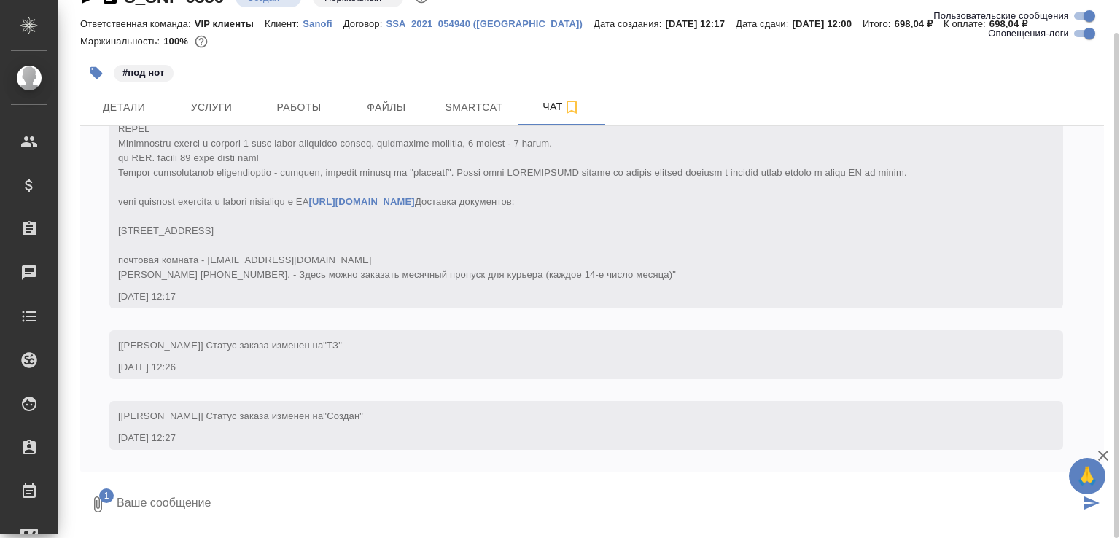
click at [251, 511] on textarea at bounding box center [597, 505] width 965 height 50
type textarea "хорошенький"
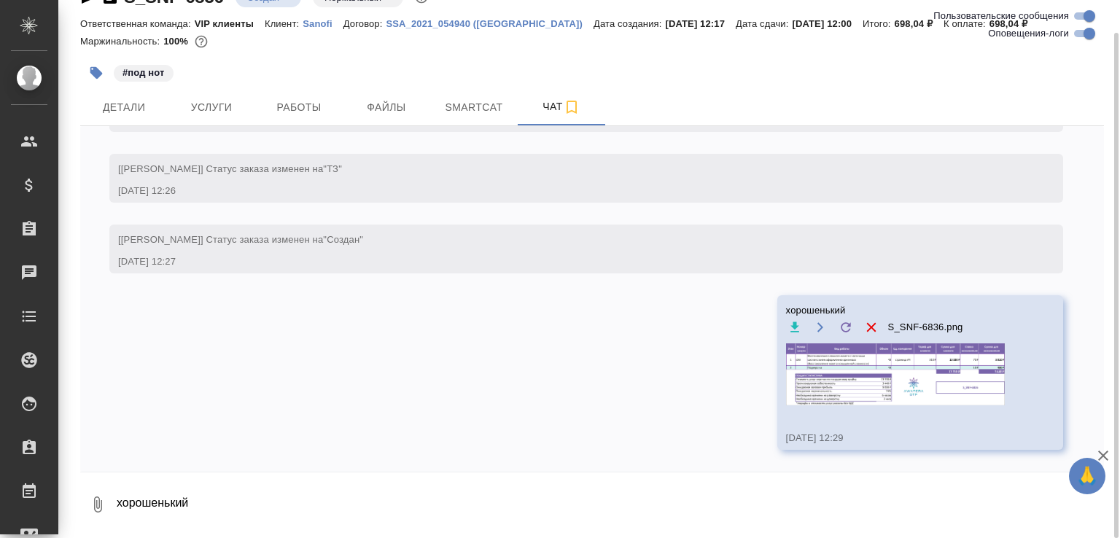
scroll to position [0, 0]
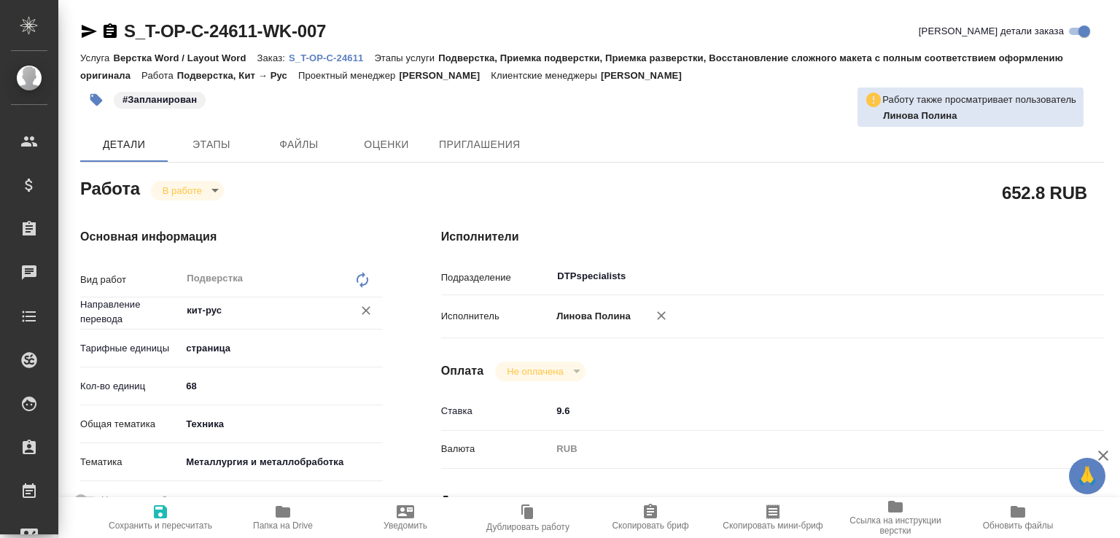
scroll to position [311, 0]
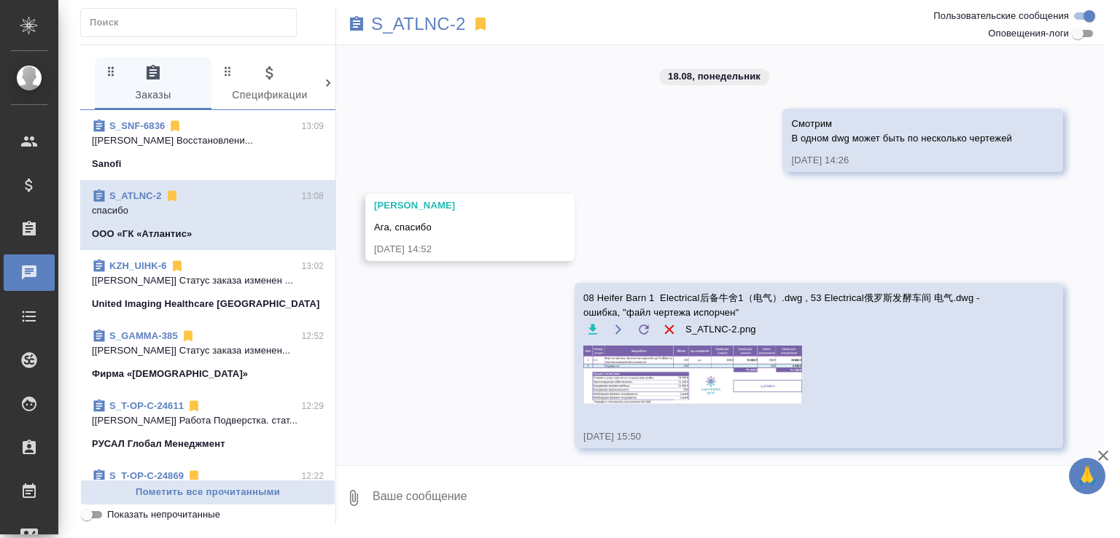
scroll to position [4537, 0]
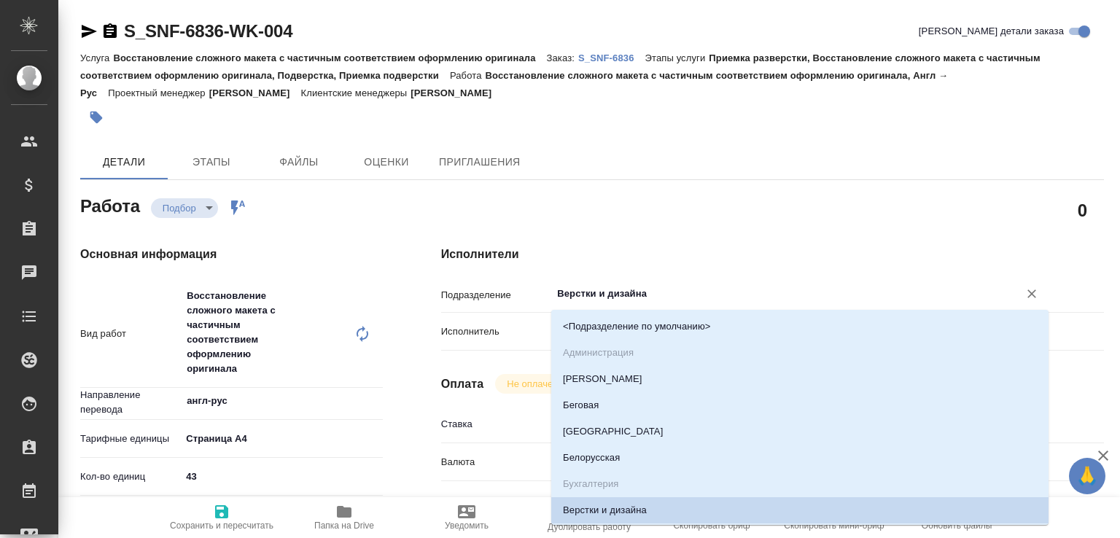
click at [597, 299] on input "Верстки и дизайна" at bounding box center [776, 294] width 440 height 18
type input "s"
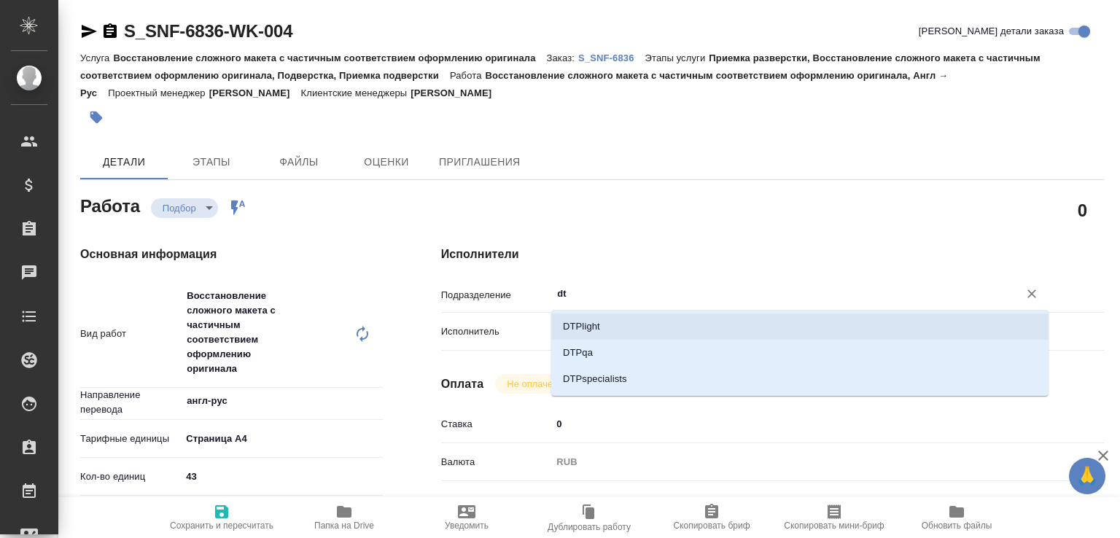
click at [575, 324] on li "DTPlight" at bounding box center [799, 327] width 497 height 26
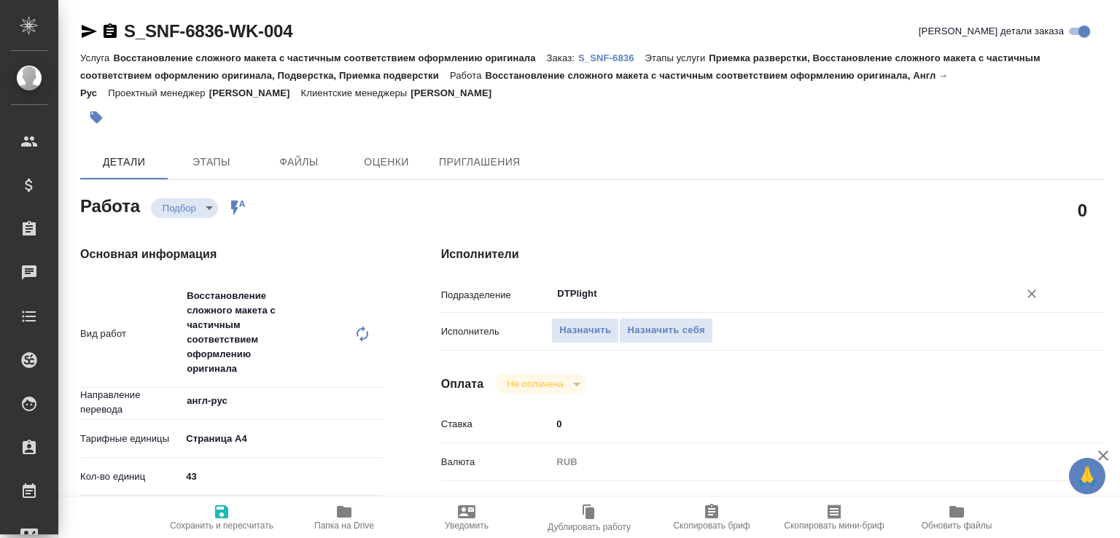
type input "DTPlight"
click at [353, 524] on span "Папка на Drive" at bounding box center [344, 526] width 60 height 10
click at [216, 511] on icon "button" at bounding box center [222, 512] width 18 height 18
type input "recruiting"
type input "англ-рус"
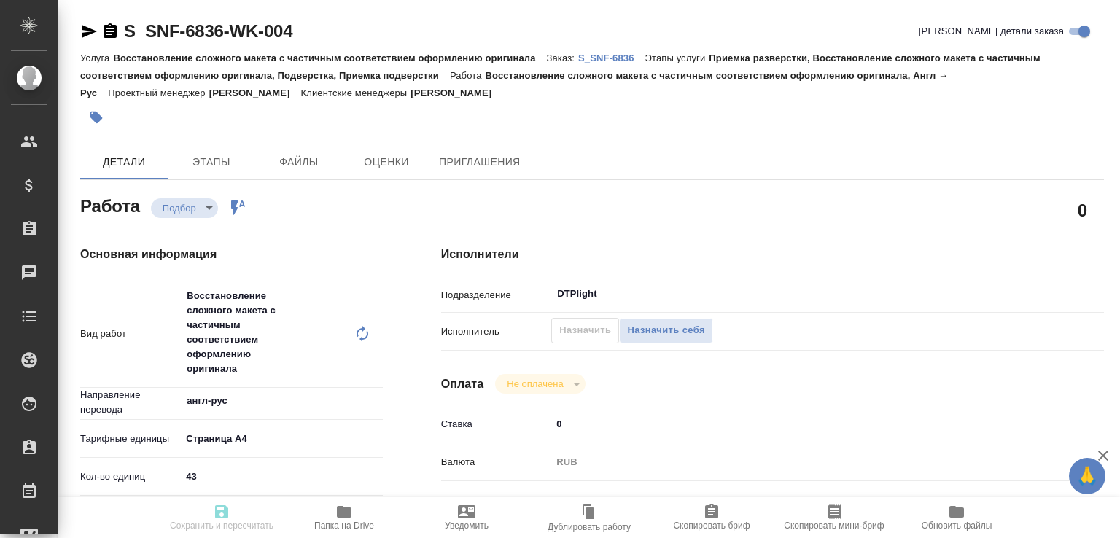
type input "5f036ec4e16dec2d6b59c8ff"
type input "43"
checkbox input "true"
type input "[DATE] 12:46"
type input "[DATE] 19:00"
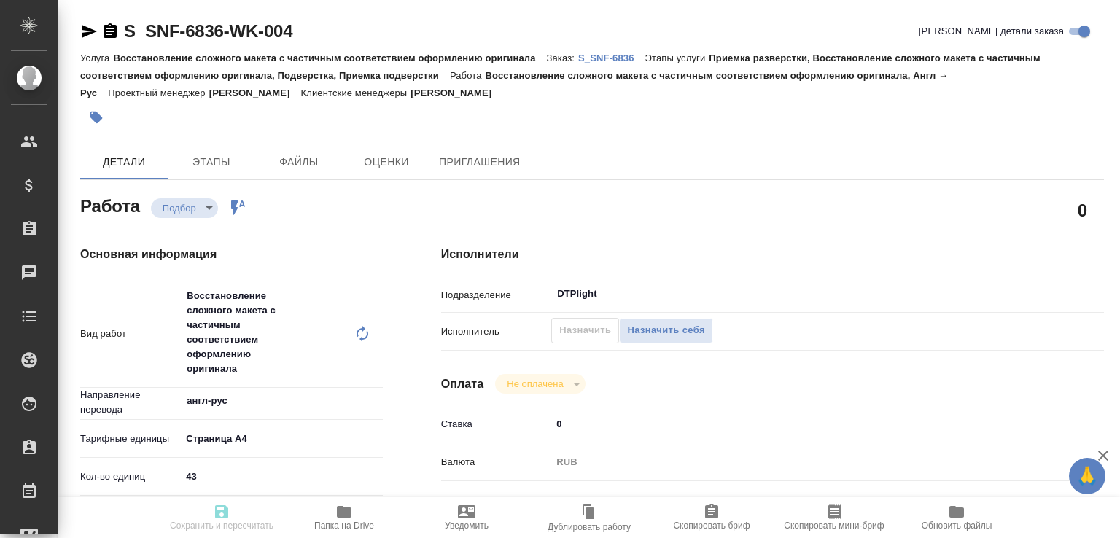
type input "[DATE] 12:00"
type input "DTPlight"
type input "notPayed"
type input "0"
type input "RUB"
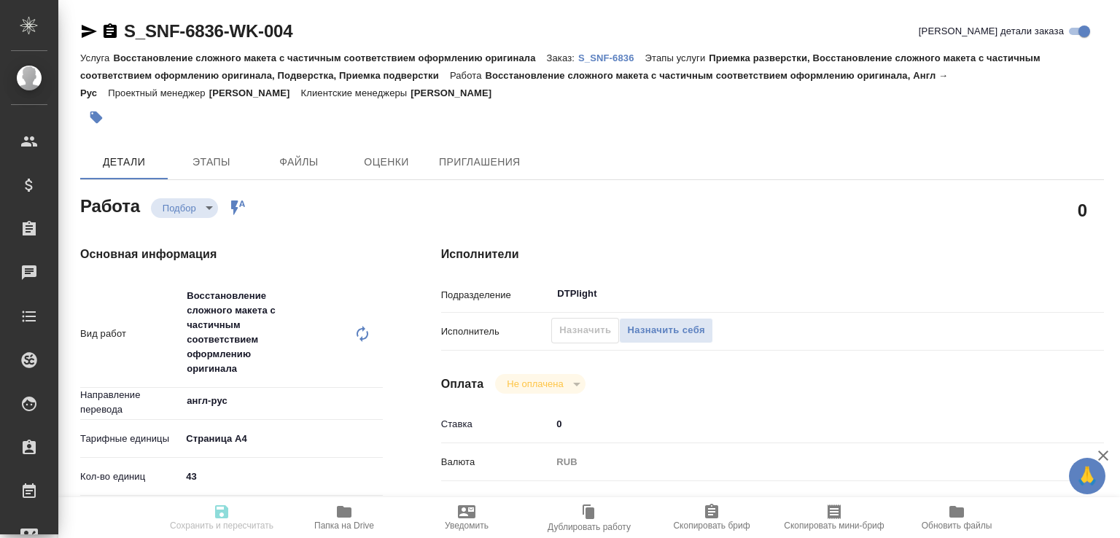
type input "[PERSON_NAME]"
type input "S_SNF-6836"
type input "Восстановление сложного макета с частичным соответствием оформлению оригинала"
type input "Приемка разверстки, Восстановление сложного макета с частичным соответствием оф…"
type input "[PERSON_NAME]"
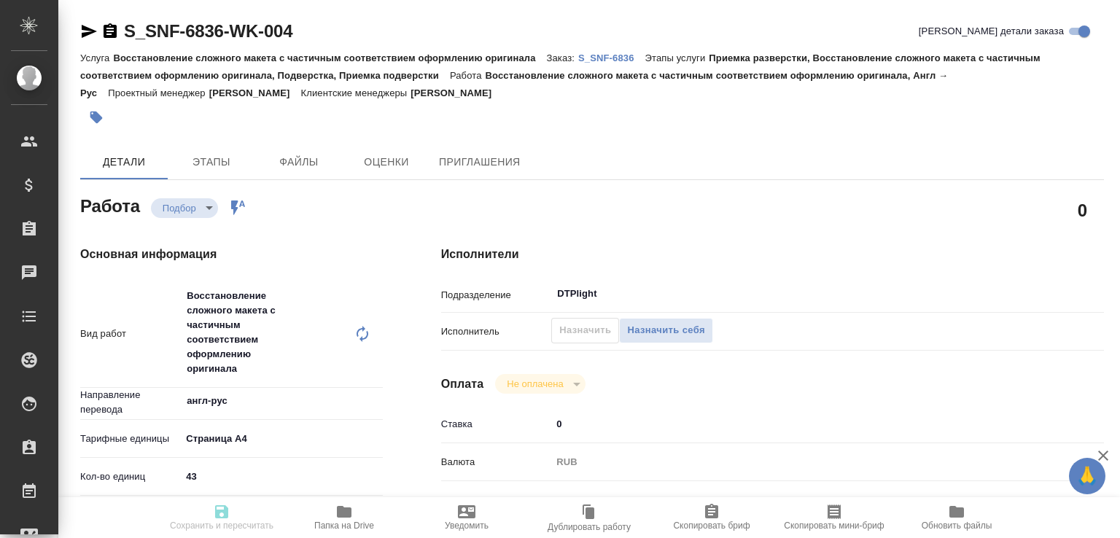
type input "[PERSON_NAME]"
type input "/Clients/Sanofi/Orders/S_SNF-6836"
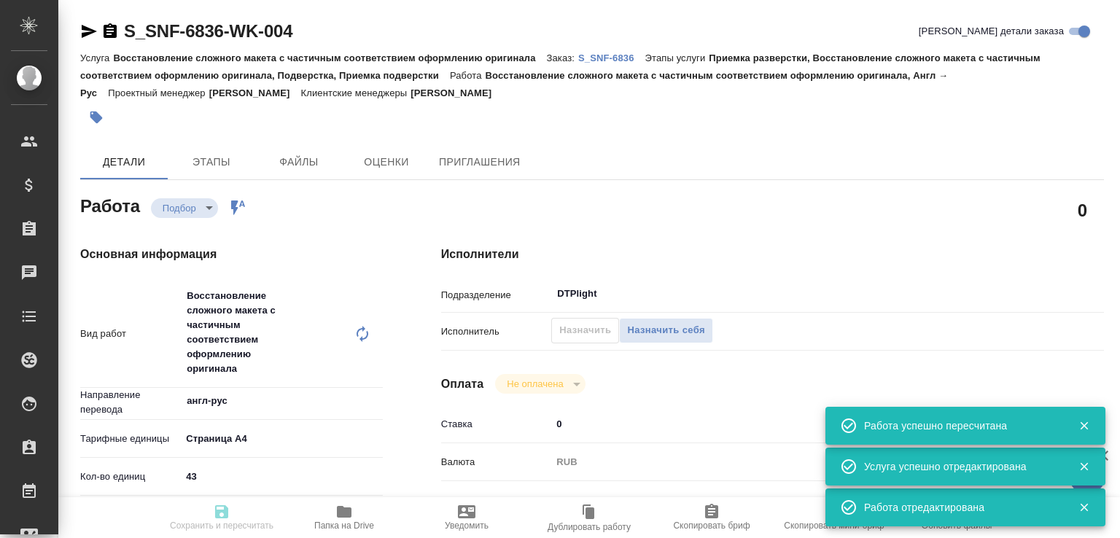
type input "recruiting"
type input "англ-рус"
type input "5f036ec4e16dec2d6b59c8ff"
type input "43"
checkbox input "true"
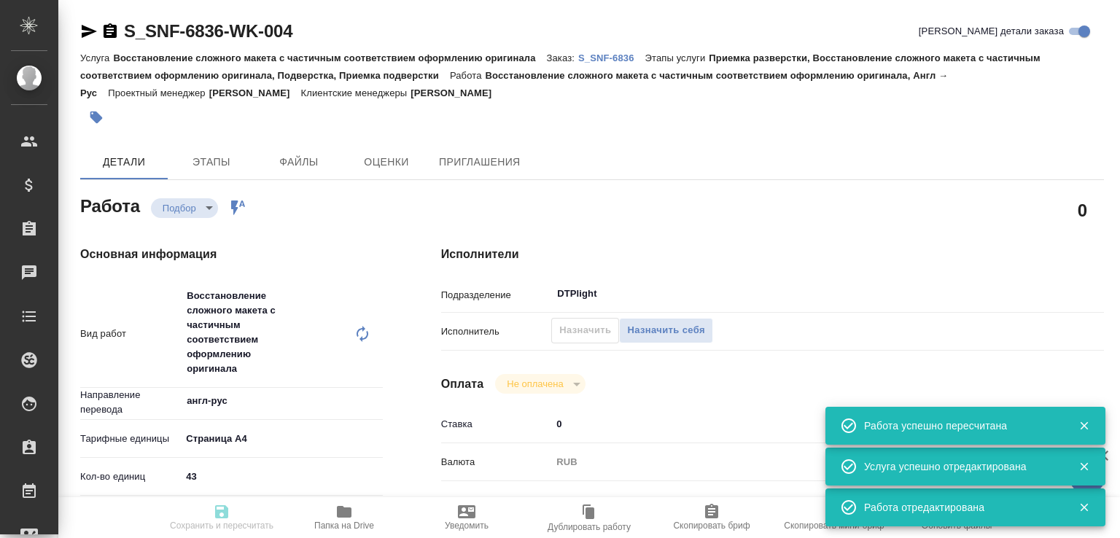
type input "[DATE] 12:46"
type input "[DATE] 19:00"
type input "[DATE] 12:00"
type input "DTPlight"
type input "notPayed"
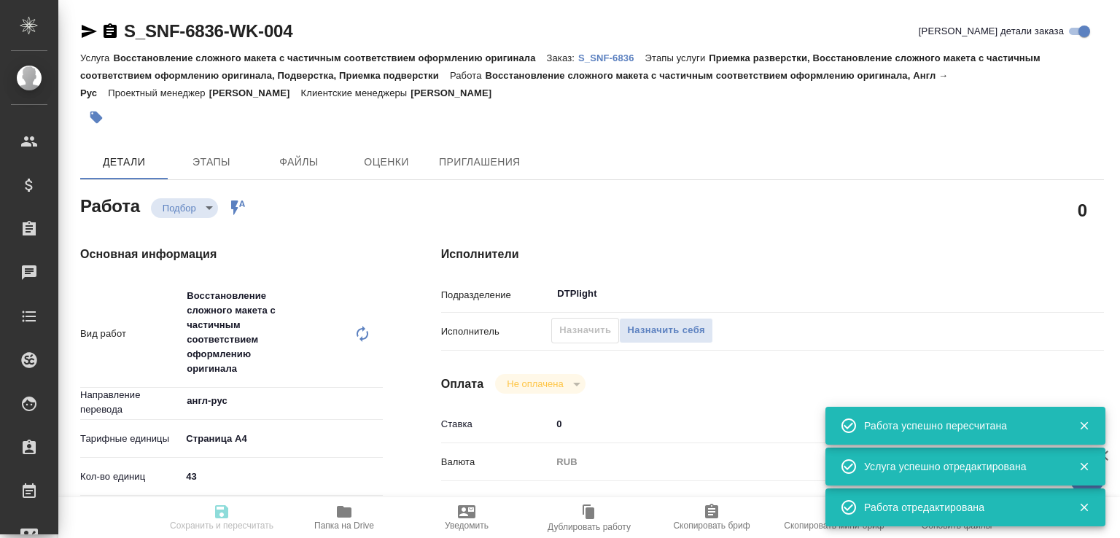
type input "0"
type input "RUB"
type input "[PERSON_NAME]"
type input "S_SNF-6836"
type input "Восстановление сложного макета с частичным соответствием оформлению оригинала"
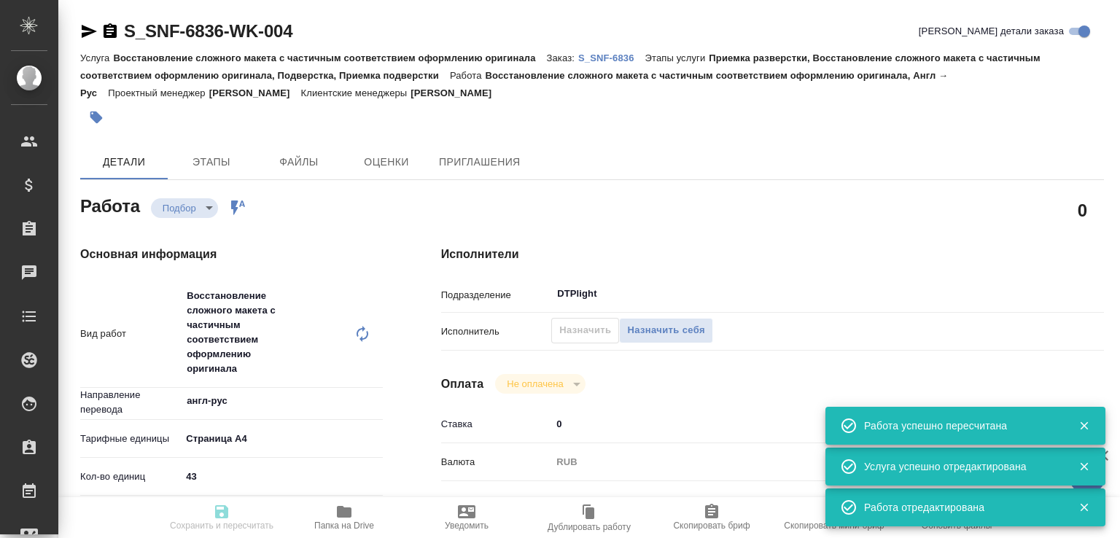
type input "Приемка разверстки, Восстановление сложного макета с частичным соответствием оф…"
type input "[PERSON_NAME]"
type input "/Clients/Sanofi/Orders/S_SNF-6836"
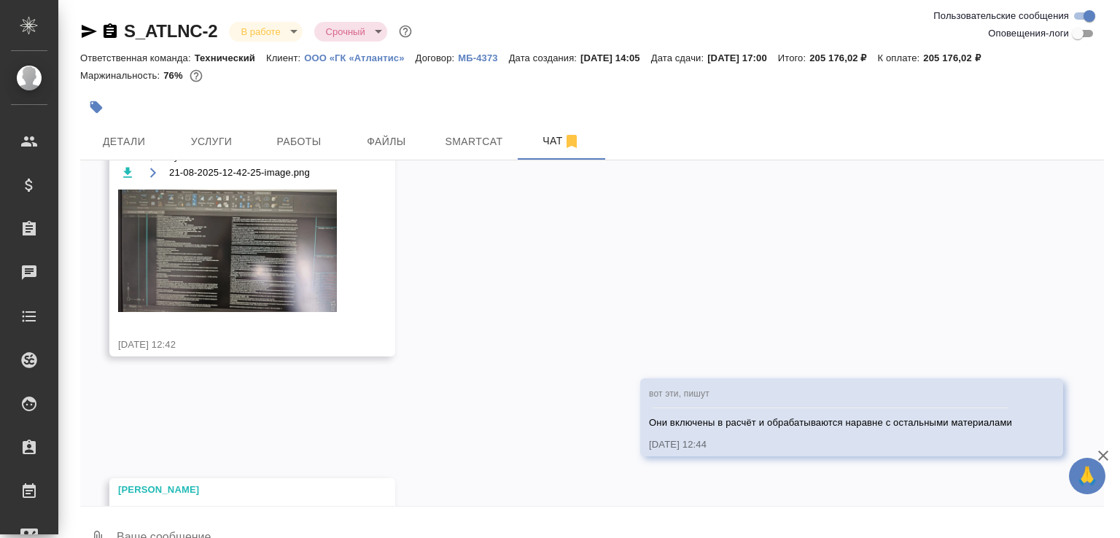
scroll to position [4525, 0]
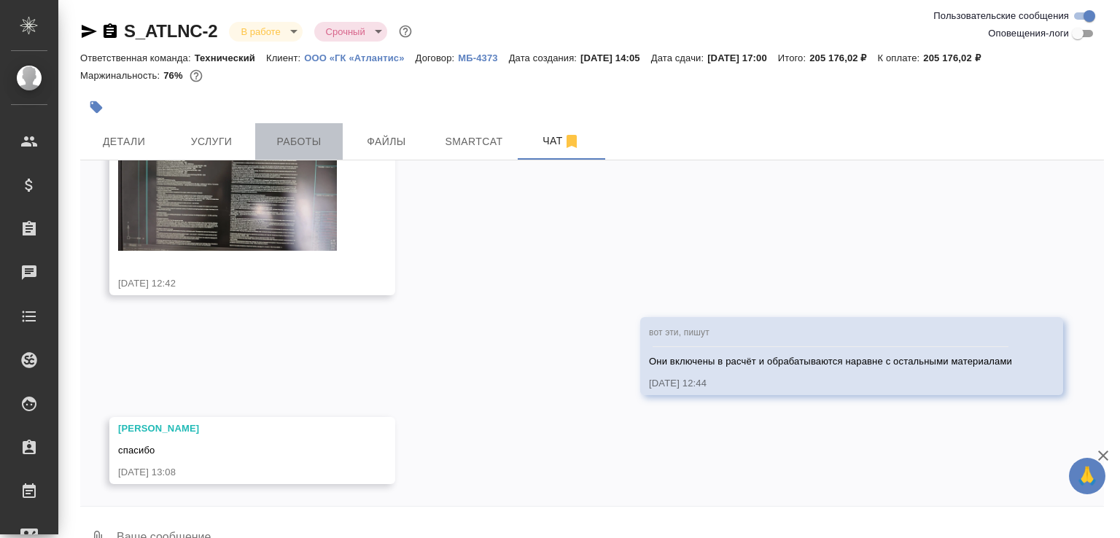
click at [287, 138] on span "Работы" at bounding box center [299, 142] width 70 height 18
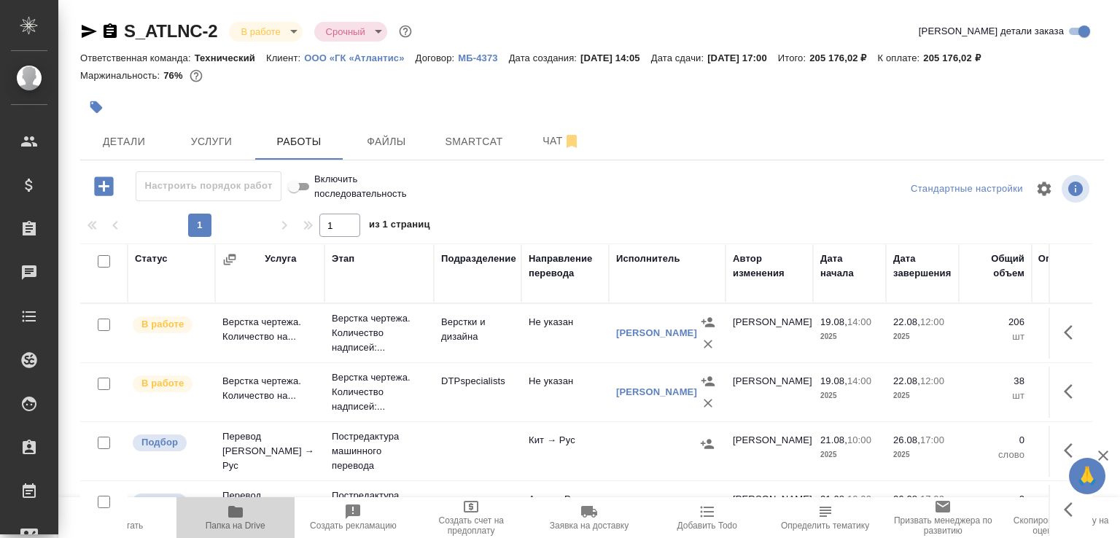
drag, startPoint x: 267, startPoint y: 520, endPoint x: 305, endPoint y: 480, distance: 55.2
click at [266, 520] on span "Папка на Drive" at bounding box center [235, 517] width 101 height 28
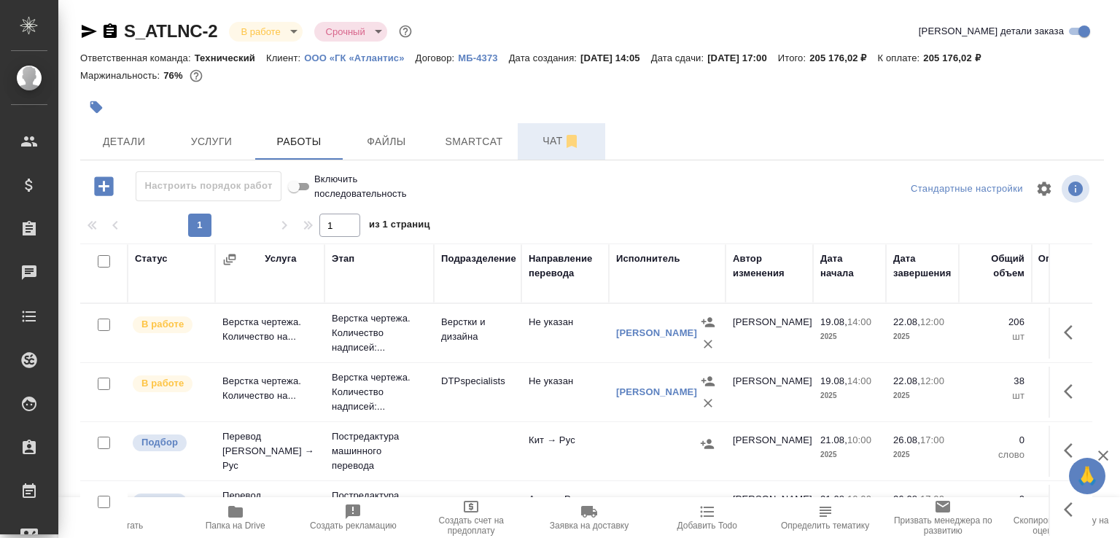
click at [532, 133] on span "Чат" at bounding box center [562, 141] width 70 height 18
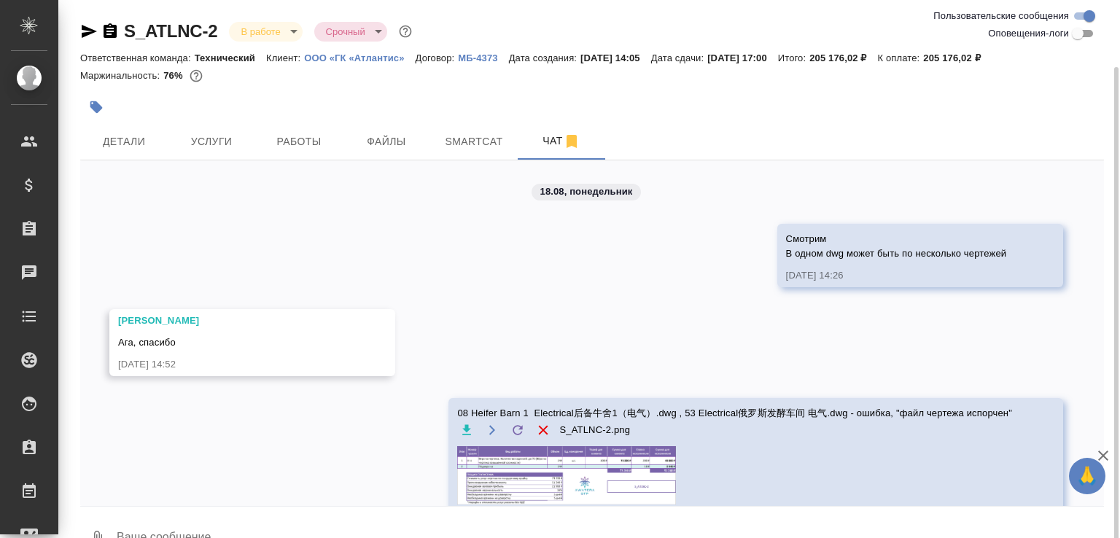
scroll to position [4525, 0]
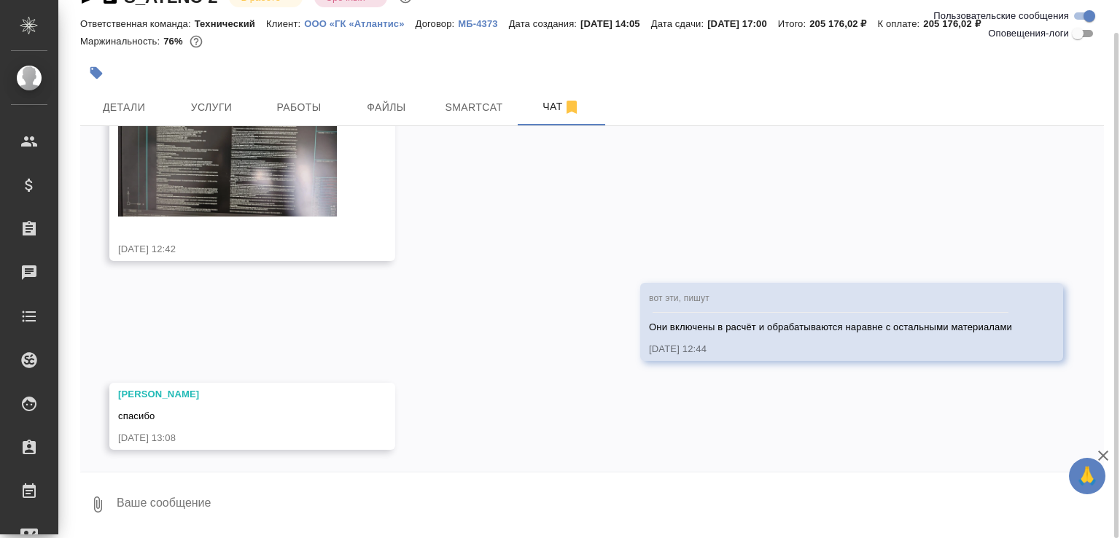
click at [234, 500] on textarea at bounding box center [609, 505] width 989 height 50
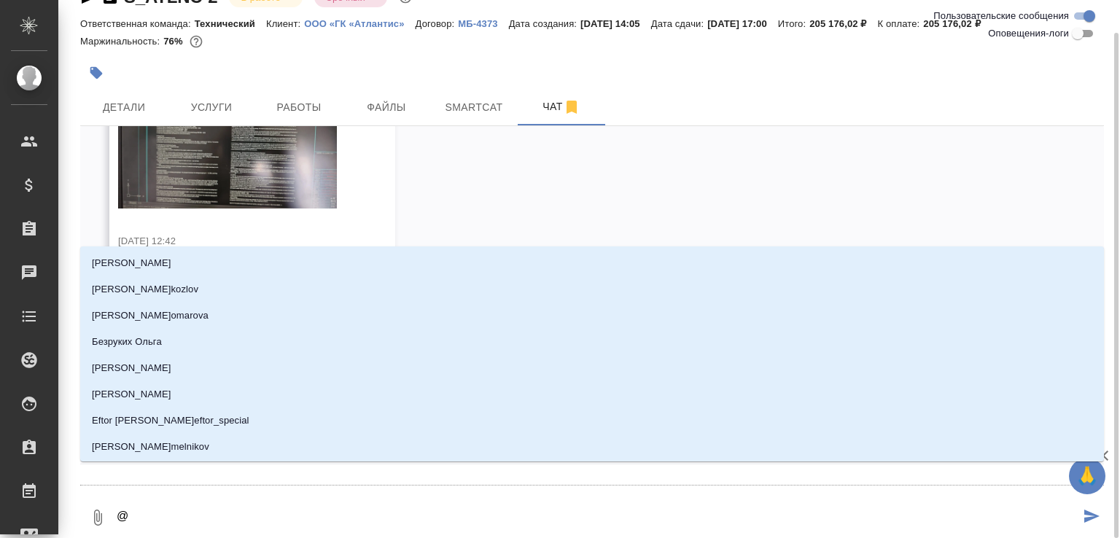
type textarea "@б"
type input "б"
type textarea "@бе"
type input "бе"
type textarea "@бел"
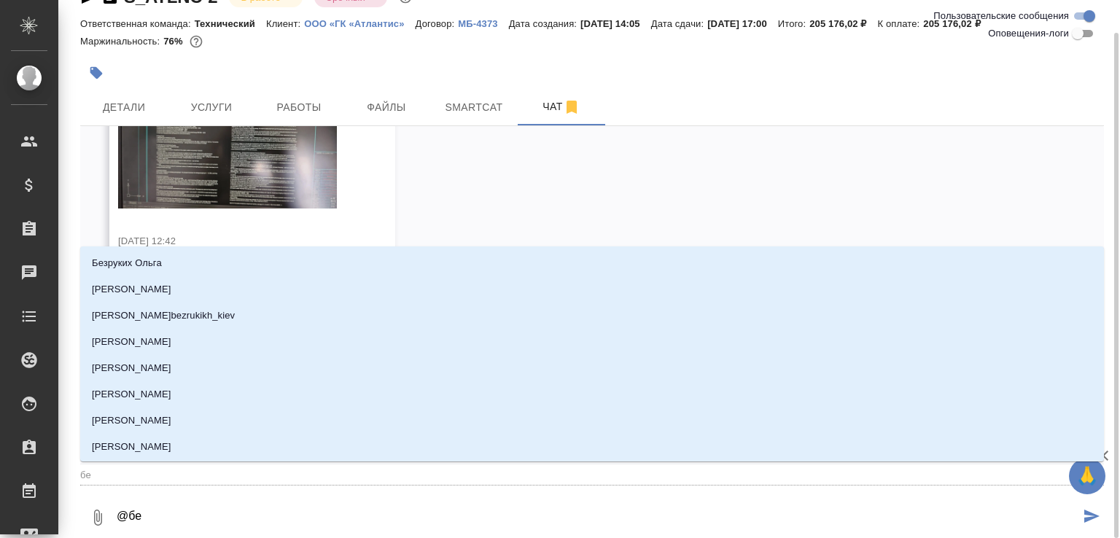
type input "бел"
type textarea "@беля"
type input "беля"
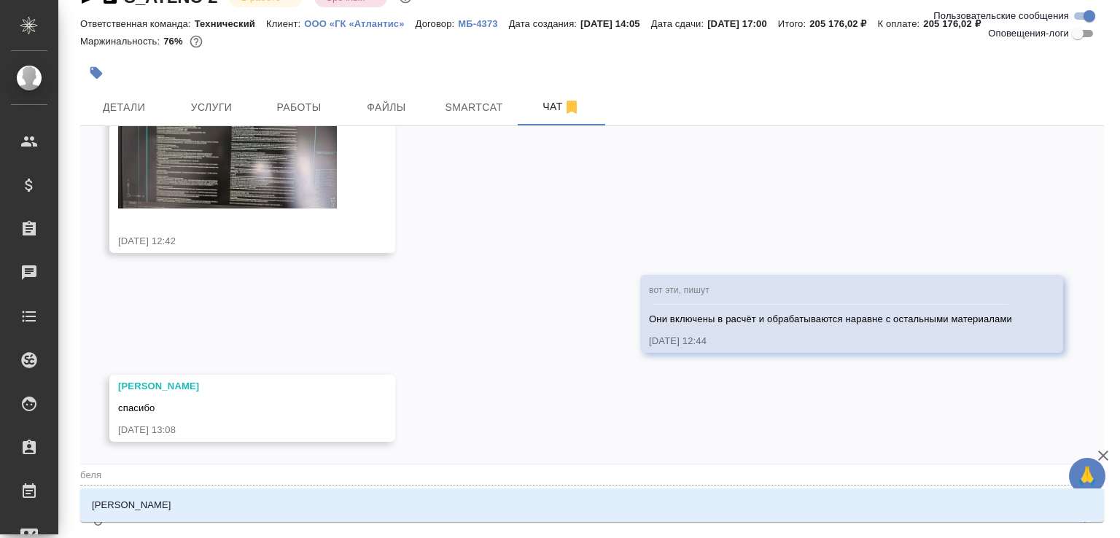
click at [233, 499] on li "Белякова Юлия" at bounding box center [592, 505] width 1024 height 26
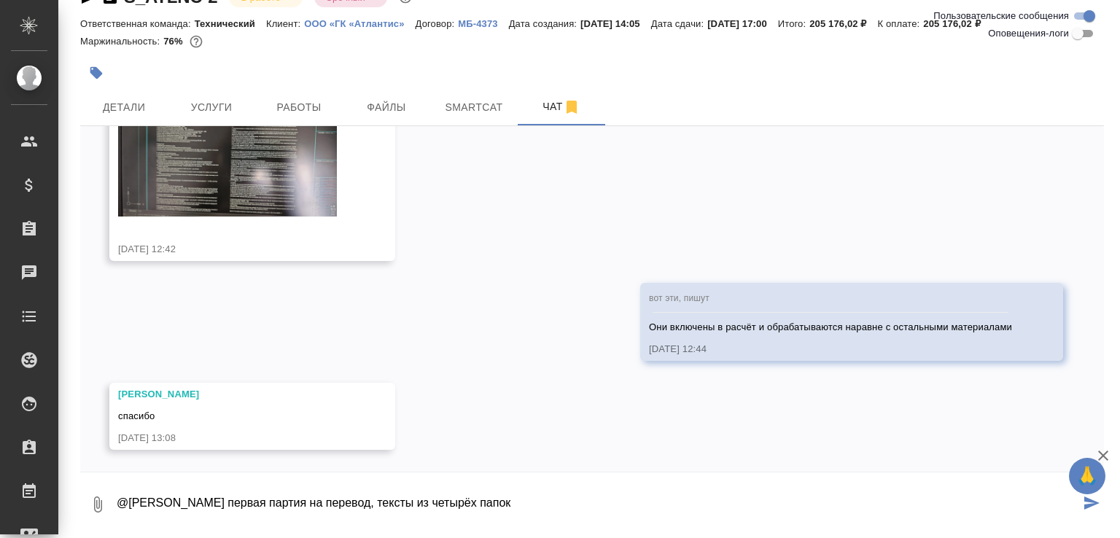
paste textarea "https://drive.awatera.com/f/10164773"
type textarea "@Белякова Юлия первая партия на перевод, тексты из четырёх папок https://drive.…"
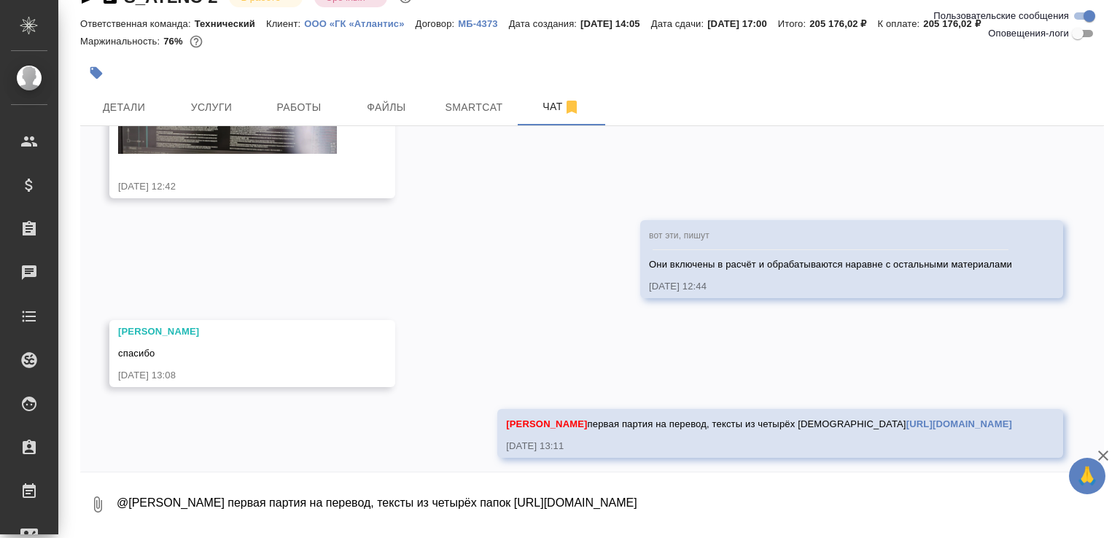
scroll to position [4595, 0]
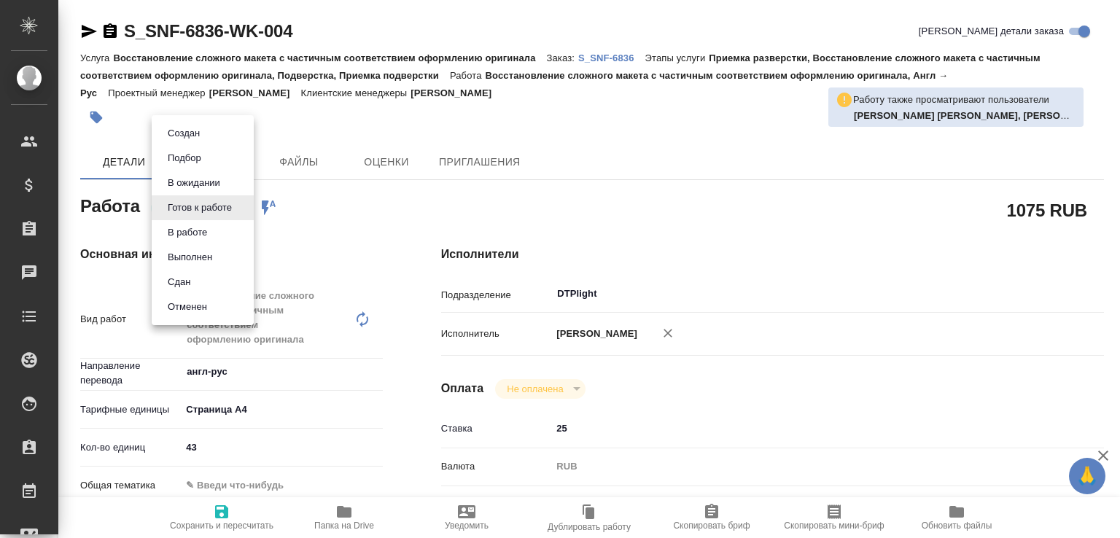
click at [233, 212] on body "🙏 .cls-1 fill:#fff; AWATERA [PERSON_NAME]malofeeva Клиенты Спецификации Заказы …" at bounding box center [560, 269] width 1120 height 538
click at [206, 239] on button "В работе" at bounding box center [187, 233] width 48 height 16
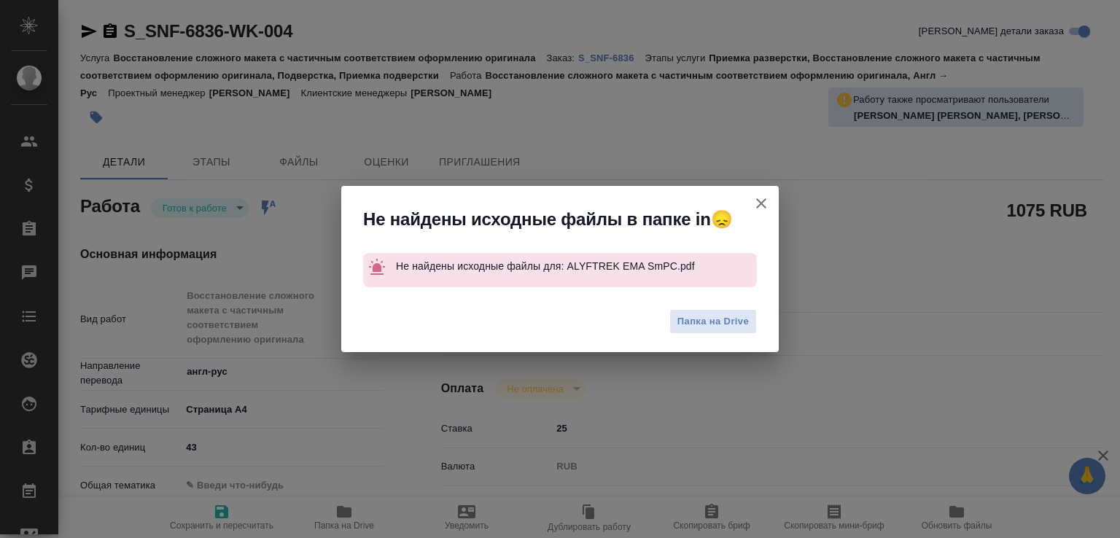
type textarea "x"
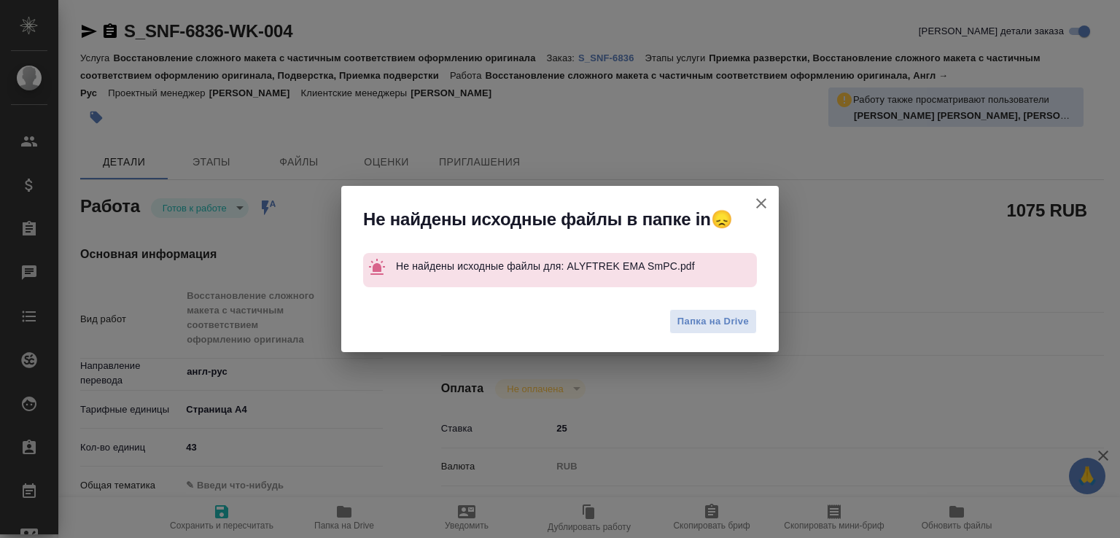
type textarea "x"
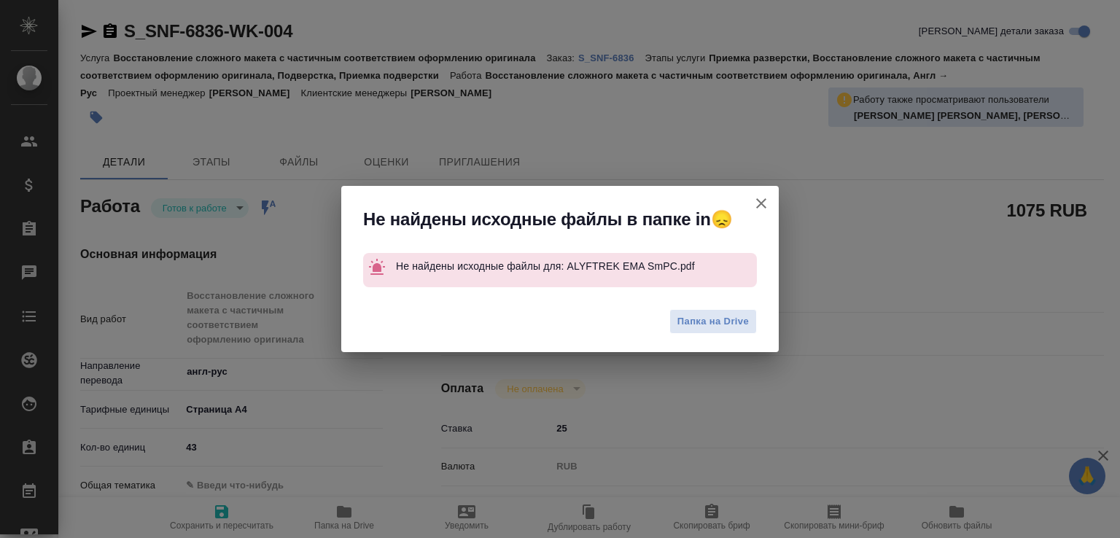
type textarea "x"
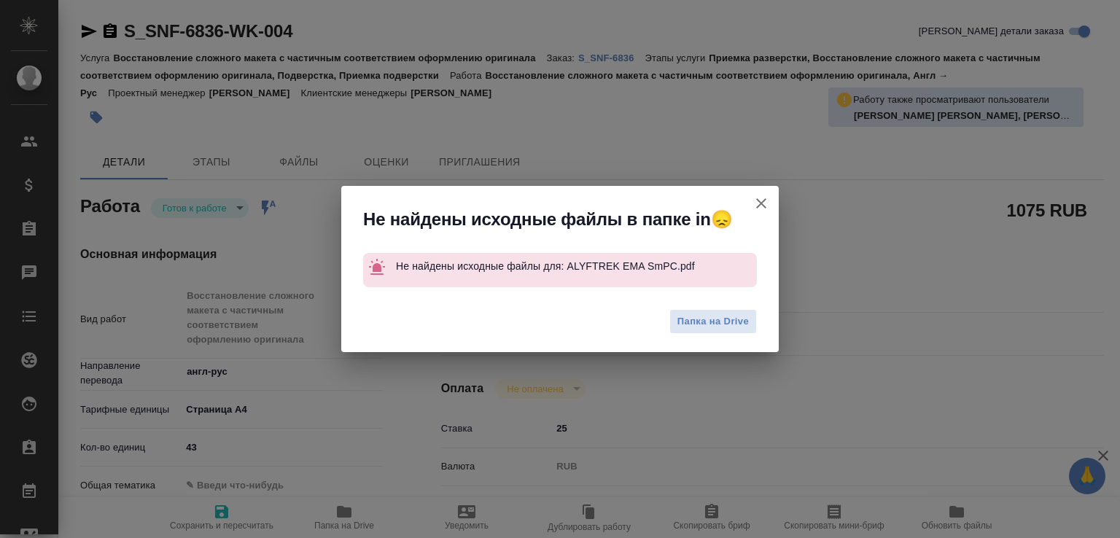
click at [767, 201] on icon "button" at bounding box center [762, 204] width 18 height 18
type textarea "x"
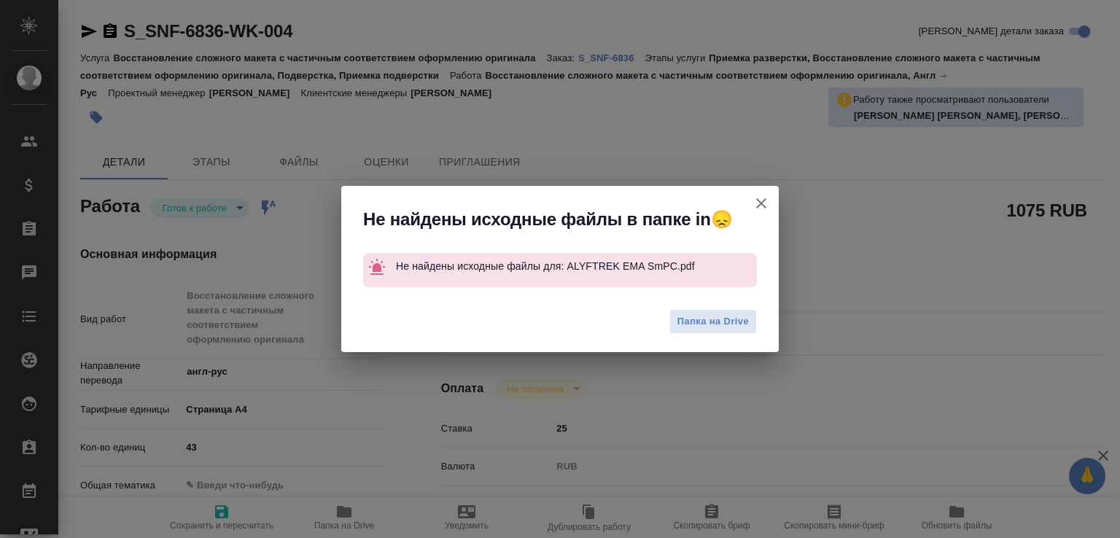
type textarea "x"
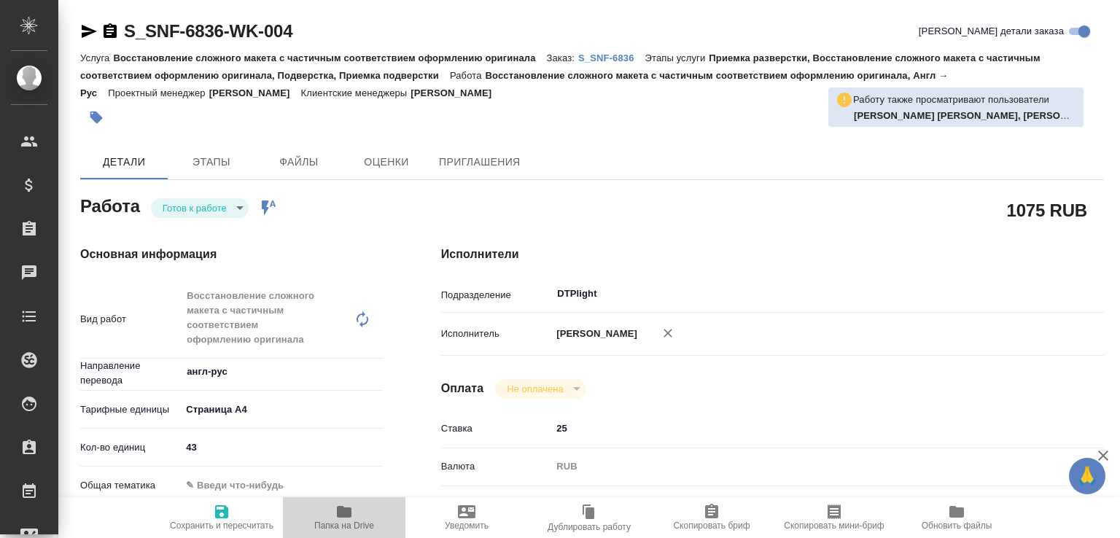
click at [364, 521] on span "Папка на Drive" at bounding box center [344, 526] width 60 height 10
click at [616, 53] on p "S_SNF-6836" at bounding box center [611, 58] width 67 height 11
click at [217, 196] on div "Работа Готов к работе readyForWork Работа включена в последовательность" at bounding box center [231, 205] width 303 height 26
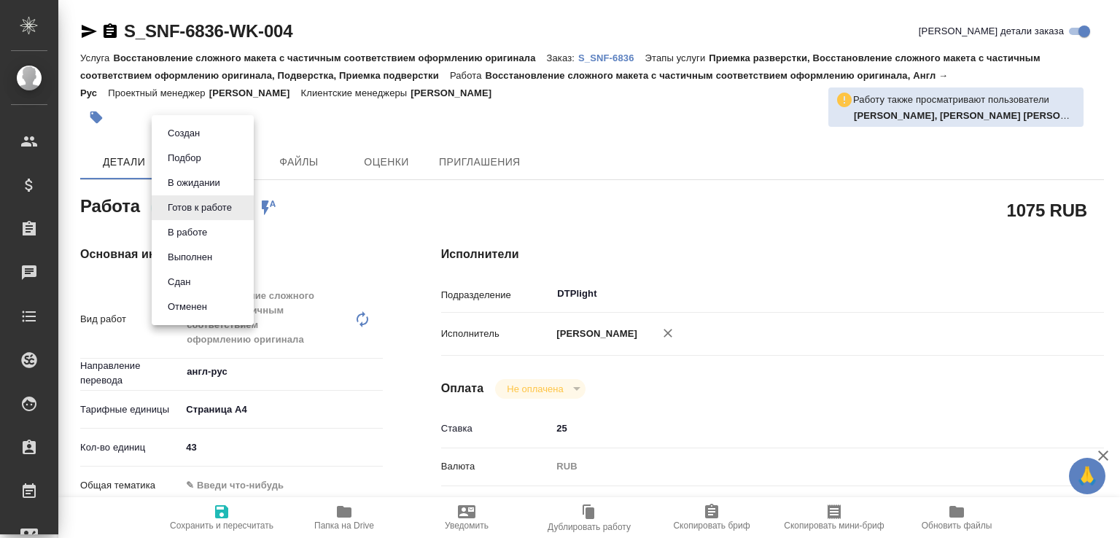
click at [219, 205] on body "🙏 .cls-1 fill:#fff; AWATERA Малофеева Екатерина e.malofeeva Клиенты Спецификаци…" at bounding box center [560, 269] width 1120 height 538
click at [201, 227] on button "В работе" at bounding box center [187, 233] width 48 height 16
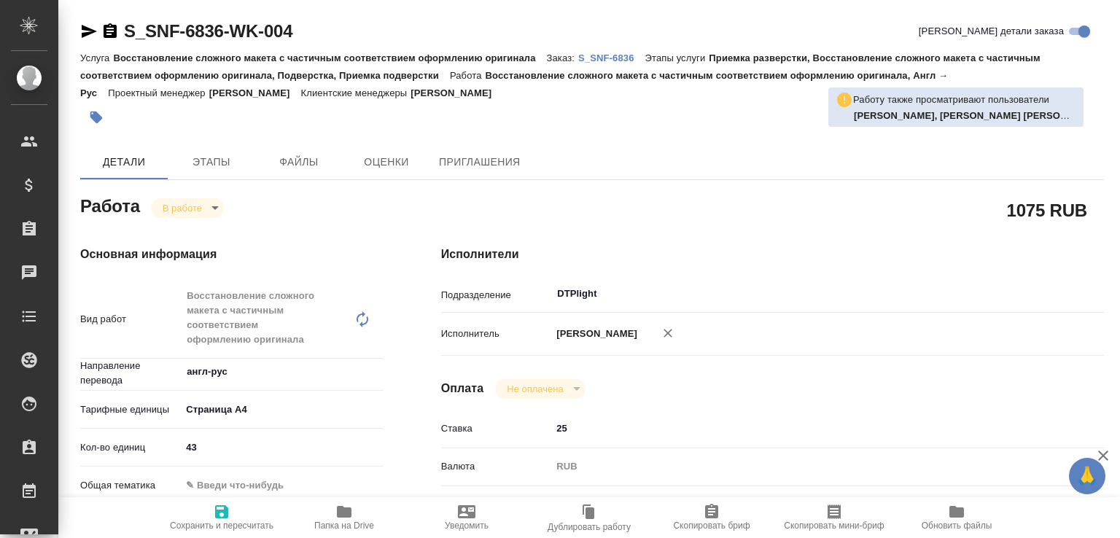
type textarea "x"
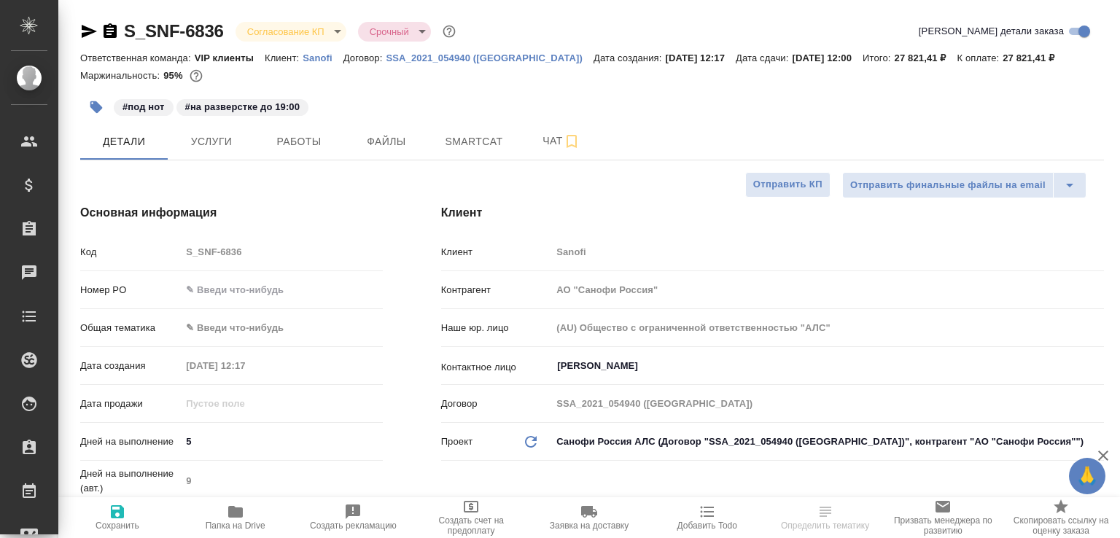
select select "RU"
click at [294, 149] on span "Работы" at bounding box center [299, 142] width 70 height 18
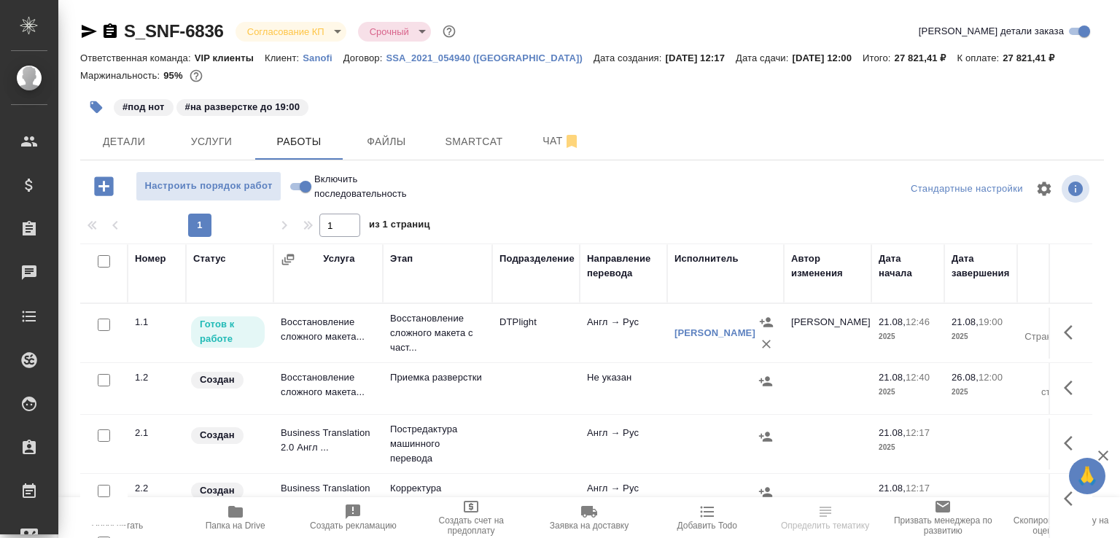
click at [300, 189] on input "Включить последовательность" at bounding box center [305, 187] width 53 height 18
checkbox input "true"
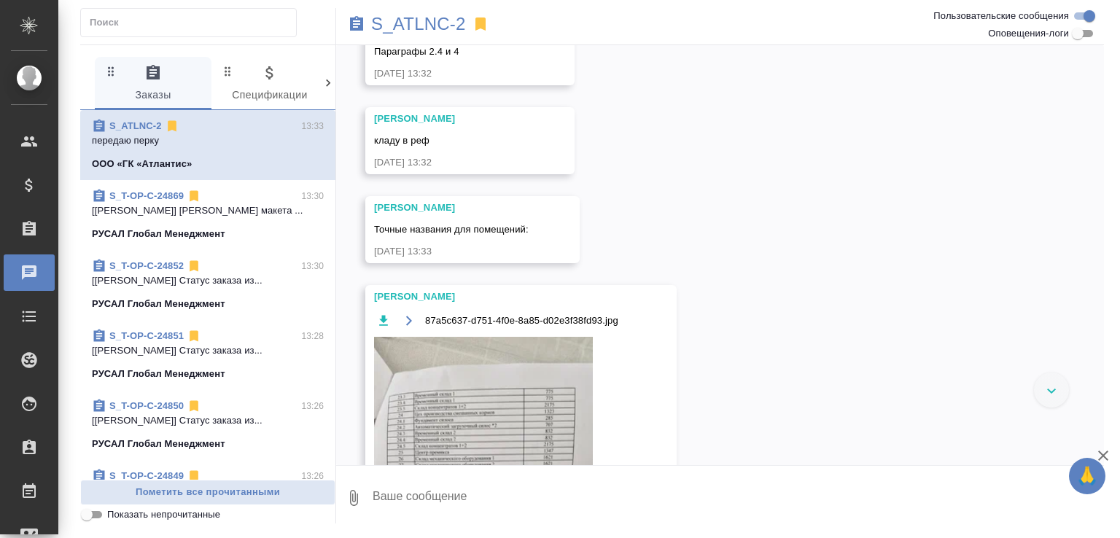
scroll to position [5550, 0]
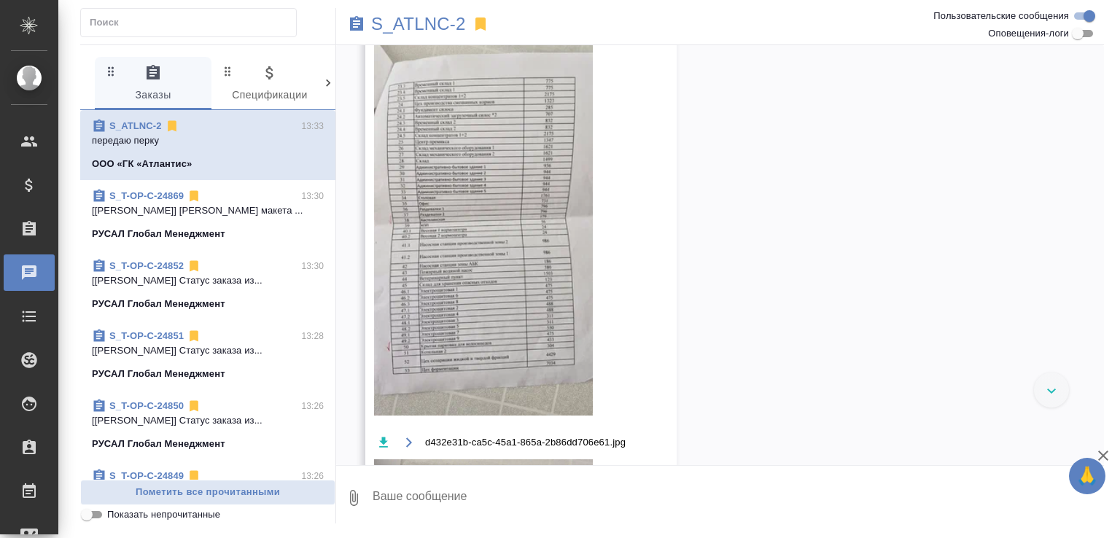
click at [423, 325] on img at bounding box center [483, 220] width 219 height 389
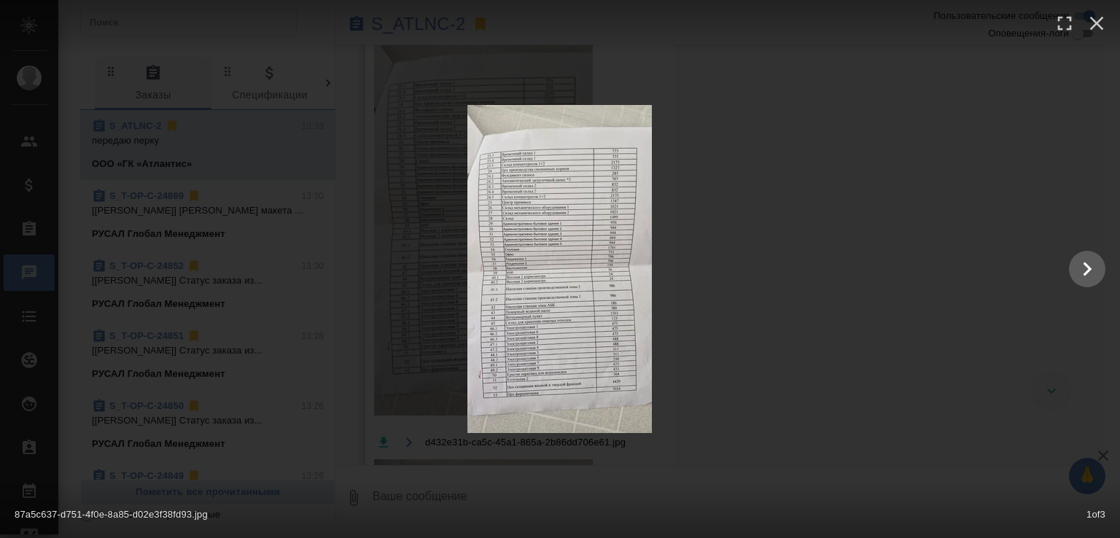
click at [527, 310] on img at bounding box center [560, 269] width 185 height 328
click at [877, 252] on div at bounding box center [560, 269] width 1120 height 328
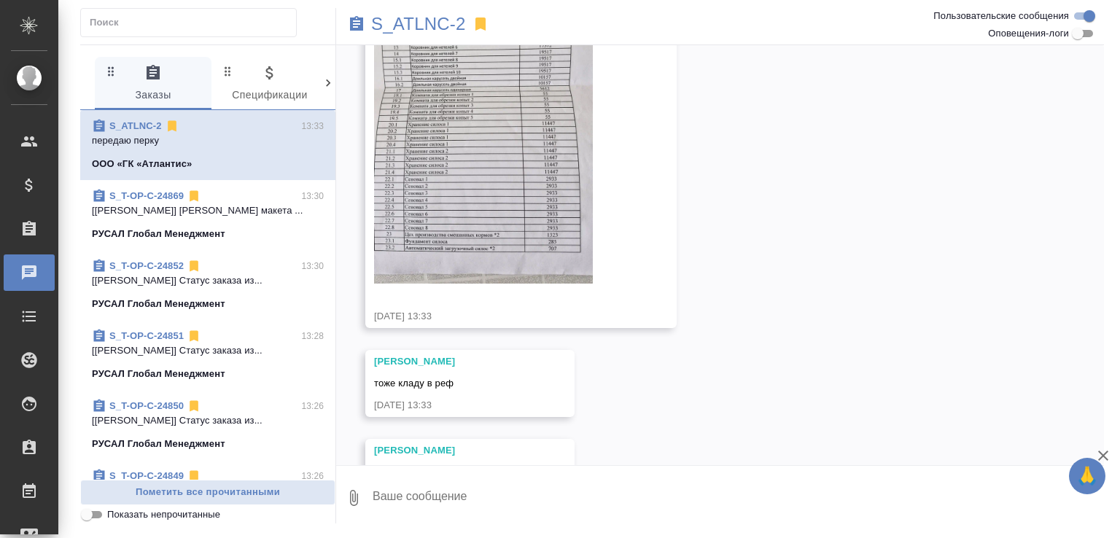
scroll to position [6725, 0]
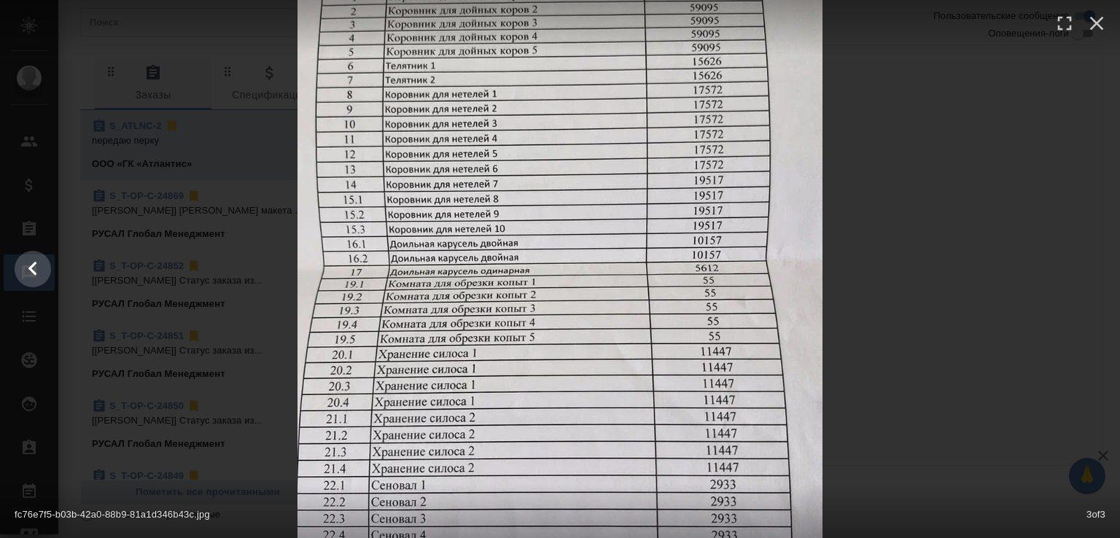
click at [944, 246] on div at bounding box center [560, 269] width 1120 height 934
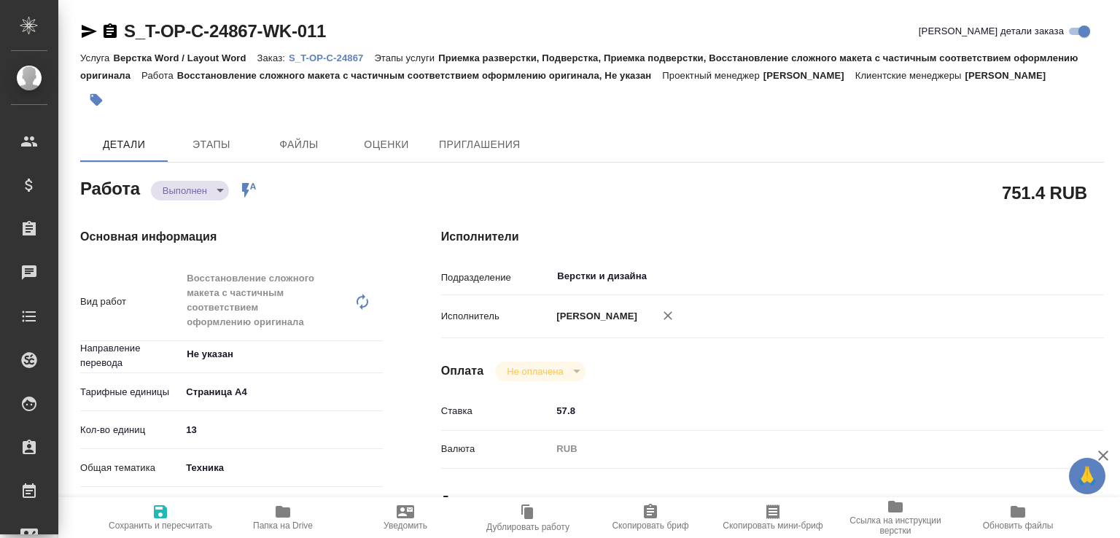
click at [89, 31] on icon "button" at bounding box center [89, 32] width 18 height 18
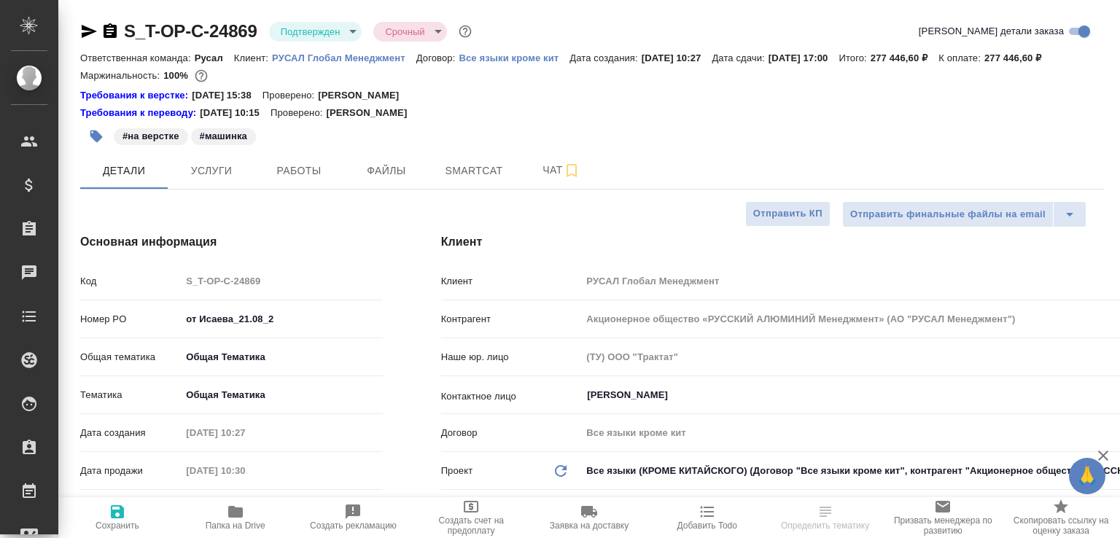
select select "RU"
click at [309, 189] on button "Работы" at bounding box center [299, 170] width 88 height 36
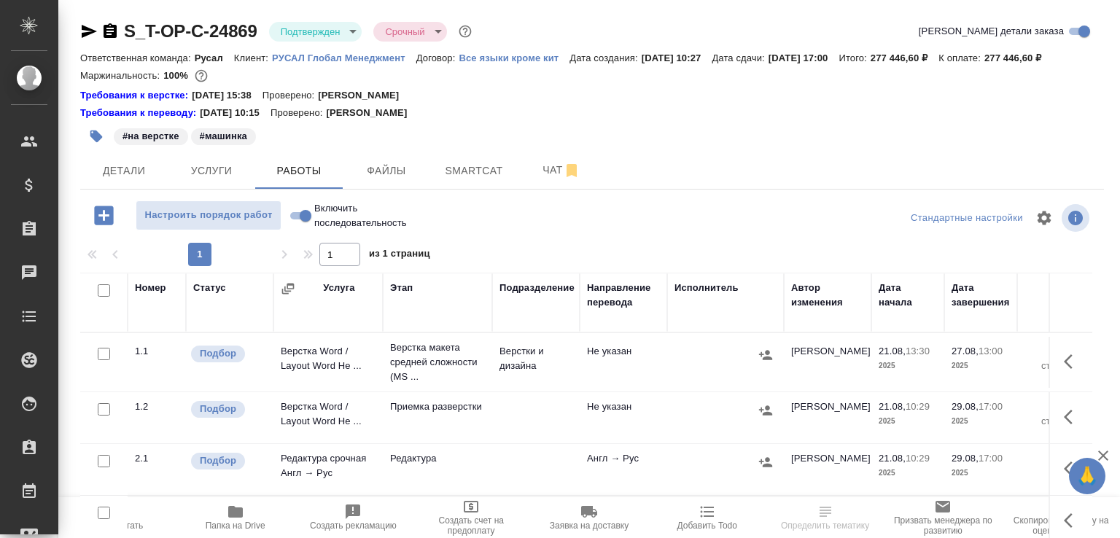
click at [249, 513] on span "Папка на Drive" at bounding box center [235, 517] width 101 height 28
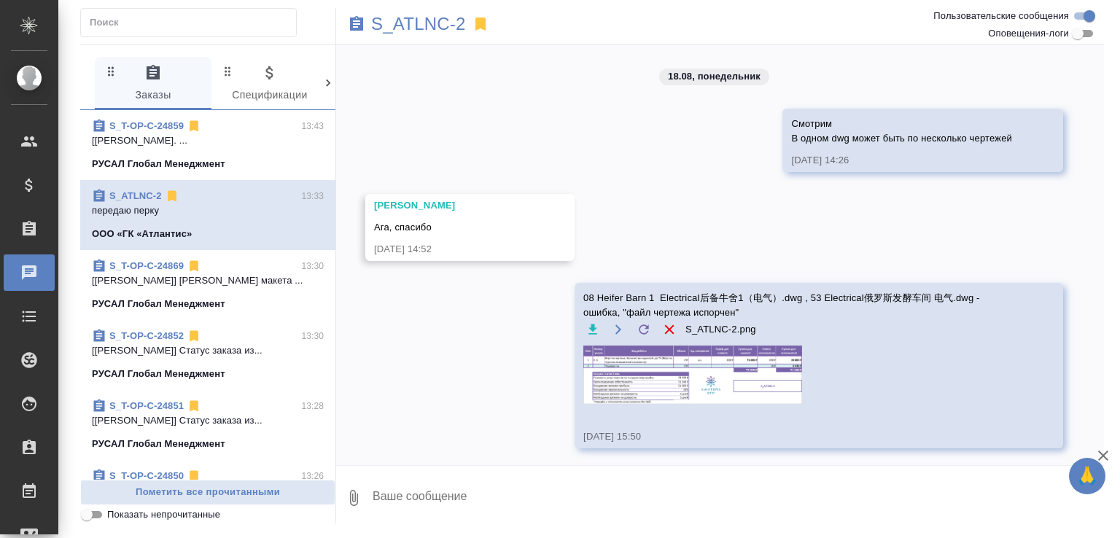
scroll to position [6725, 0]
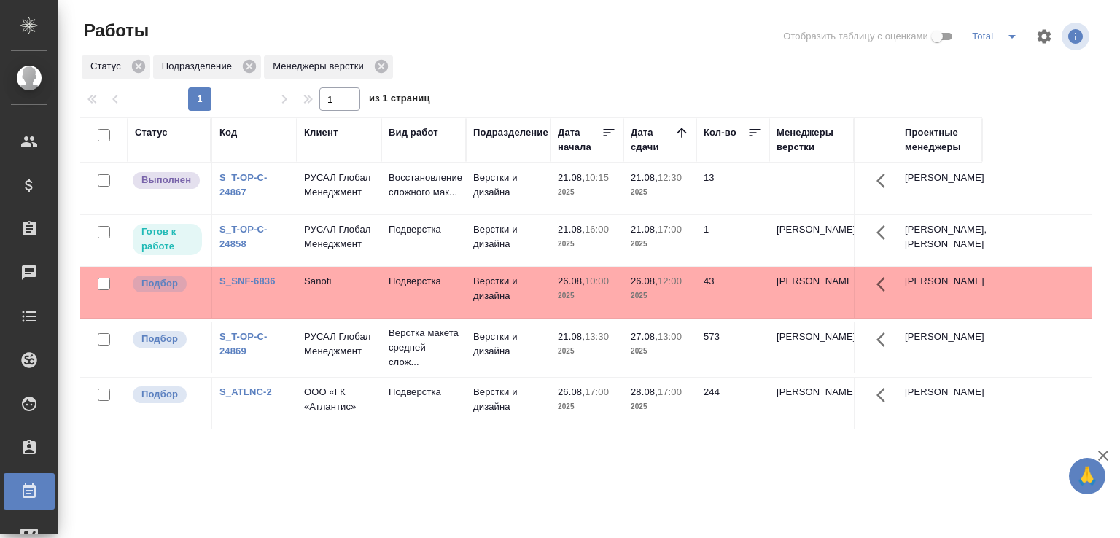
click at [578, 85] on div at bounding box center [592, 83] width 1024 height 7
click at [514, 69] on div "Статус Подразделение Менеджеры верстки" at bounding box center [586, 67] width 1012 height 26
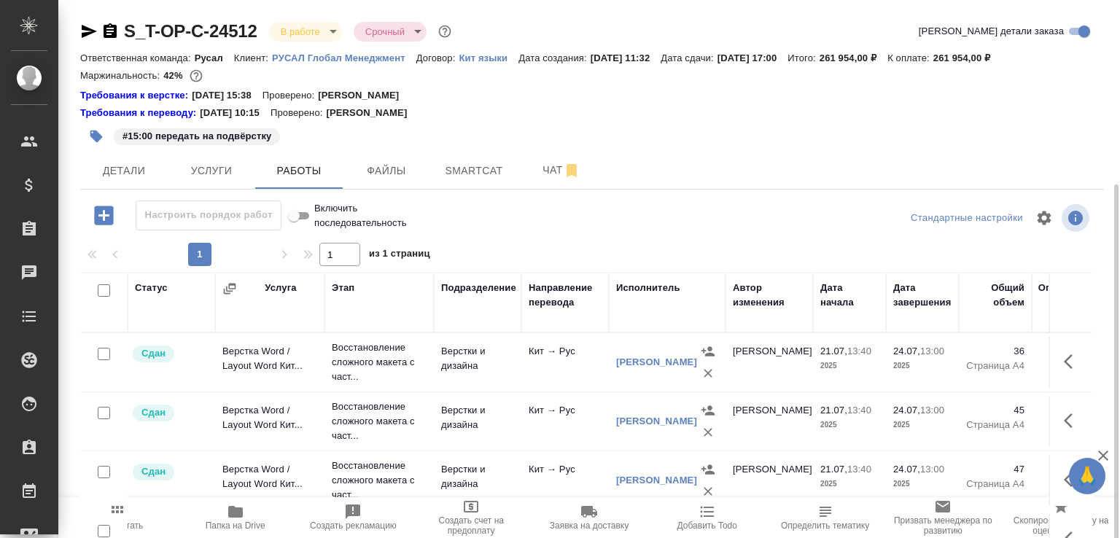
scroll to position [332, 0]
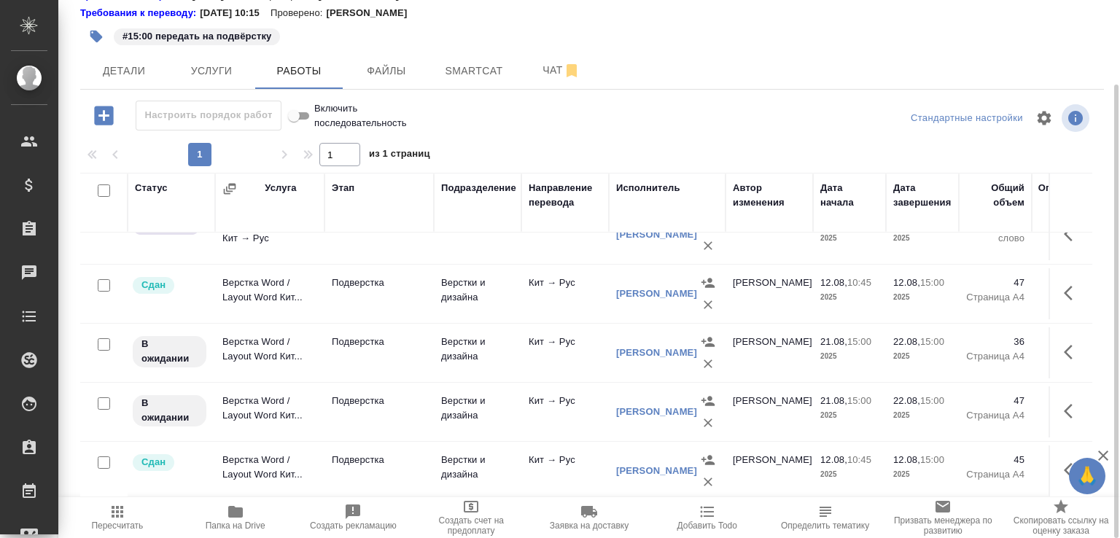
click at [104, 338] on input "checkbox" at bounding box center [104, 344] width 12 height 12
checkbox input "true"
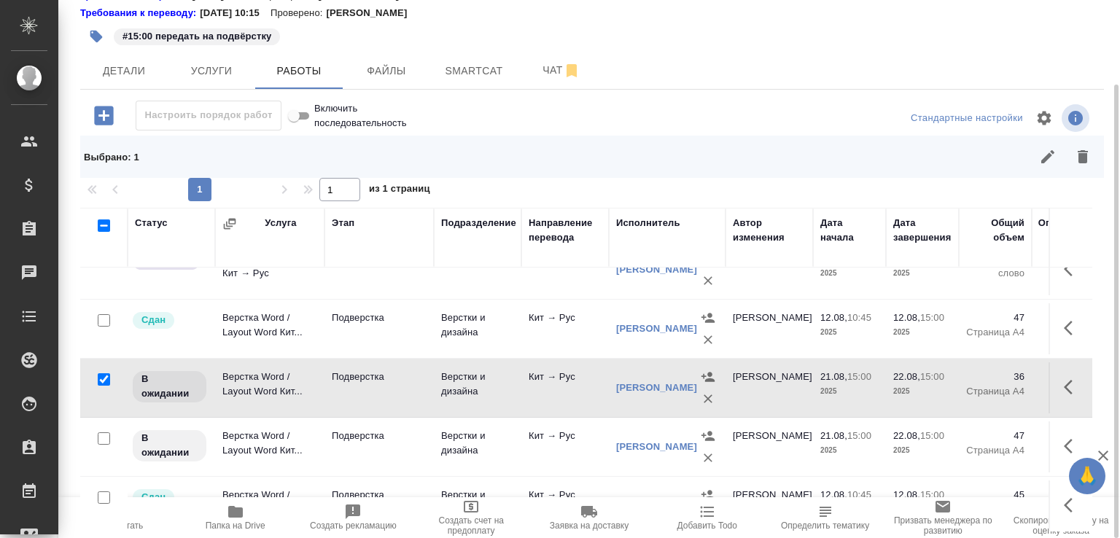
click at [102, 433] on input "checkbox" at bounding box center [104, 439] width 12 height 12
checkbox input "true"
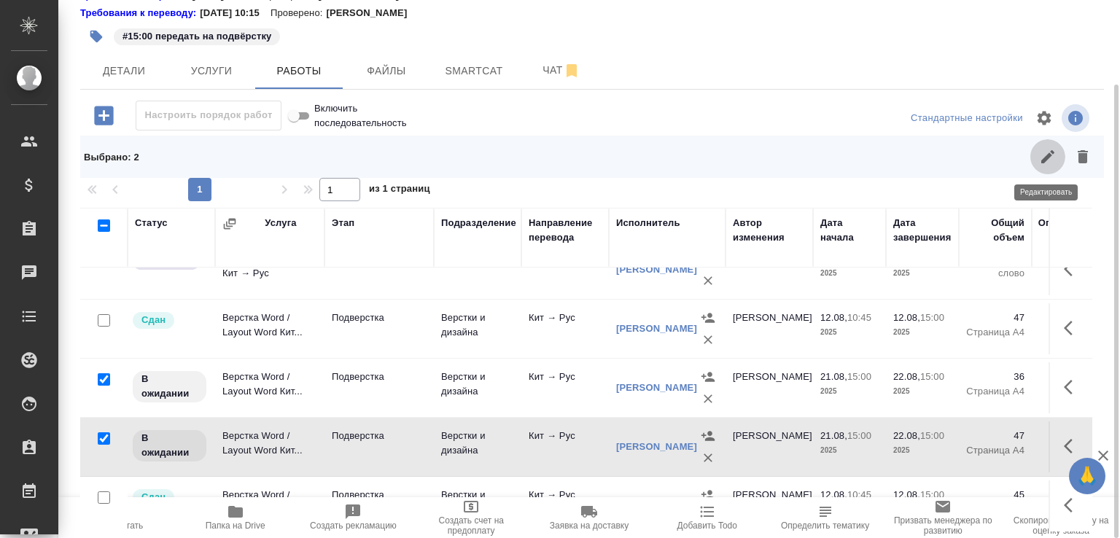
click at [1050, 152] on icon "button" at bounding box center [1048, 156] width 13 height 13
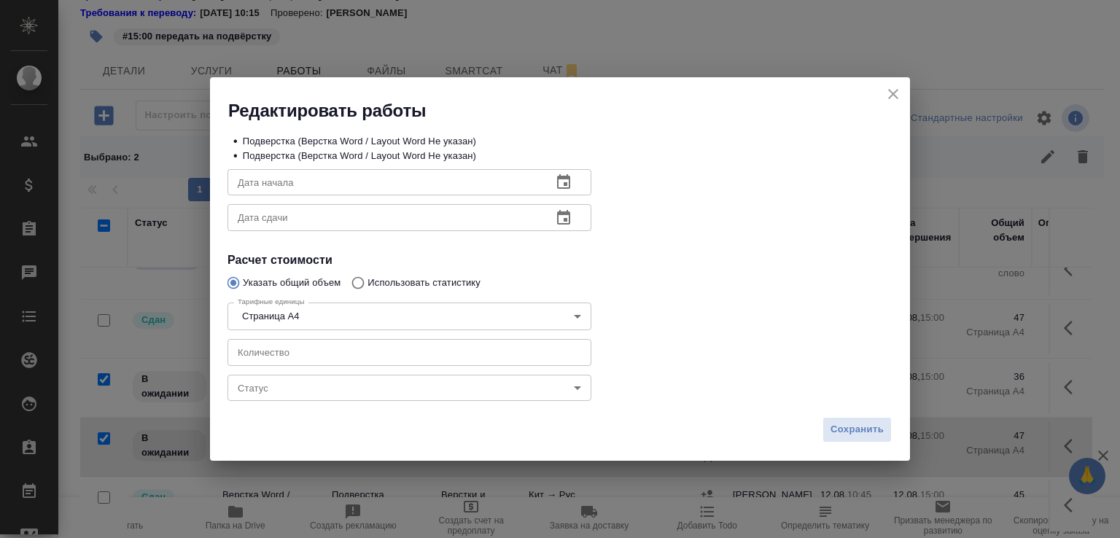
click at [334, 389] on body "🙏 .cls-1 fill:#fff; AWATERA Малофеева Екатерина e.malofeeva Клиенты Спецификаци…" at bounding box center [560, 269] width 1120 height 538
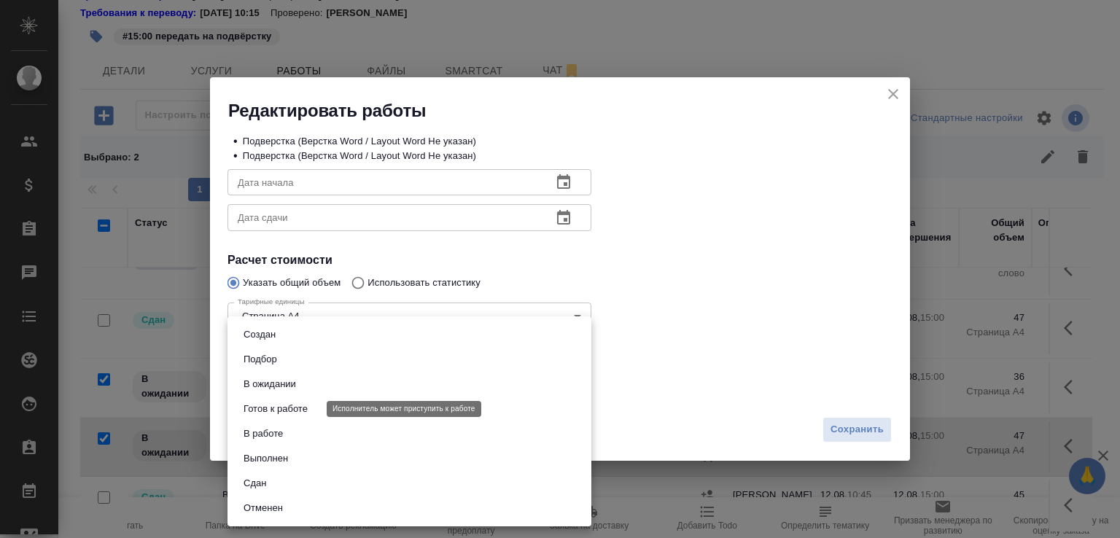
click at [276, 414] on button "Готов к работе" at bounding box center [275, 409] width 73 height 16
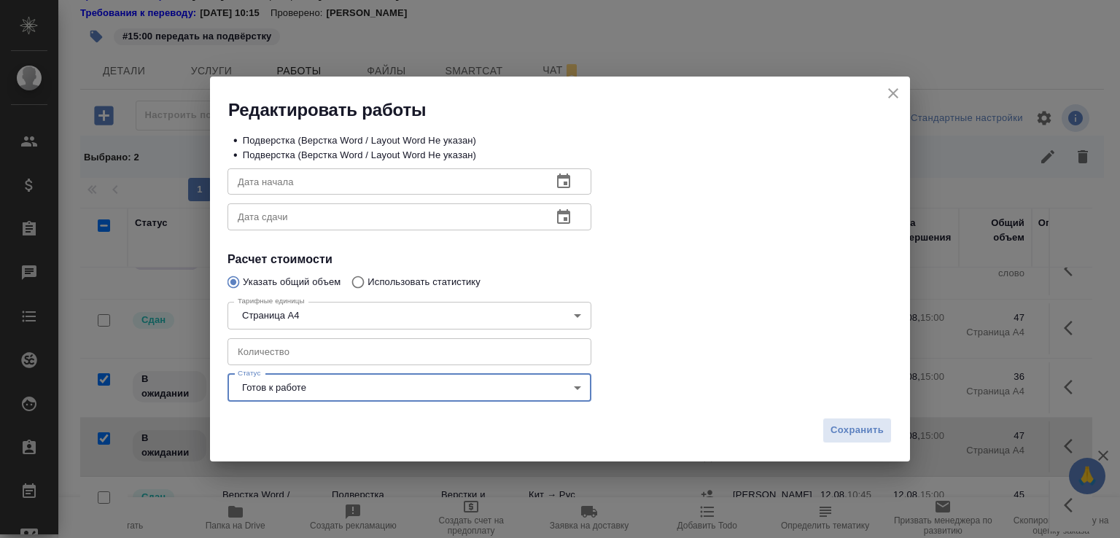
click at [286, 386] on body "🙏 .cls-1 fill:#fff; AWATERA Малофеева Екатерина e.malofeeva Клиенты Спецификаци…" at bounding box center [560, 269] width 1120 height 538
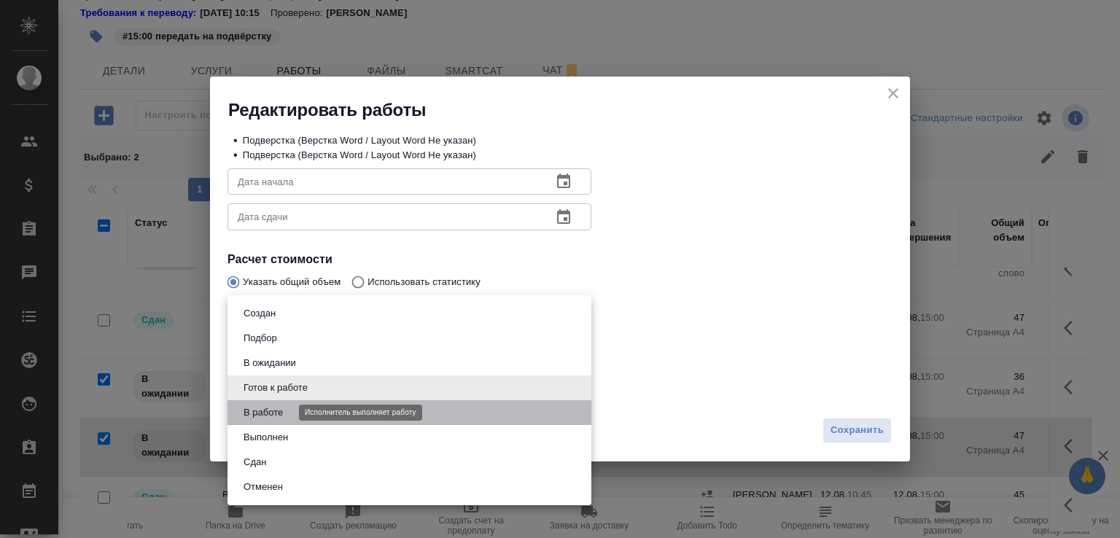
click at [277, 419] on button "В работе" at bounding box center [263, 413] width 48 height 16
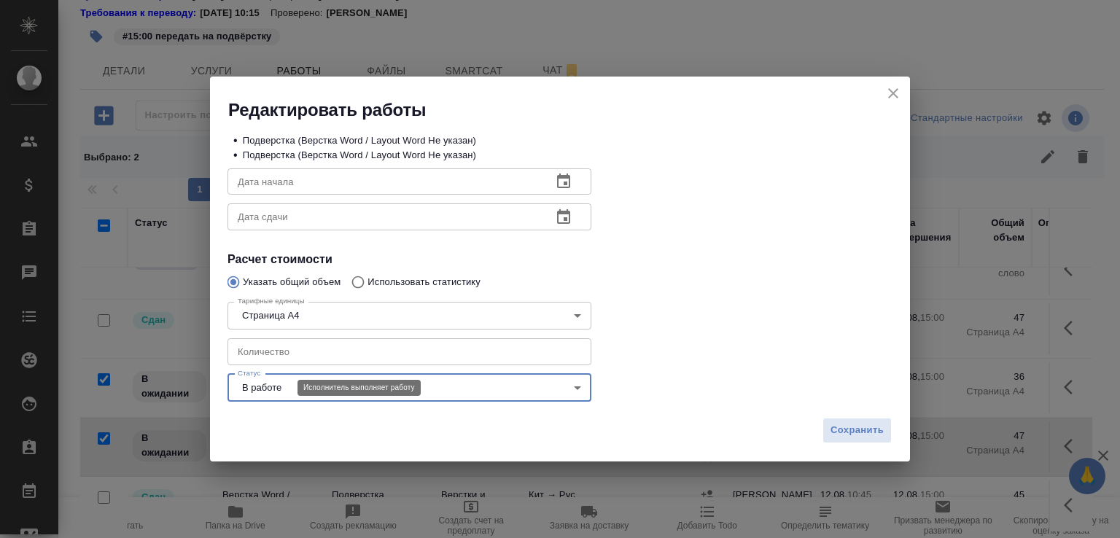
click at [280, 386] on body "🙏 .cls-1 fill:#fff; AWATERA Малофеева Екатерина e.malofeeva Клиенты Спецификаци…" at bounding box center [560, 269] width 1120 height 538
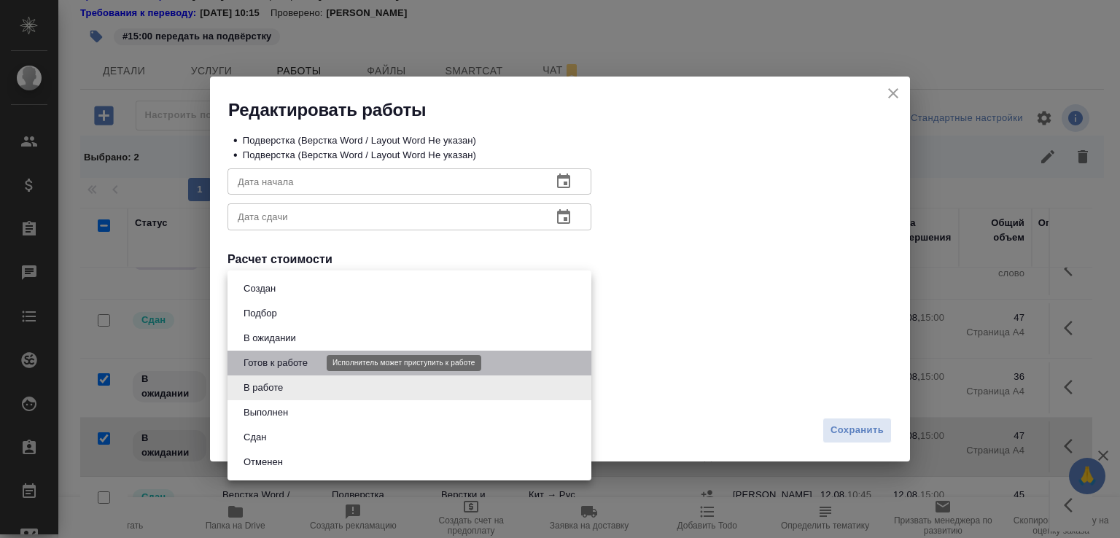
click at [277, 365] on button "Готов к работе" at bounding box center [275, 363] width 73 height 16
type input "readyForWork"
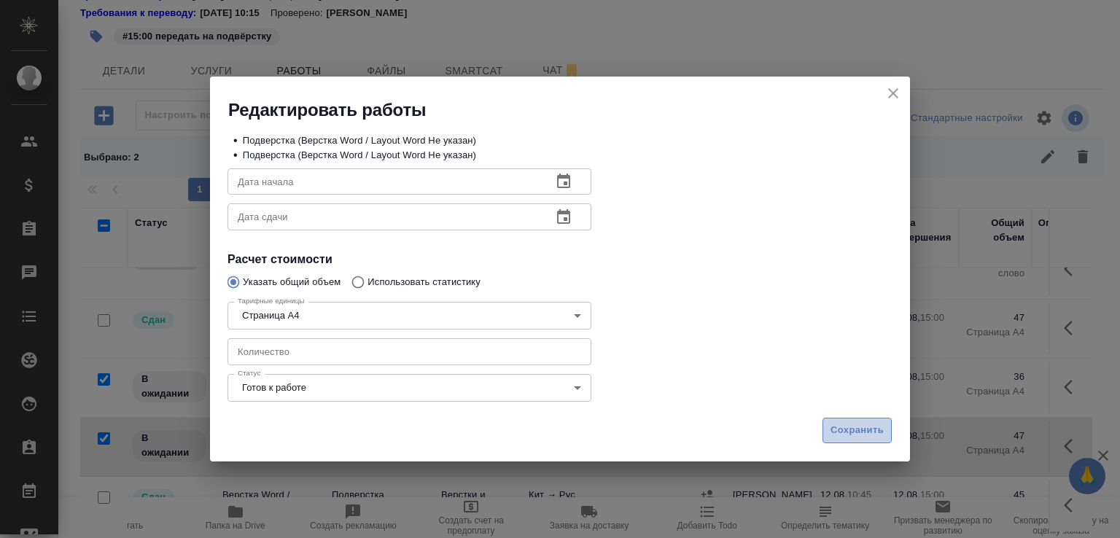
click at [846, 430] on span "Сохранить" at bounding box center [857, 430] width 53 height 17
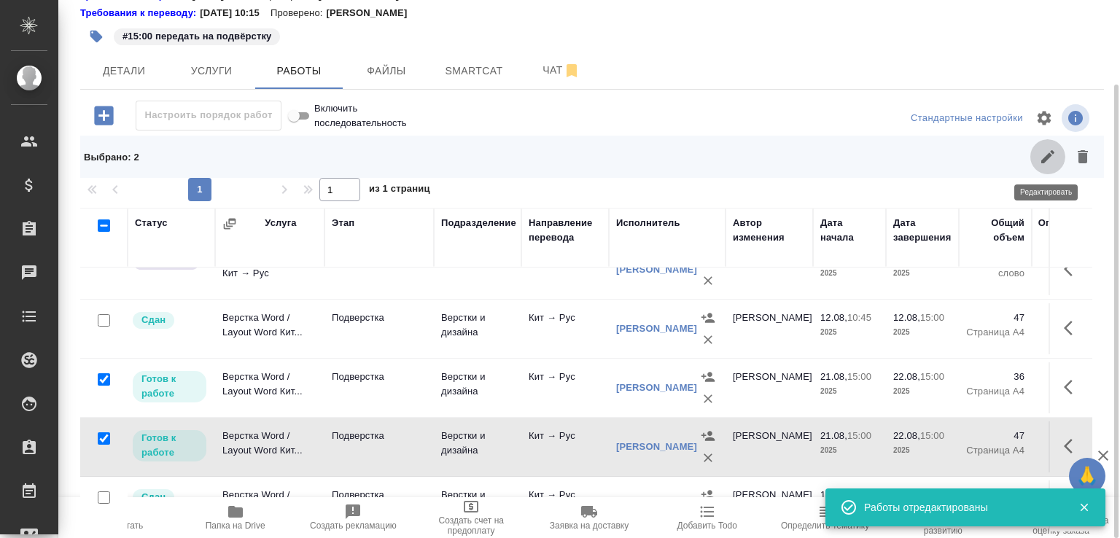
click at [1039, 159] on button "button" at bounding box center [1048, 156] width 35 height 35
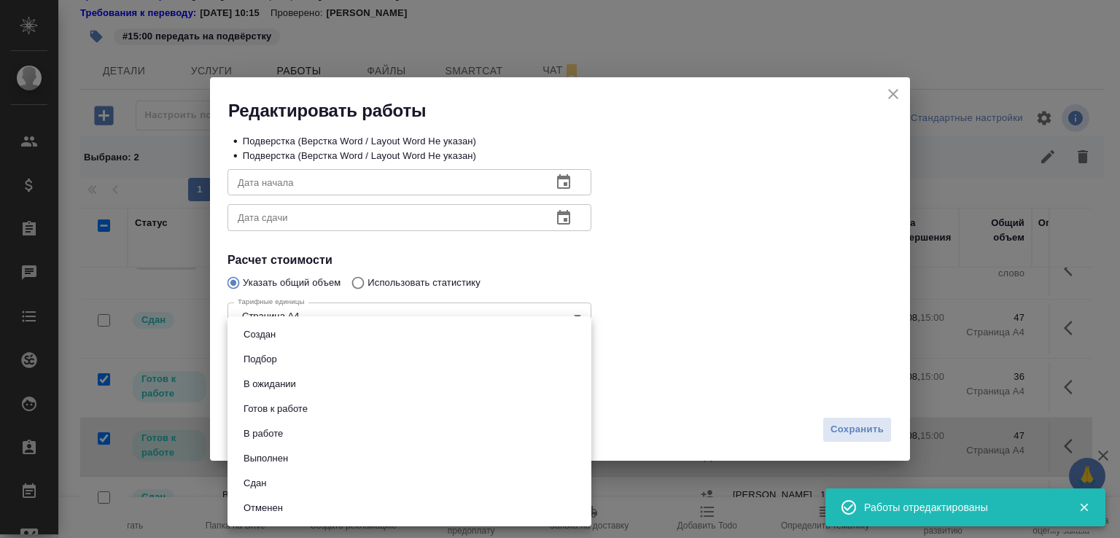
click at [295, 384] on body "🙏 .cls-1 fill:#fff; AWATERA Малофеева Екатерина e.malofeeva Клиенты Спецификаци…" at bounding box center [560, 269] width 1120 height 538
click at [272, 433] on button "В работе" at bounding box center [263, 434] width 48 height 16
type input "inProgress"
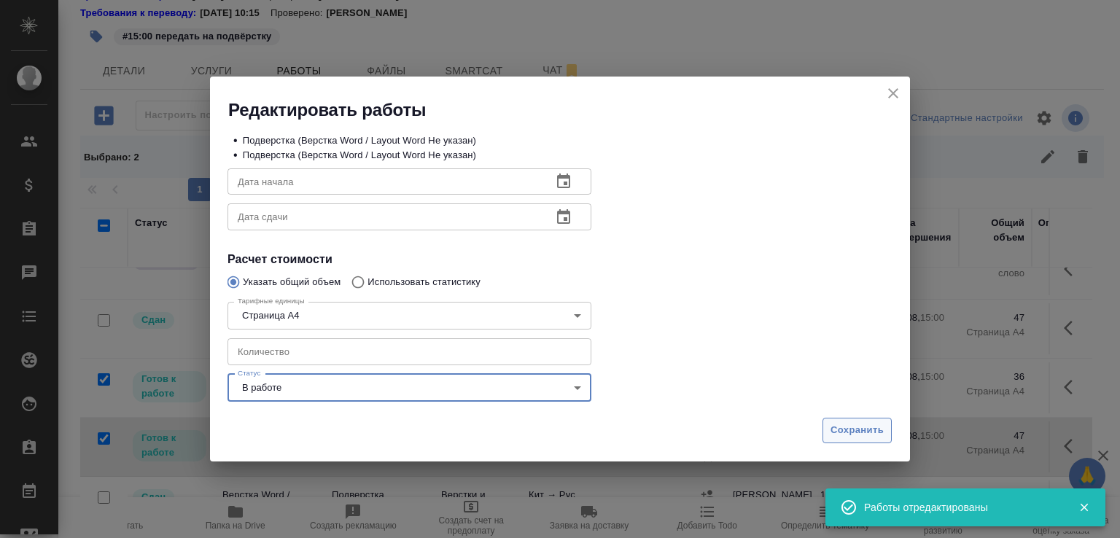
click at [859, 427] on span "Сохранить" at bounding box center [857, 430] width 53 height 17
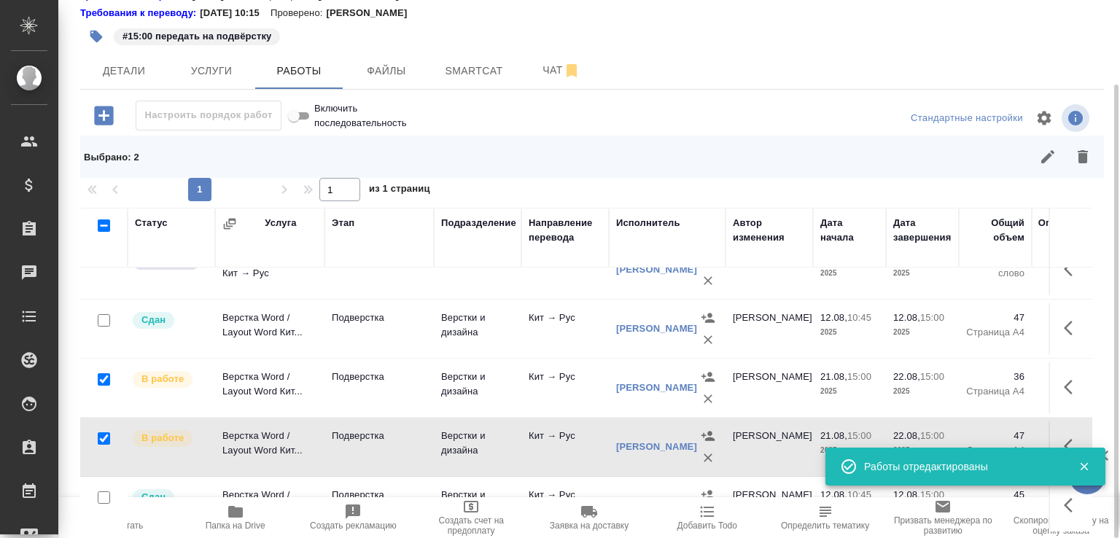
click at [1046, 161] on icon "button" at bounding box center [1048, 157] width 18 height 18
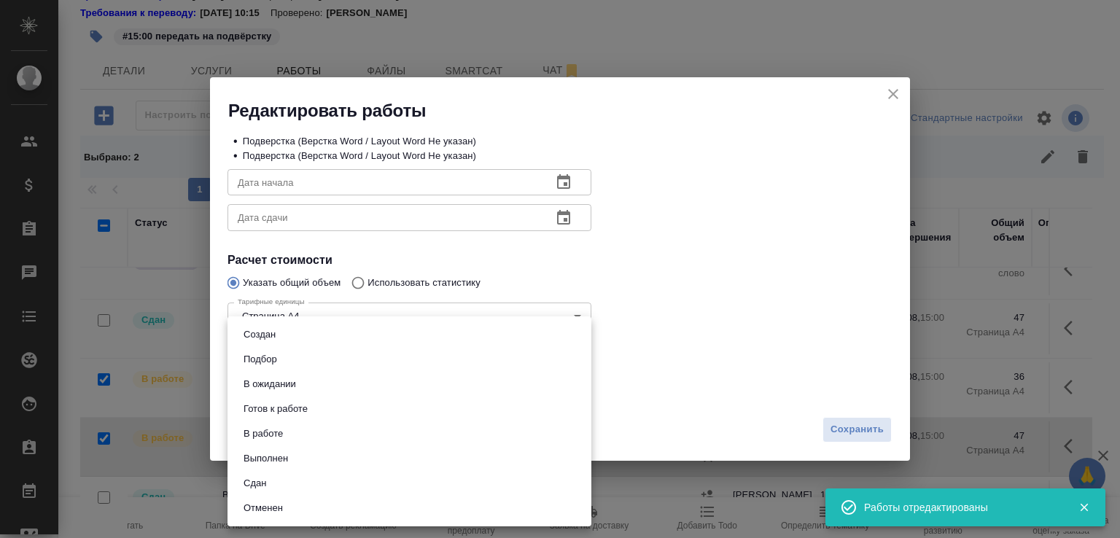
click at [297, 395] on body "🙏 .cls-1 fill:#fff; AWATERA Малофеева Екатерина e.malofeeva Клиенты Спецификаци…" at bounding box center [560, 269] width 1120 height 538
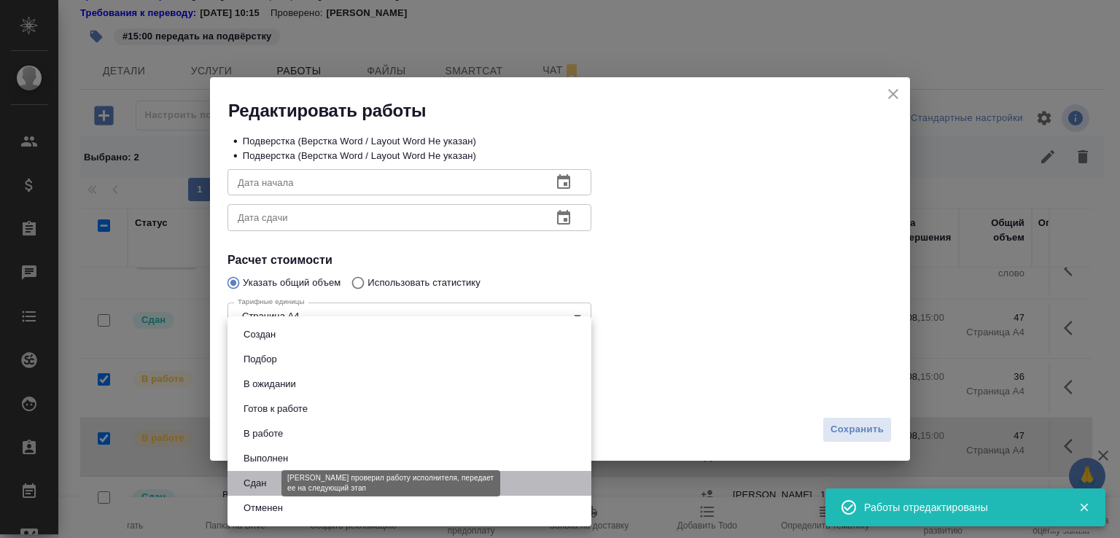
click at [268, 481] on button "Сдан" at bounding box center [254, 484] width 31 height 16
type input "closed"
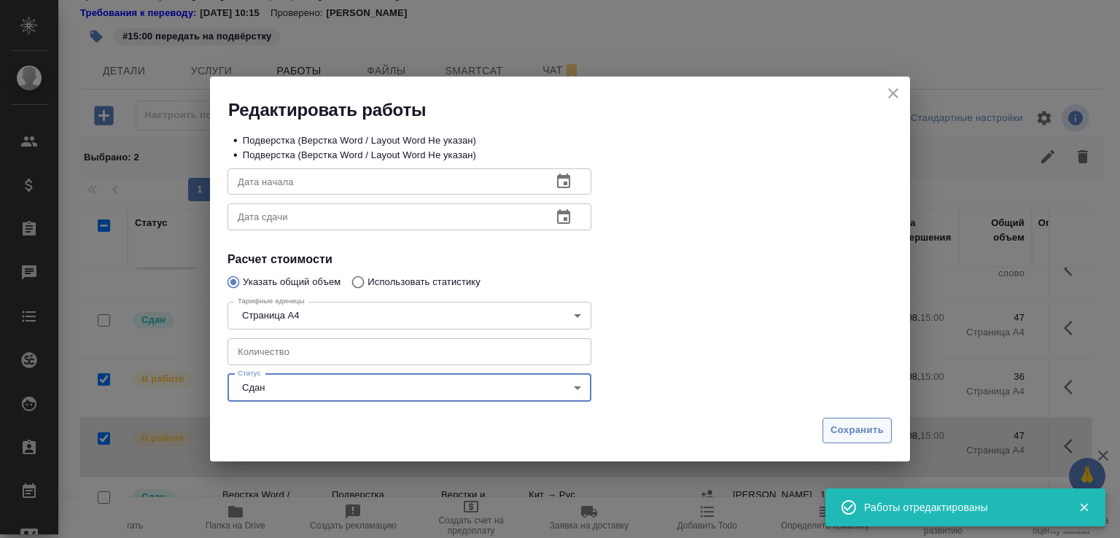
click at [845, 438] on span "Сохранить" at bounding box center [857, 430] width 53 height 17
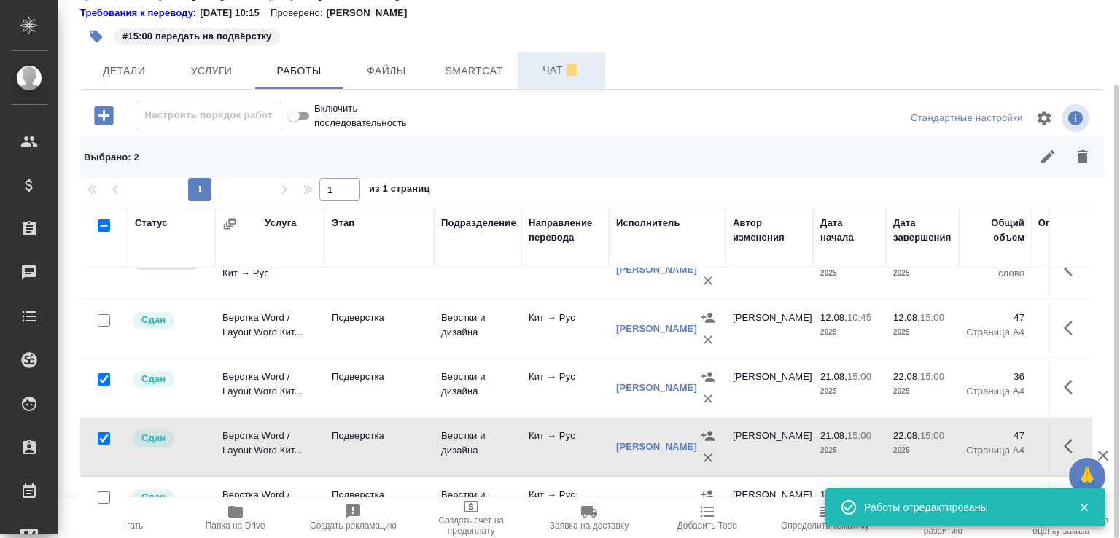
click at [542, 74] on span "Чат" at bounding box center [562, 70] width 70 height 18
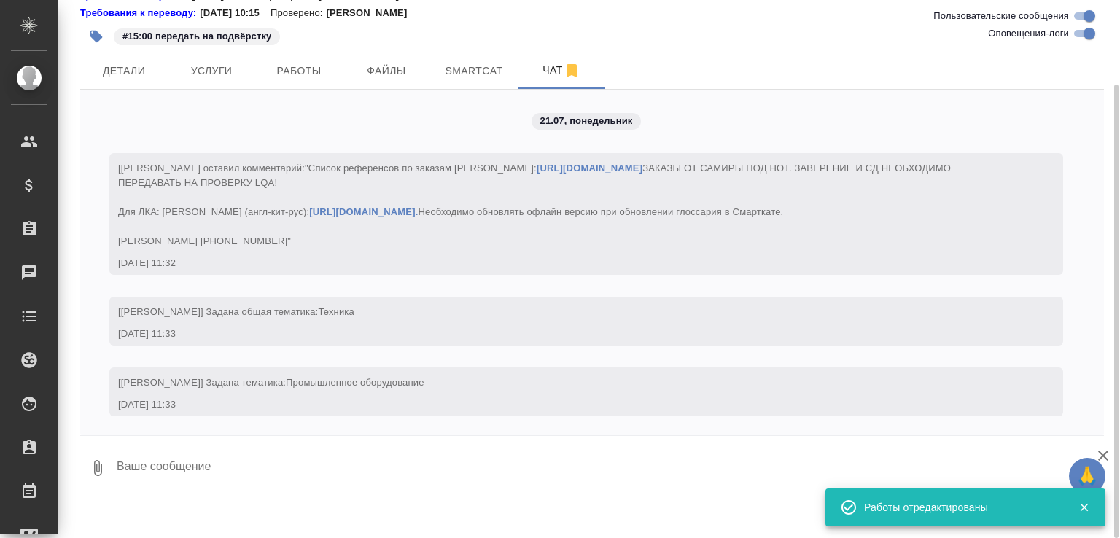
scroll to position [13330, 0]
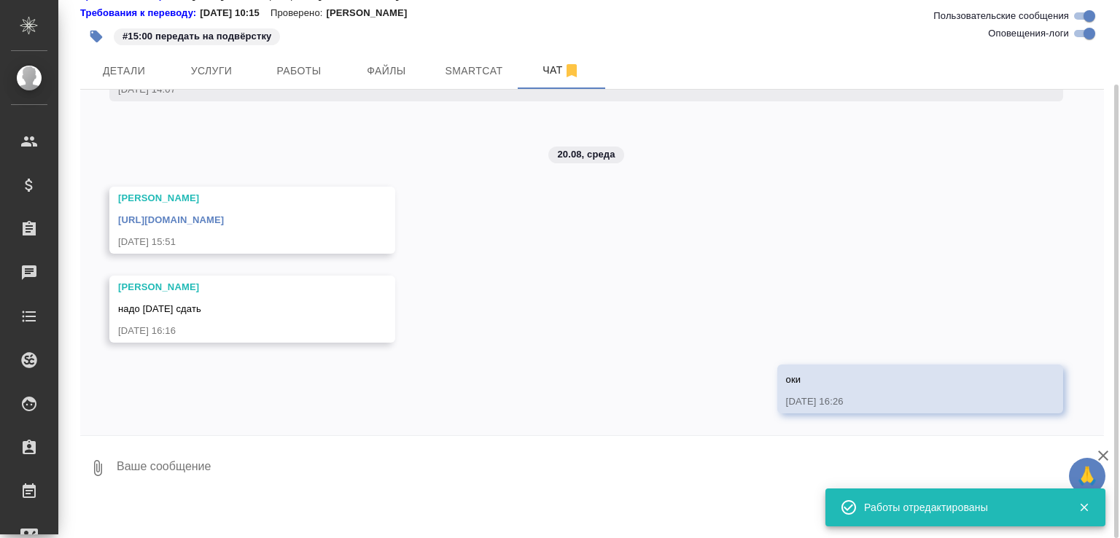
click at [274, 465] on textarea at bounding box center [609, 468] width 989 height 50
paste textarea "https://drive.awatera.com/apps/files/files/10166087?dir=/Shares/%D0%A2-%D0%9E%D…"
type textarea "https://drive.awatera.com/apps/files/files/10166087?dir=/Shares/%D0%A2-%D0%9E%D…"
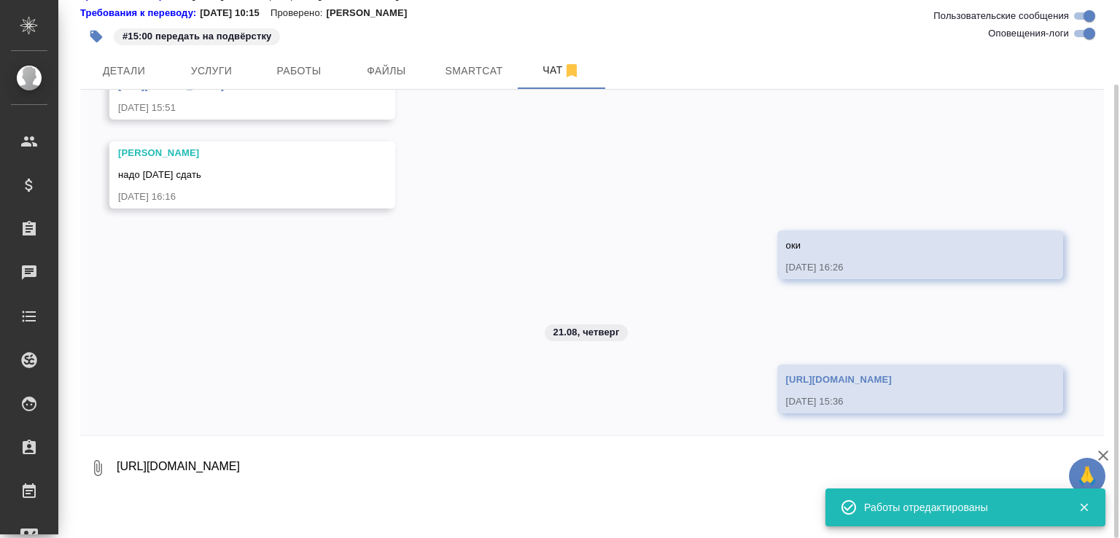
scroll to position [13494, 0]
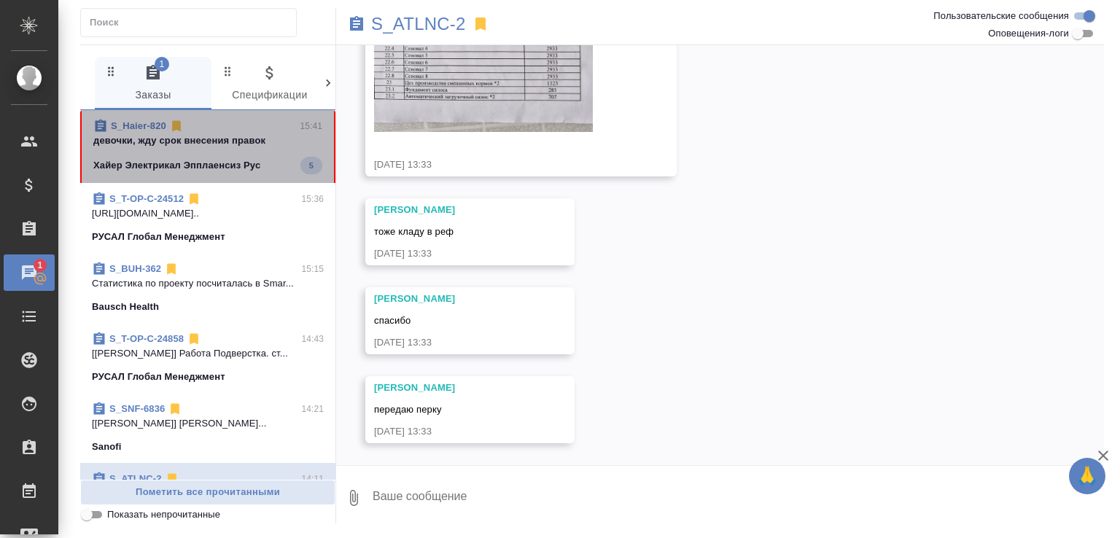
click at [263, 141] on p "девочки, жду срок внесения правок" at bounding box center [207, 140] width 229 height 15
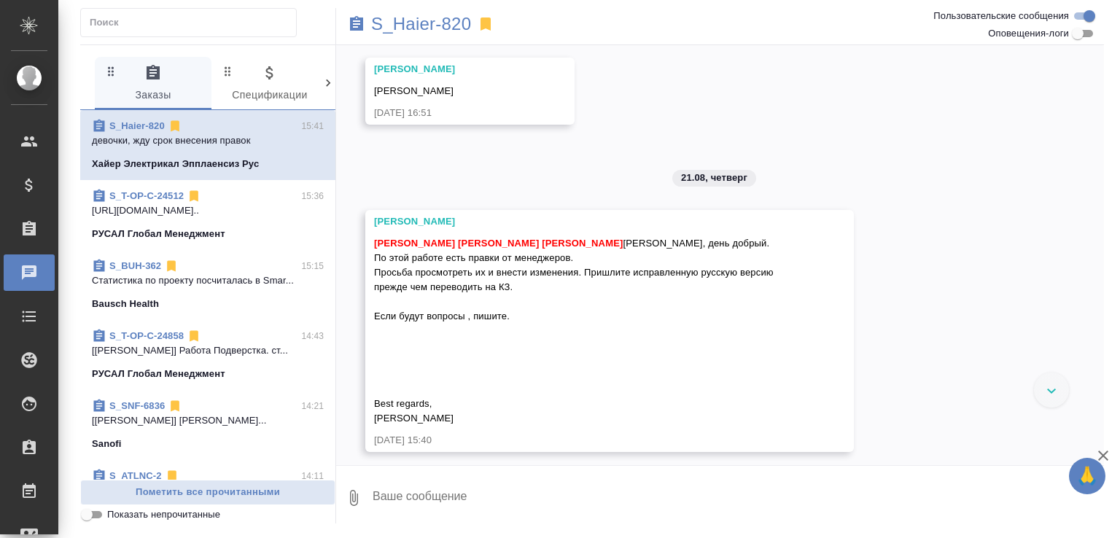
scroll to position [7264, 0]
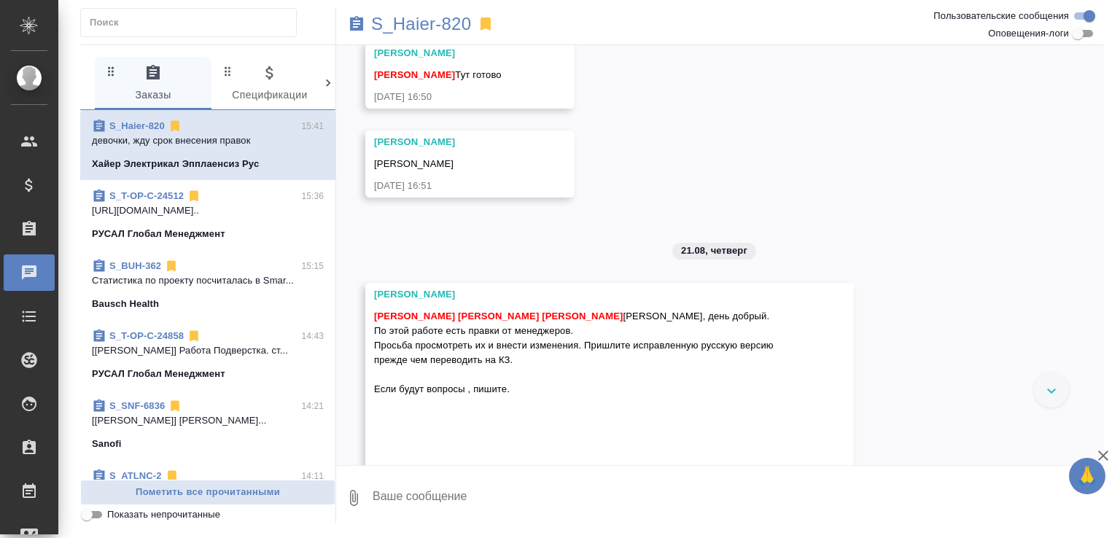
click at [154, 123] on link "S_Haier-820" at bounding box center [136, 125] width 55 height 11
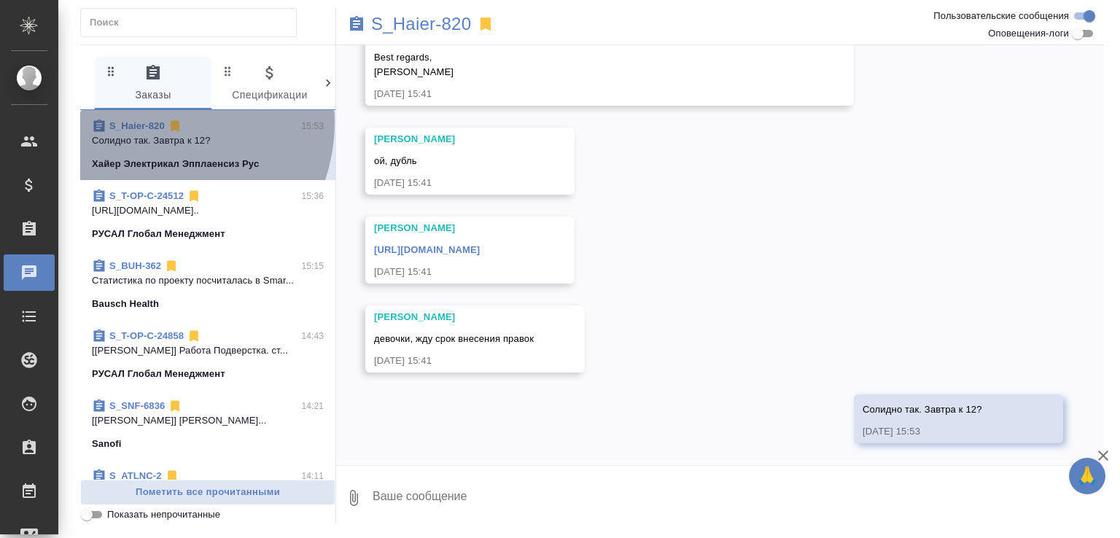
click at [152, 122] on link "S_Haier-820" at bounding box center [136, 125] width 55 height 11
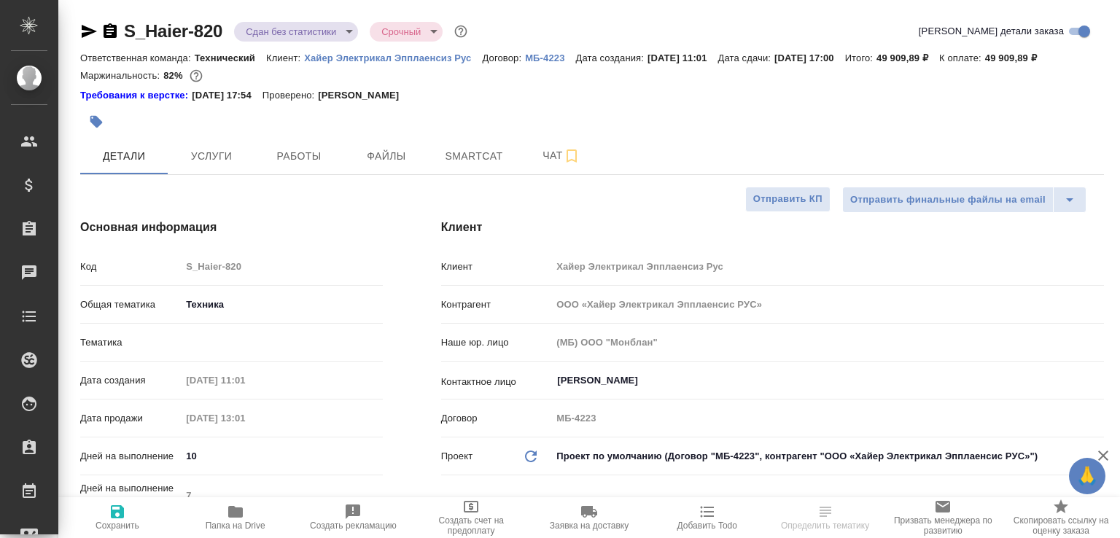
select select "RU"
type input "Технический"
click at [313, 160] on button "Работы" at bounding box center [299, 156] width 88 height 36
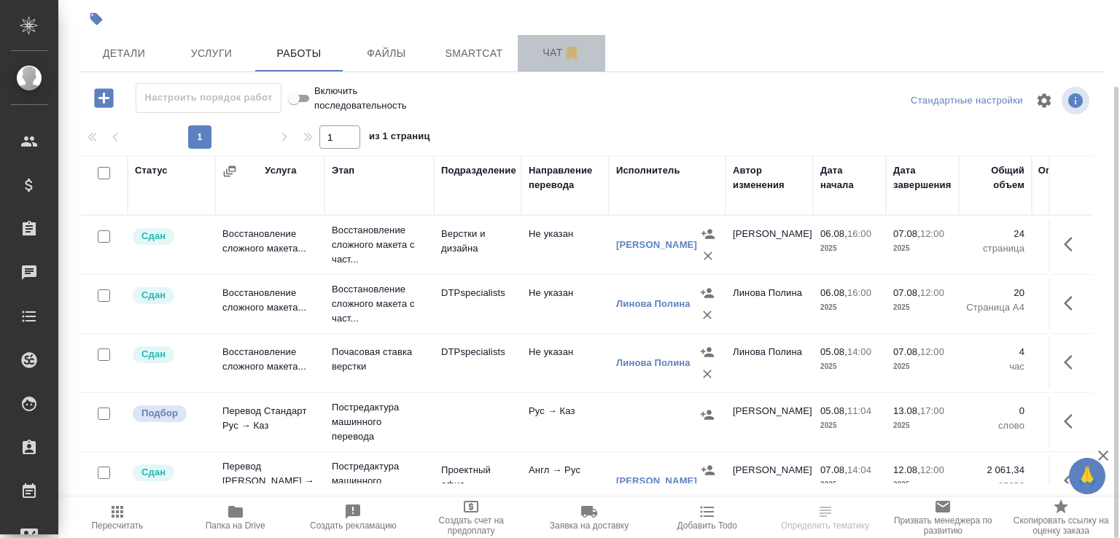
click at [530, 61] on span "Чат" at bounding box center [562, 53] width 70 height 18
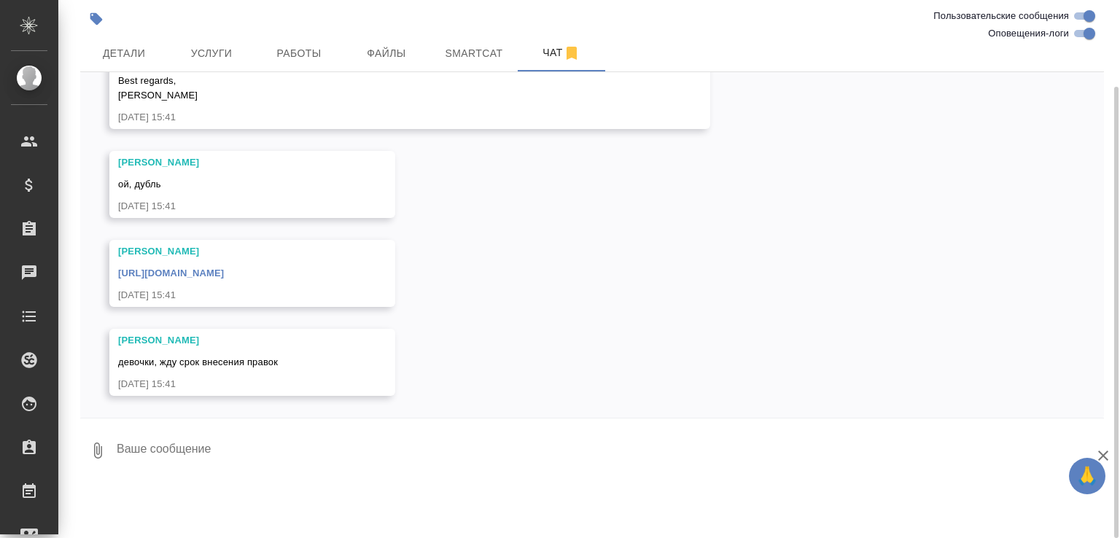
scroll to position [19205, 0]
click at [224, 279] on link "[URL][DOMAIN_NAME]" at bounding box center [171, 273] width 106 height 11
click at [333, 476] on textarea at bounding box center [609, 451] width 989 height 50
type textarea "Солидно так. Завтра к 12?"
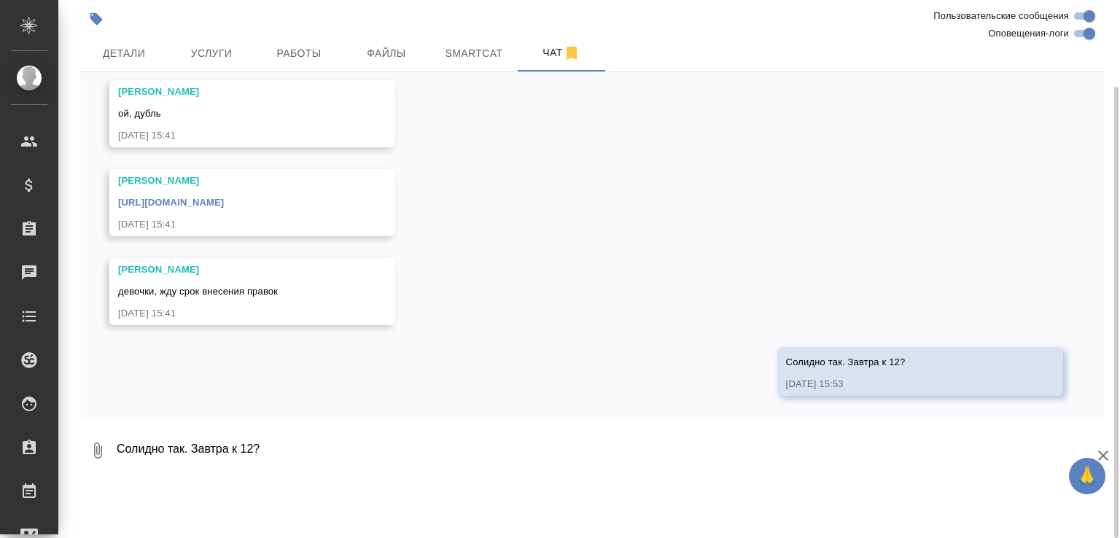
scroll to position [19276, 0]
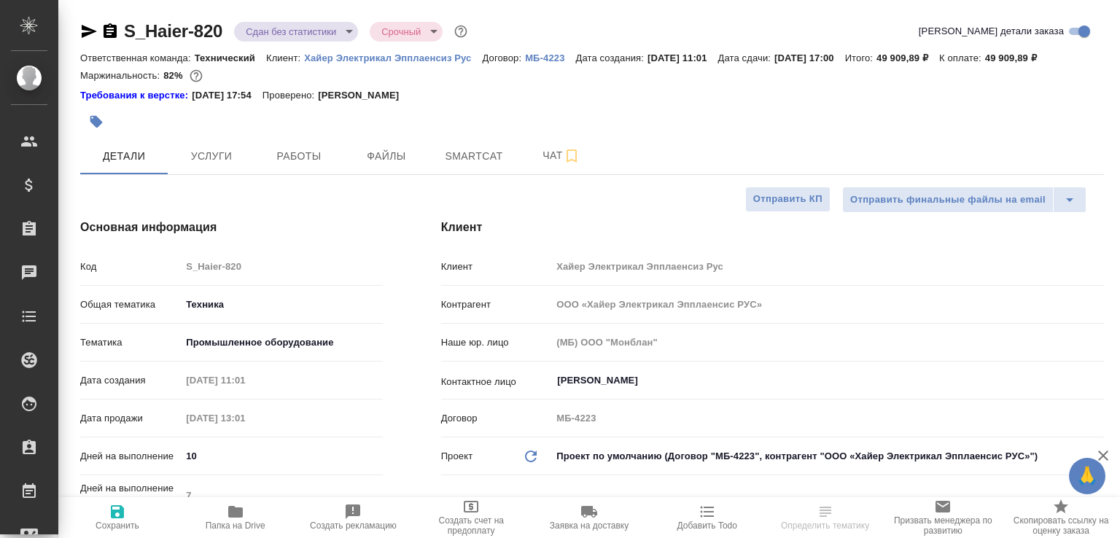
select select "RU"
